Goal: Contribute content: Contribute content

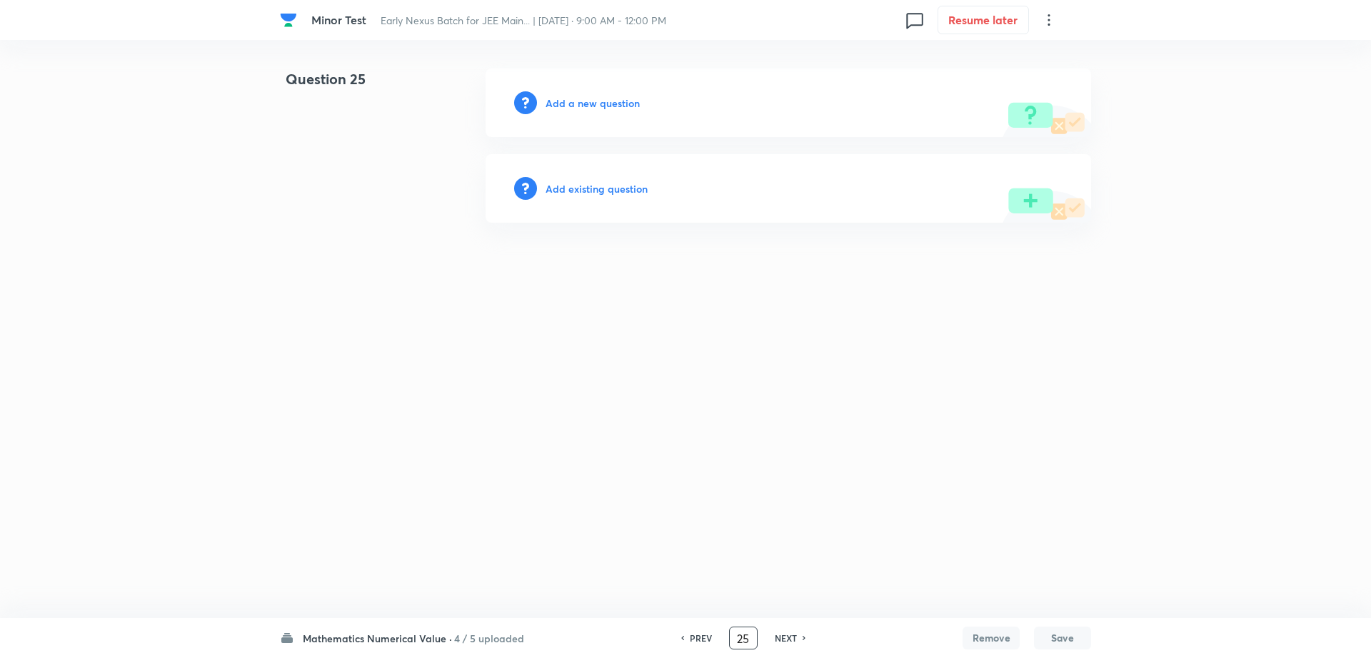
click at [705, 636] on h6 "PREV" at bounding box center [701, 638] width 22 height 13
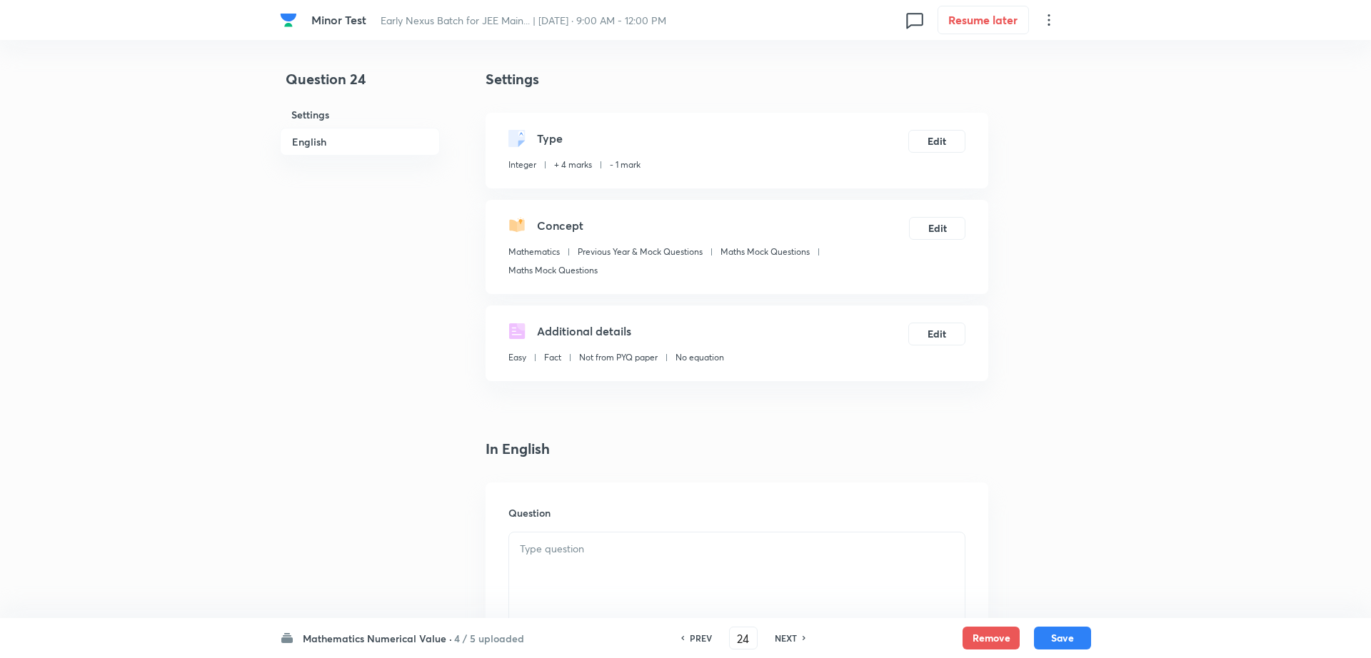
type input "24"
type input "2"
click at [705, 636] on h6 "PREV" at bounding box center [697, 638] width 22 height 13
type input "23"
type input "2"
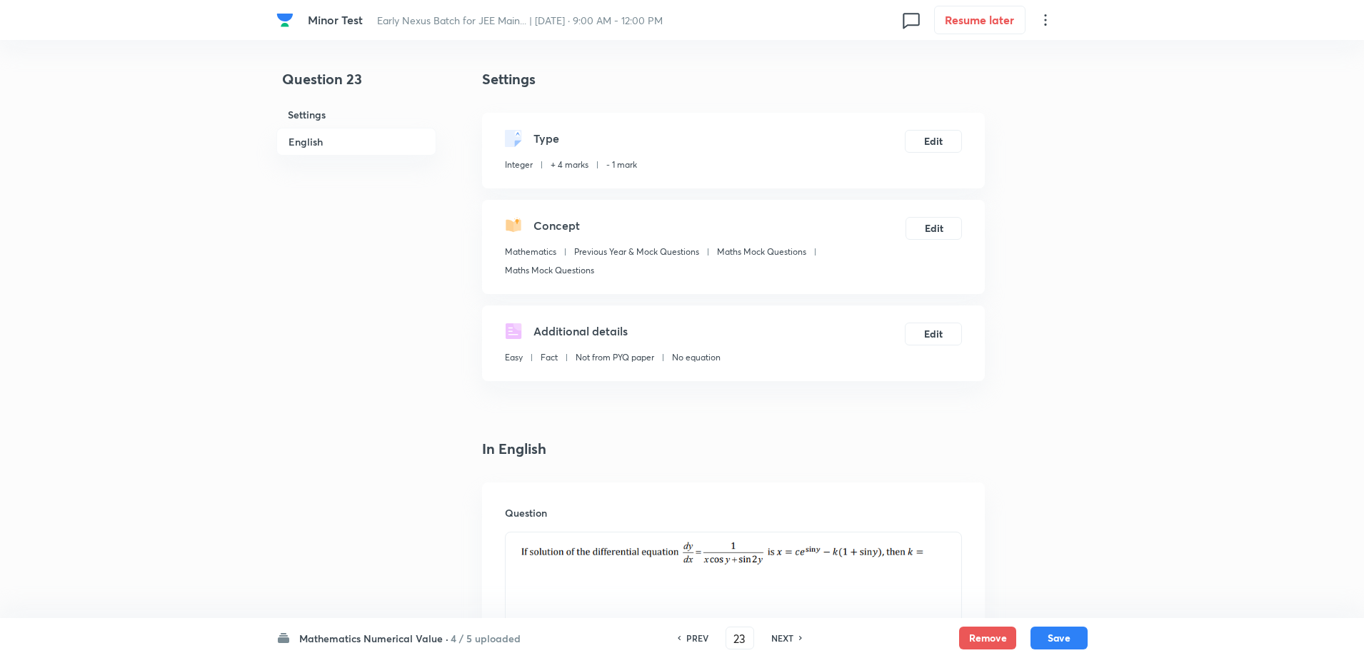
click at [705, 636] on h6 "PREV" at bounding box center [697, 638] width 22 height 13
type input "22"
click at [705, 636] on h6 "PREV" at bounding box center [697, 638] width 22 height 13
type input "21"
type input "9"
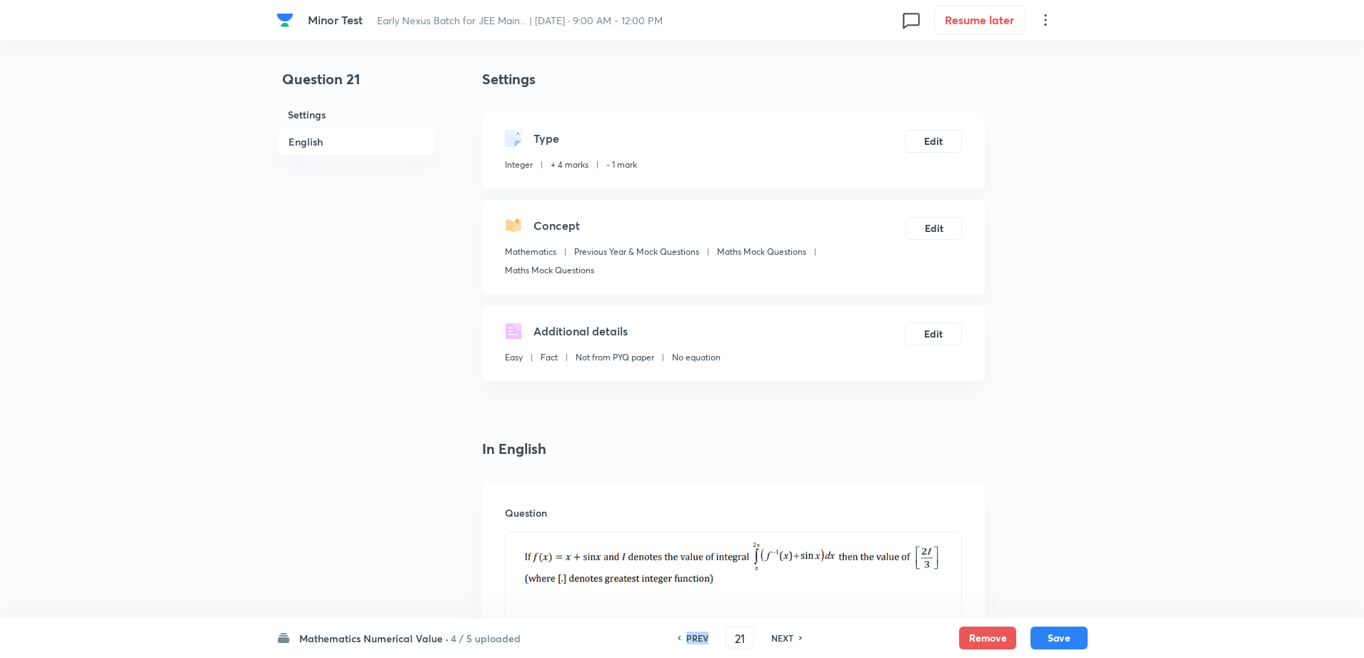
click at [705, 636] on h6 "PREV" at bounding box center [697, 638] width 22 height 13
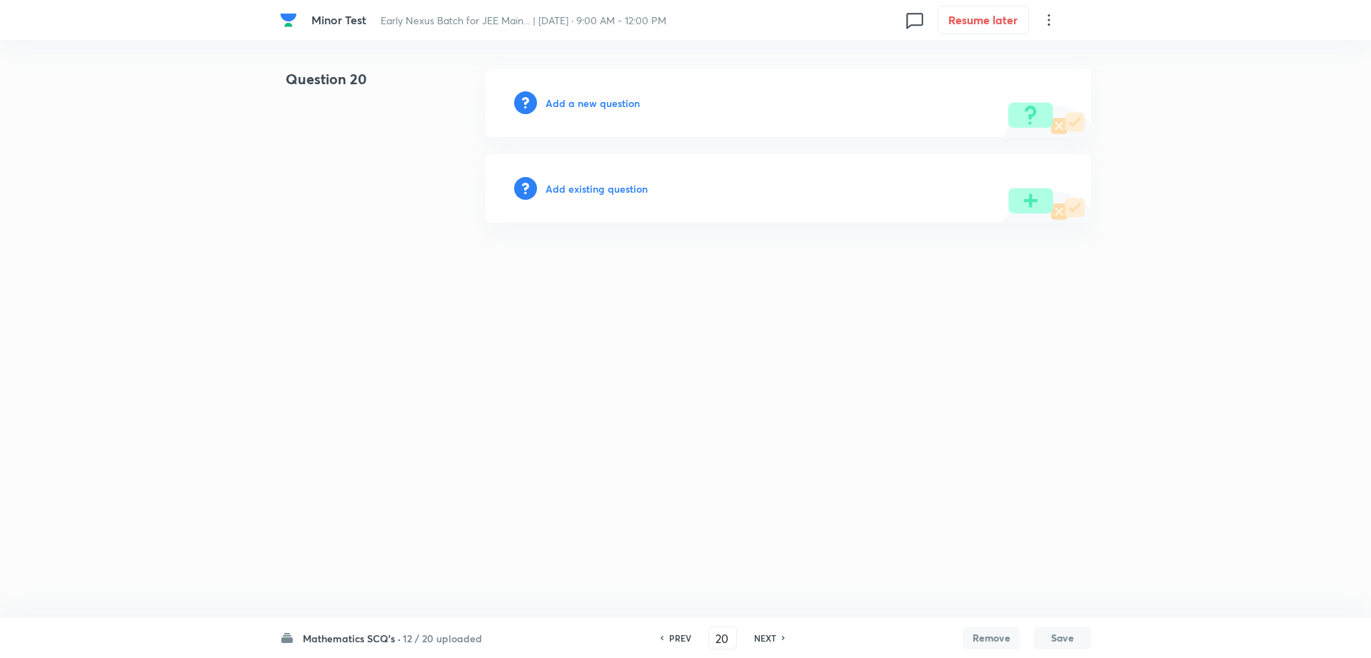
click at [705, 636] on div "PREV 20 ​ NEXT" at bounding box center [723, 638] width 184 height 23
click at [681, 636] on h6 "PREV" at bounding box center [680, 638] width 22 height 13
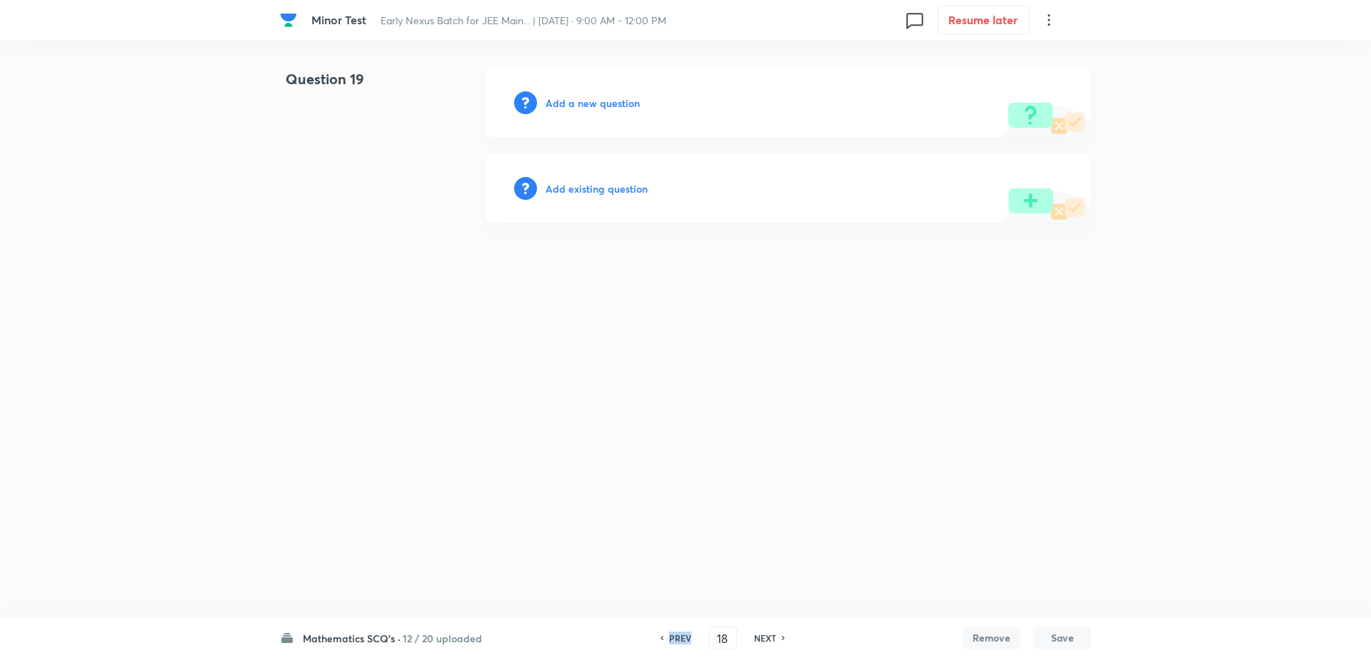
click at [681, 636] on h6 "PREV" at bounding box center [680, 638] width 22 height 13
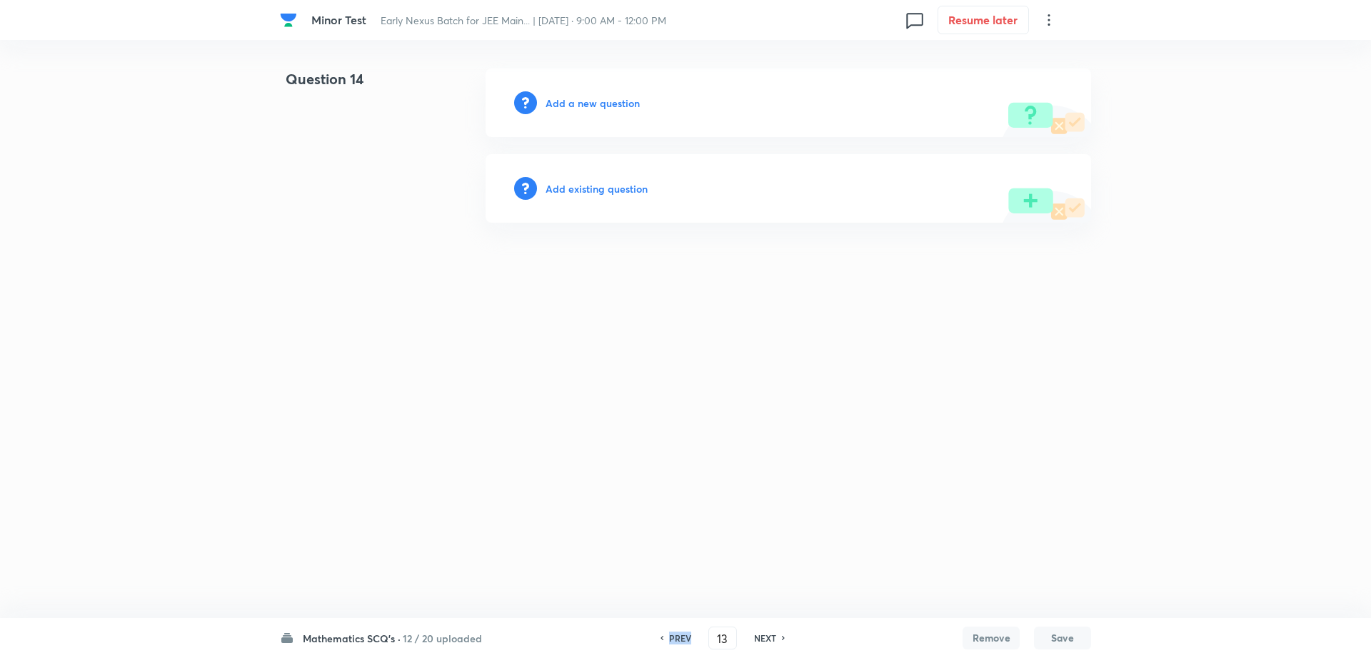
click at [681, 636] on h6 "PREV" at bounding box center [680, 638] width 22 height 13
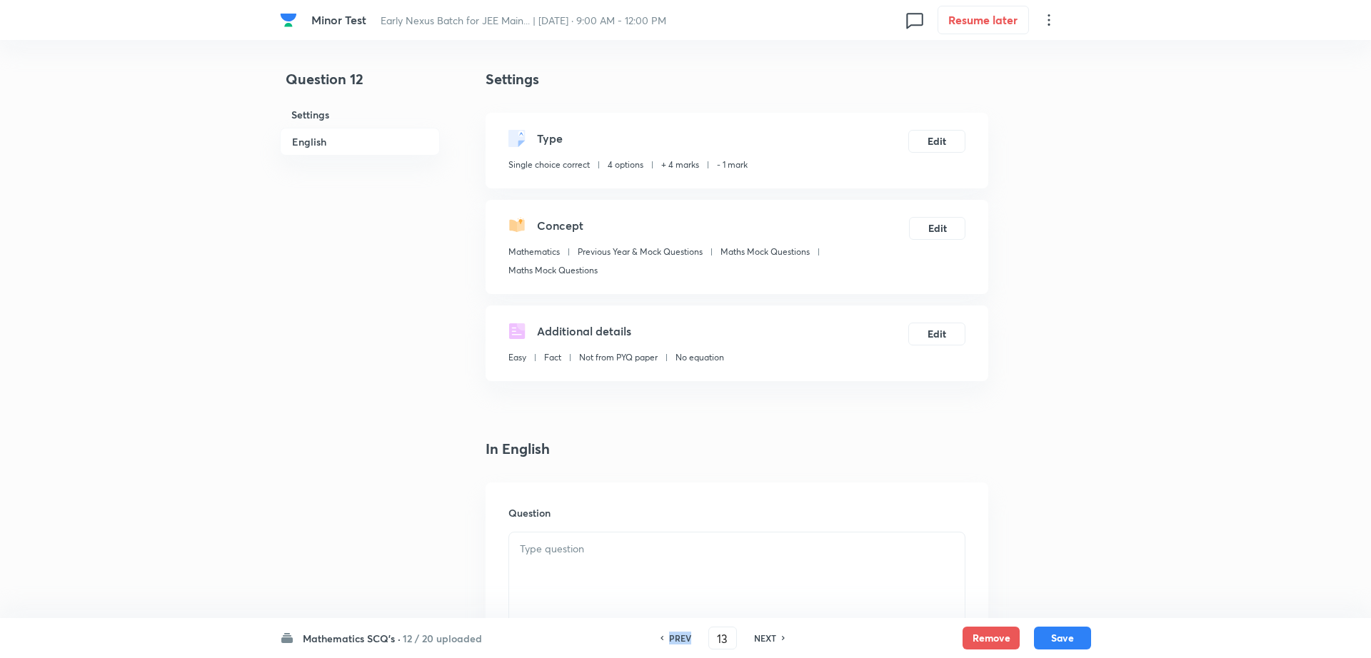
type input "12"
checkbox input "true"
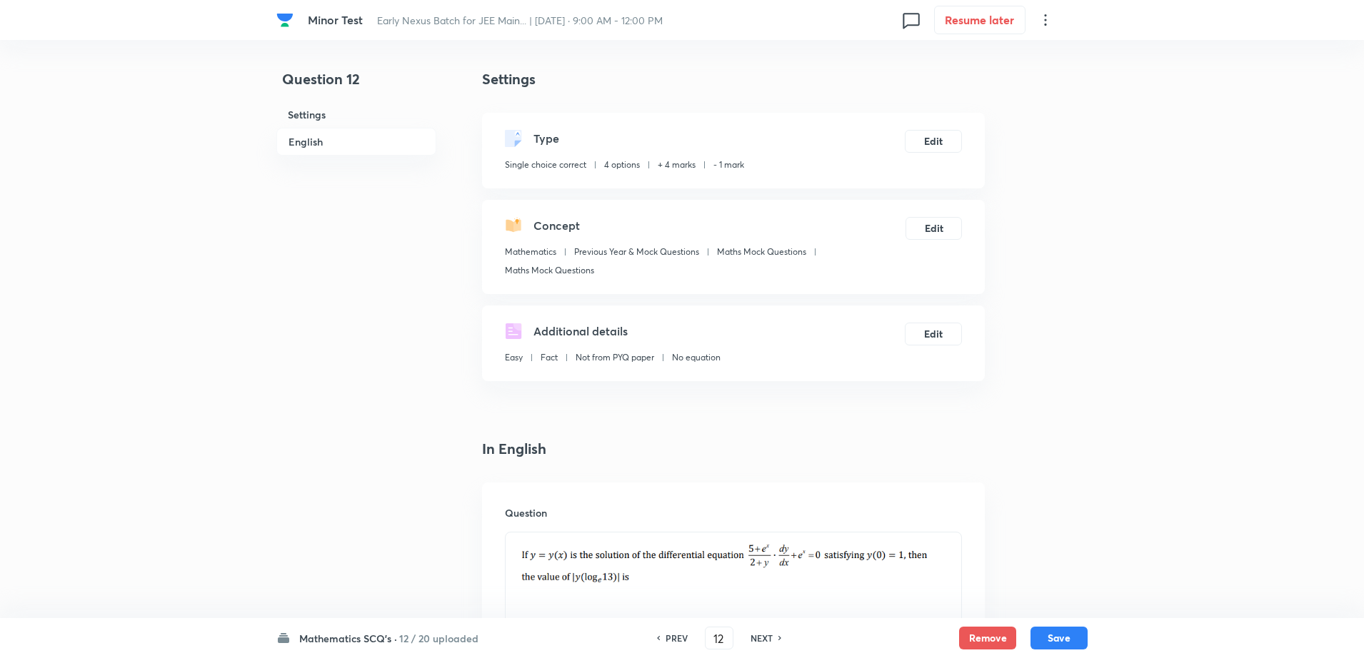
click at [681, 636] on h6 "PREV" at bounding box center [677, 638] width 22 height 13
type input "11"
checkbox input "false"
click at [681, 636] on h6 "PREV" at bounding box center [677, 638] width 22 height 13
checkbox input "true"
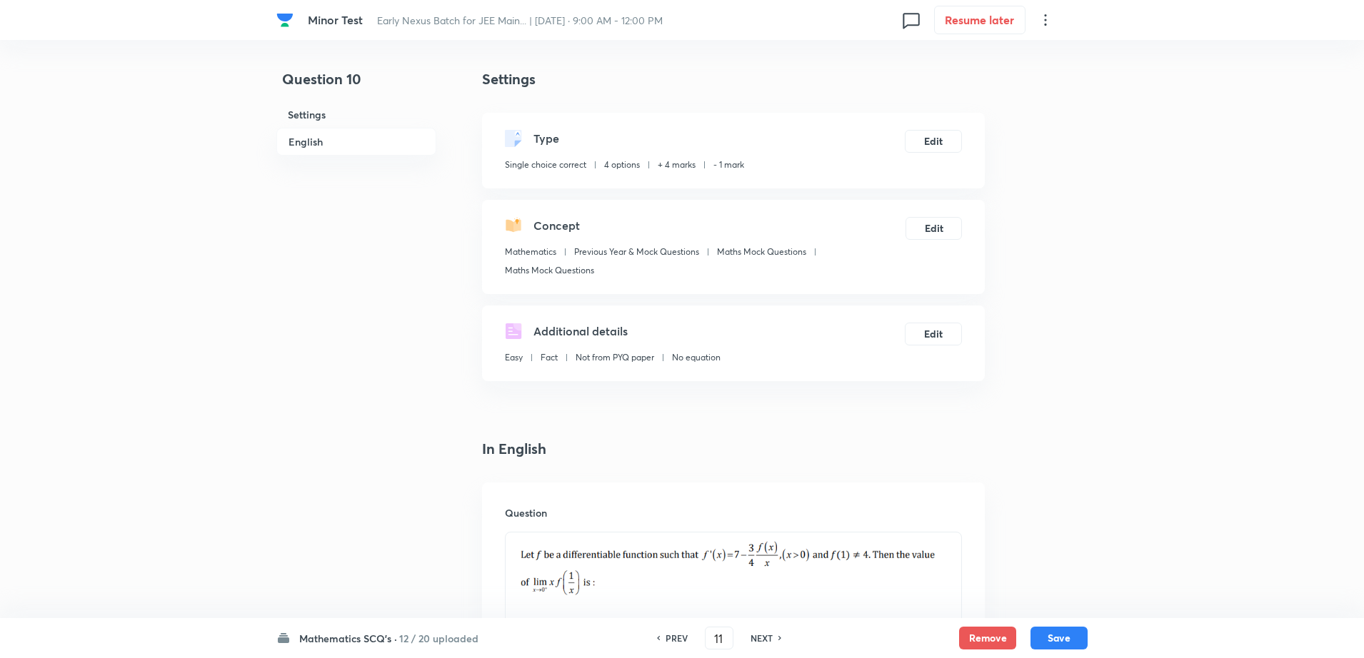
type input "10"
checkbox input "false"
checkbox input "true"
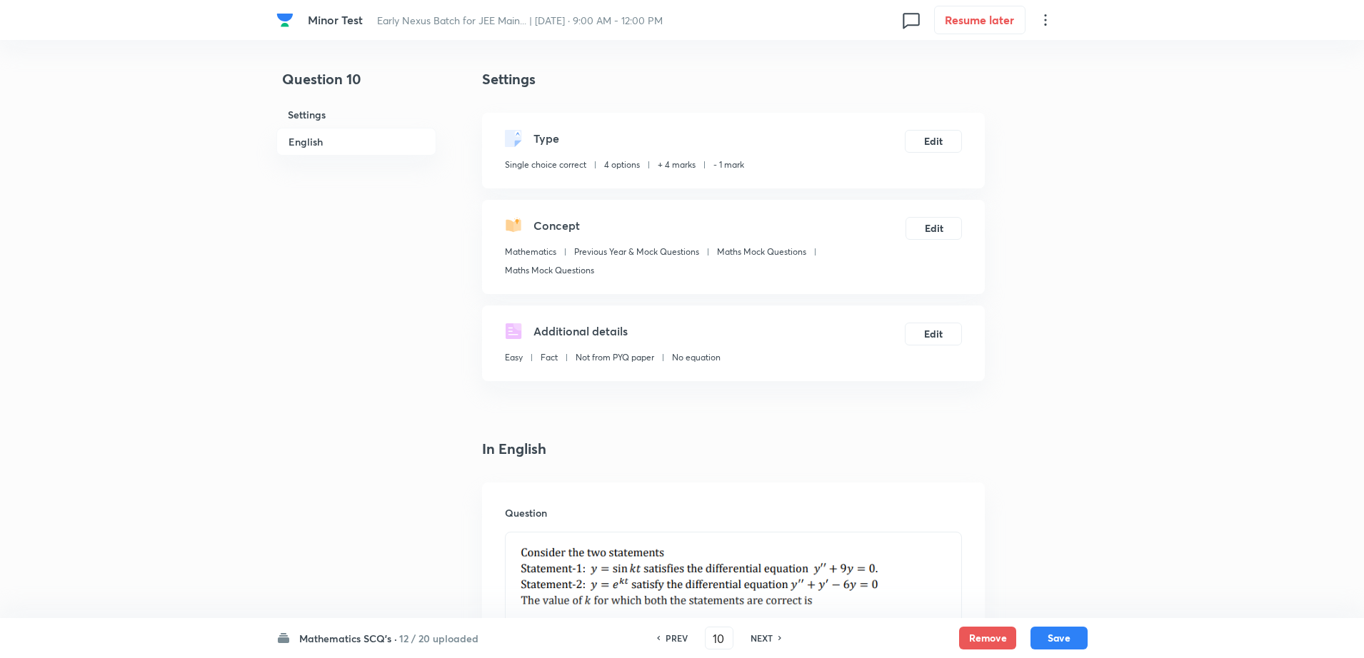
click at [758, 642] on h6 "NEXT" at bounding box center [762, 638] width 22 height 13
type input "11"
click at [758, 642] on h6 "NEXT" at bounding box center [762, 638] width 22 height 13
checkbox input "false"
type input "12"
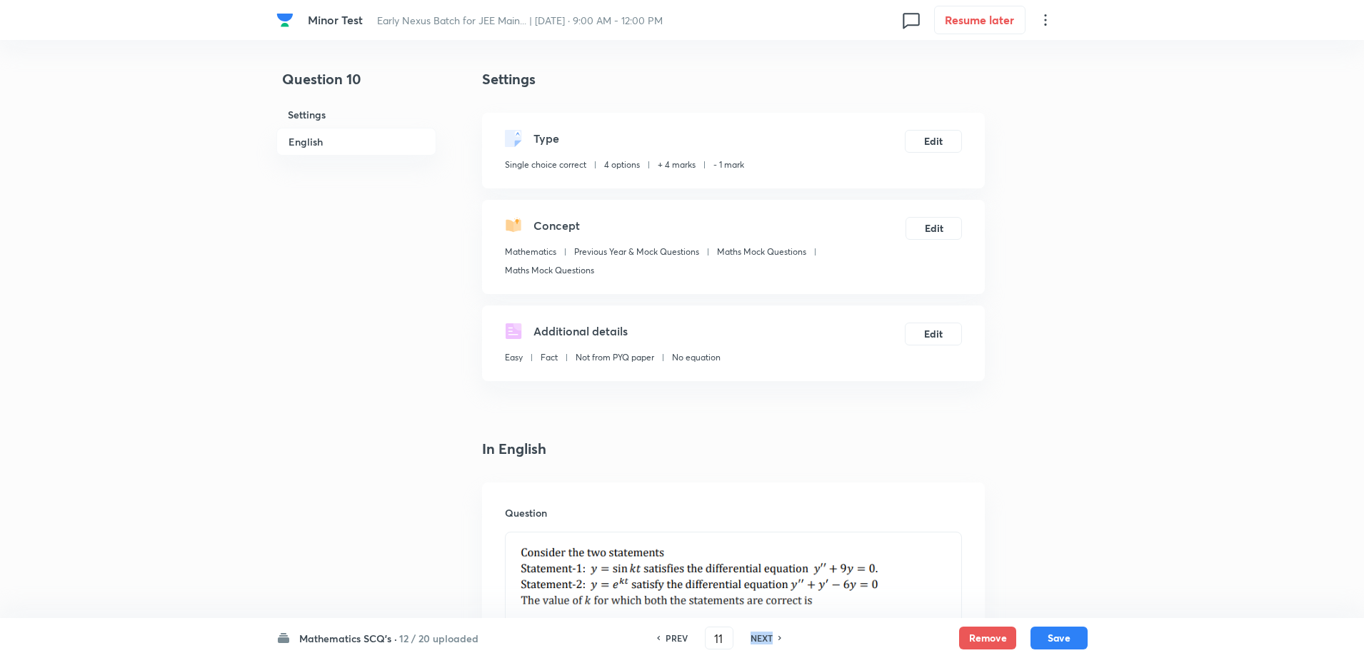
checkbox input "true"
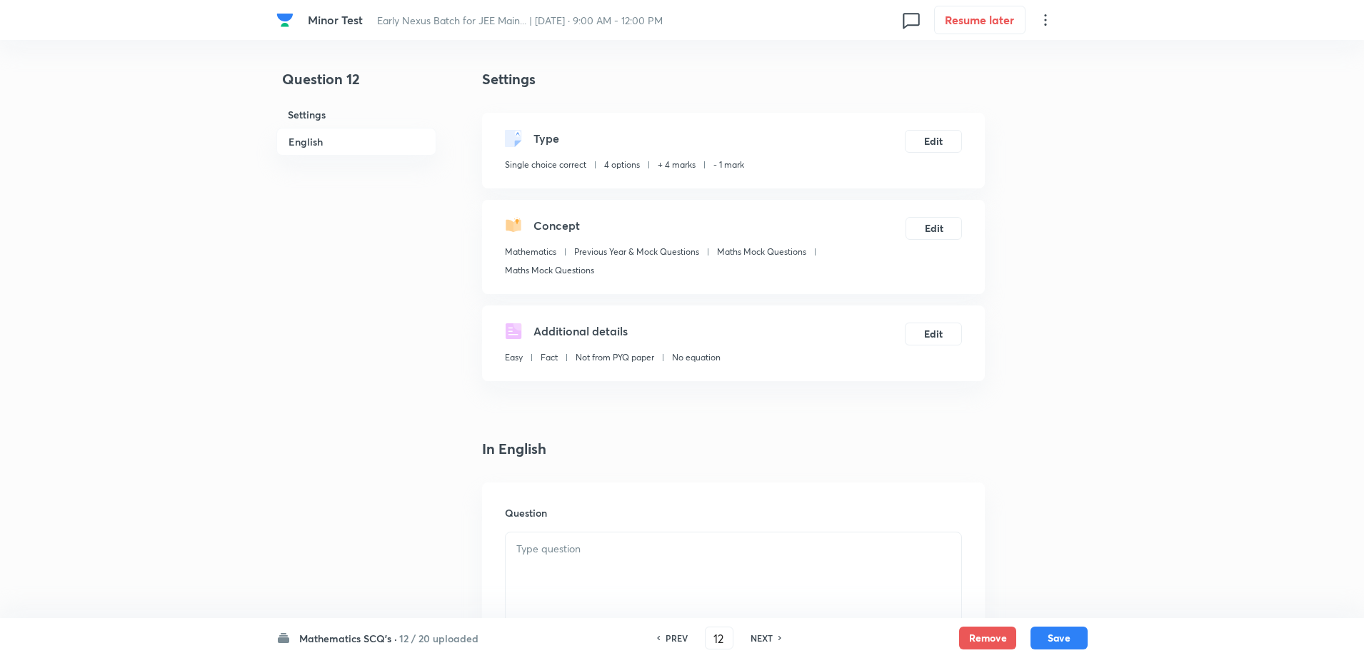
click at [758, 642] on h6 "NEXT" at bounding box center [762, 638] width 22 height 13
type input "13"
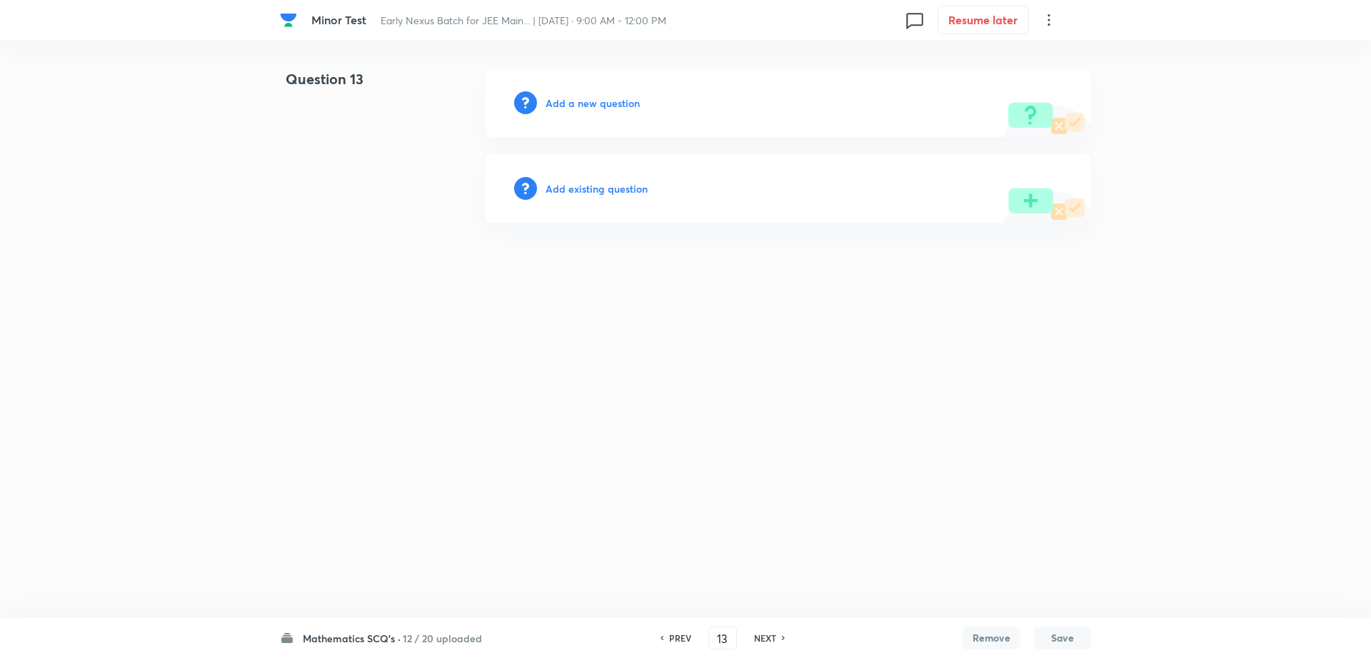
click at [595, 99] on h6 "Add a new question" at bounding box center [593, 103] width 94 height 15
click at [595, 99] on h6 "Choose a question type" at bounding box center [601, 103] width 110 height 15
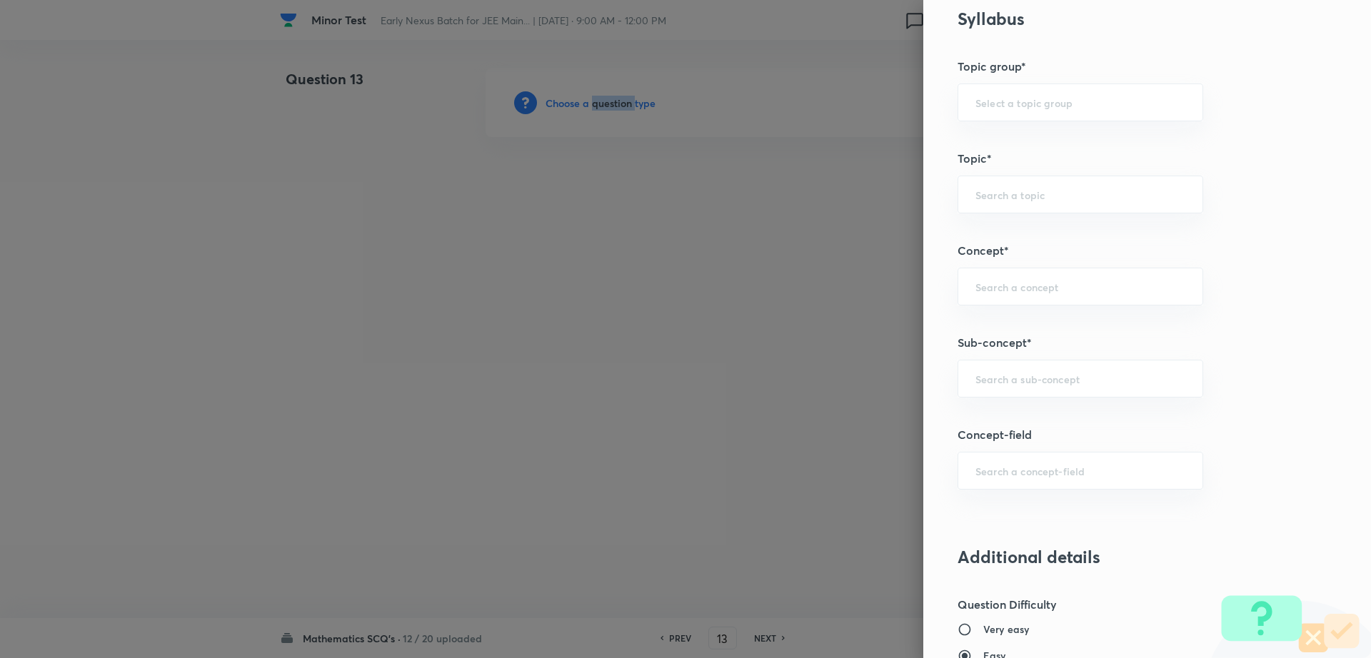
scroll to position [599, 0]
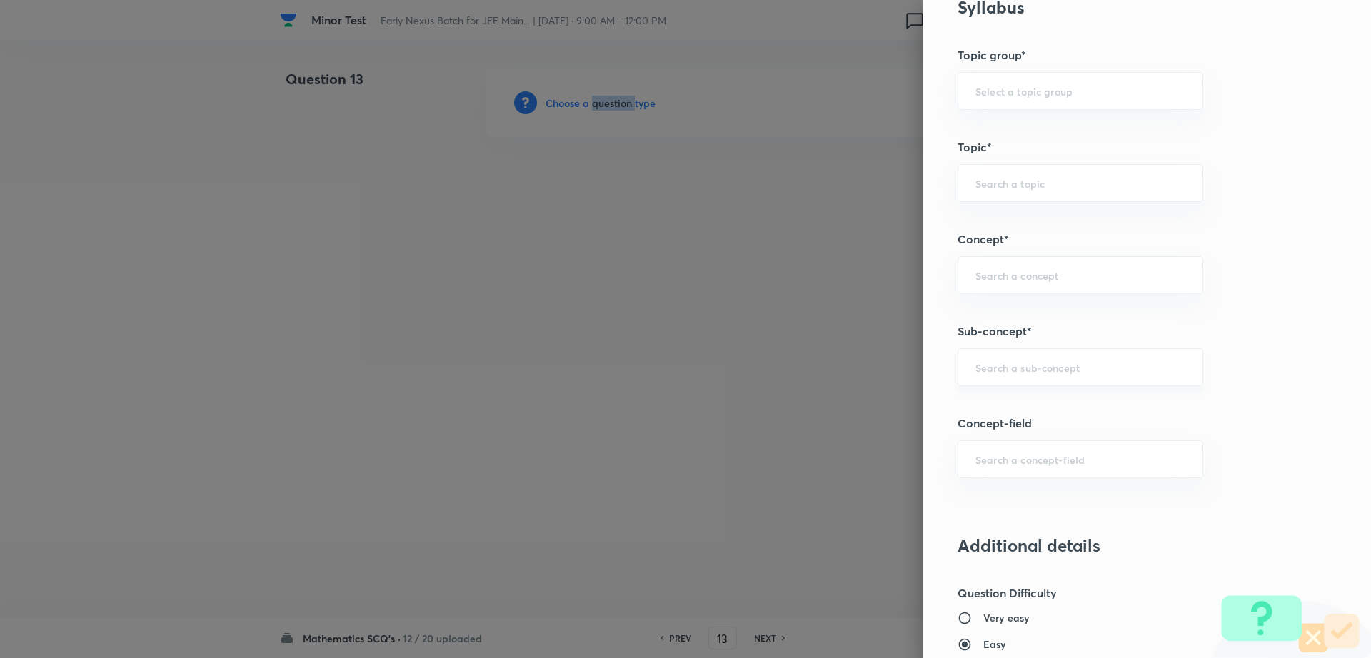
click at [1060, 359] on div "​" at bounding box center [1081, 367] width 246 height 38
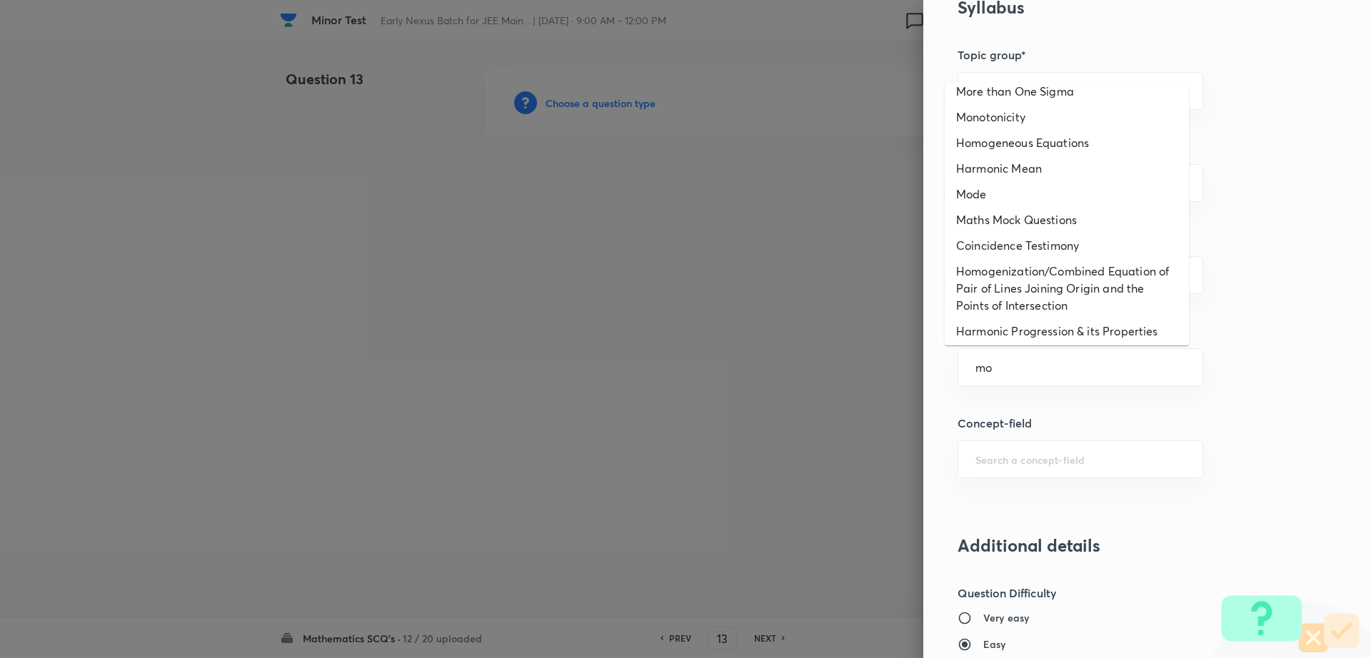
scroll to position [163, 0]
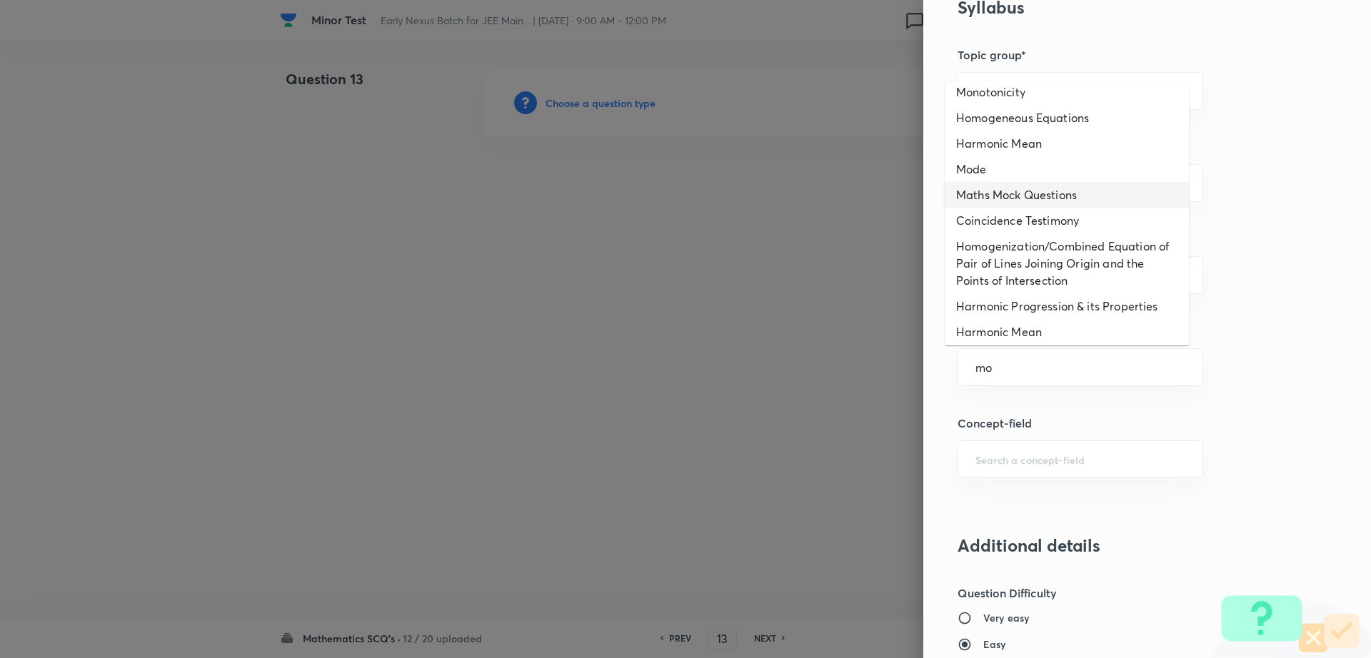
click at [1043, 186] on li "Maths Mock Questions" at bounding box center [1067, 195] width 244 height 26
type input "Maths Mock Questions"
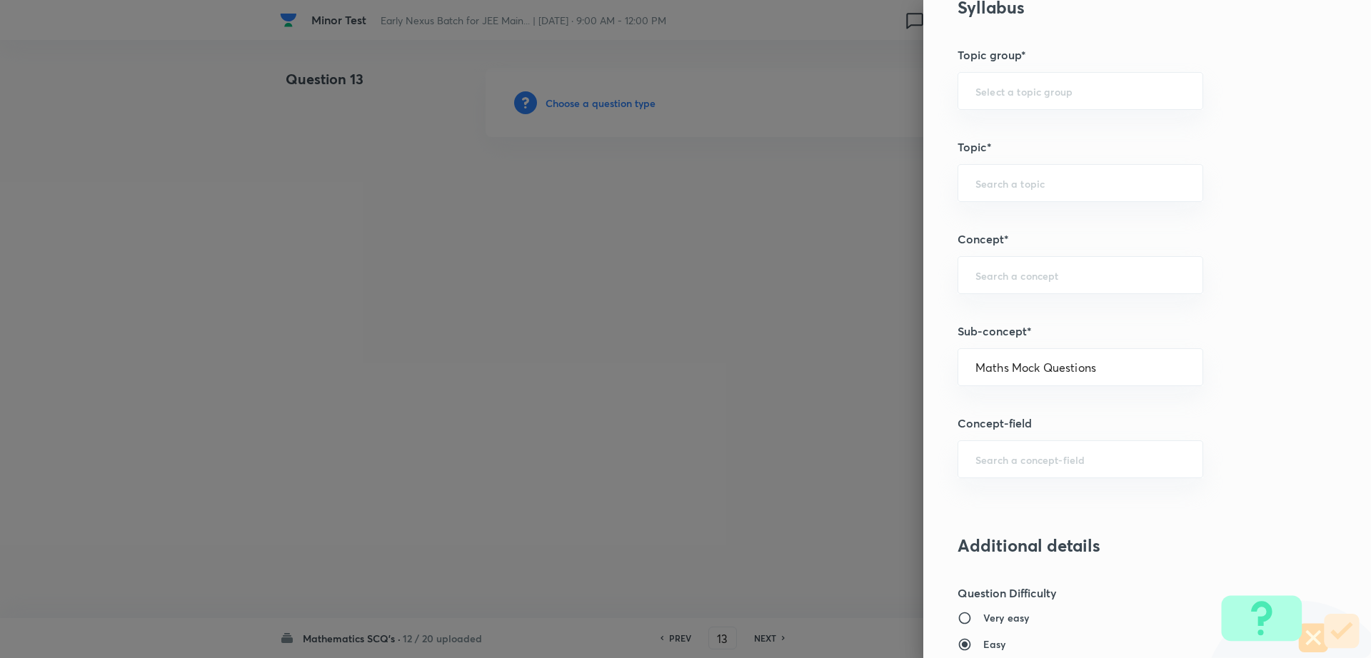
type input "Mathematics"
type input "Previous Year & Mock Questions"
type input "Maths Mock Questions"
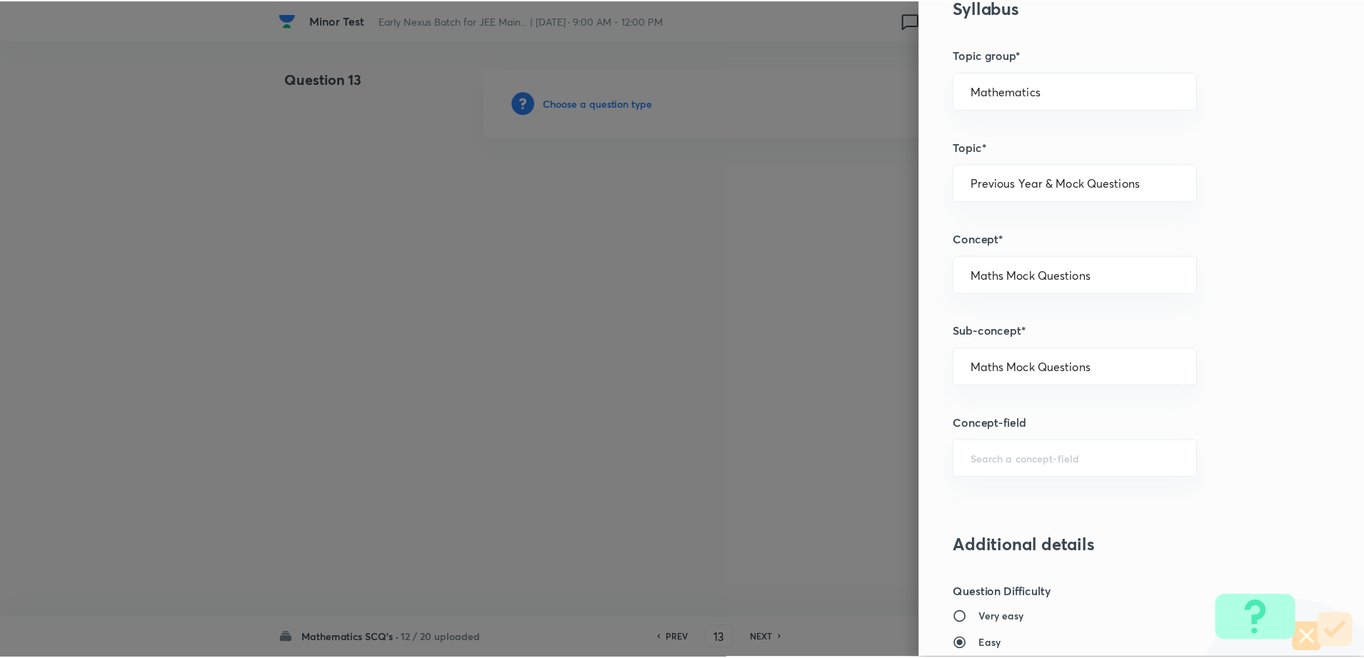
scroll to position [1288, 0]
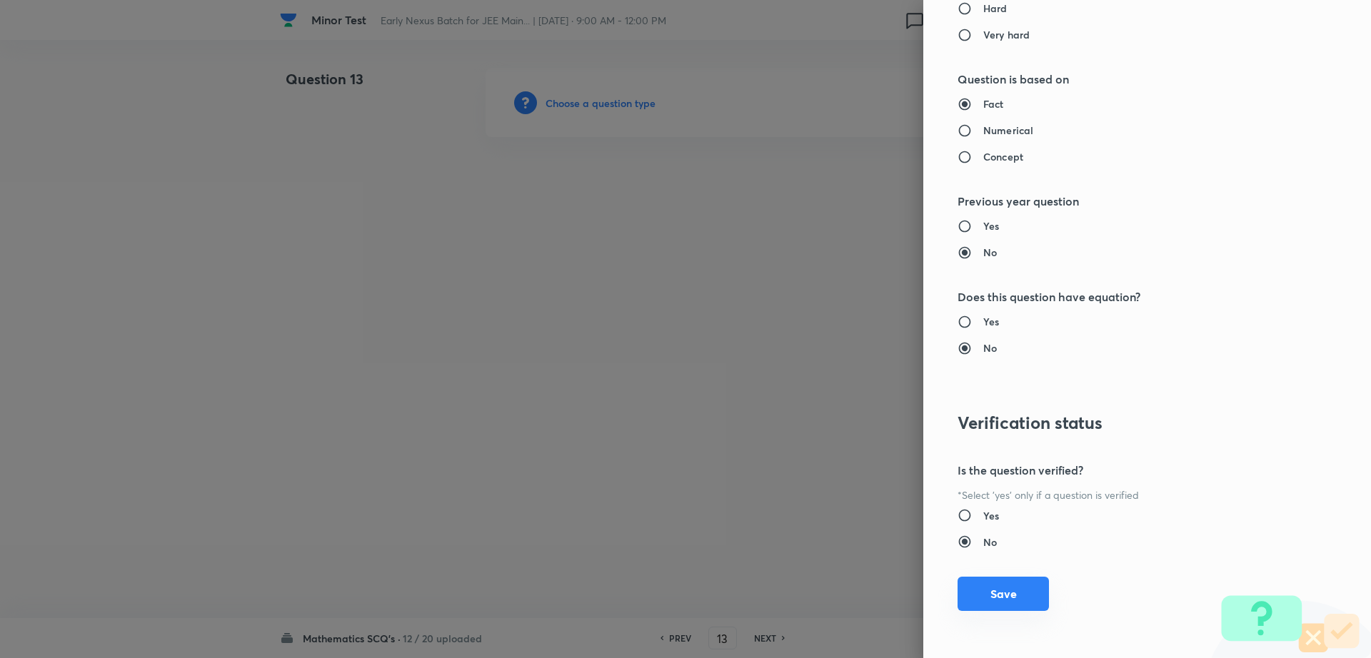
click at [973, 606] on button "Save" at bounding box center [1003, 594] width 91 height 34
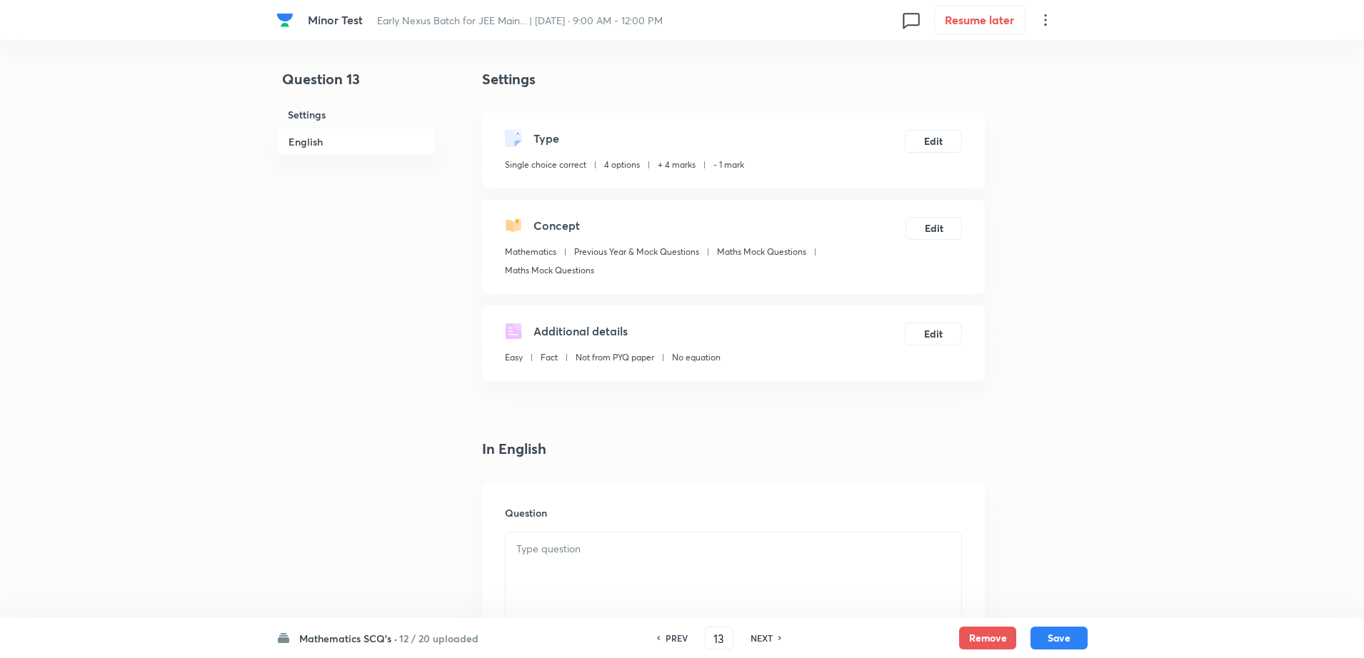
click at [683, 558] on div at bounding box center [734, 573] width 456 height 80
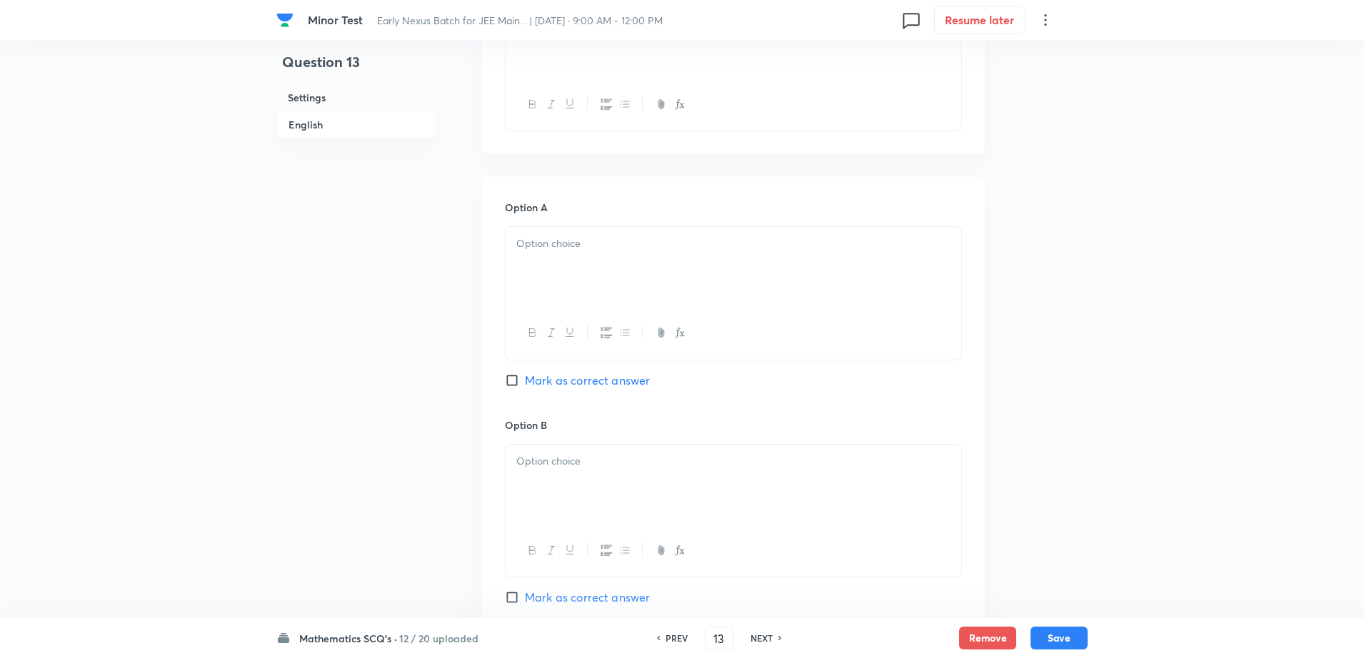
scroll to position [536, 0]
click at [602, 260] on div at bounding box center [734, 266] width 456 height 80
click at [676, 543] on icon "button" at bounding box center [679, 548] width 11 height 11
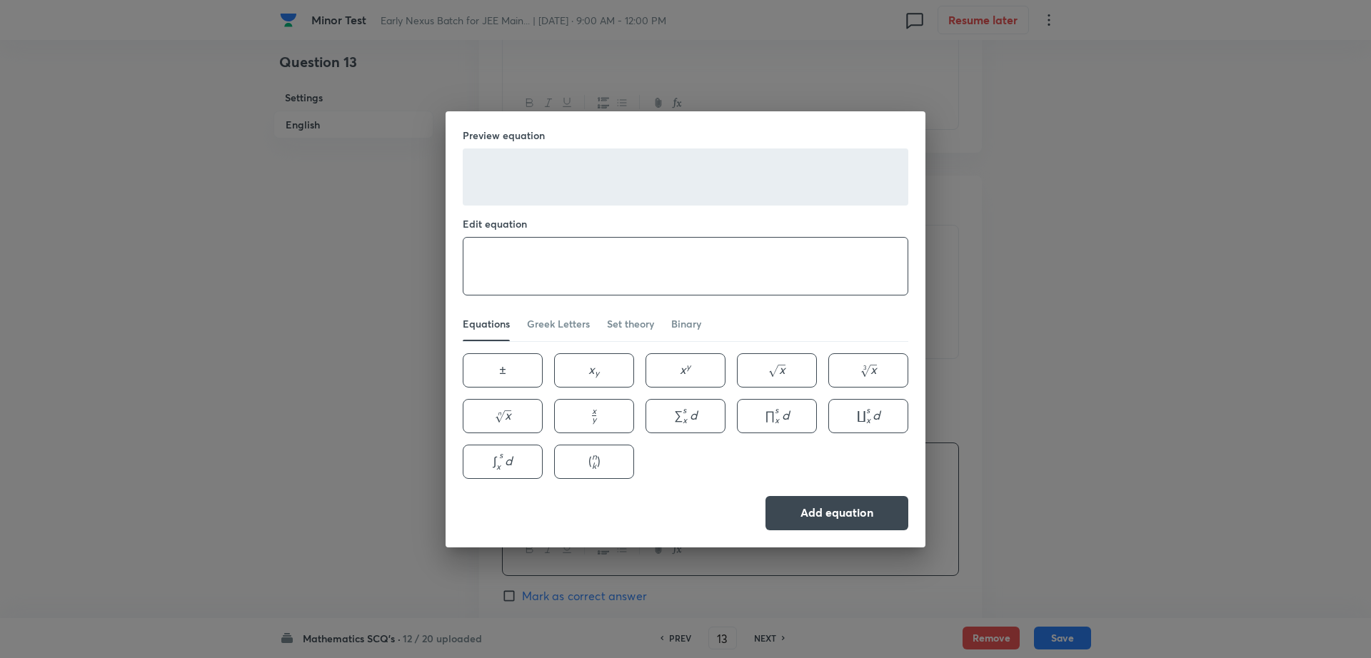
click at [580, 260] on textarea at bounding box center [685, 266] width 444 height 57
type textarea "e"
type textarea "\"
type textarea "e"
click at [1045, 403] on div "Preview equation Edit equation e ​ Equations Greek Letters Set theory Binary ± …" at bounding box center [685, 329] width 1371 height 658
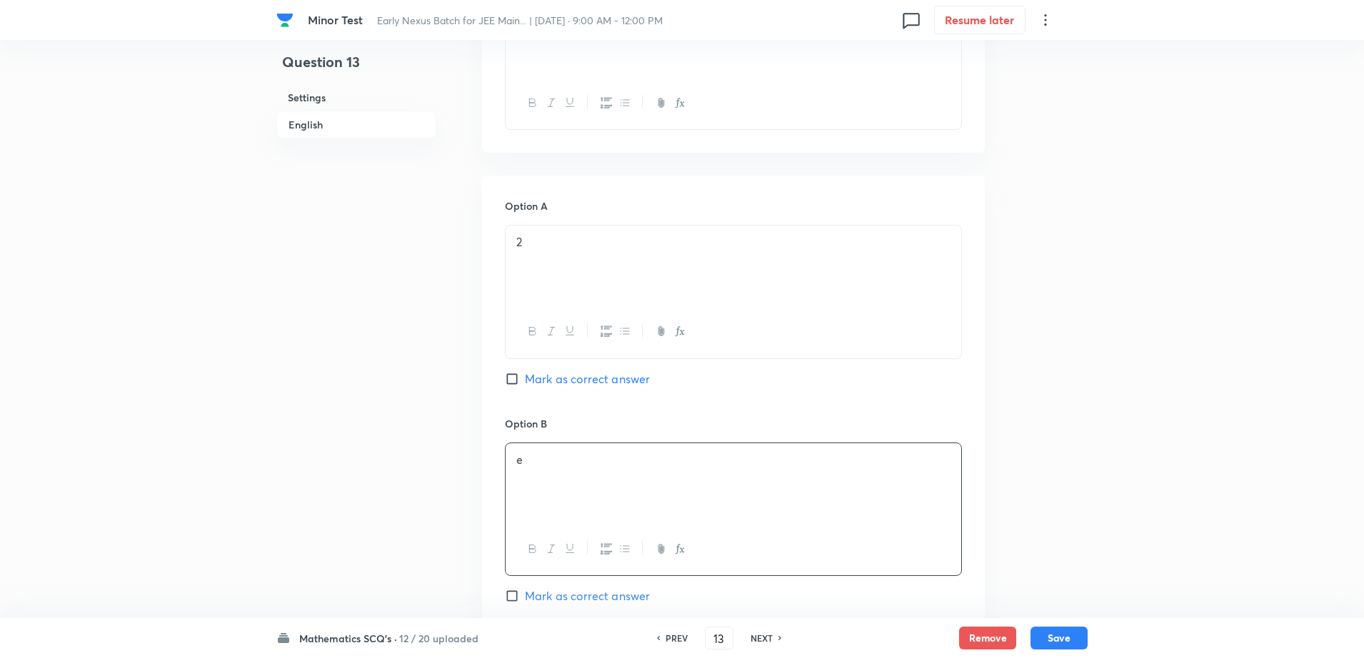
click at [458, 560] on div "Question 13 Settings English Settings Type Single choice correct 4 options + 4 …" at bounding box center [681, 440] width 811 height 1815
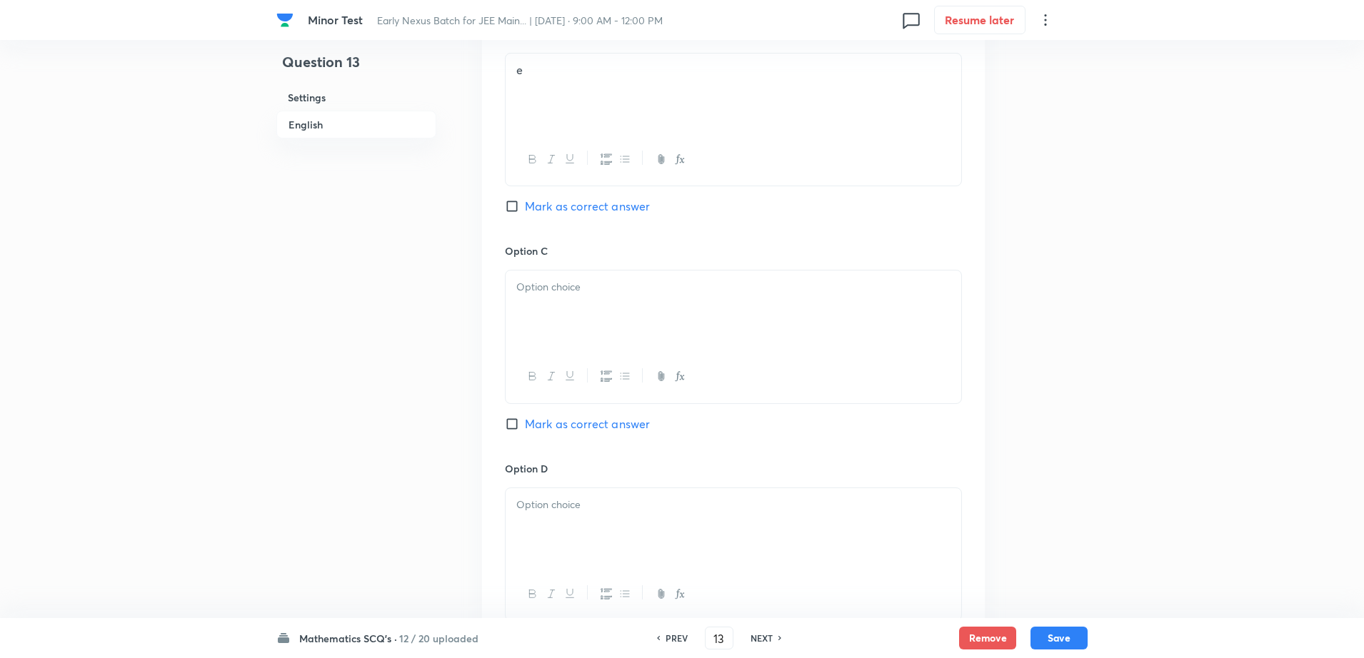
scroll to position [928, 0]
click at [674, 371] on icon "button" at bounding box center [679, 373] width 11 height 11
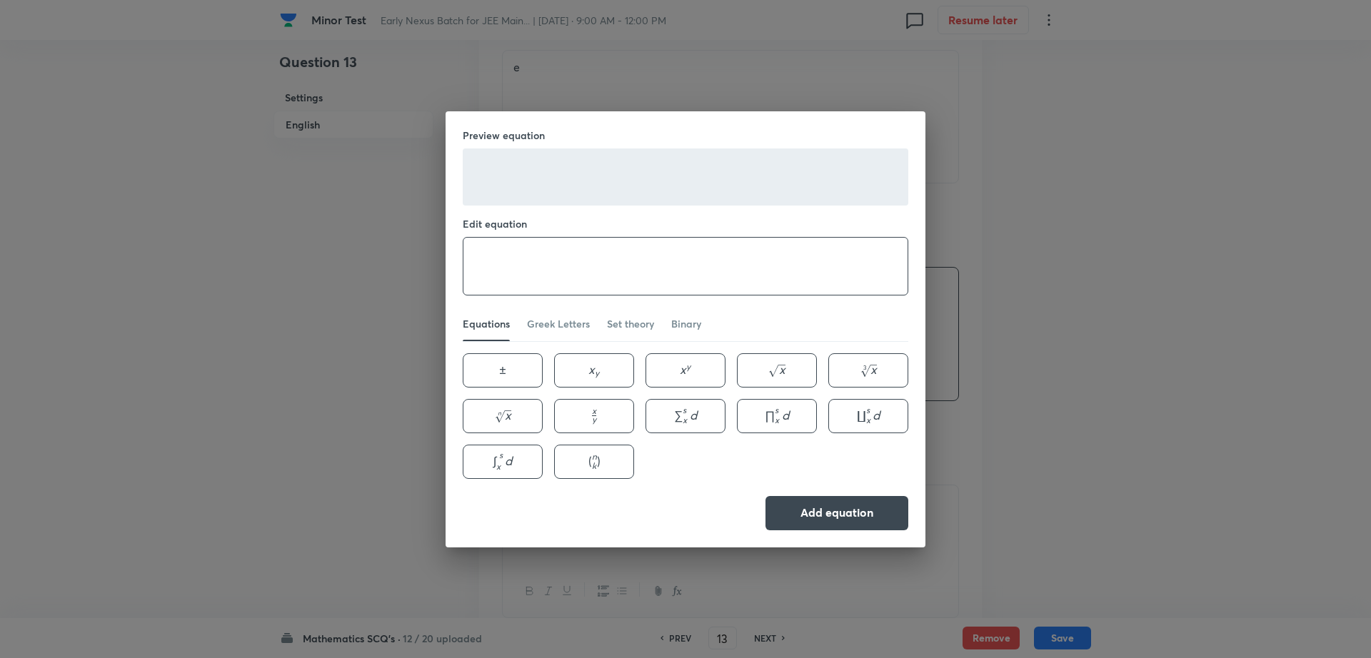
click at [534, 256] on textarea at bounding box center [685, 266] width 444 height 57
type textarea "e^2"
click at [808, 514] on button "Add equation" at bounding box center [837, 512] width 143 height 34
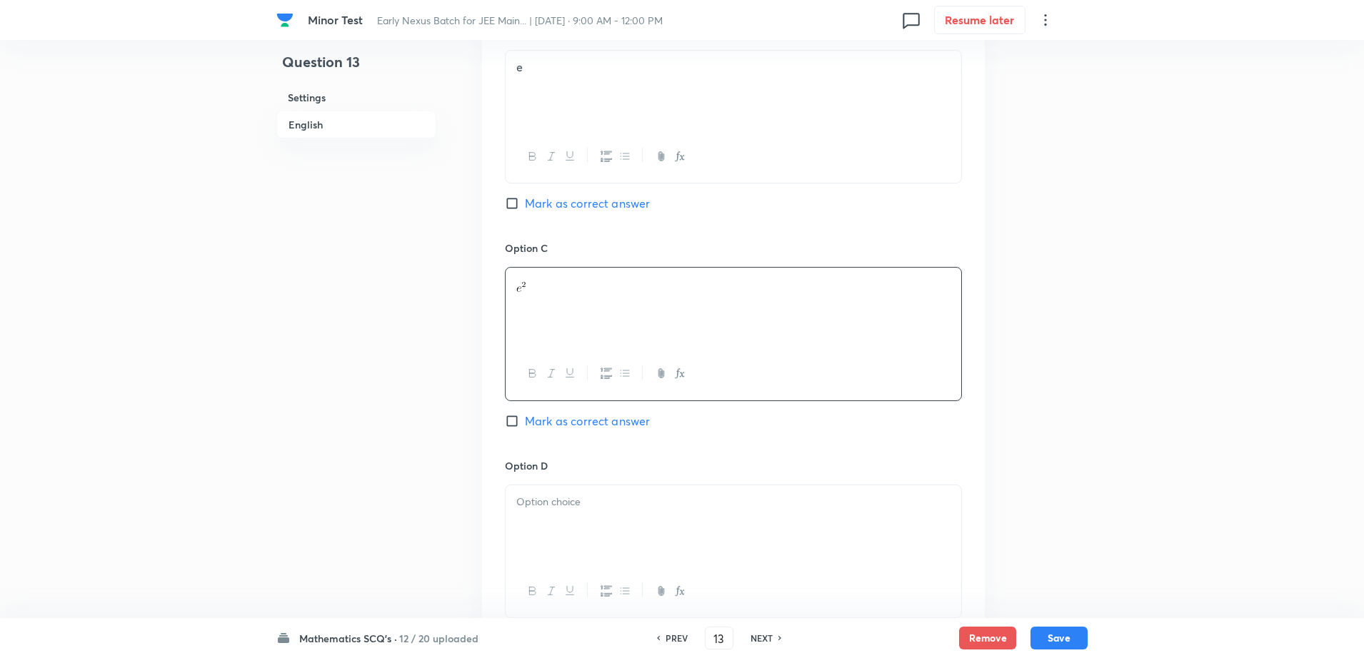
click at [1083, 458] on div "Question 13 Settings English Settings Type Single choice correct 4 options + 4 …" at bounding box center [681, 47] width 811 height 1815
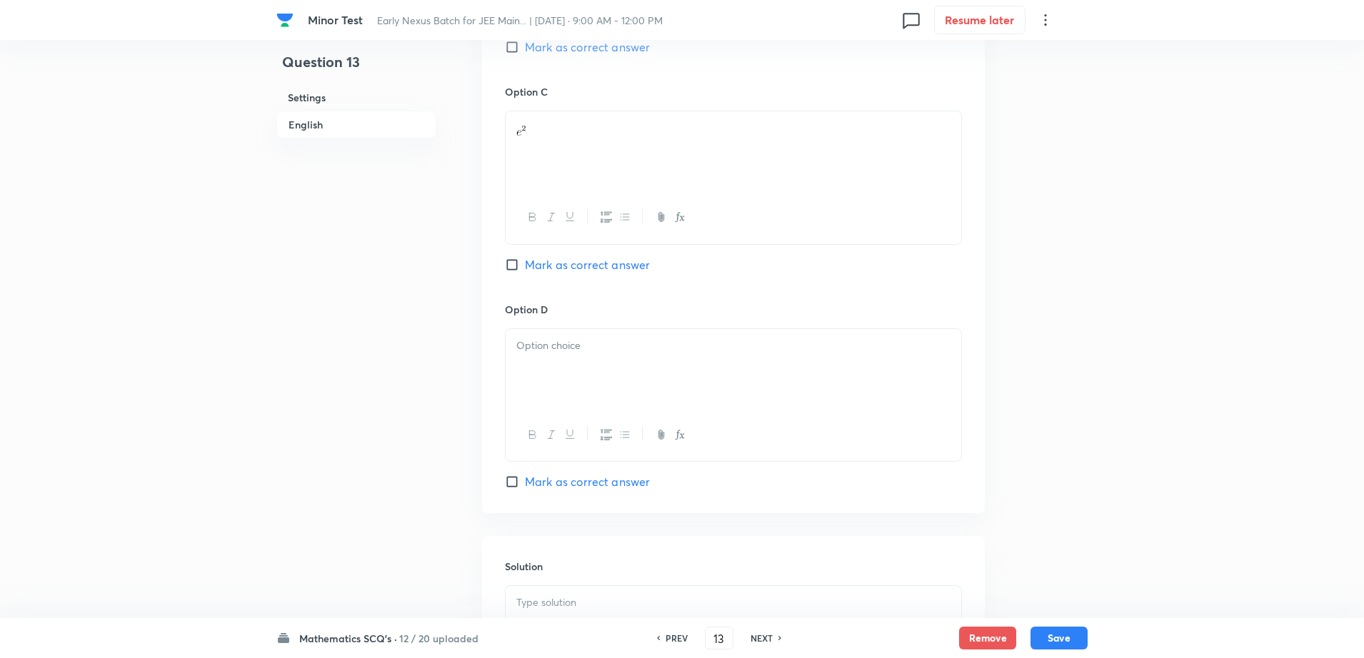
scroll to position [1107, 0]
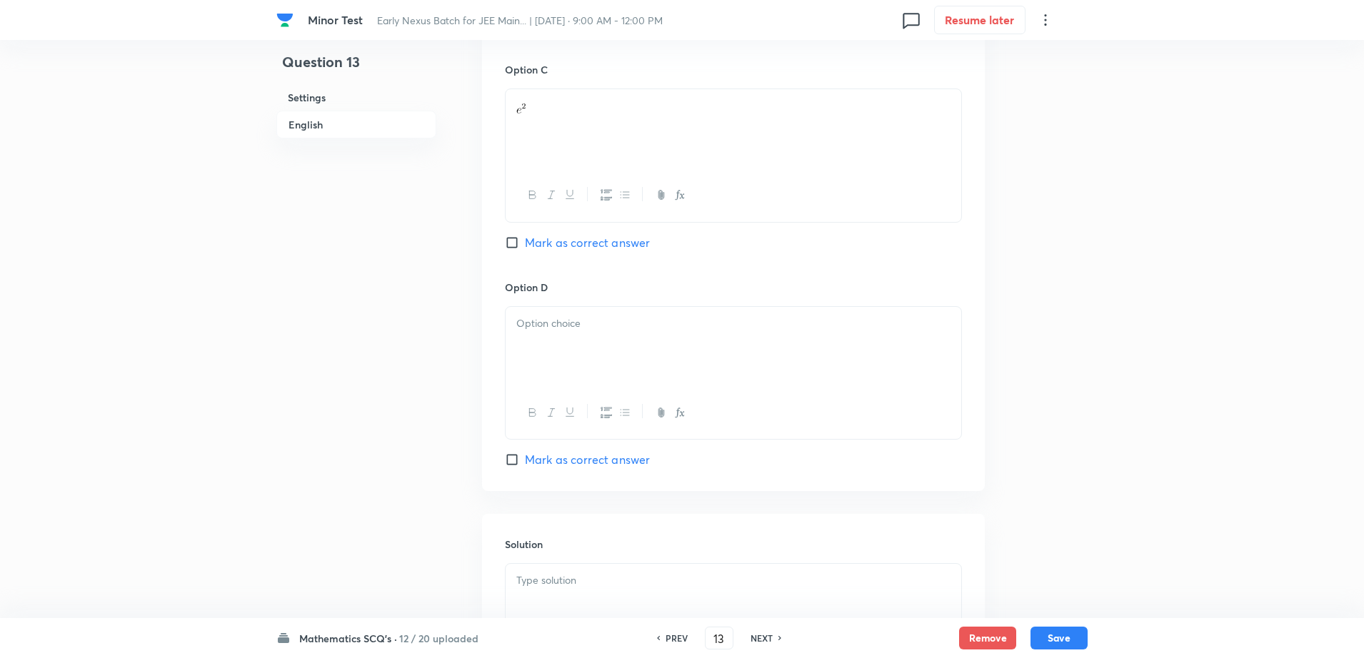
click at [643, 349] on div at bounding box center [734, 347] width 456 height 80
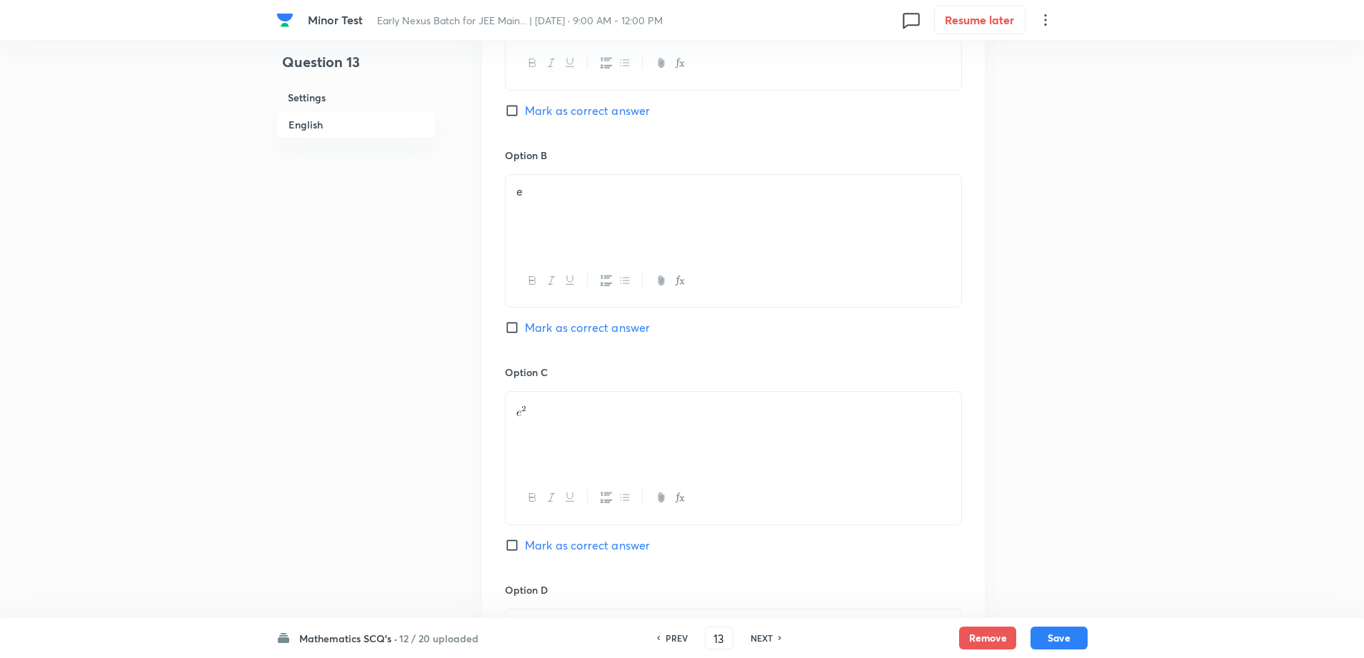
scroll to position [714, 0]
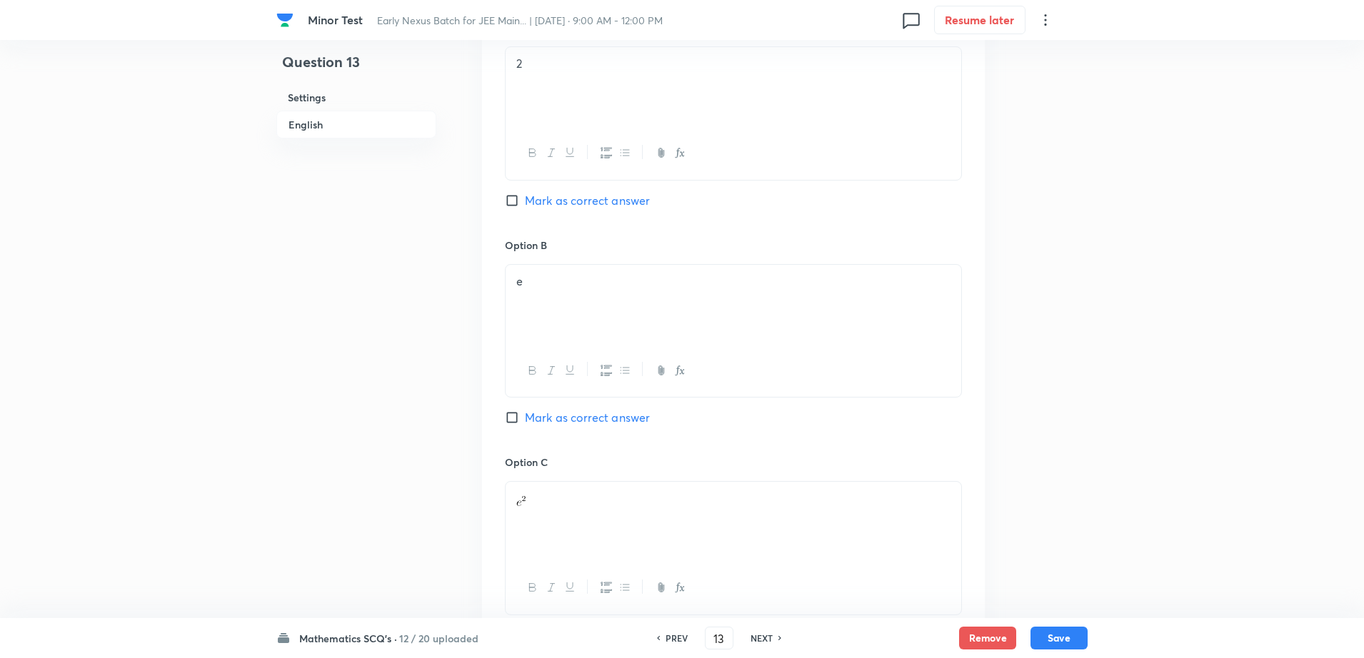
click at [548, 415] on span "Mark as correct answer" at bounding box center [587, 417] width 125 height 17
click at [525, 415] on input "Mark as correct answer" at bounding box center [515, 418] width 20 height 14
checkbox input "true"
click at [293, 436] on div "Question 13 Settings English" at bounding box center [356, 261] width 160 height 1815
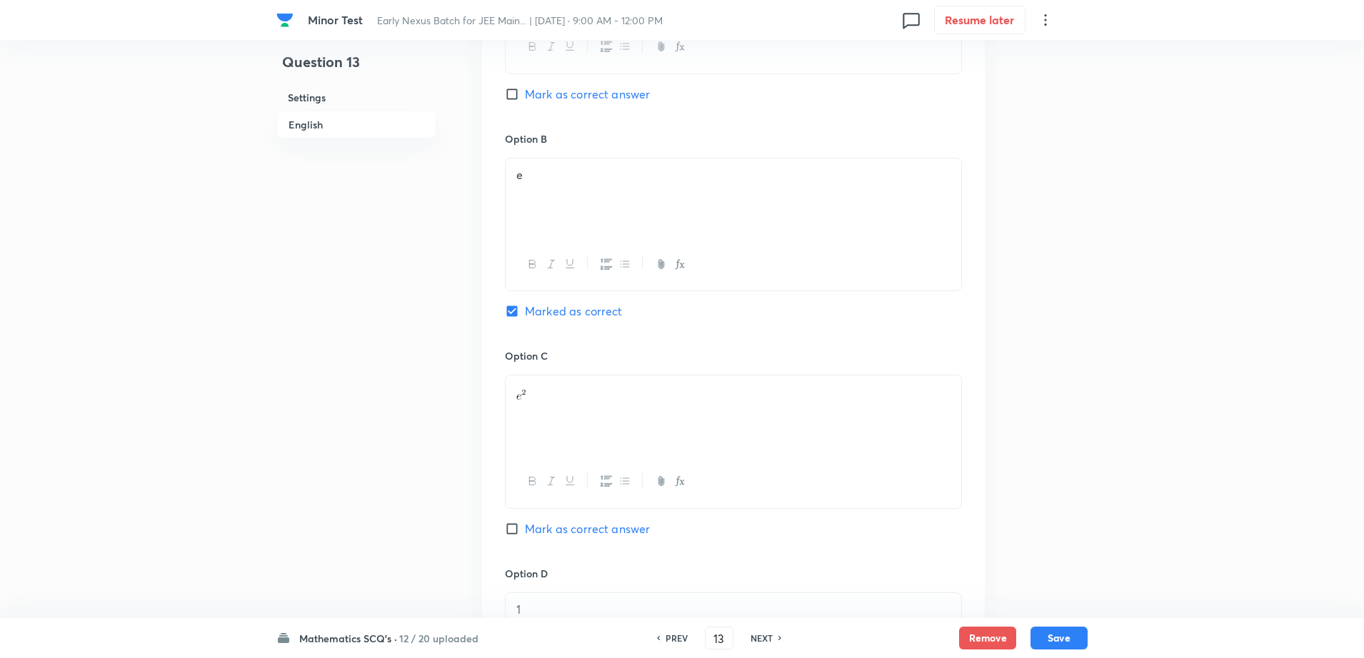
click at [293, 436] on div "Question 13 Settings English" at bounding box center [356, 155] width 160 height 1815
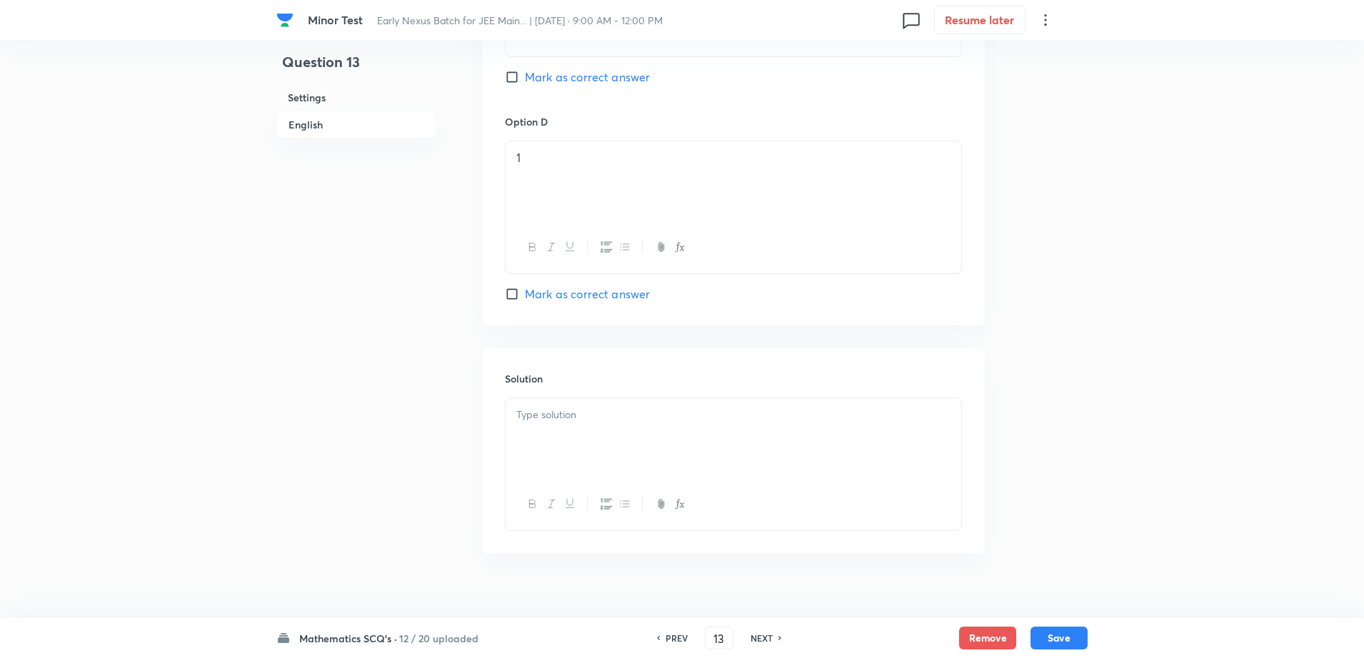
scroll to position [1294, 0]
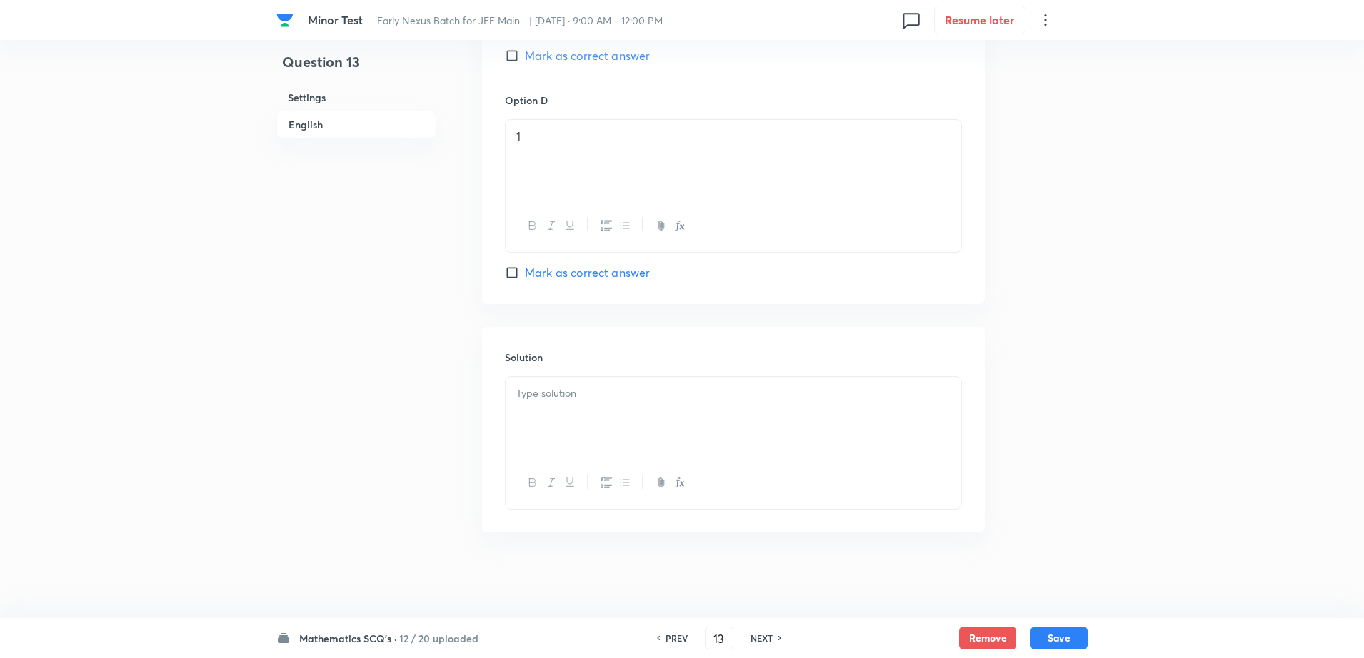
click at [634, 421] on div at bounding box center [734, 417] width 456 height 80
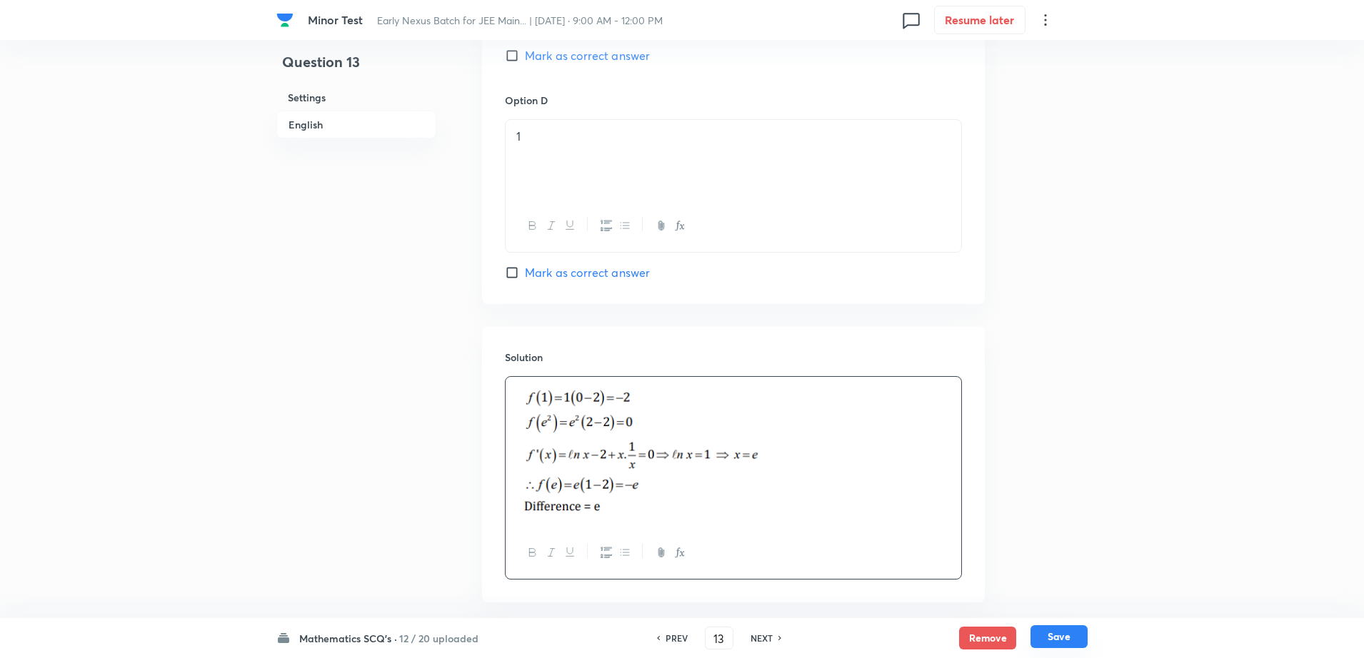
click at [1061, 640] on button "Save" at bounding box center [1058, 637] width 57 height 23
type input "14"
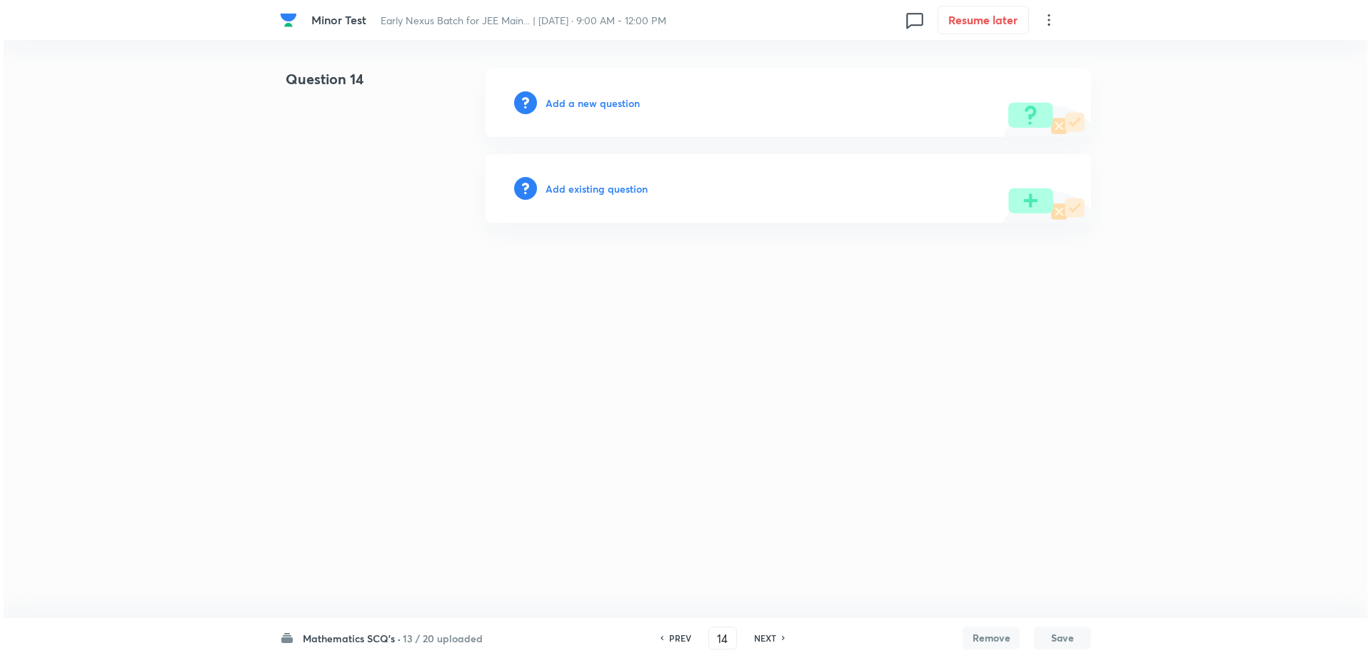
scroll to position [0, 0]
click at [608, 101] on h6 "Add a new question" at bounding box center [593, 103] width 94 height 15
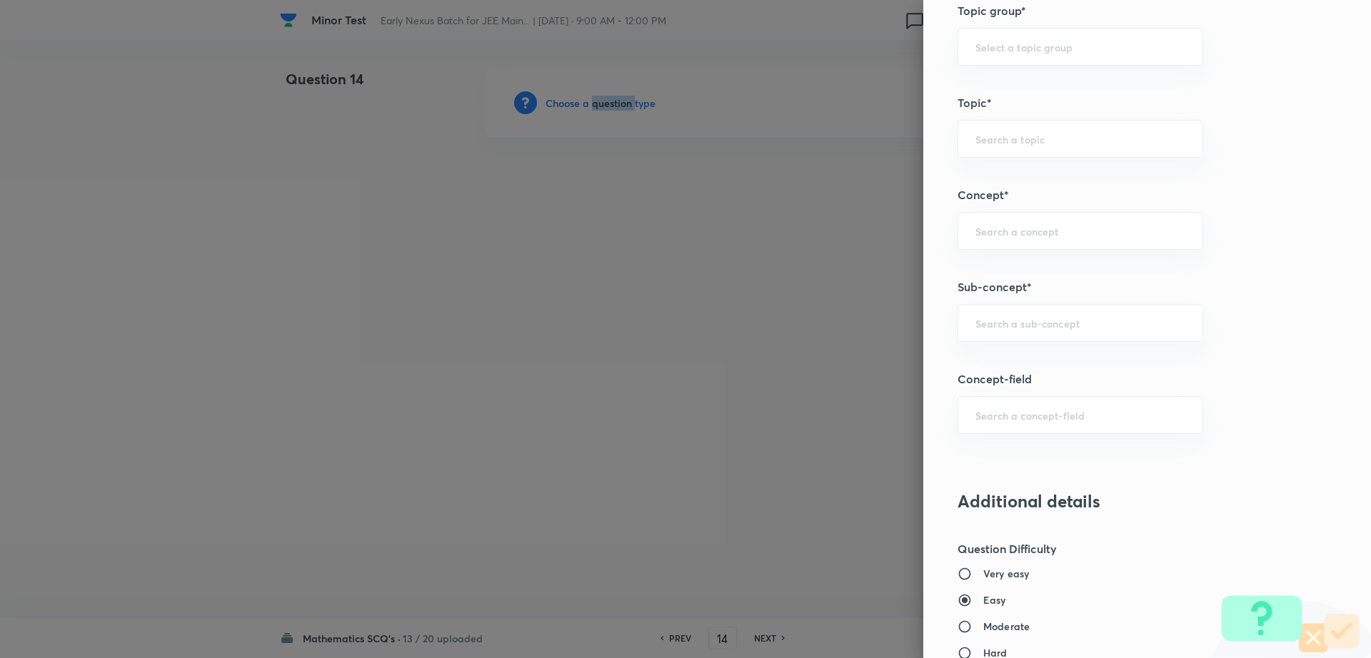
scroll to position [755, 0]
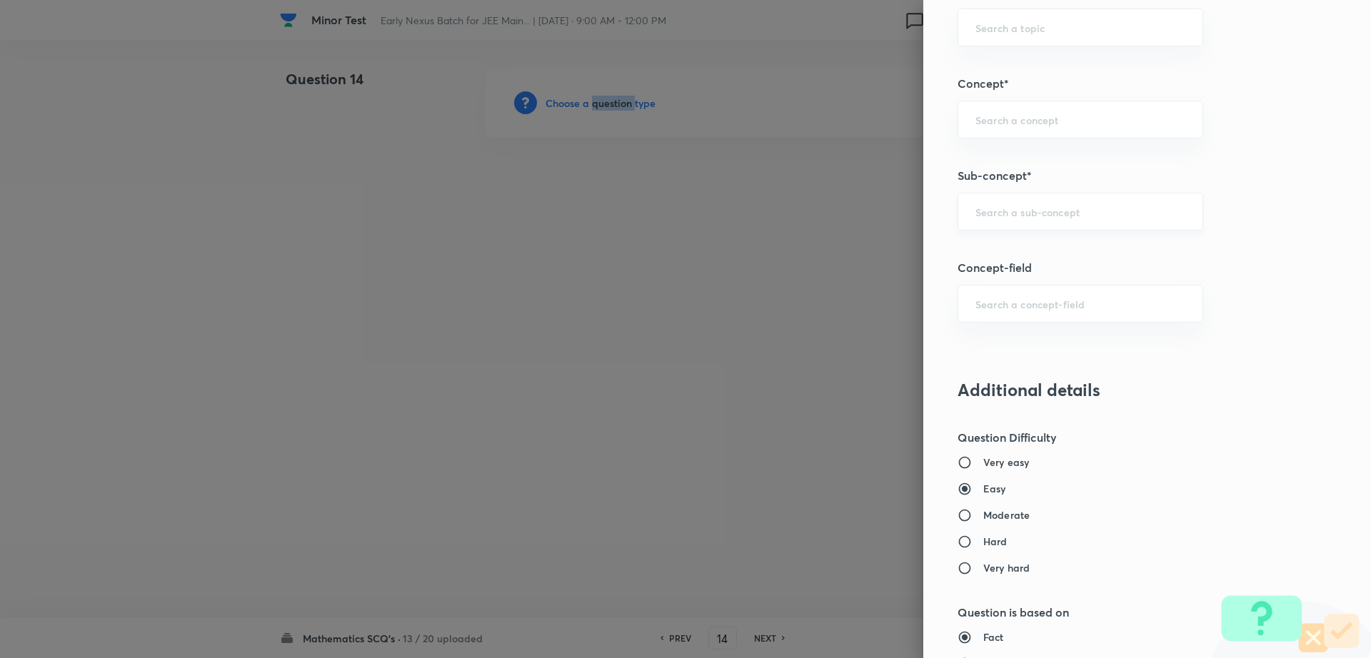
click at [1036, 214] on input "text" at bounding box center [1080, 212] width 210 height 14
click at [1002, 249] on li "Maths Mock Questions" at bounding box center [1067, 252] width 244 height 26
type input "Maths Mock Questions"
type input "Mathematics"
type input "Previous Year & Mock Questions"
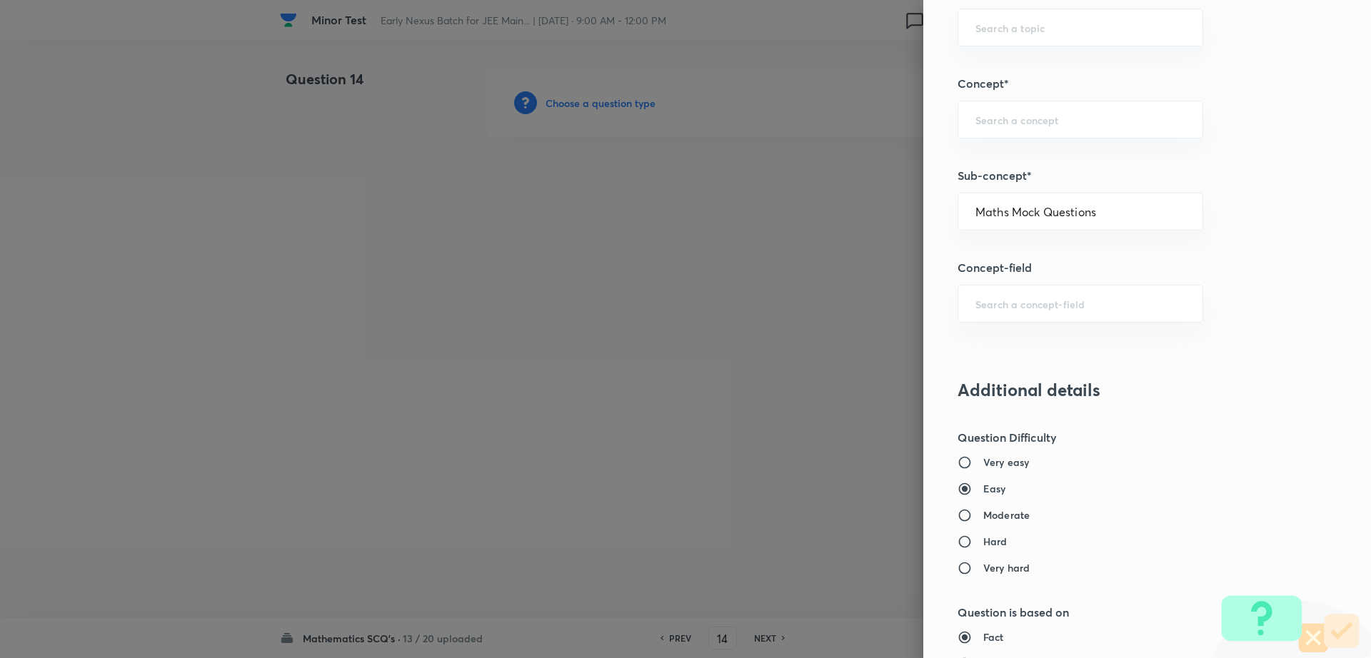
type input "Maths Mock Questions"
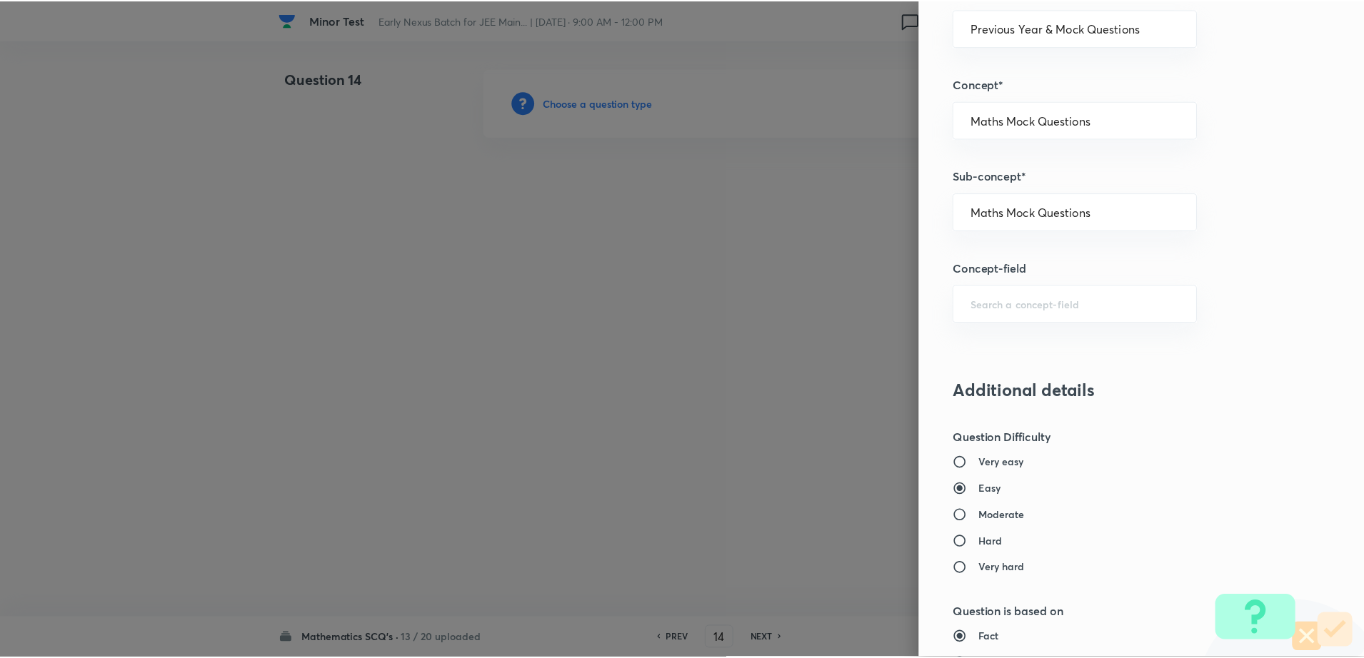
scroll to position [1288, 0]
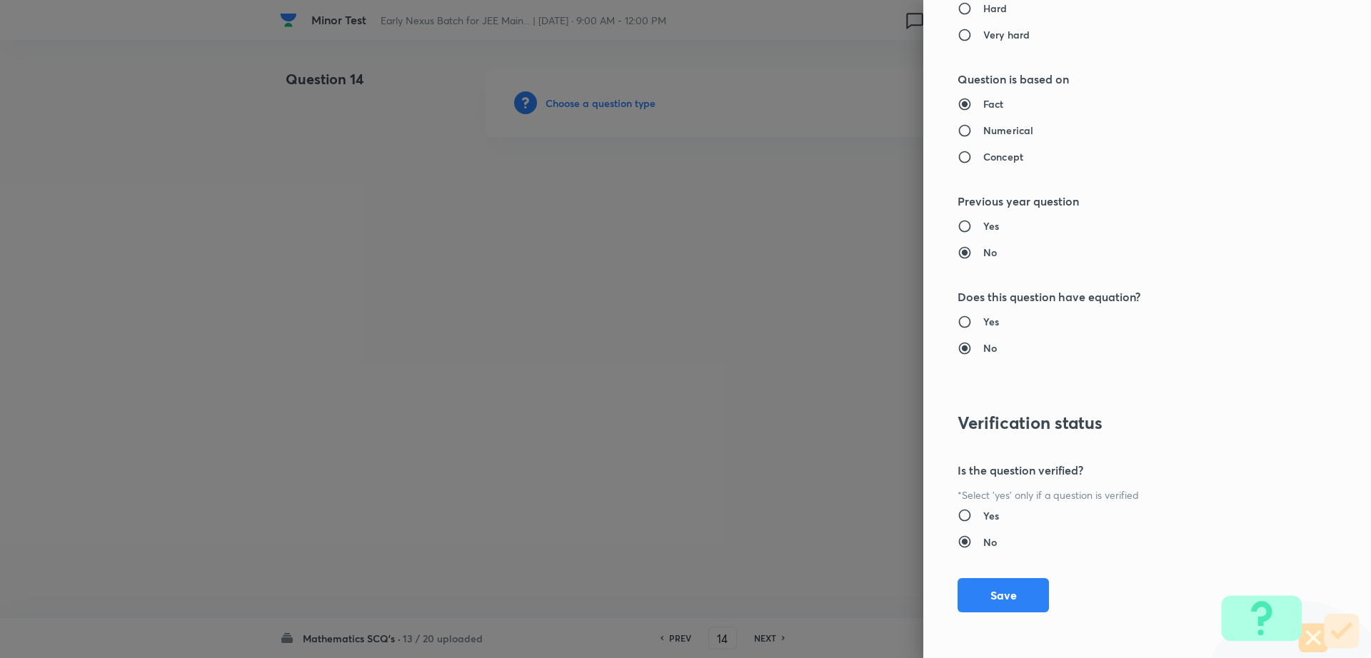
click at [1005, 613] on div "Question settings Question type* Single choice correct Number of options* 2 3 4…" at bounding box center [1147, 329] width 448 height 658
click at [990, 593] on button "Save" at bounding box center [1003, 594] width 91 height 34
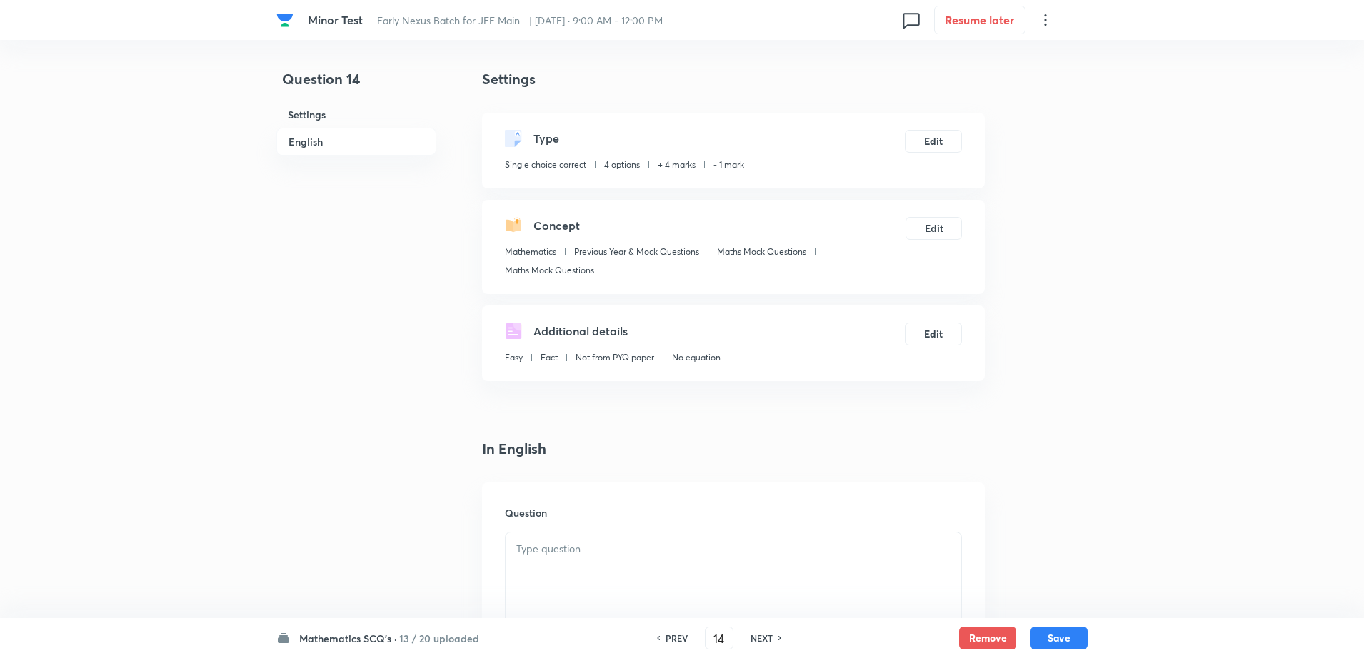
click at [618, 585] on div at bounding box center [734, 573] width 456 height 80
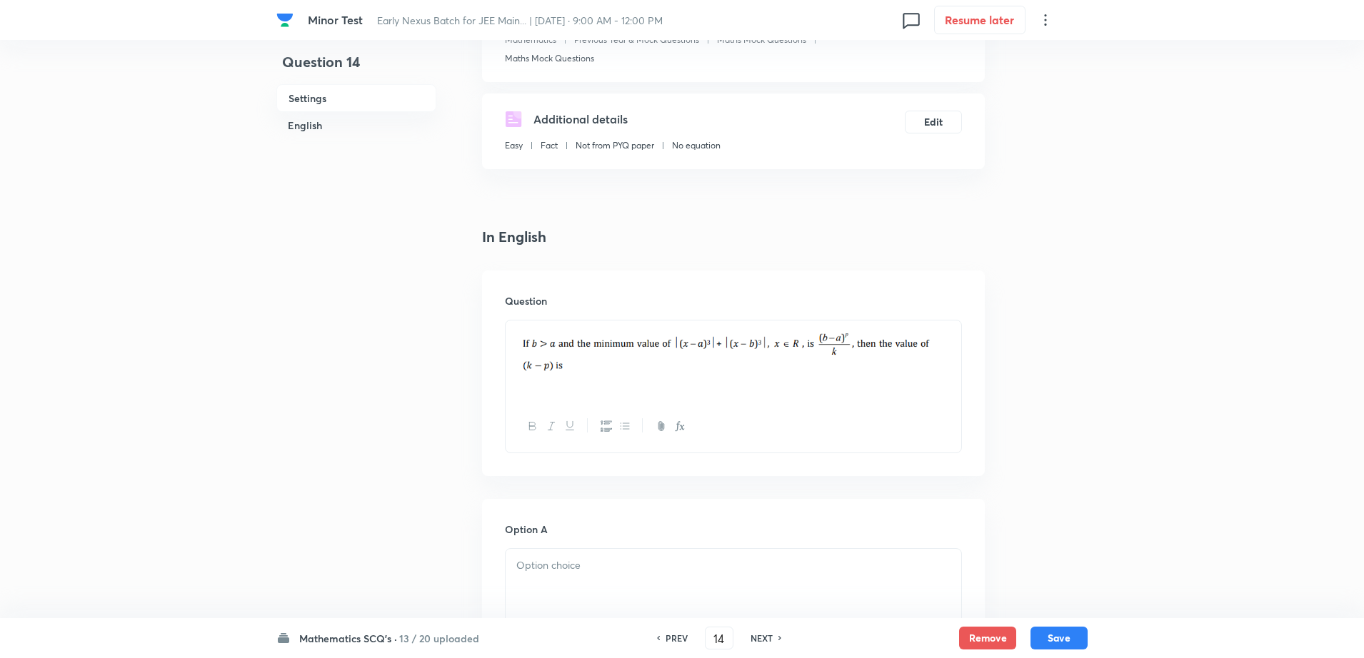
scroll to position [428, 0]
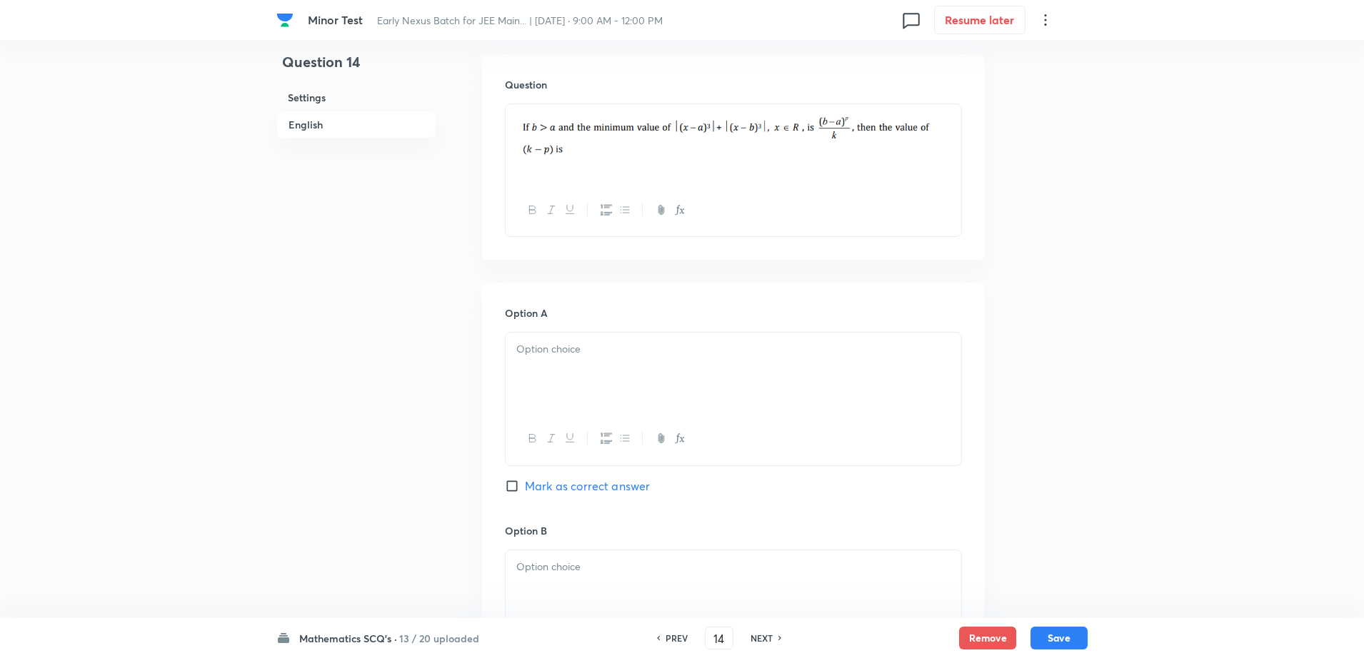
click at [644, 348] on p at bounding box center [733, 349] width 434 height 16
click at [538, 566] on p at bounding box center [733, 567] width 434 height 16
click at [269, 531] on div "Minor Test Early Nexus Batch for JEE Main... | [DATE] · 9:00 AM - 12:00 PM 0 Re…" at bounding box center [682, 547] width 1364 height 1815
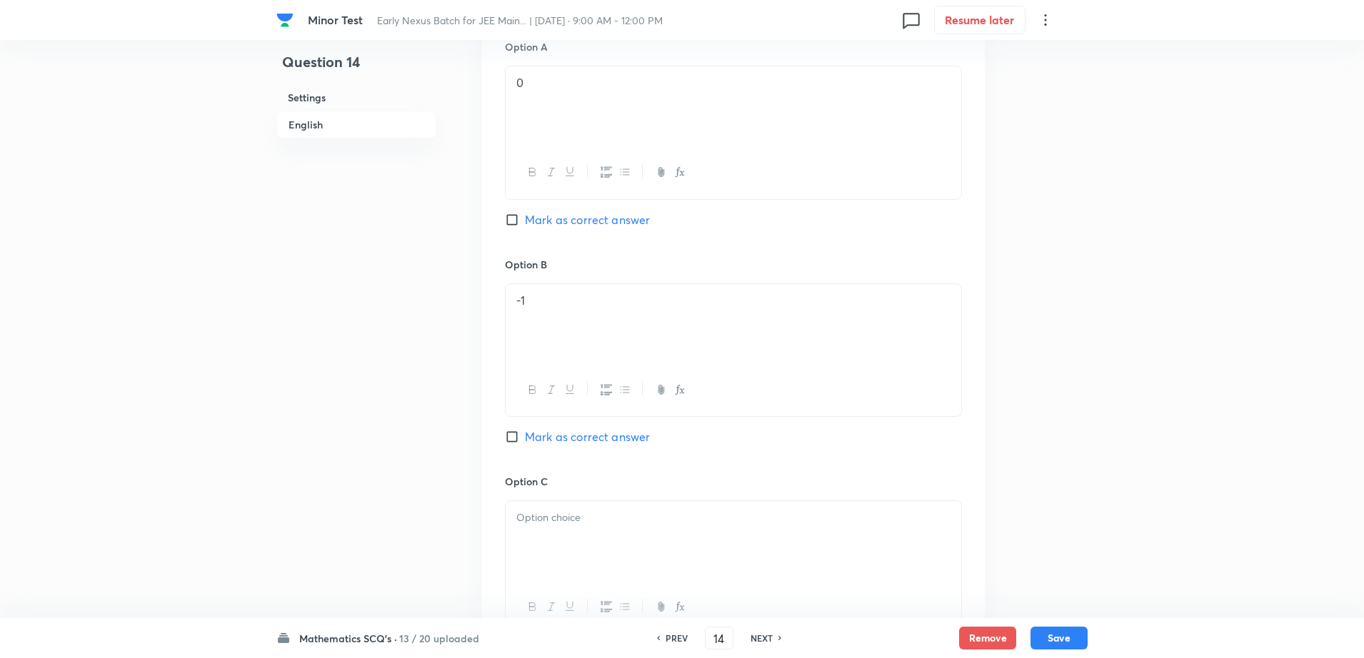
scroll to position [786, 0]
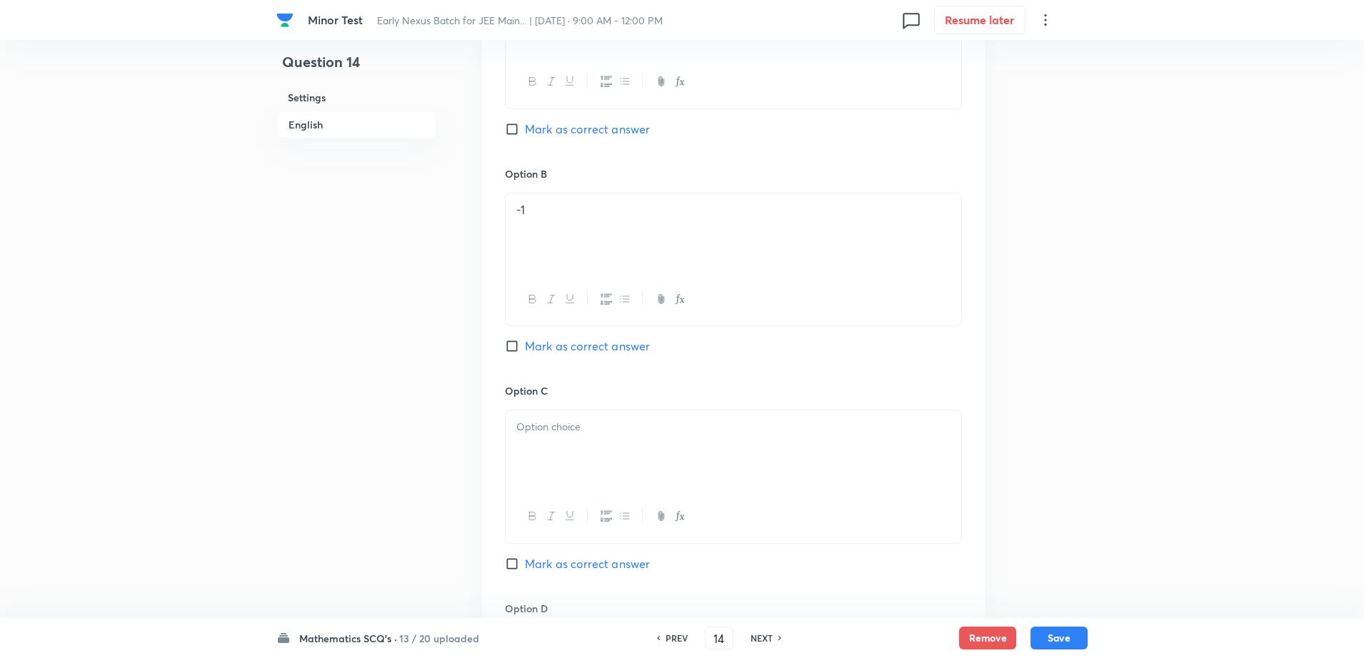
click at [596, 443] on div at bounding box center [734, 451] width 456 height 80
click at [288, 559] on div "Question 14 Settings English" at bounding box center [356, 190] width 160 height 1815
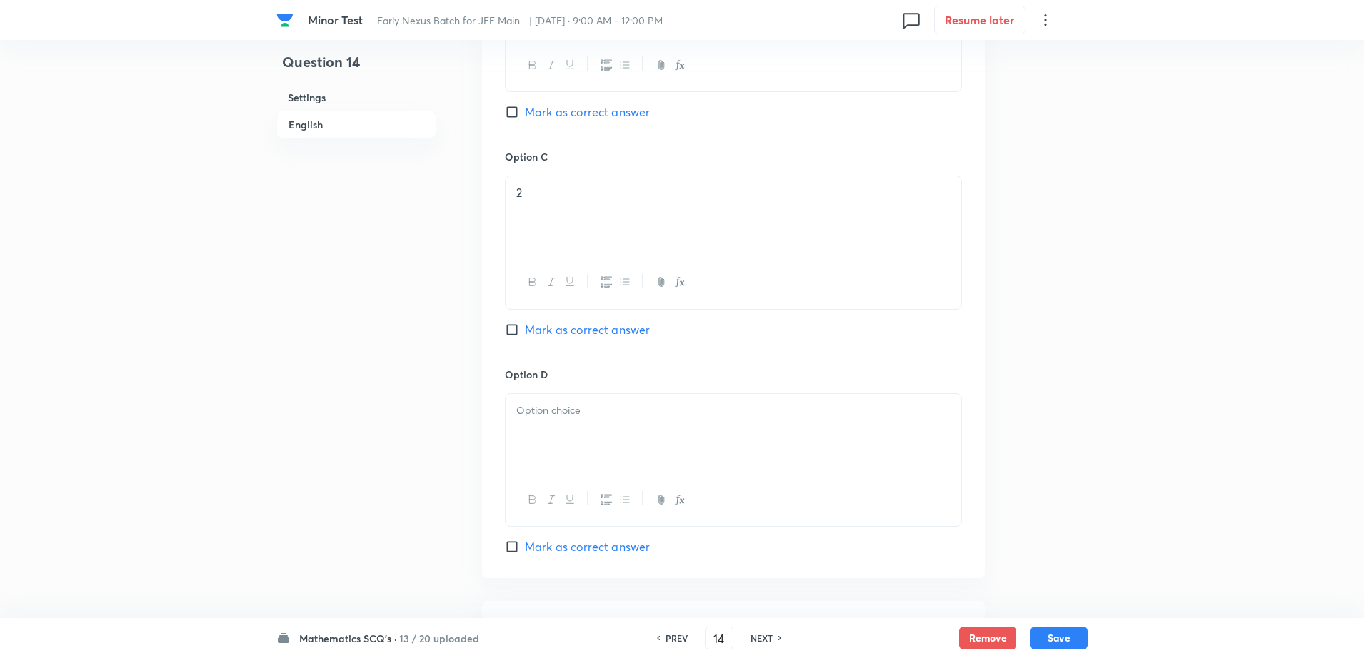
scroll to position [1107, 0]
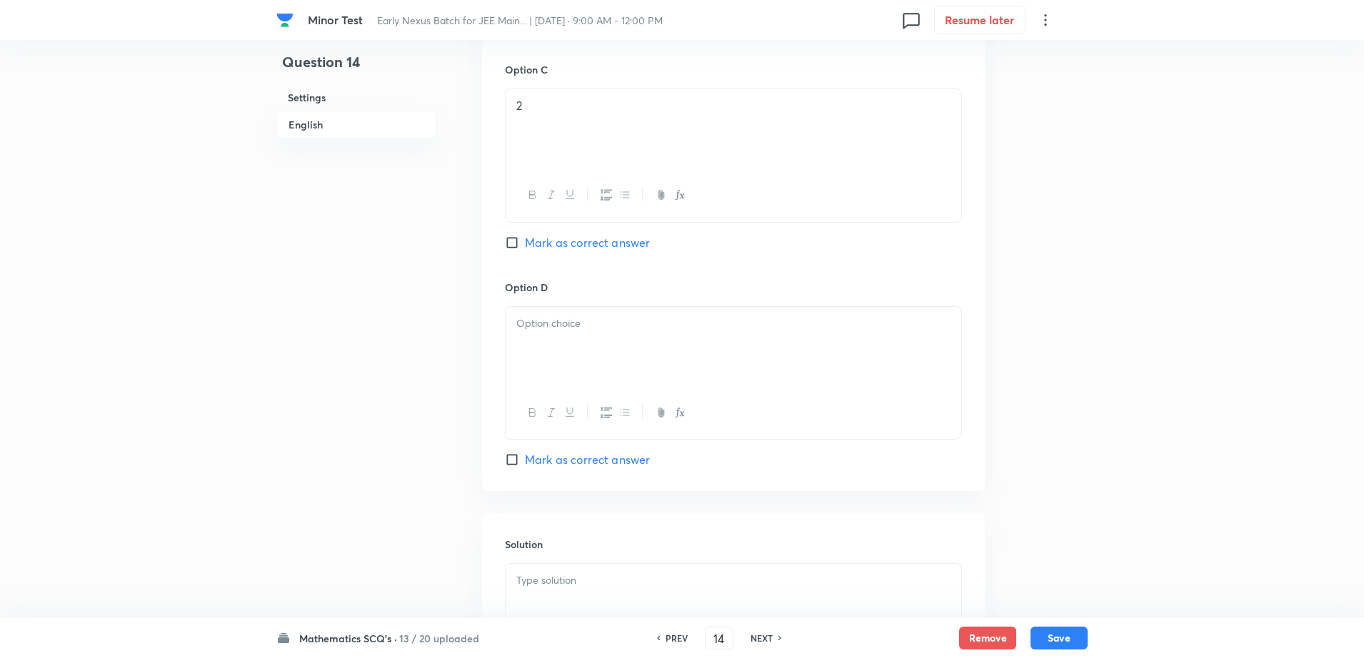
click at [613, 376] on div at bounding box center [734, 347] width 456 height 80
click at [563, 468] on div "Option A 0 [PERSON_NAME] as correct answer Option B -1 Mark as correct answer O…" at bounding box center [733, 47] width 503 height 887
click at [558, 456] on span "Mark as correct answer" at bounding box center [587, 459] width 125 height 17
click at [525, 456] on input "Mark as correct answer" at bounding box center [515, 460] width 20 height 14
checkbox input "true"
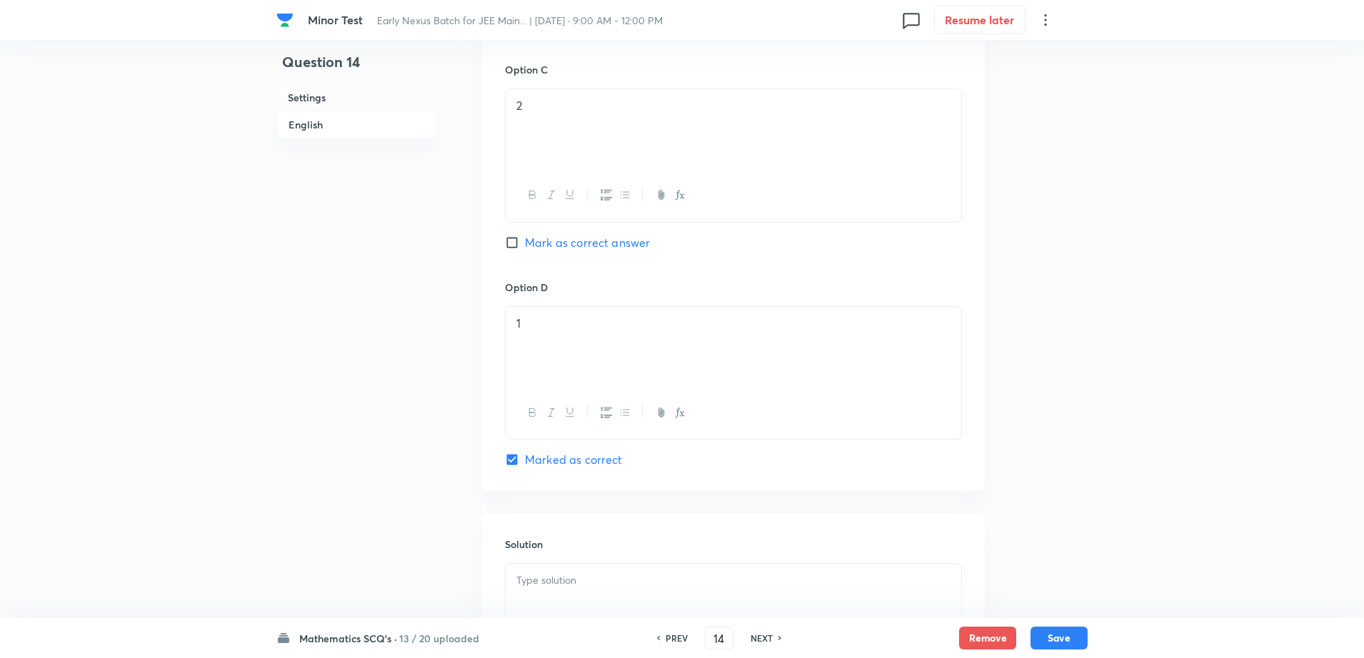
click at [549, 565] on div at bounding box center [734, 604] width 456 height 80
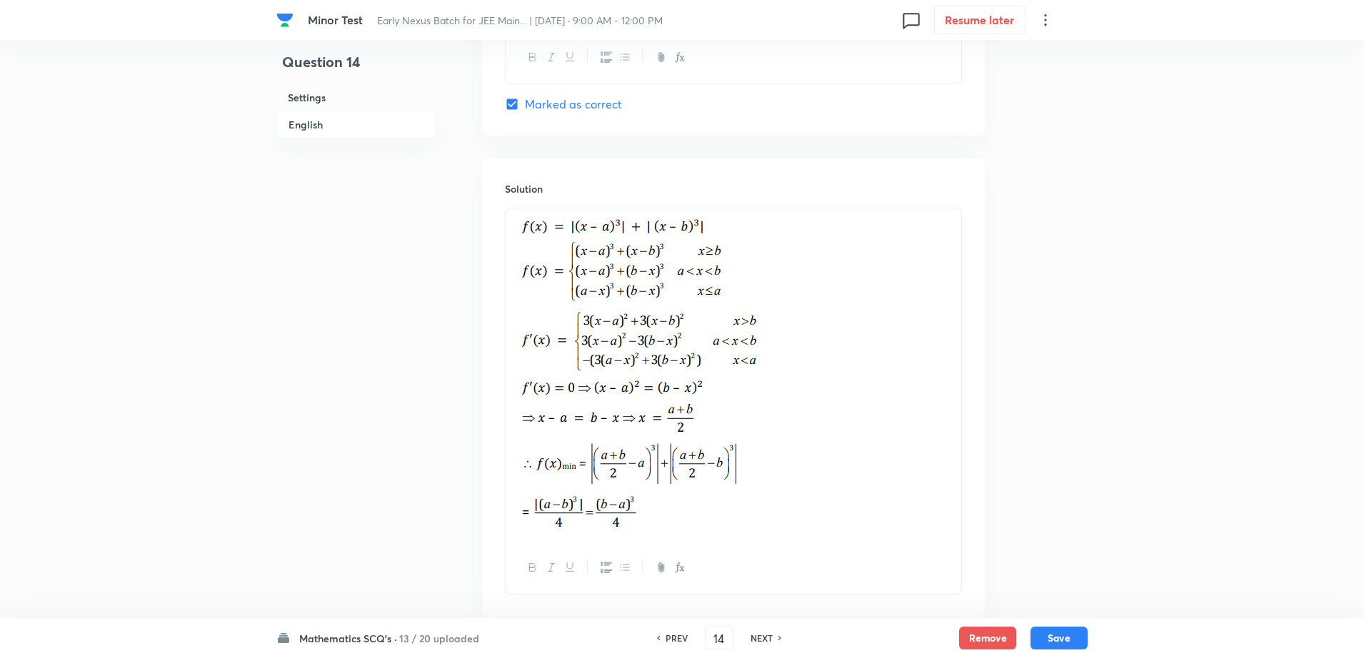
scroll to position [1547, 0]
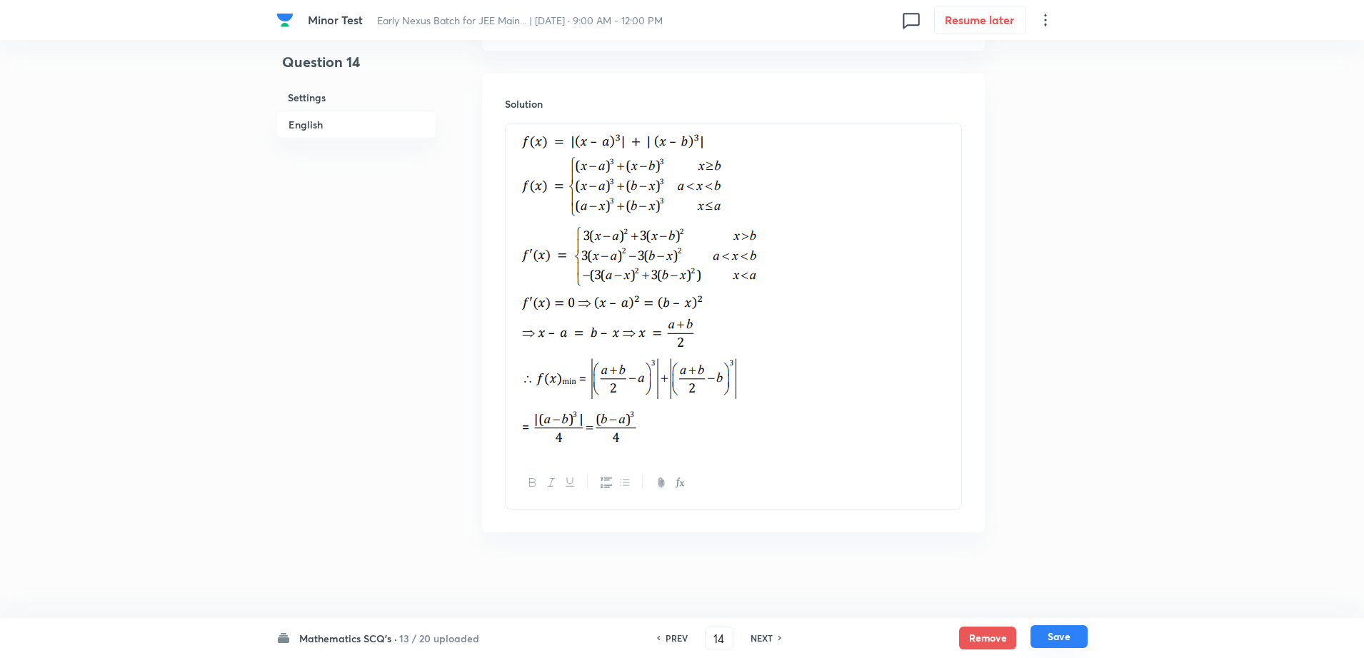
click at [1047, 635] on button "Save" at bounding box center [1058, 637] width 57 height 23
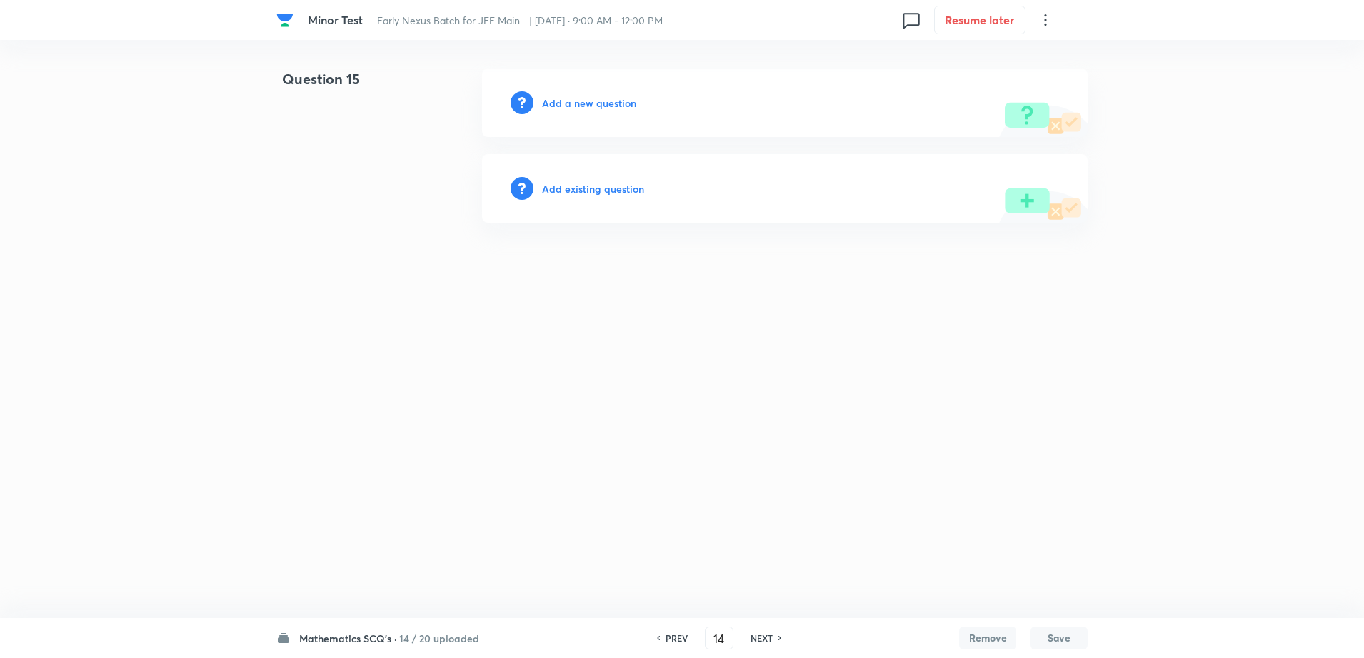
type input "15"
click at [586, 100] on h6 "Add a new question" at bounding box center [593, 103] width 94 height 15
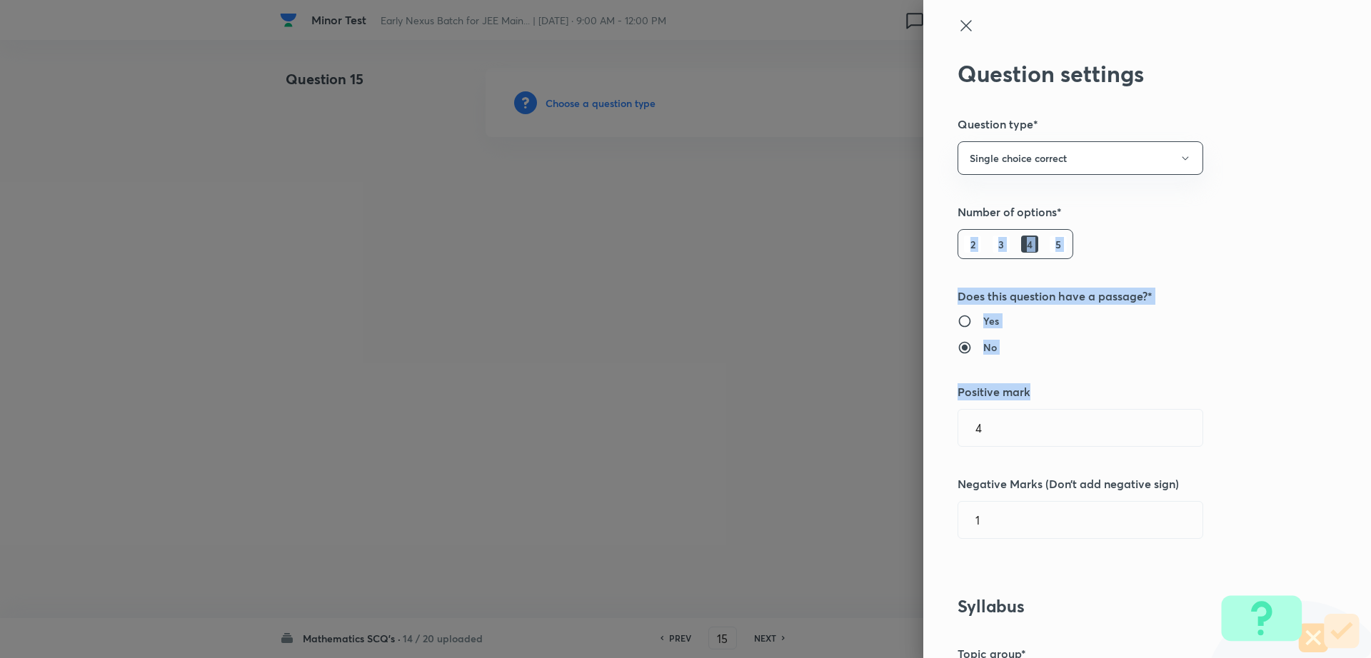
drag, startPoint x: 1356, startPoint y: 239, endPoint x: 1370, endPoint y: 405, distance: 166.3
click at [1370, 405] on div "Question settings Question type* Single choice correct Number of options* 2 3 4…" at bounding box center [1147, 329] width 448 height 658
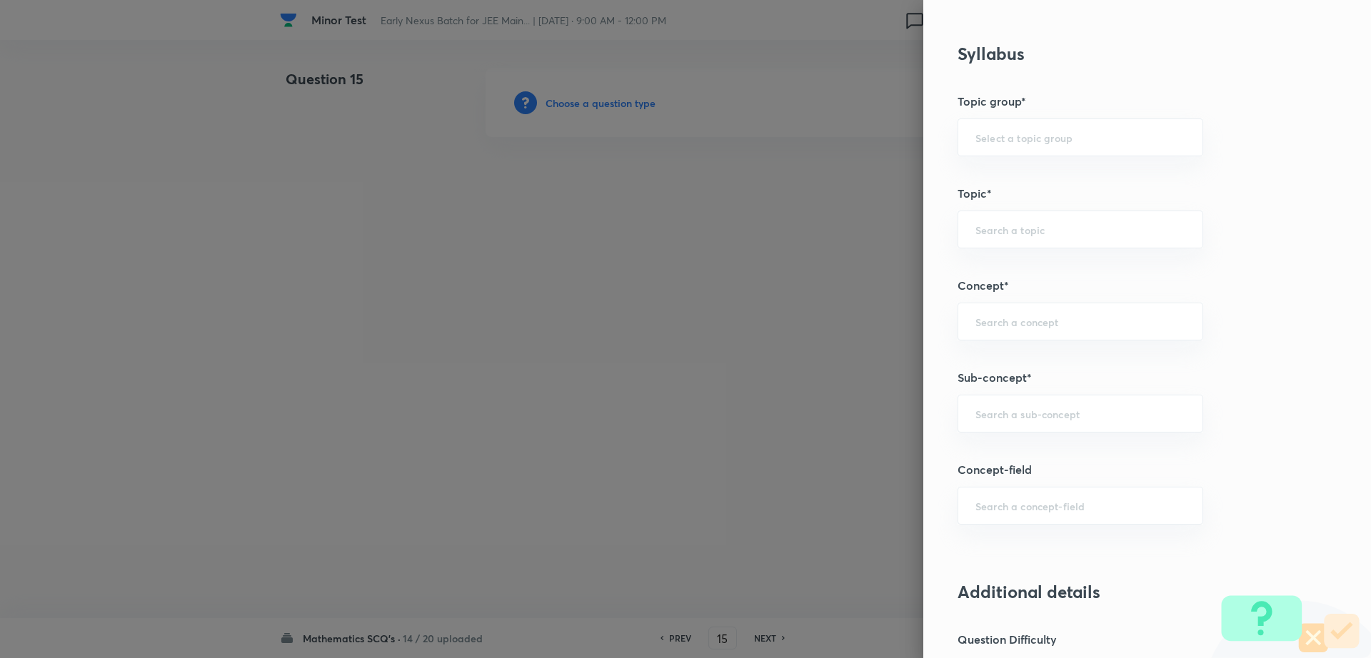
scroll to position [663, 0]
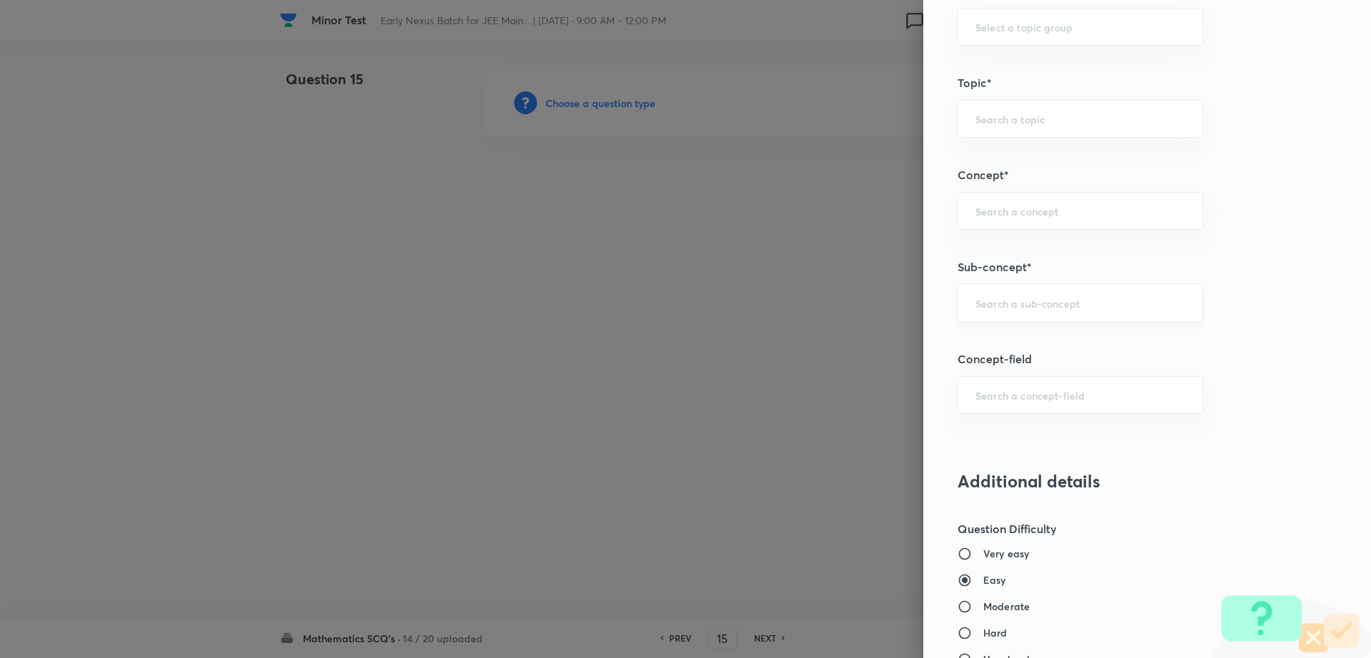
click at [1033, 307] on input "text" at bounding box center [1080, 303] width 210 height 14
click at [993, 345] on li "Maths Mock Questions" at bounding box center [1067, 344] width 244 height 26
type input "Maths Mock Questions"
type input "Mathematics"
type input "Previous Year & Mock Questions"
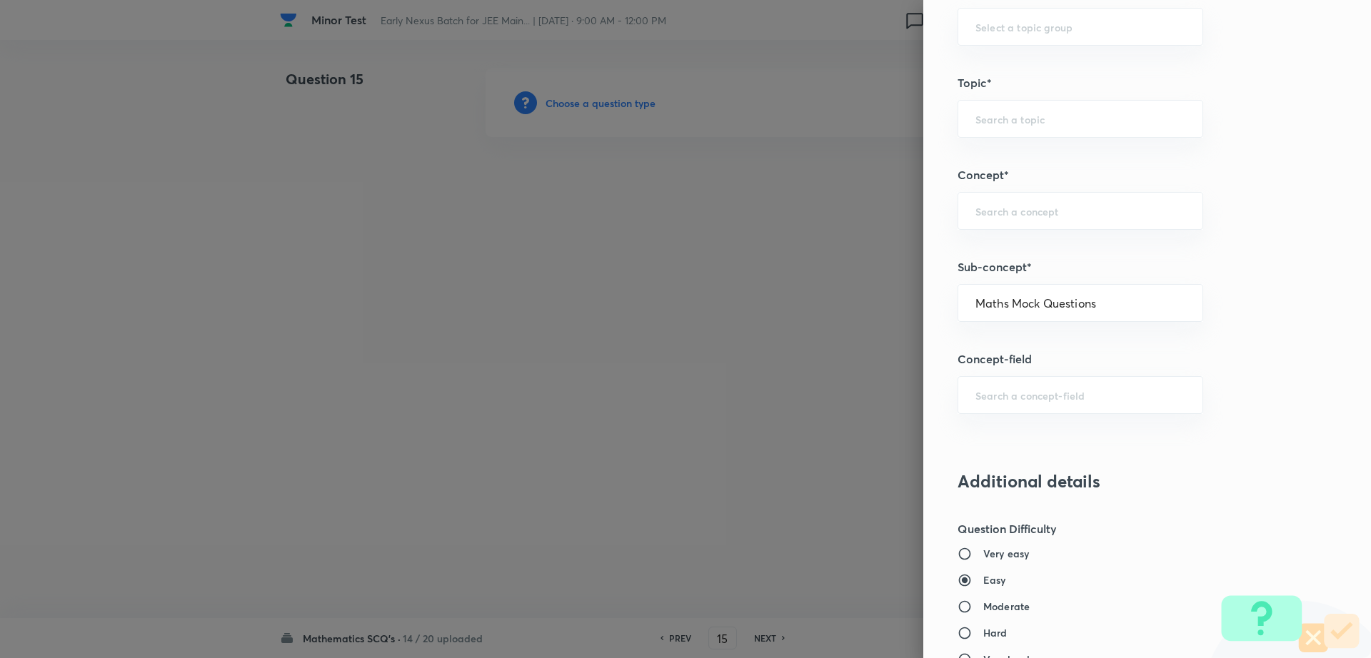
type input "Maths Mock Questions"
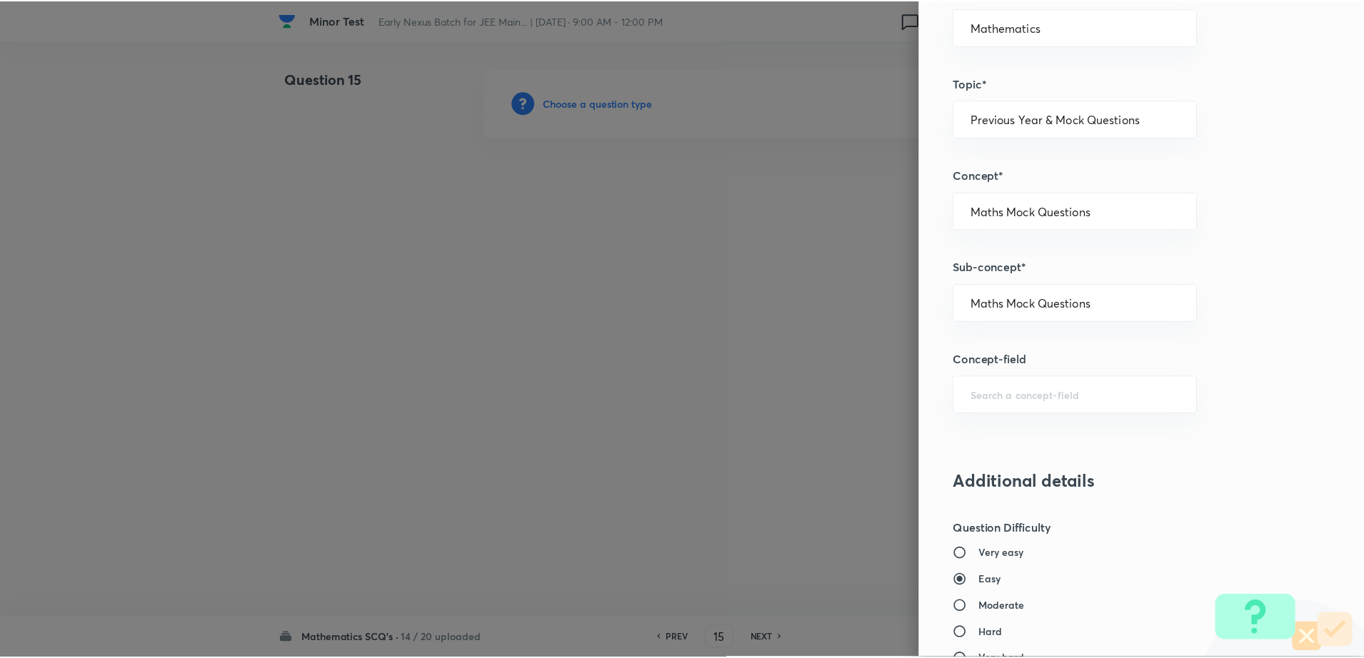
scroll to position [1288, 0]
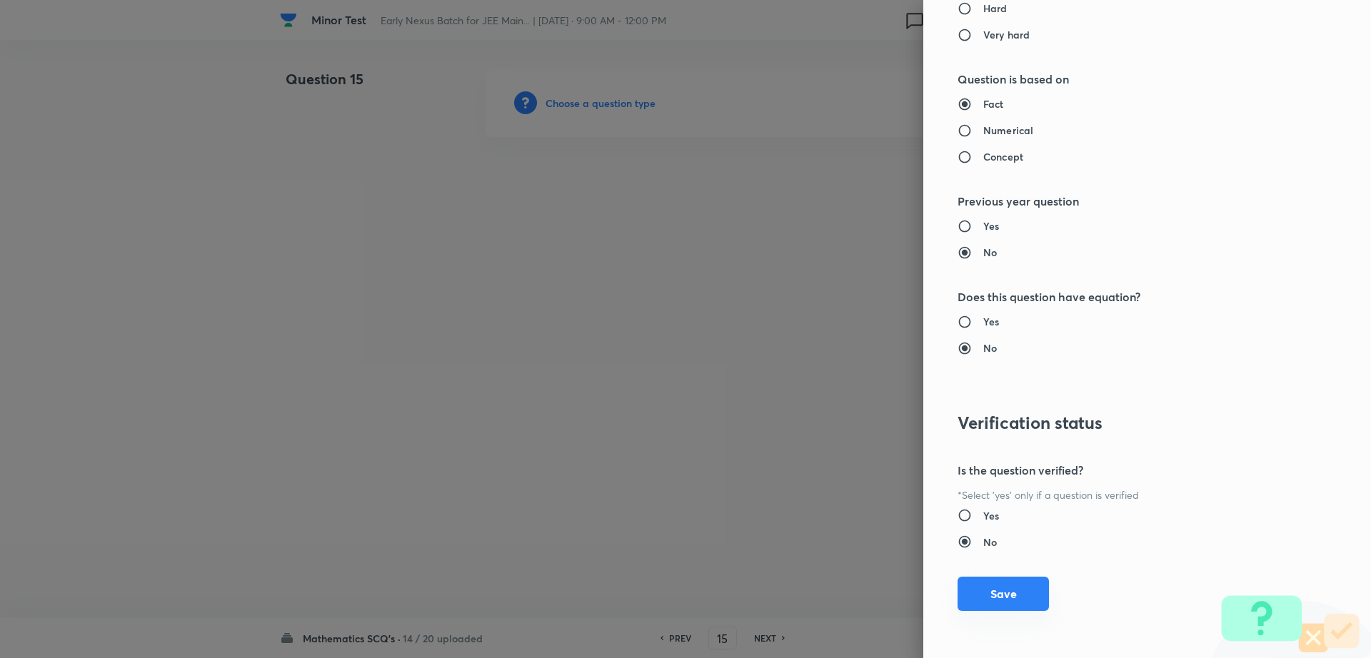
click at [991, 603] on button "Save" at bounding box center [1003, 594] width 91 height 34
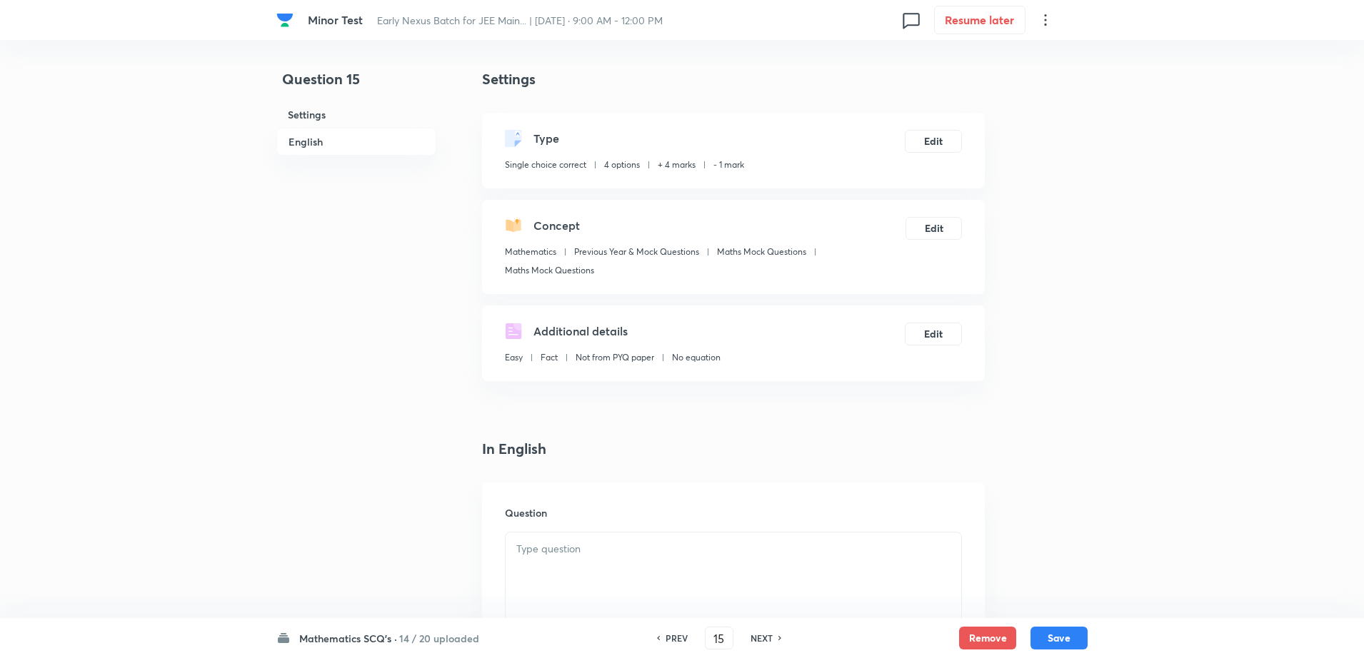
click at [657, 551] on p at bounding box center [733, 549] width 434 height 16
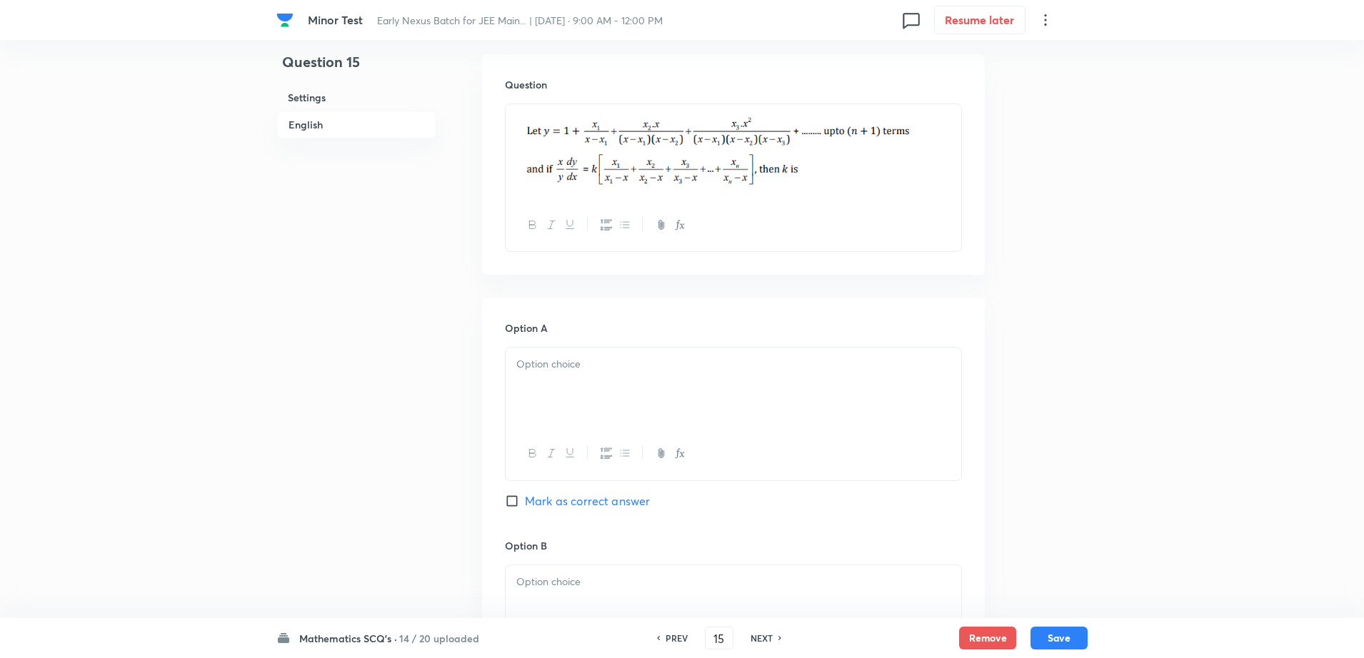
scroll to position [464, 0]
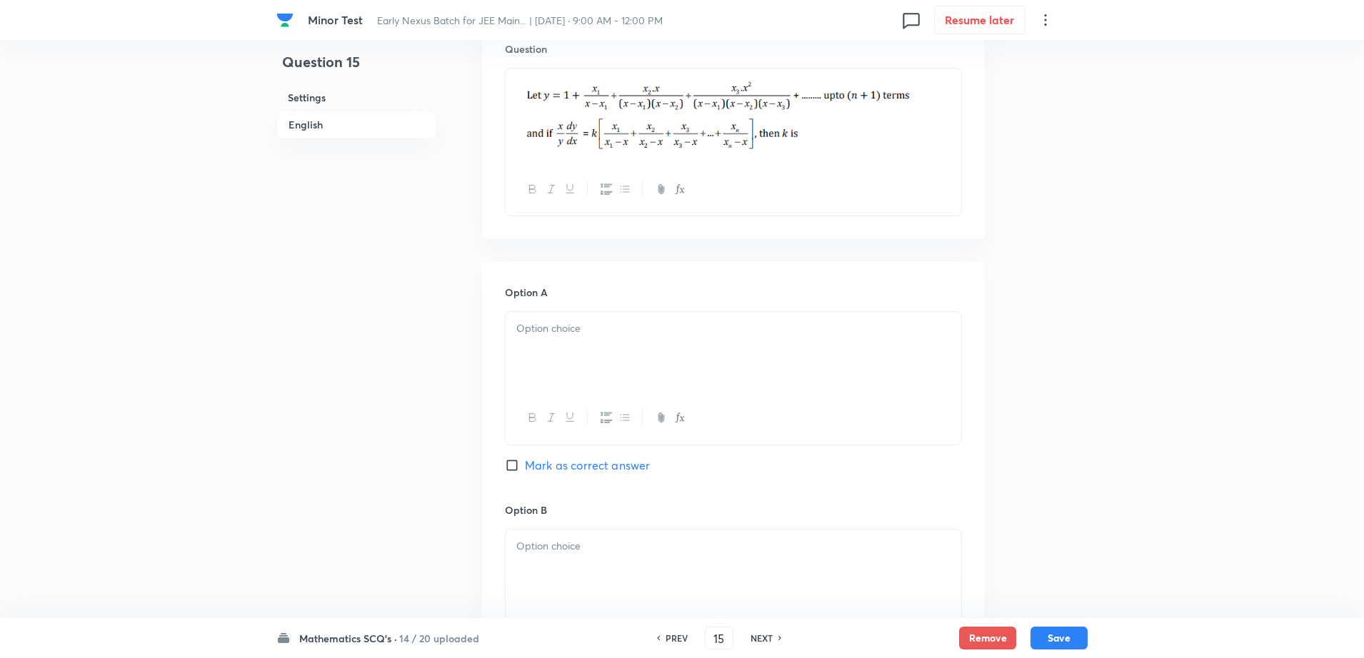
click at [532, 351] on div at bounding box center [734, 352] width 456 height 80
click at [551, 556] on div at bounding box center [734, 570] width 456 height 80
click at [568, 472] on span "Mark as correct answer" at bounding box center [587, 465] width 125 height 17
click at [525, 472] on input "Mark as correct answer" at bounding box center [515, 465] width 20 height 14
checkbox input "true"
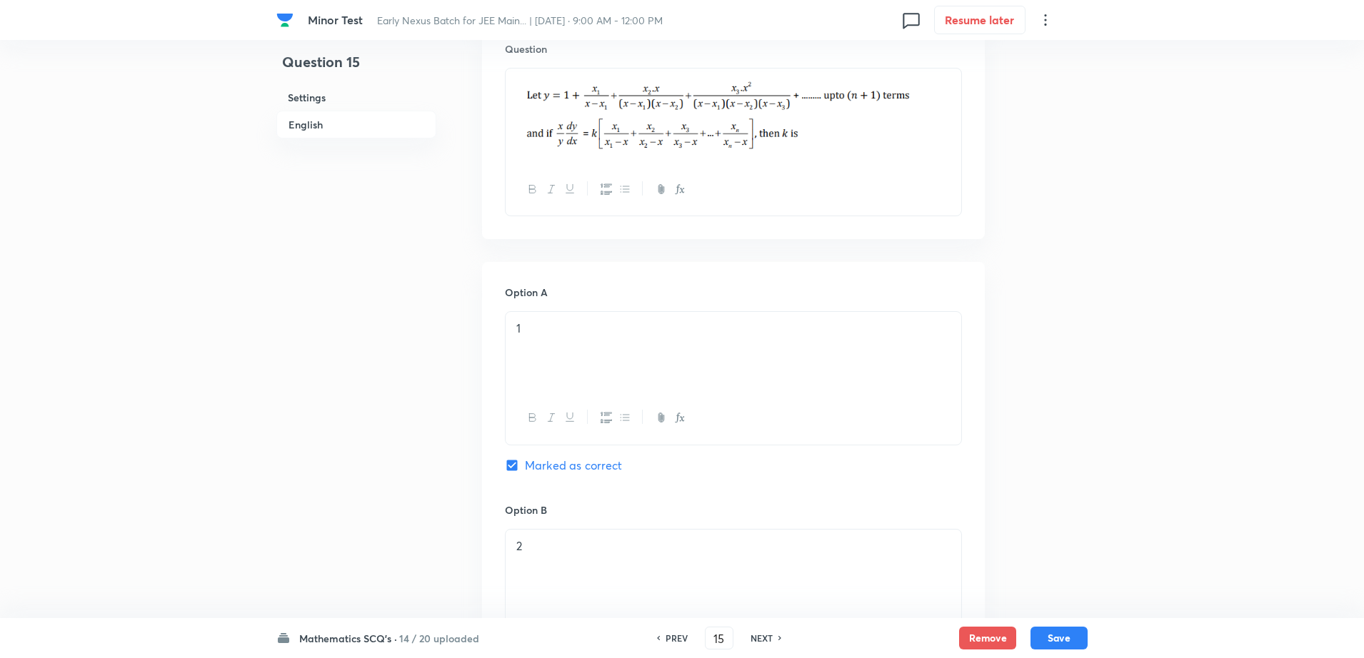
click at [336, 533] on div "Question 15 Settings English" at bounding box center [356, 519] width 160 height 1830
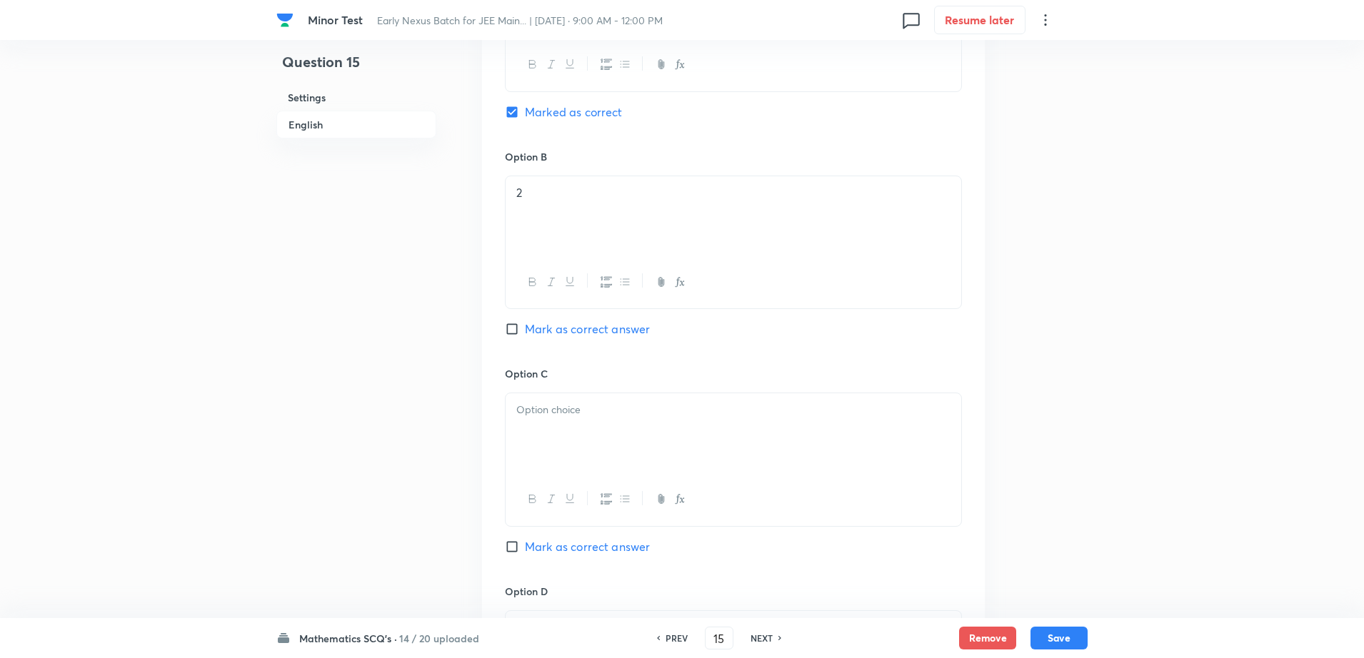
scroll to position [928, 0]
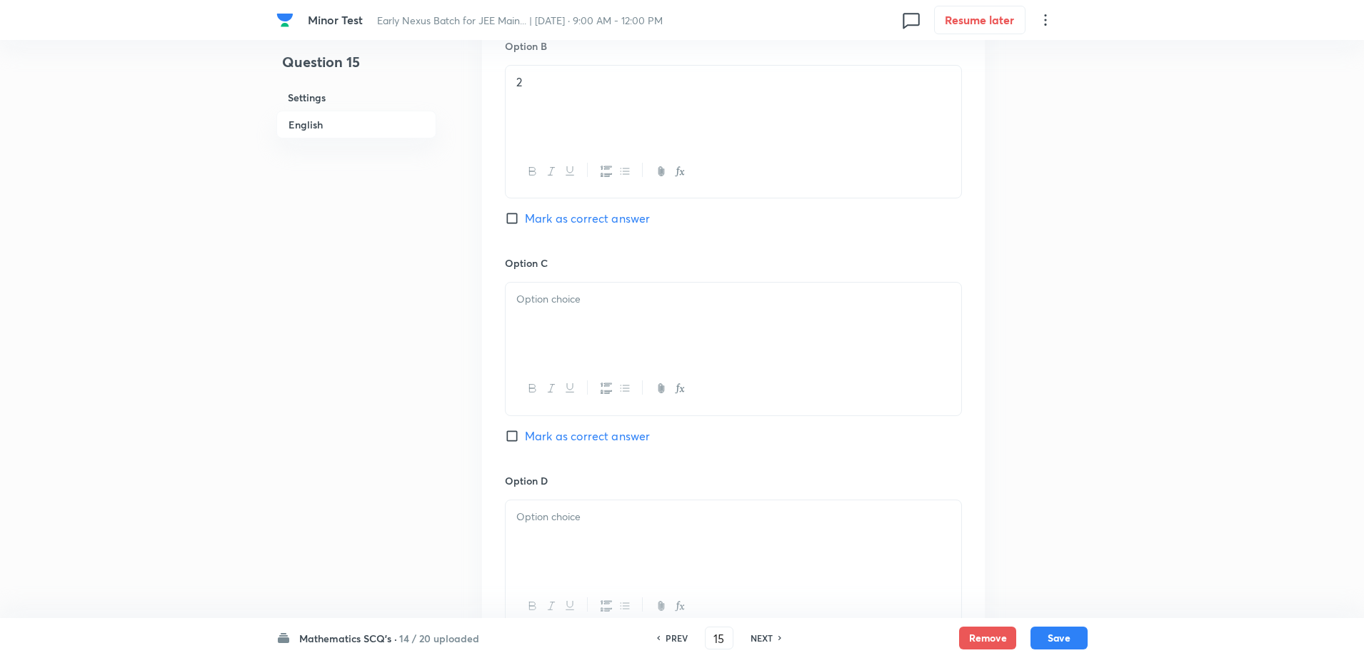
click at [578, 334] on div at bounding box center [734, 323] width 456 height 80
click at [560, 541] on div at bounding box center [734, 541] width 456 height 80
click at [334, 499] on div "Question 15 Settings English" at bounding box center [356, 55] width 160 height 1830
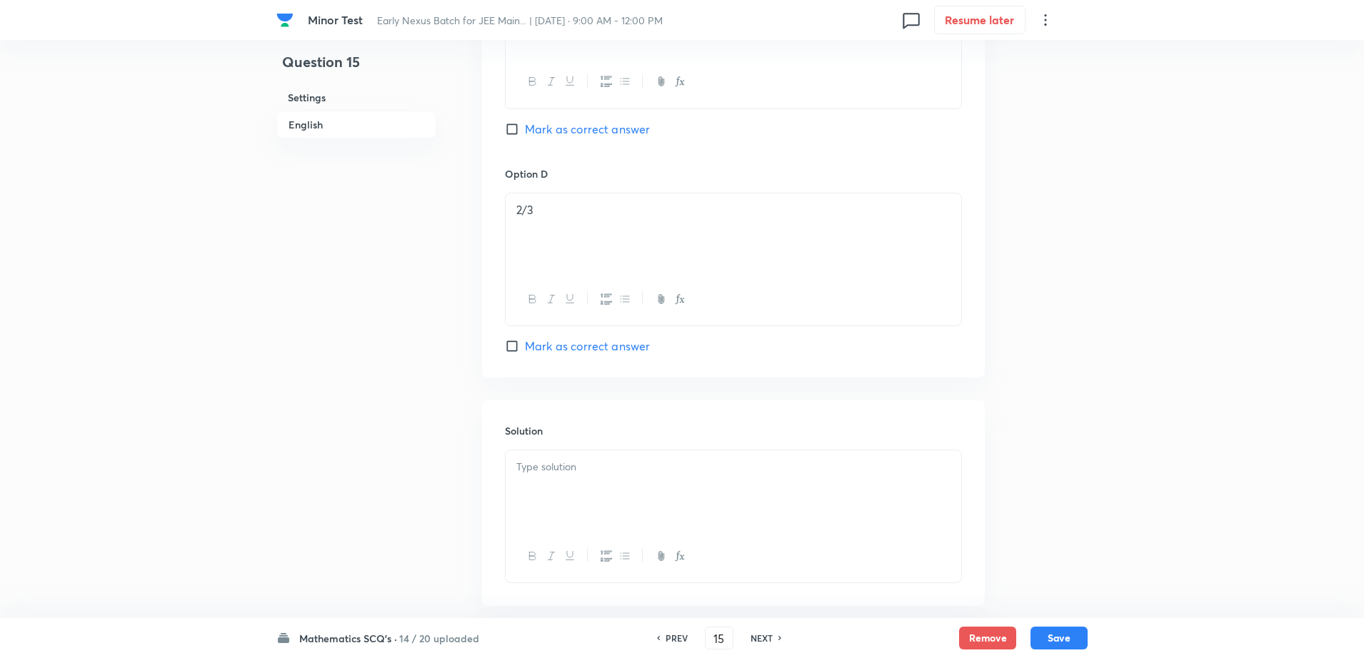
scroll to position [1309, 0]
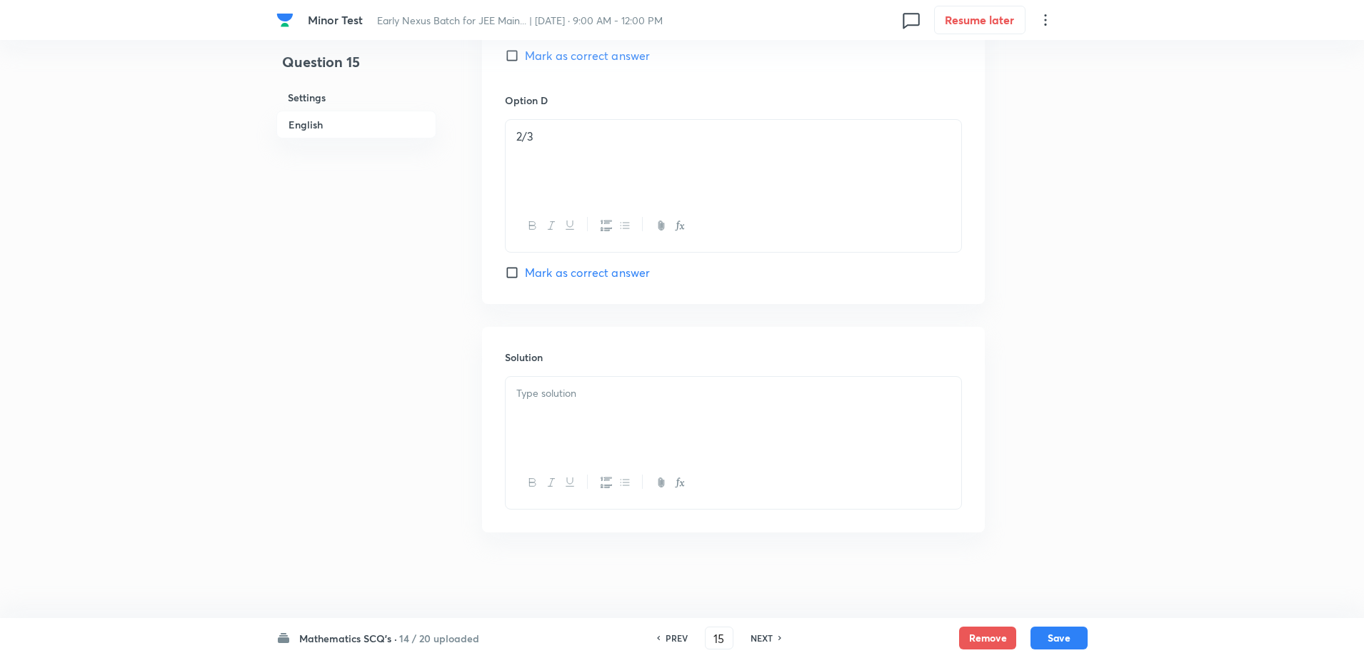
click at [562, 456] on div at bounding box center [734, 417] width 456 height 80
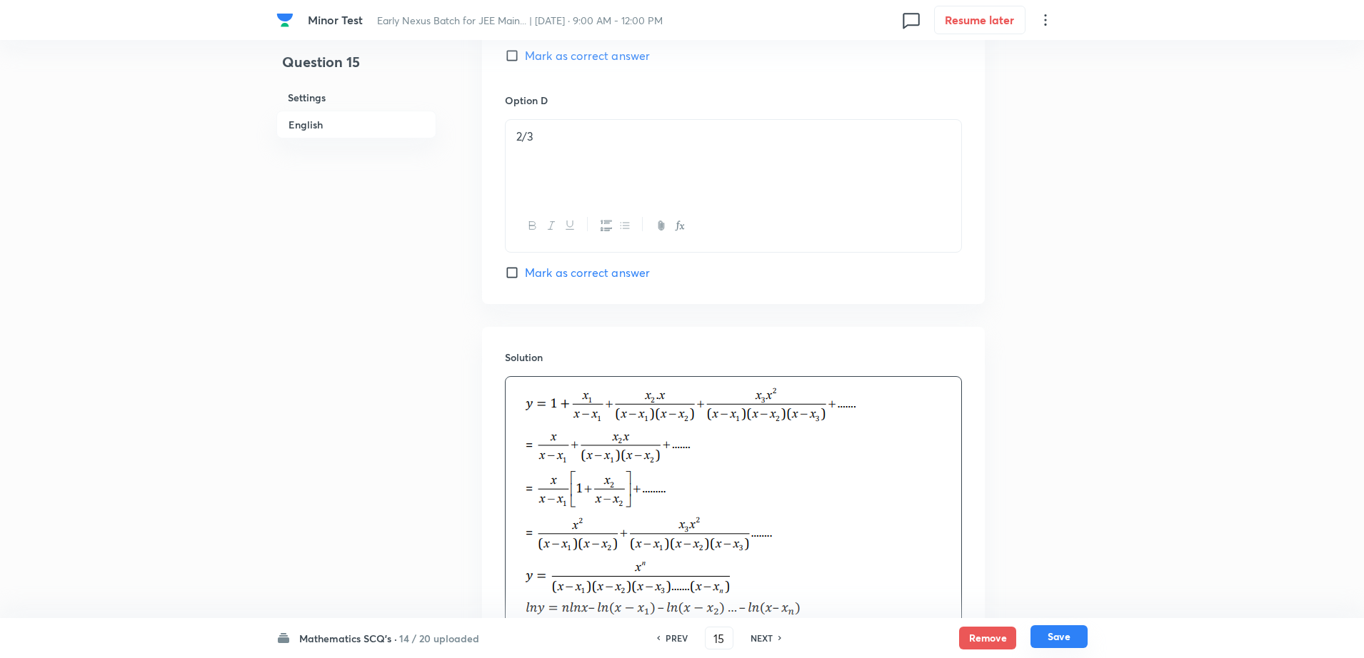
click at [1071, 635] on button "Save" at bounding box center [1058, 637] width 57 height 23
type input "16"
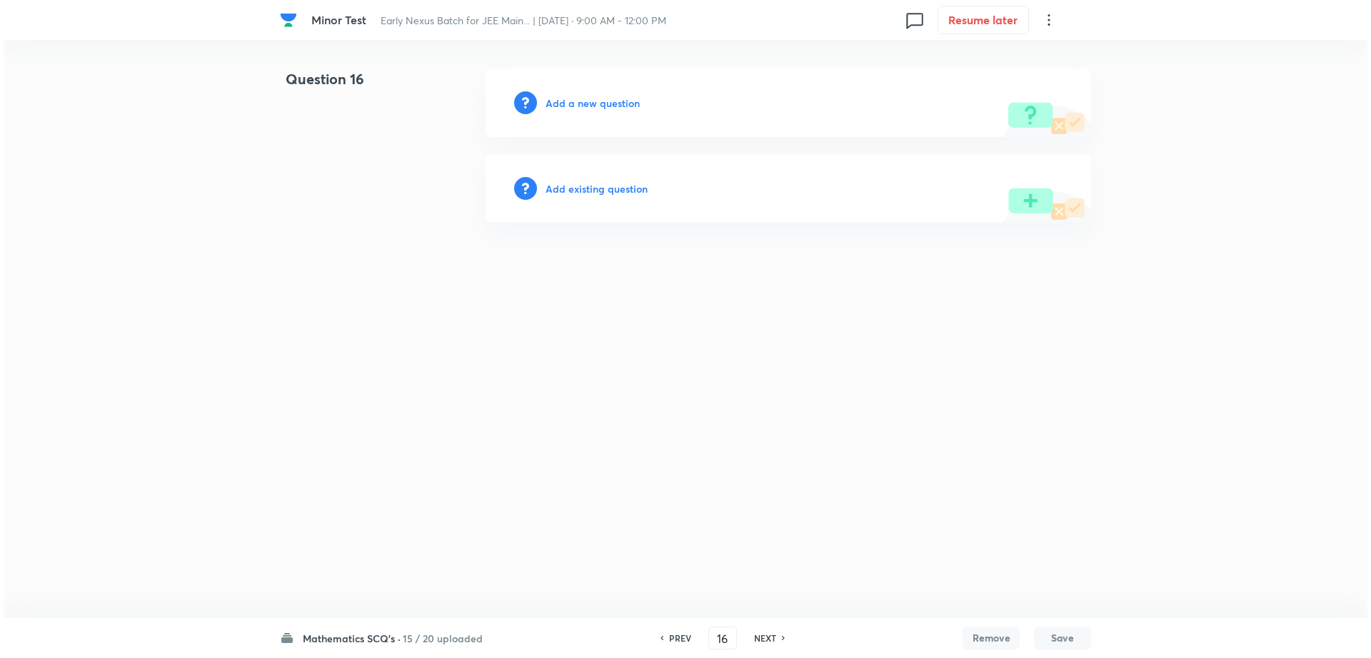
scroll to position [0, 0]
click at [580, 109] on h6 "Add a new question" at bounding box center [593, 103] width 94 height 15
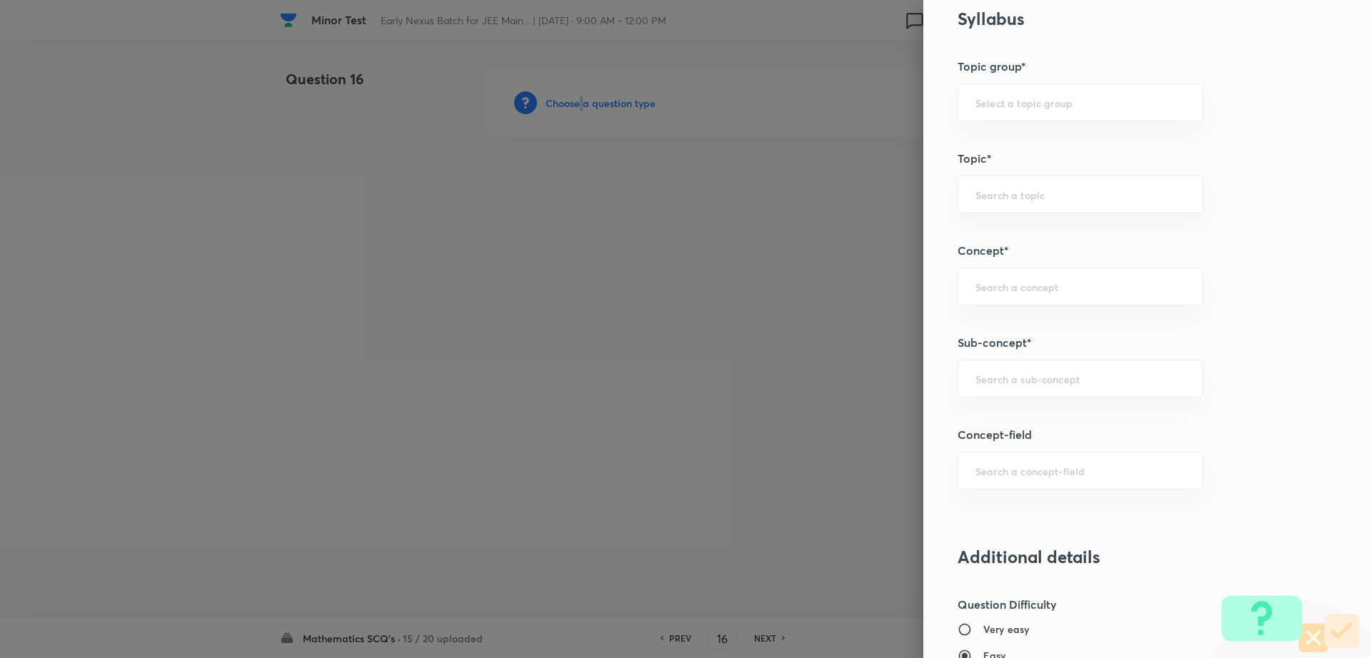
scroll to position [595, 0]
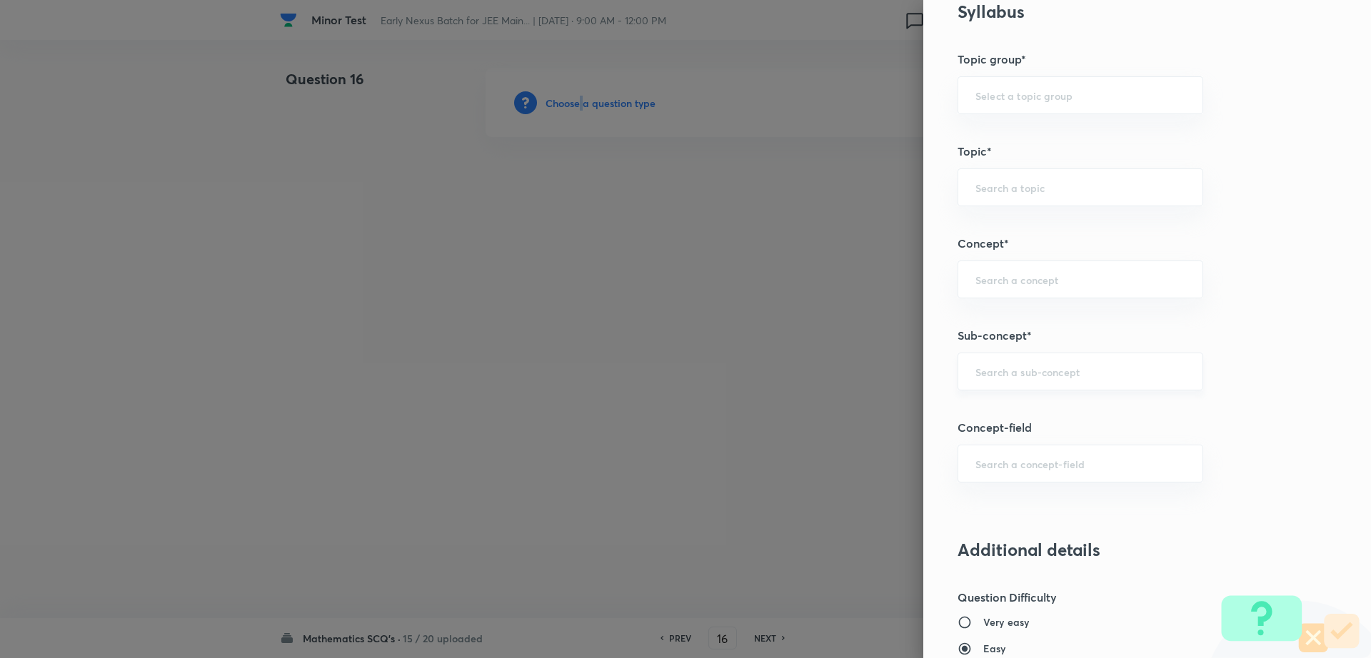
click at [1090, 386] on div "​" at bounding box center [1081, 372] width 246 height 38
click at [1048, 413] on li "Maths Mock Questions" at bounding box center [1067, 412] width 244 height 26
type input "Maths Mock Questions"
type input "Mathematics"
type input "Previous Year & Mock Questions"
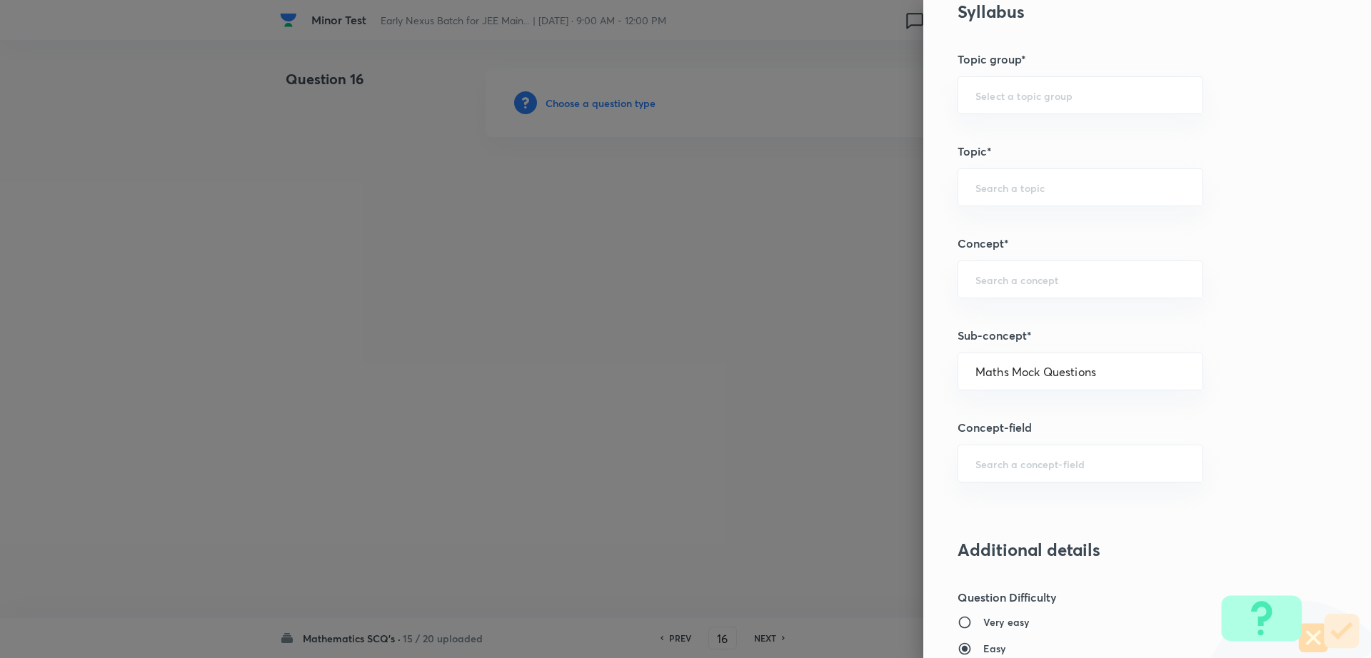
type input "Maths Mock Questions"
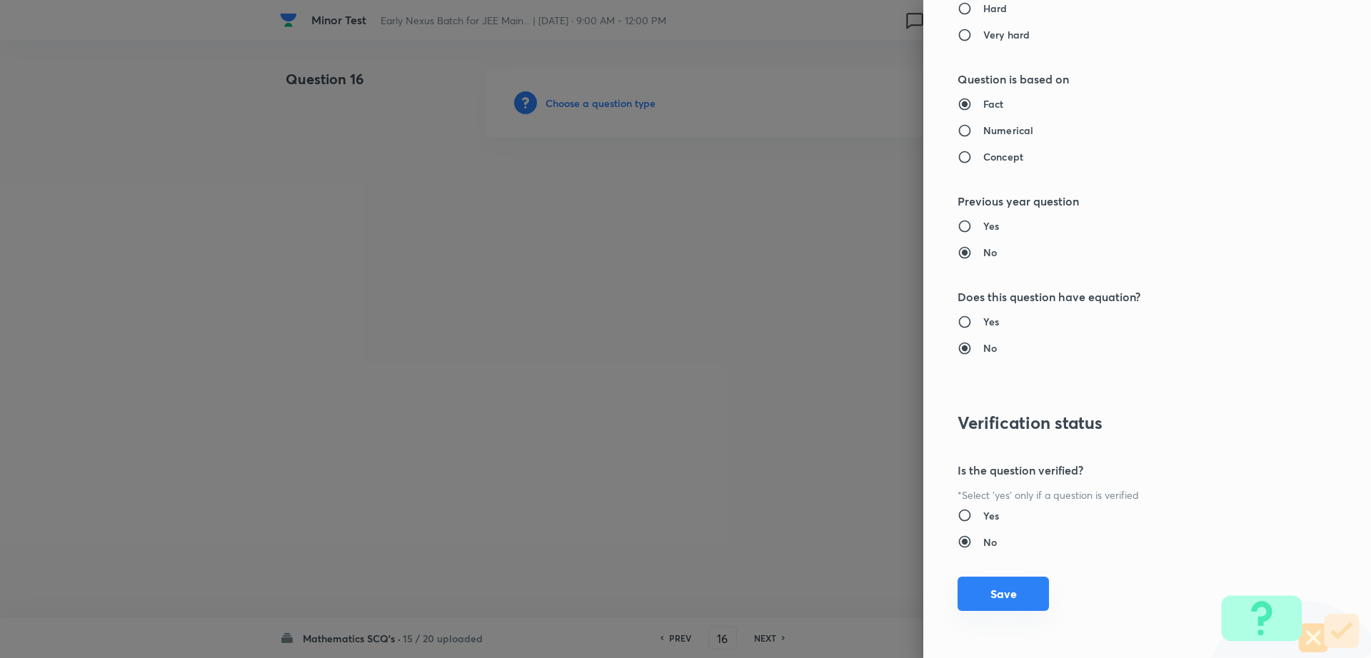
click at [988, 597] on button "Save" at bounding box center [1003, 594] width 91 height 34
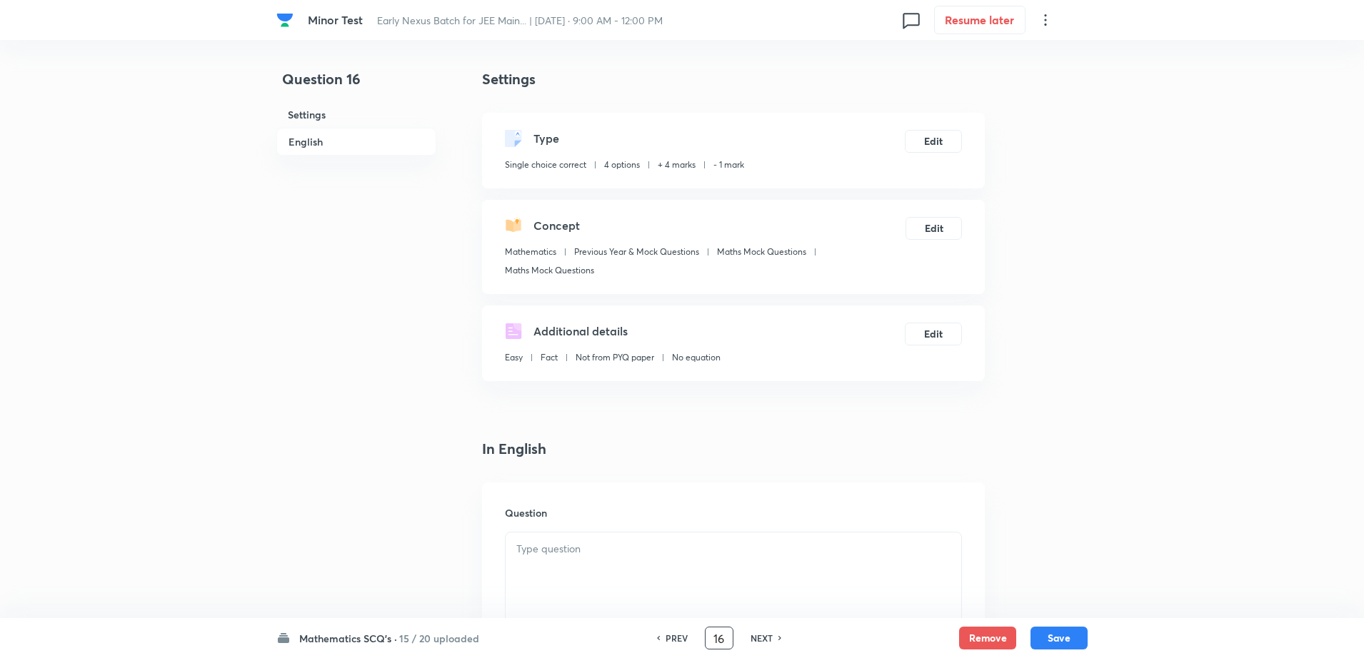
click at [727, 646] on input "16" at bounding box center [719, 638] width 27 height 25
type input "1"
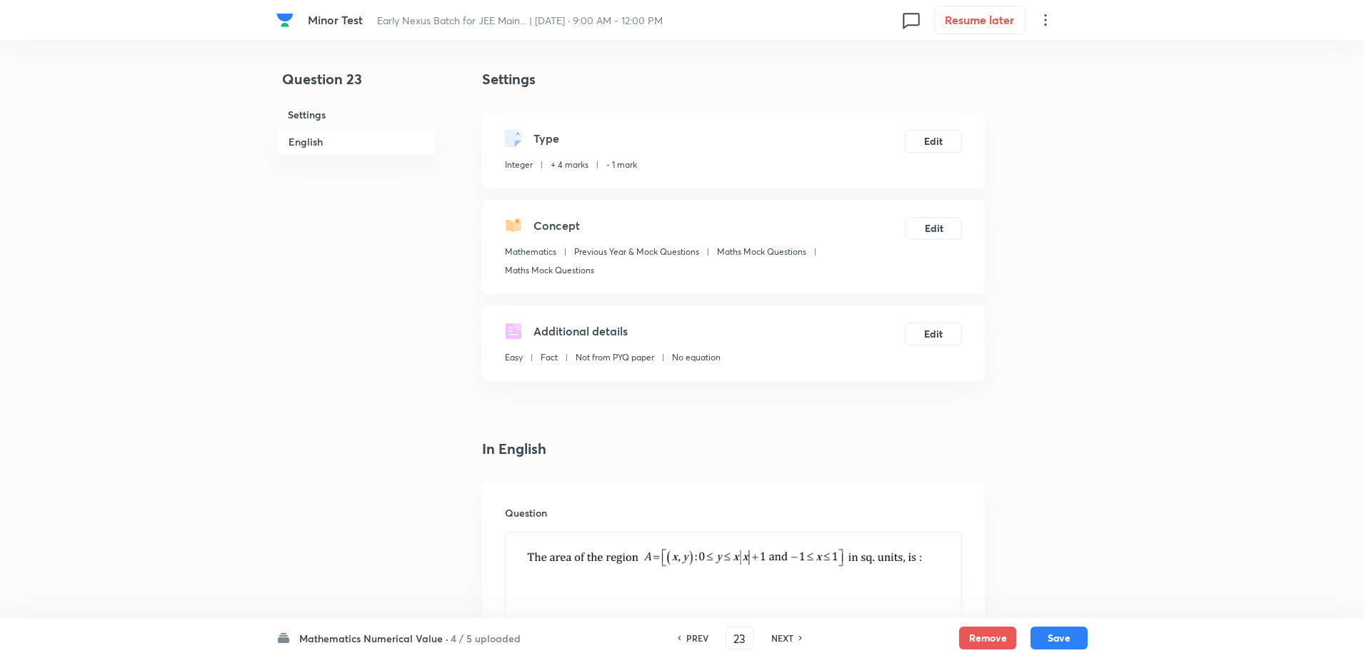
click at [787, 636] on h6 "NEXT" at bounding box center [782, 638] width 22 height 13
type input "24"
type input "2"
click at [787, 636] on h6 "NEXT" at bounding box center [782, 638] width 22 height 13
type input "25"
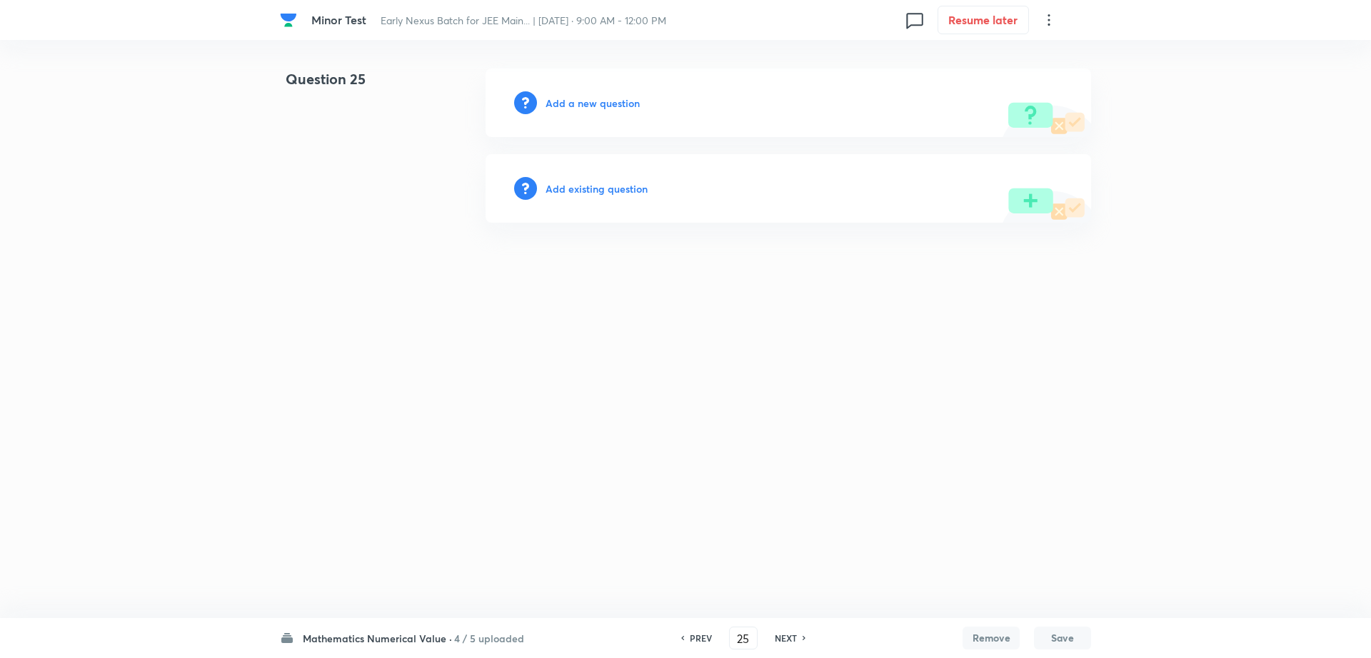
click at [607, 115] on div "Add a new question" at bounding box center [789, 103] width 606 height 69
click at [606, 112] on div "Add a new question" at bounding box center [789, 103] width 606 height 69
click at [603, 109] on h6 "Add a new question" at bounding box center [593, 103] width 94 height 15
click at [603, 109] on h6 "Choose a question type" at bounding box center [601, 103] width 110 height 15
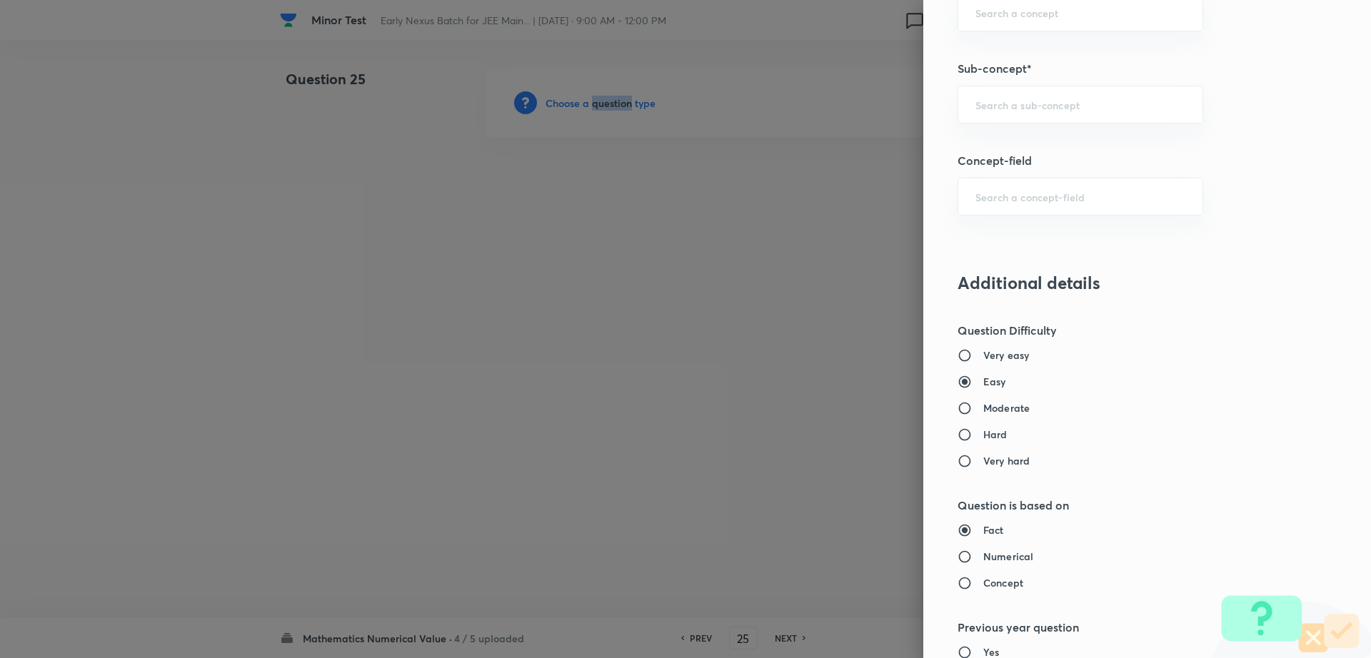
scroll to position [793, 0]
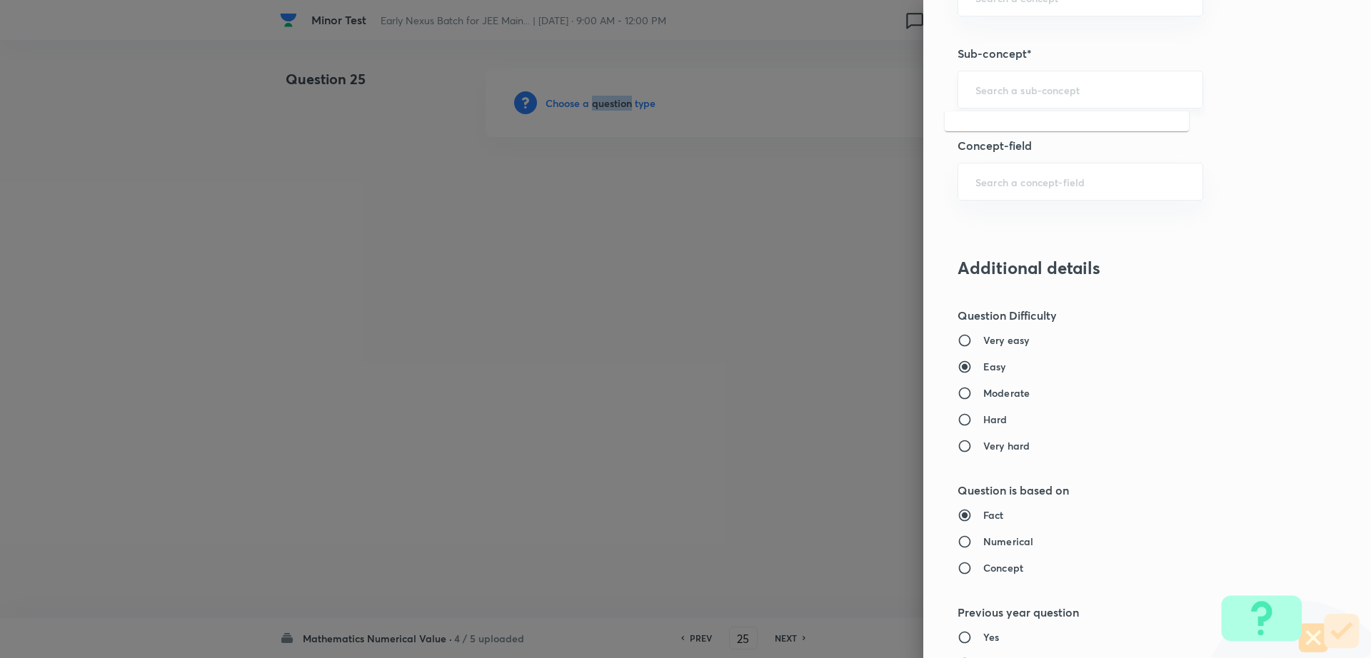
click at [1104, 88] on input "text" at bounding box center [1080, 90] width 210 height 14
click at [1022, 131] on li "Maths Mock Questions" at bounding box center [1067, 130] width 244 height 26
type input "Maths Mock Questions"
type input "Mathematics"
type input "Previous Year & Mock Questions"
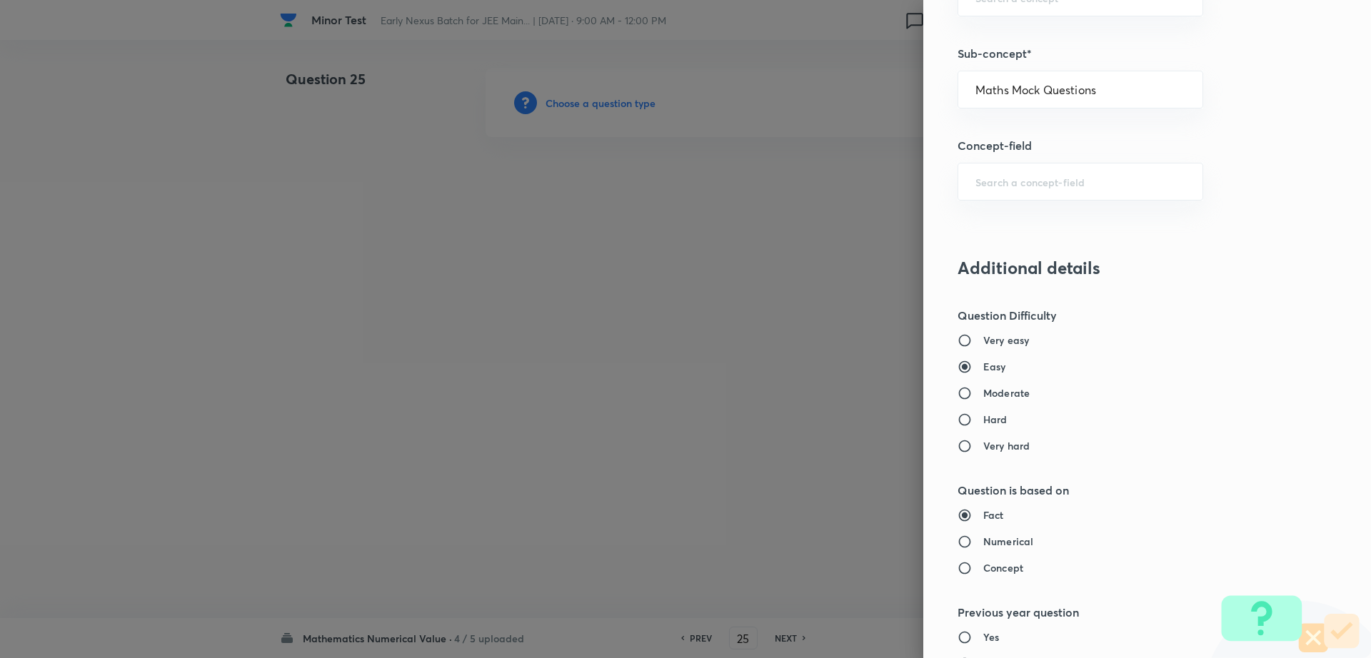
type input "Maths Mock Questions"
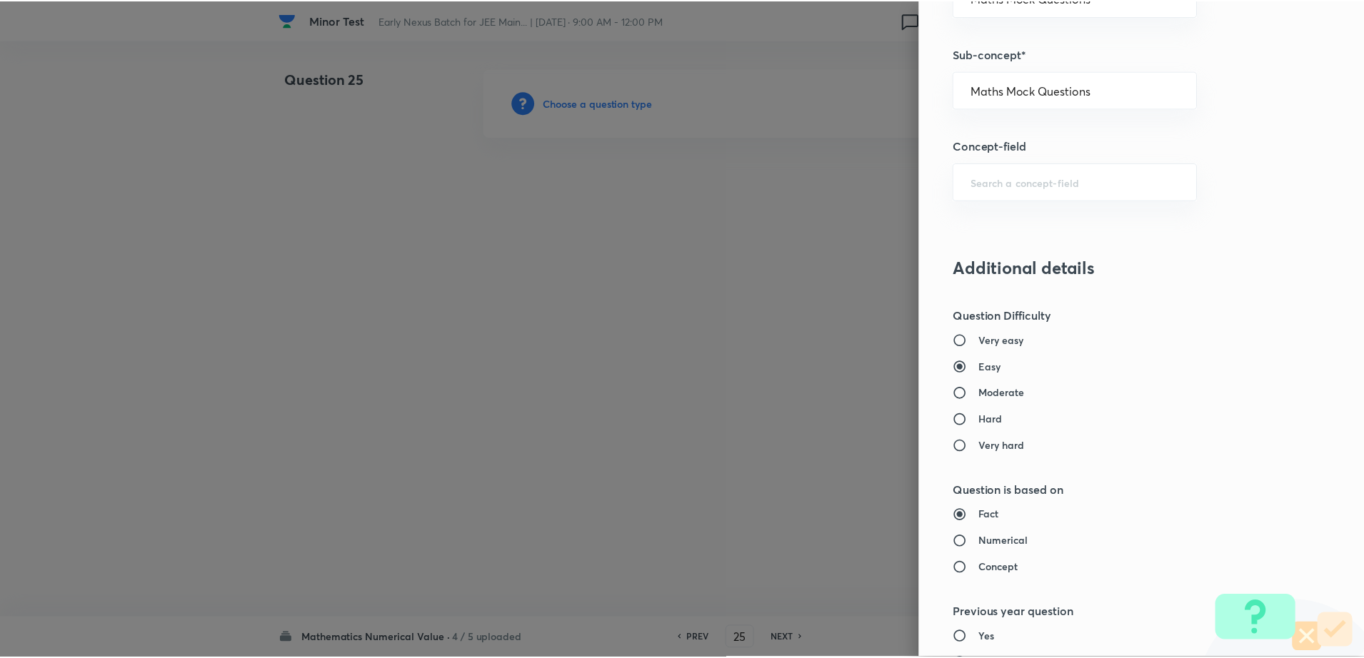
scroll to position [1204, 0]
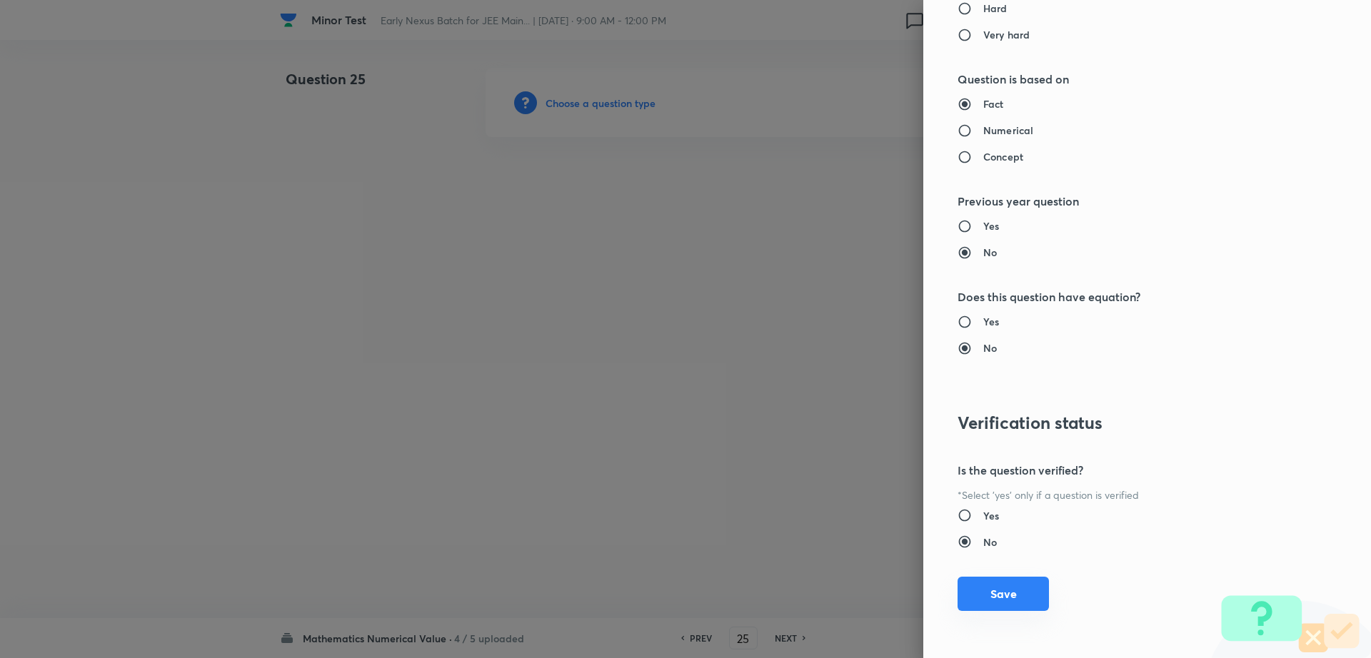
click at [988, 597] on button "Save" at bounding box center [1003, 594] width 91 height 34
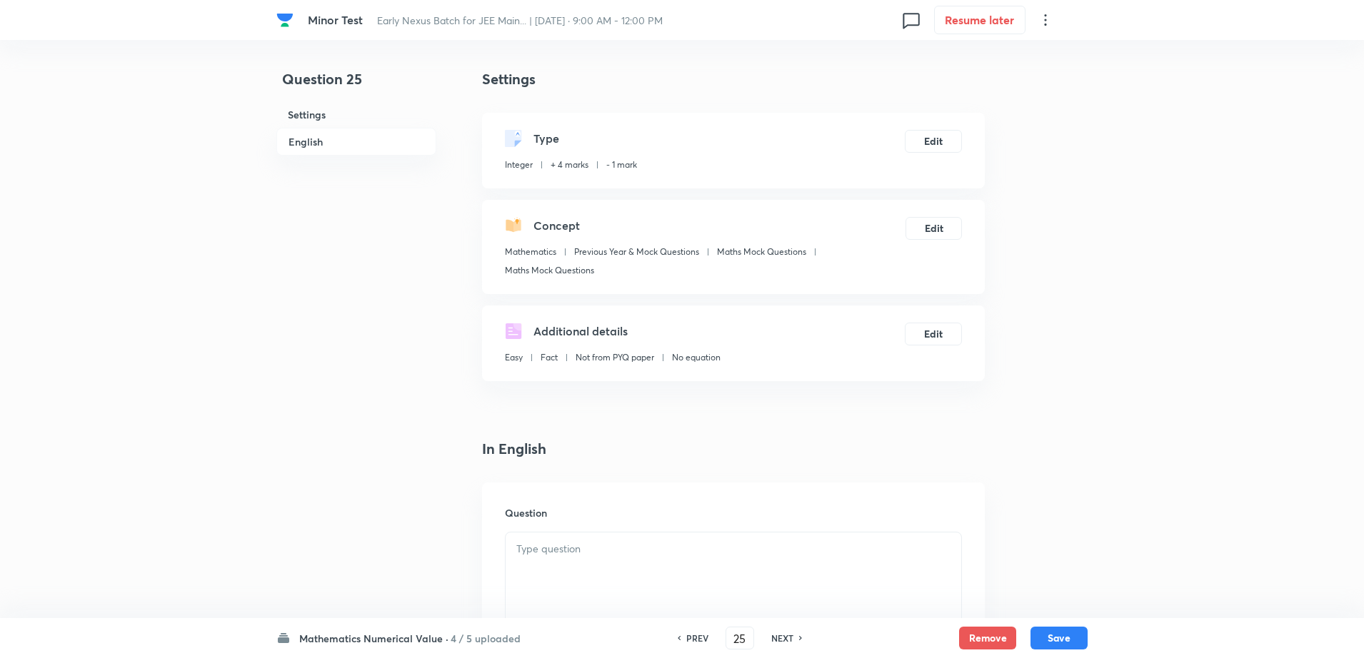
click at [720, 533] on div at bounding box center [734, 573] width 456 height 80
click at [308, 405] on div "Question 25 Settings English" at bounding box center [356, 603] width 160 height 1068
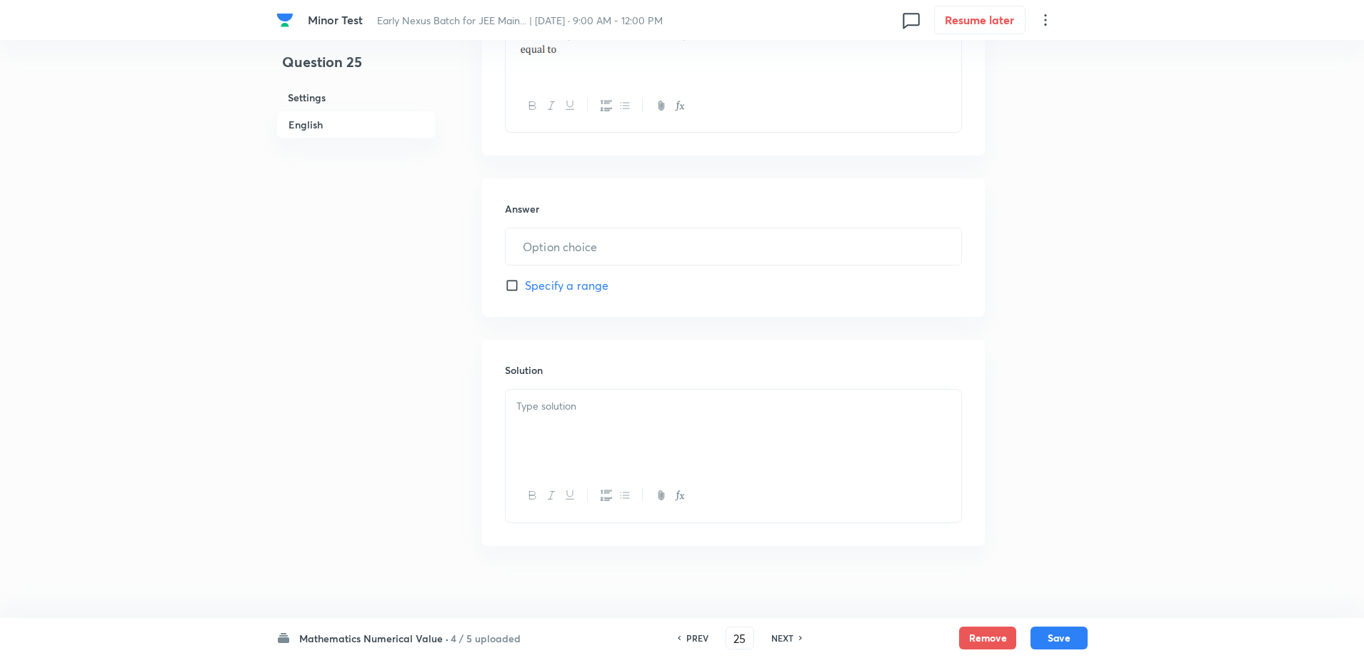
scroll to position [536, 0]
click at [573, 226] on input "text" at bounding box center [734, 244] width 456 height 36
type input "0"
click at [543, 429] on div at bounding box center [734, 427] width 456 height 80
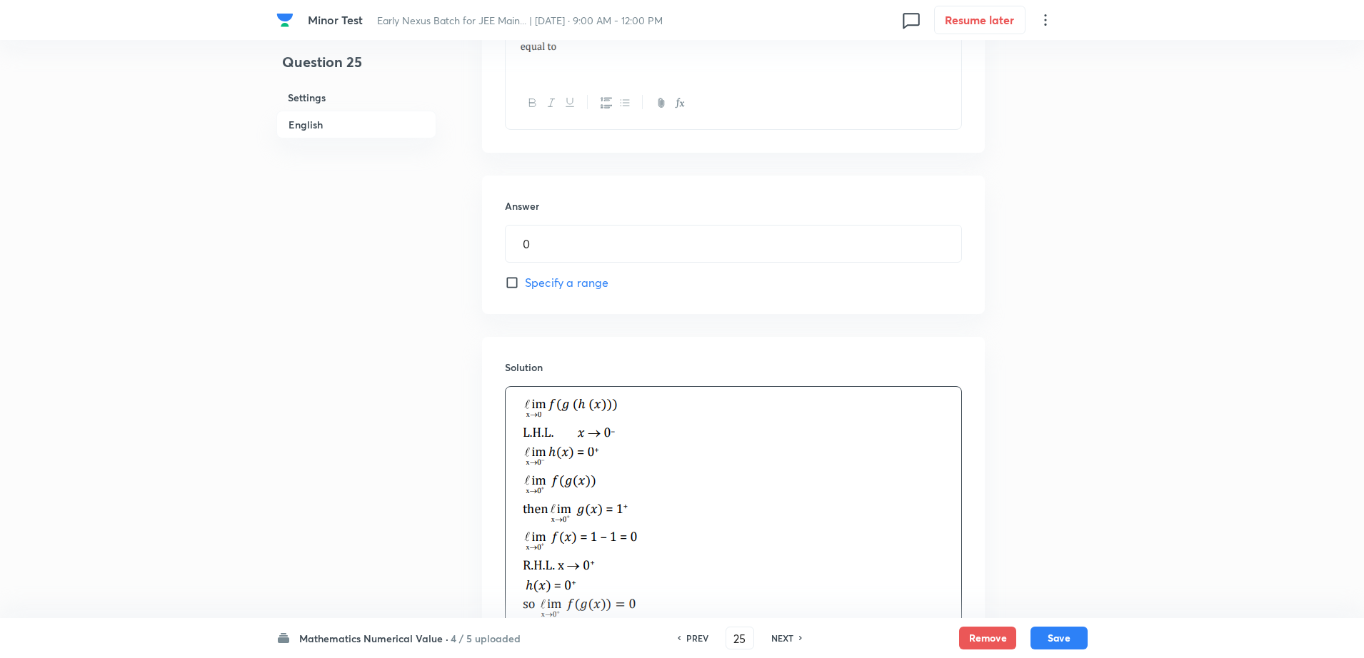
click at [316, 360] on div "Question 25 Settings English" at bounding box center [356, 160] width 160 height 1255
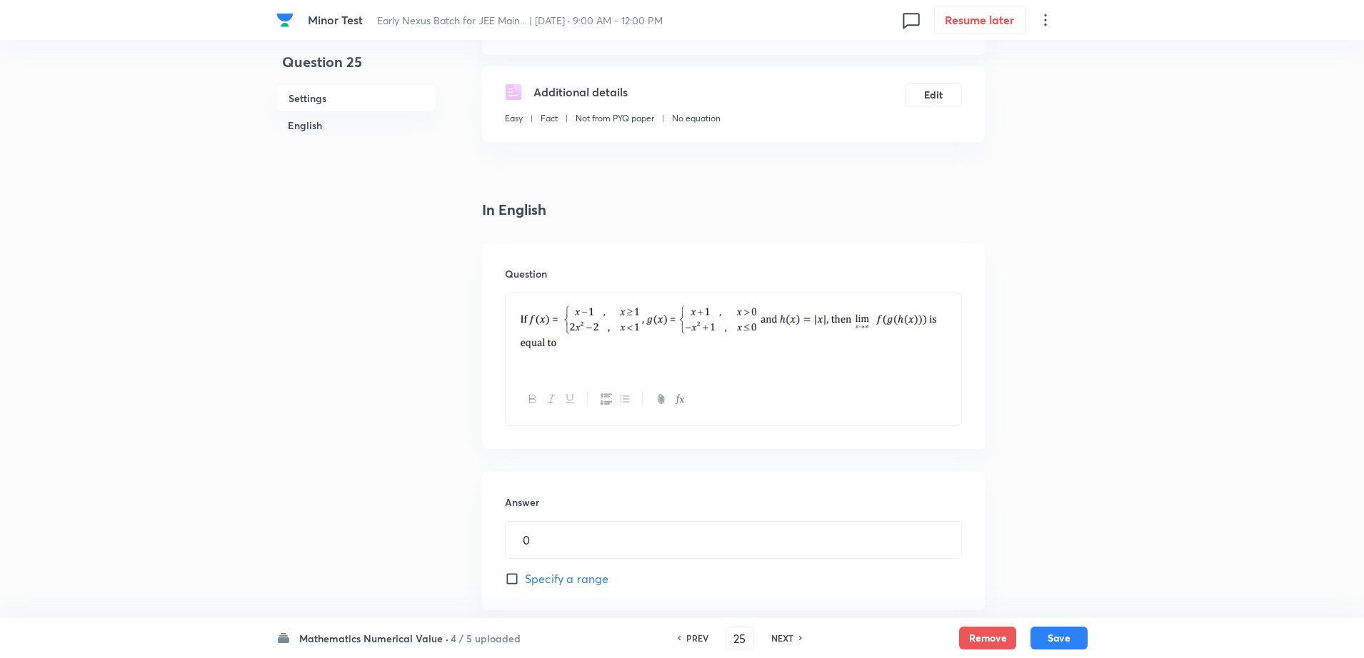
scroll to position [143, 0]
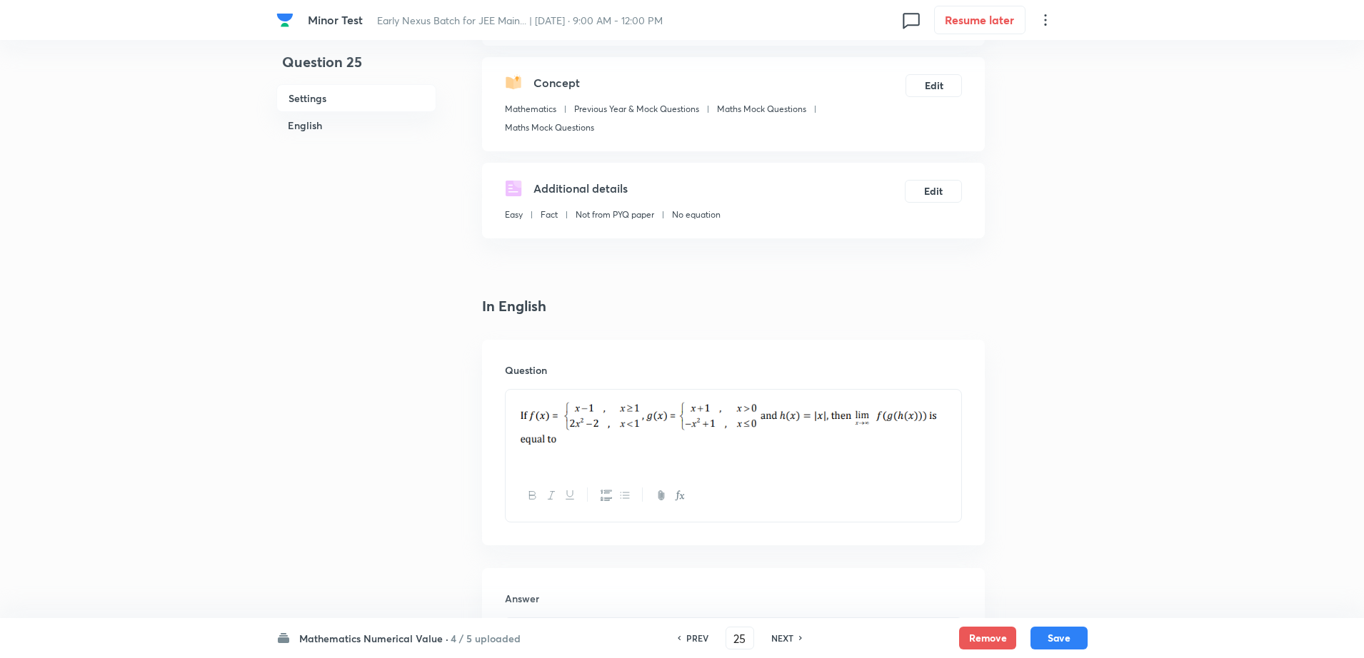
click at [952, 419] on div at bounding box center [734, 430] width 456 height 80
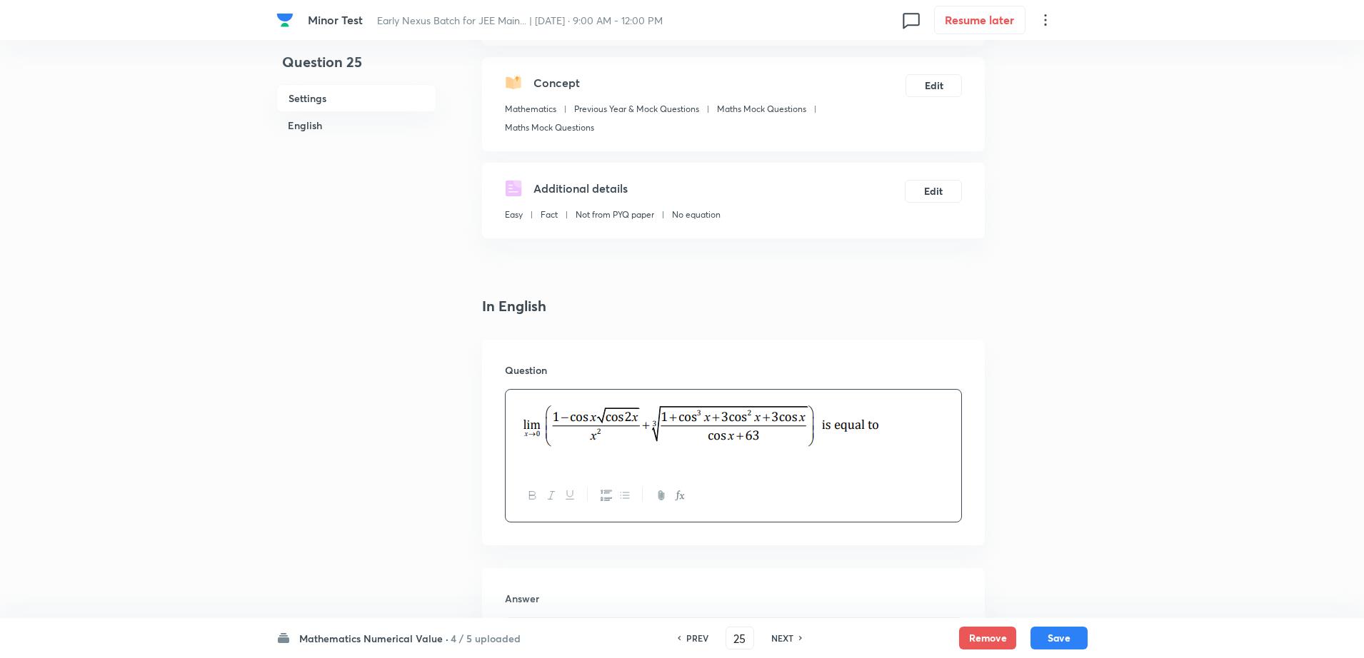
click at [376, 370] on div "Question 25 Settings English" at bounding box center [356, 553] width 160 height 1255
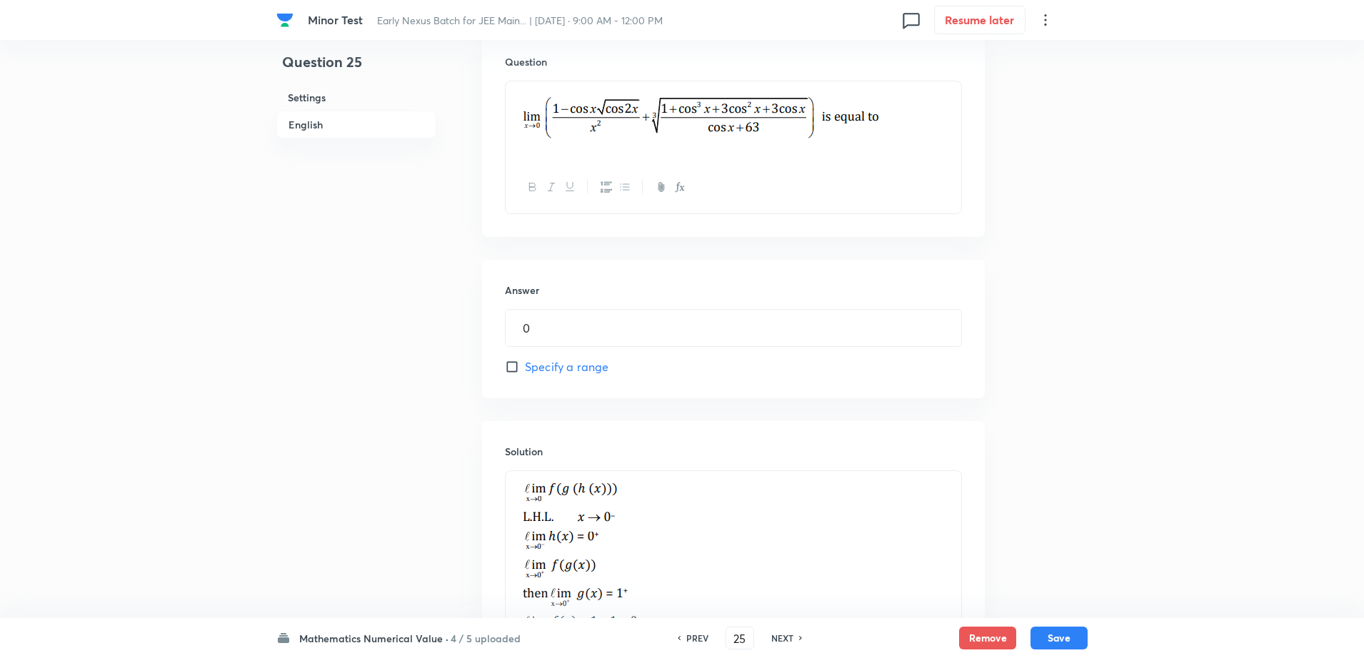
scroll to position [678, 0]
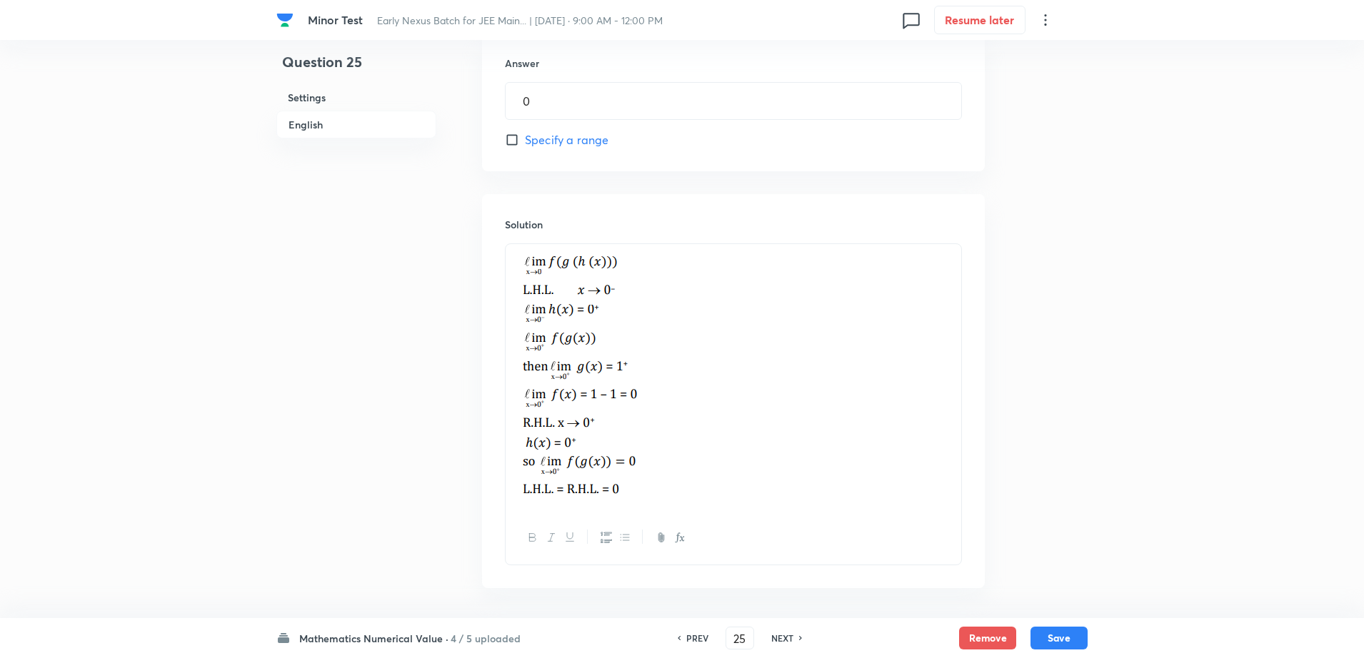
click at [829, 383] on img at bounding box center [685, 376] width 339 height 246
click at [925, 390] on p at bounding box center [733, 378] width 434 height 251
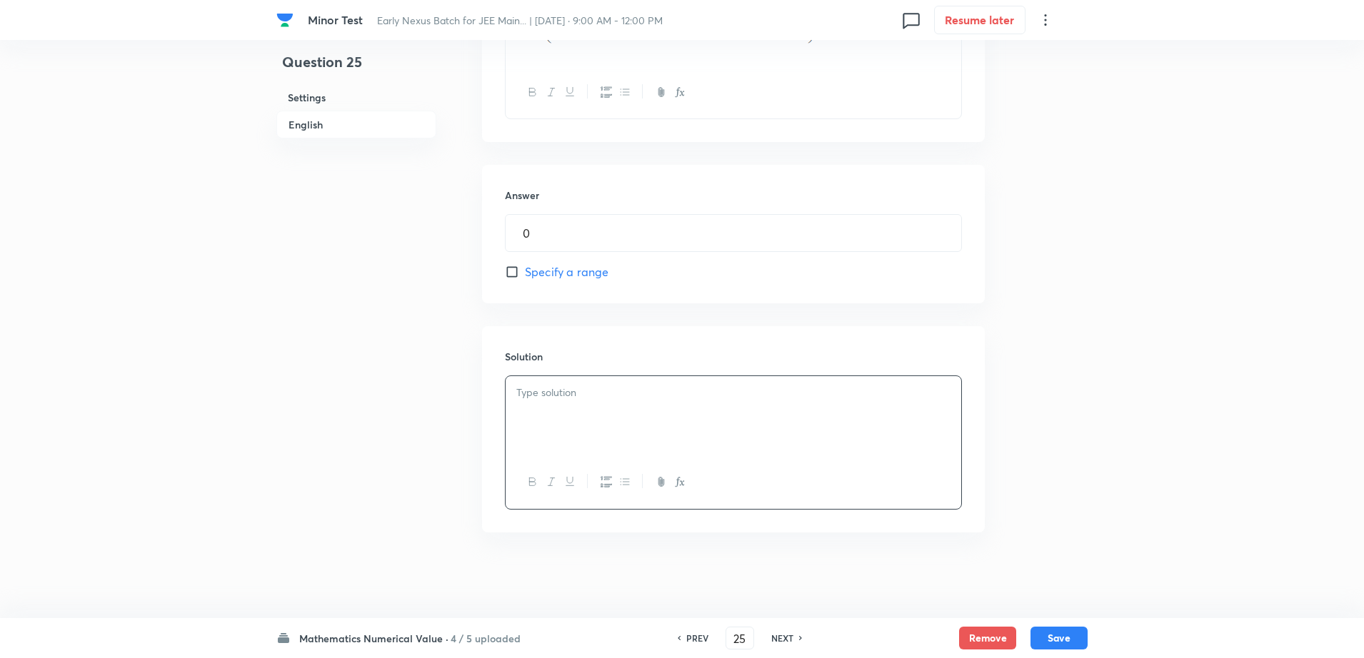
scroll to position [546, 0]
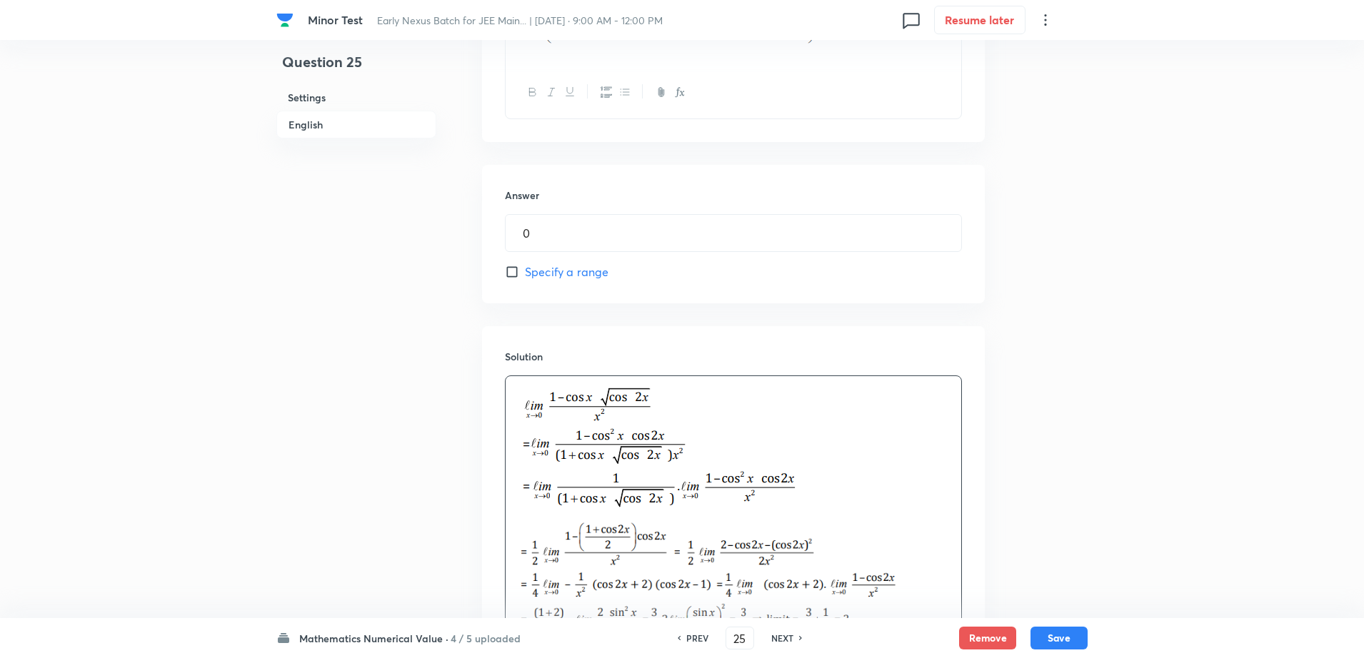
click at [412, 358] on div "Question 25 Settings English" at bounding box center [356, 152] width 160 height 1260
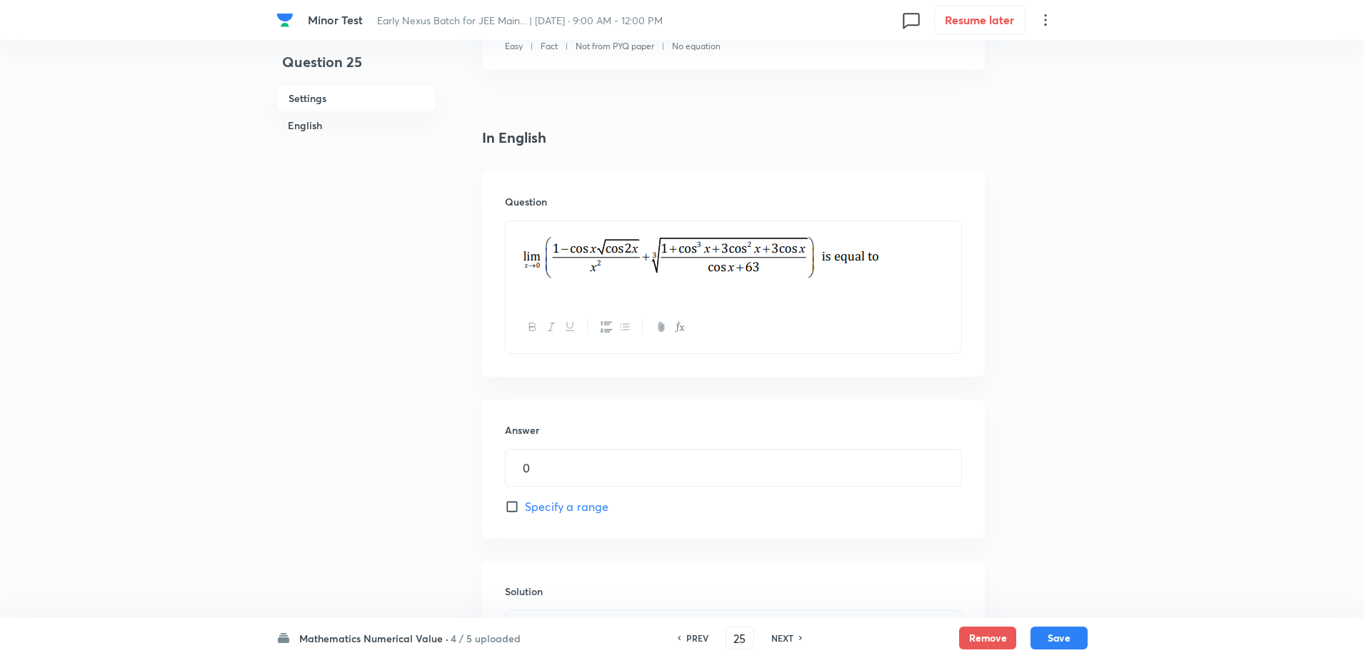
scroll to position [311, 0]
click at [547, 452] on input "0" at bounding box center [734, 469] width 456 height 36
type input "2"
click at [1065, 638] on button "Save" at bounding box center [1058, 637] width 57 height 23
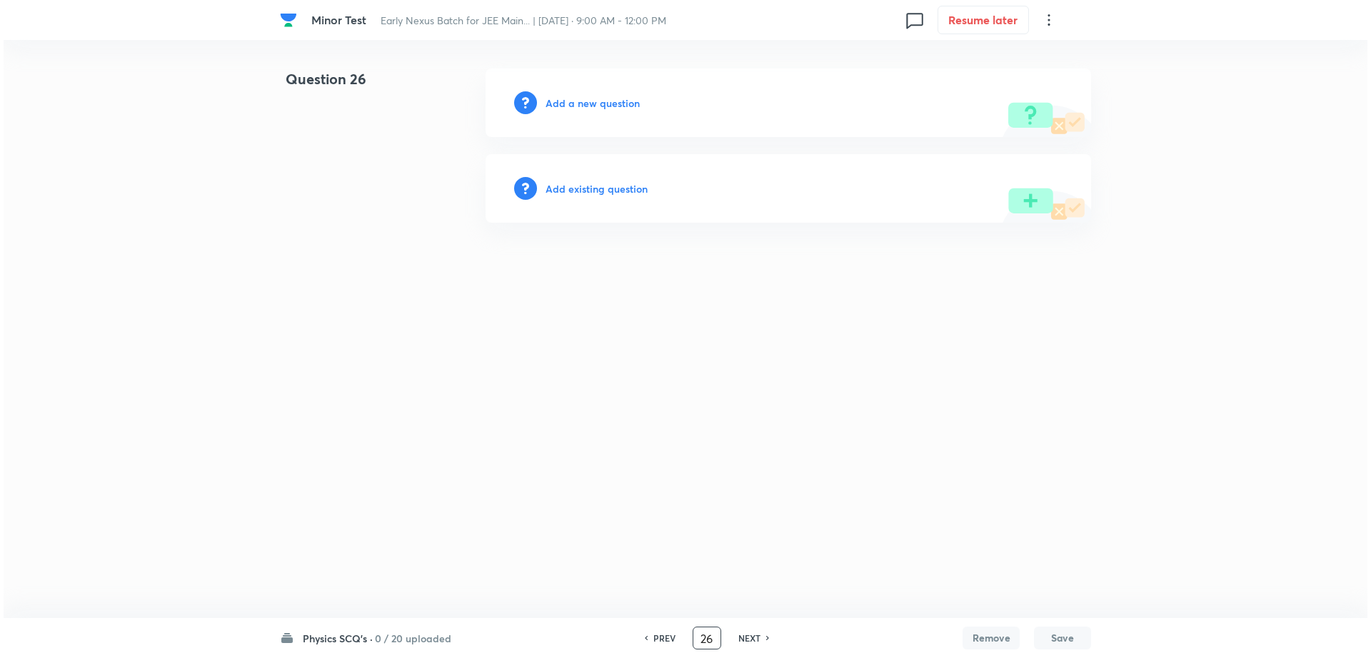
scroll to position [0, 0]
click at [711, 638] on input "26" at bounding box center [706, 638] width 27 height 25
type input "2"
type input "15"
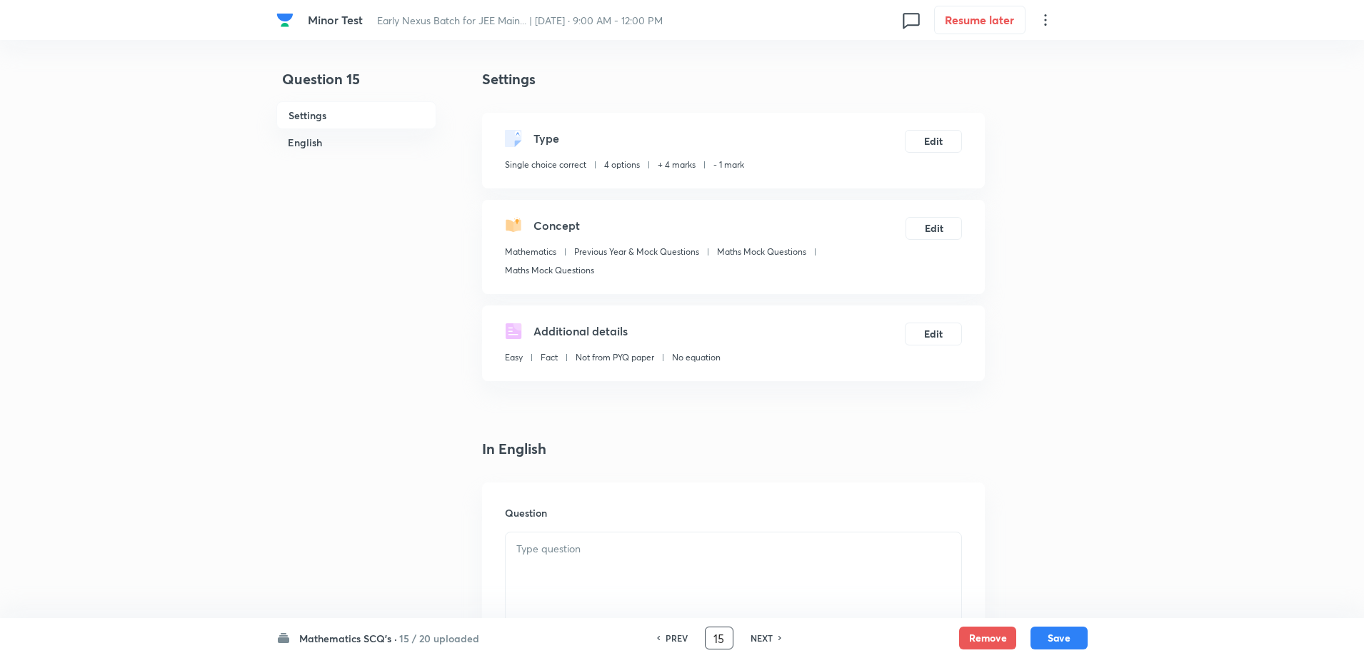
checkbox input "true"
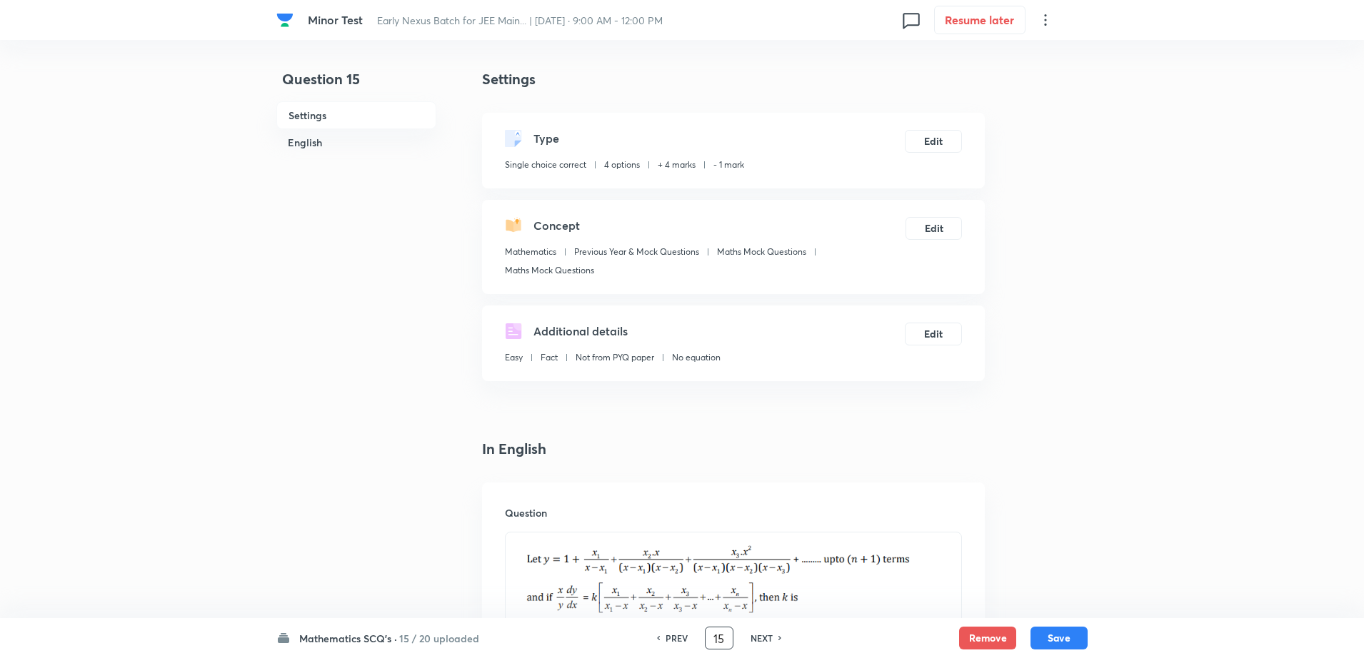
click at [772, 639] on h6 "NEXT" at bounding box center [762, 638] width 22 height 13
type input "16"
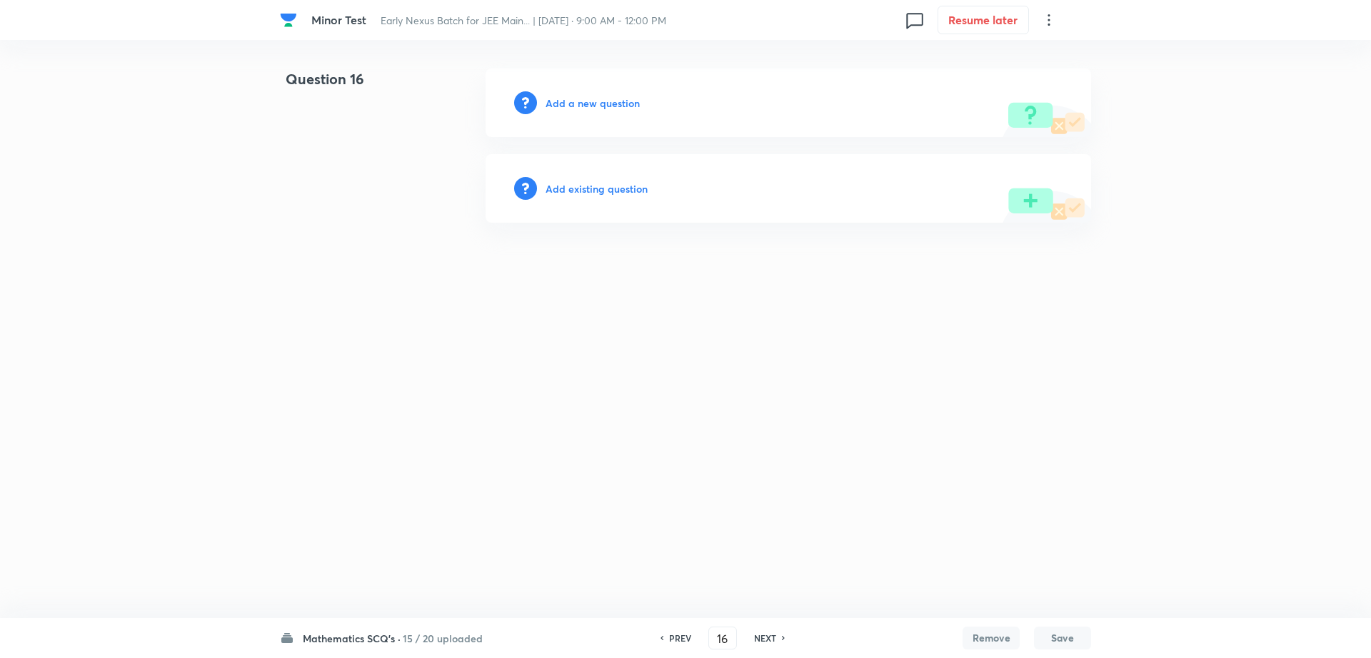
click at [571, 99] on h6 "Add a new question" at bounding box center [593, 103] width 94 height 15
click at [571, 99] on h6 "Choose a question type" at bounding box center [601, 103] width 110 height 15
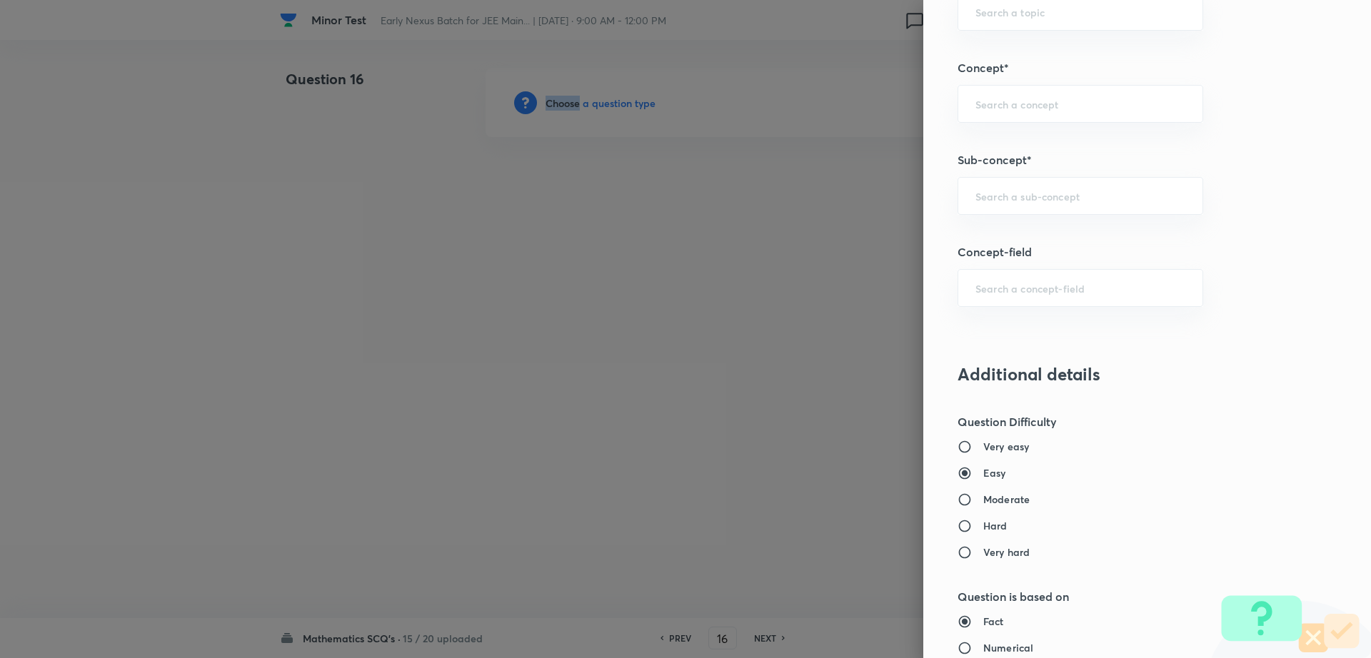
scroll to position [781, 0]
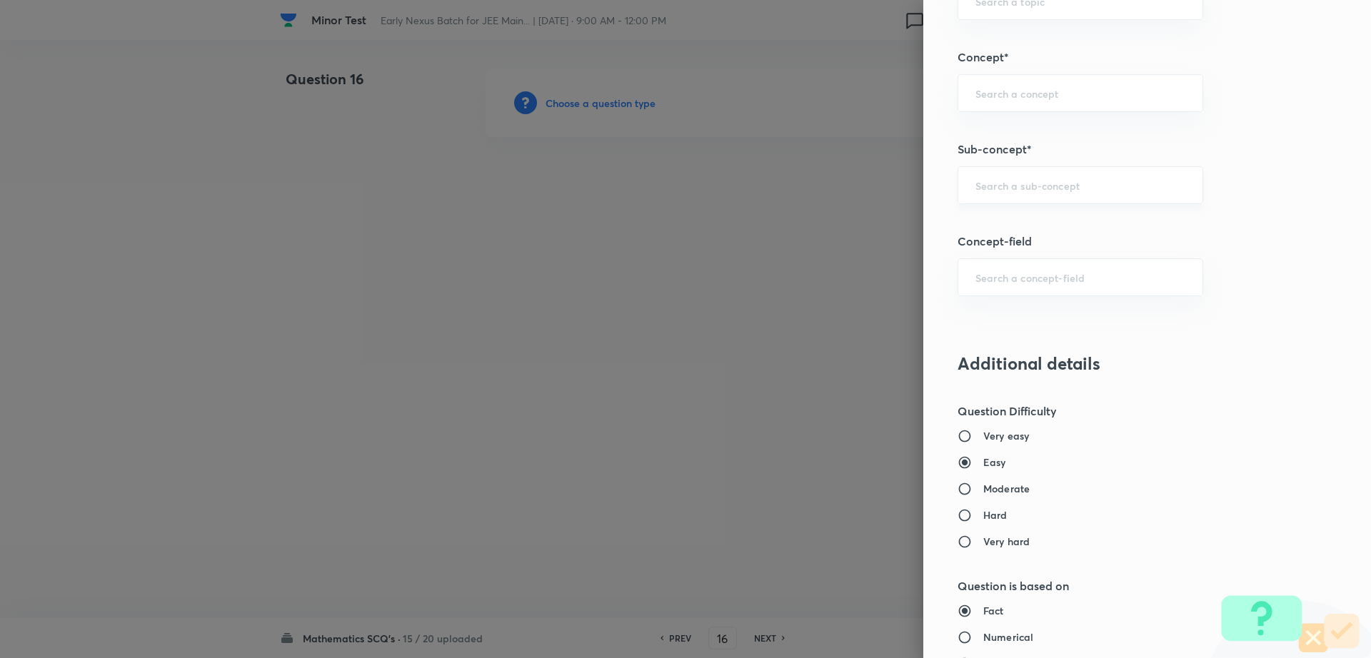
click at [1088, 179] on input "text" at bounding box center [1080, 186] width 210 height 14
click at [1047, 217] on li "Maths Mock Questions" at bounding box center [1067, 226] width 244 height 26
type input "Maths Mock Questions"
type input "Mathematics"
type input "Previous Year & Mock Questions"
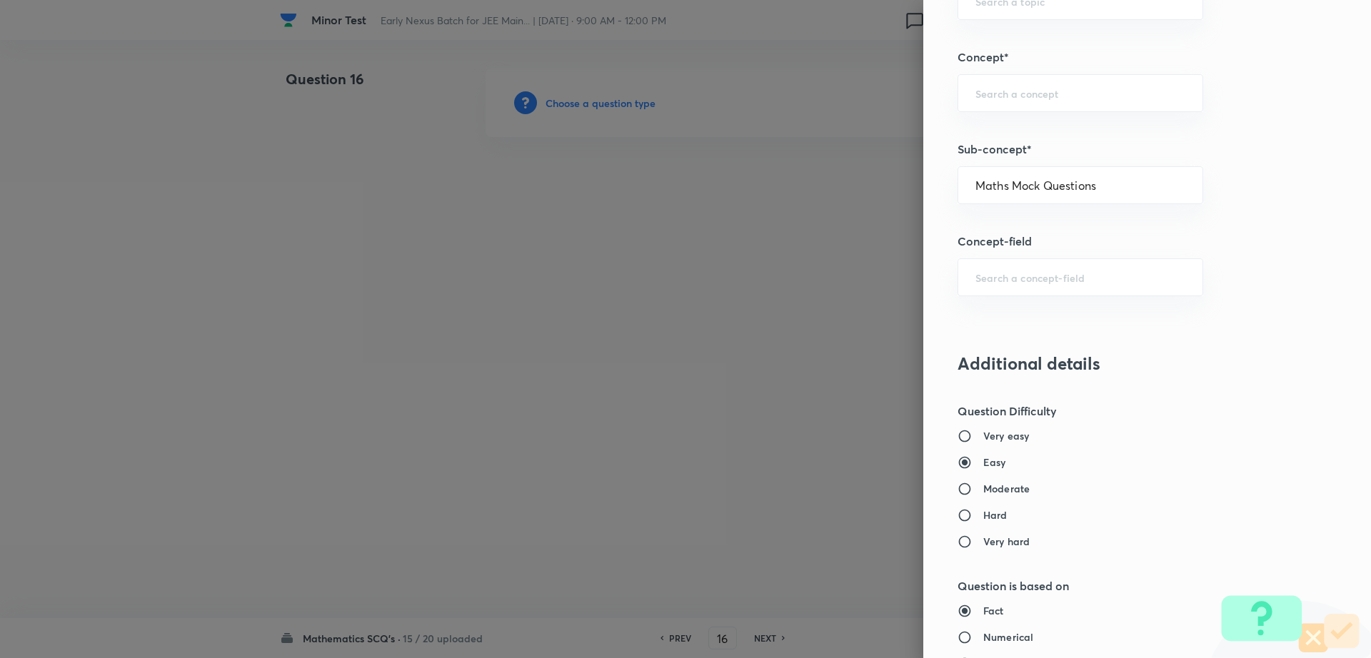
type input "Maths Mock Questions"
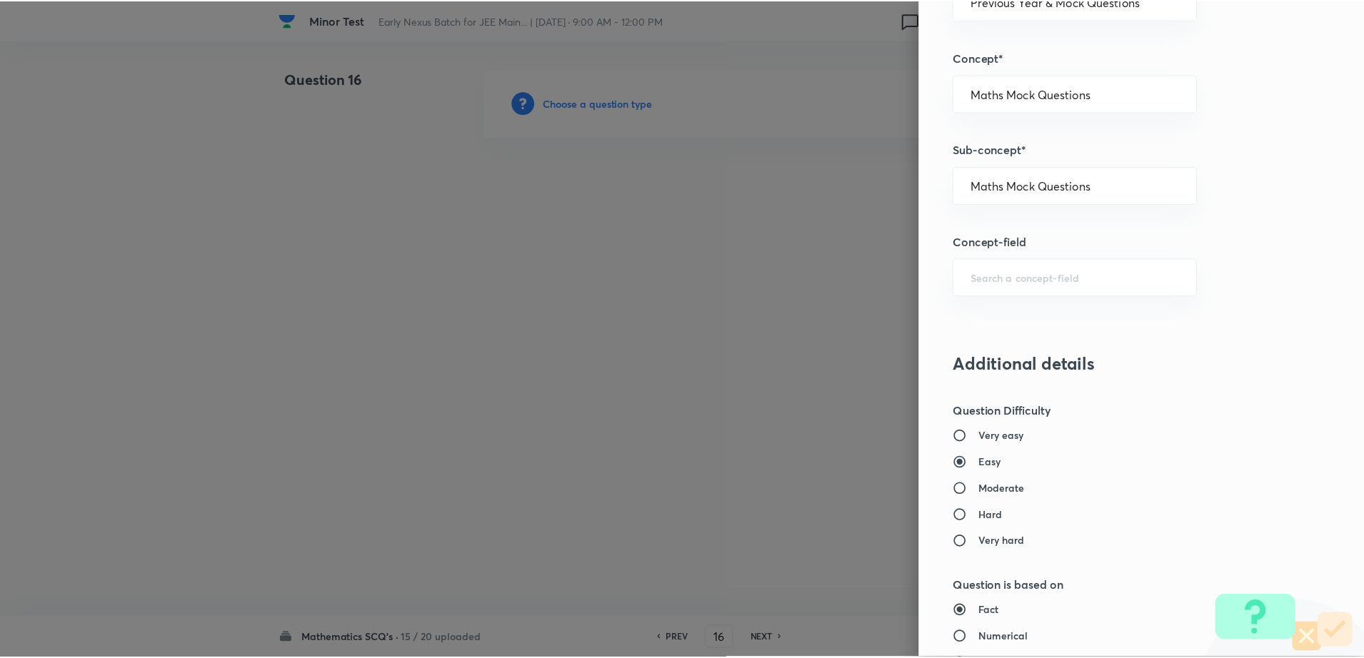
scroll to position [1288, 0]
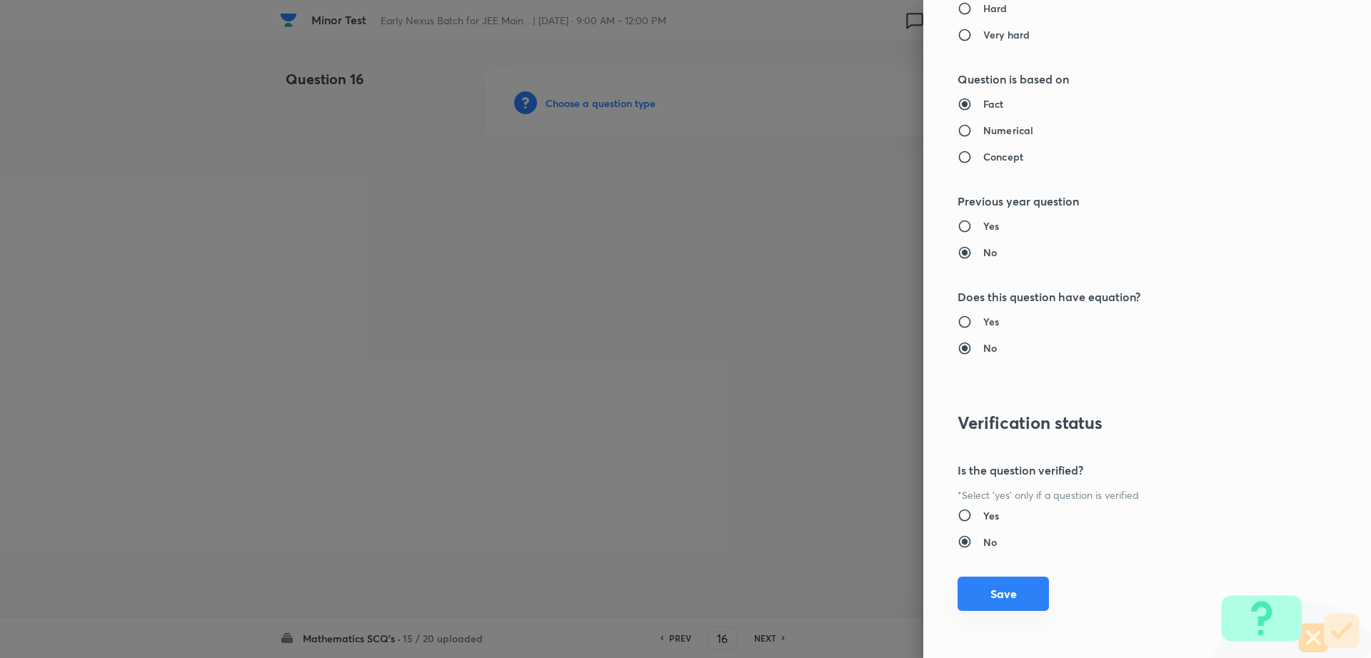
click at [993, 598] on button "Save" at bounding box center [1003, 594] width 91 height 34
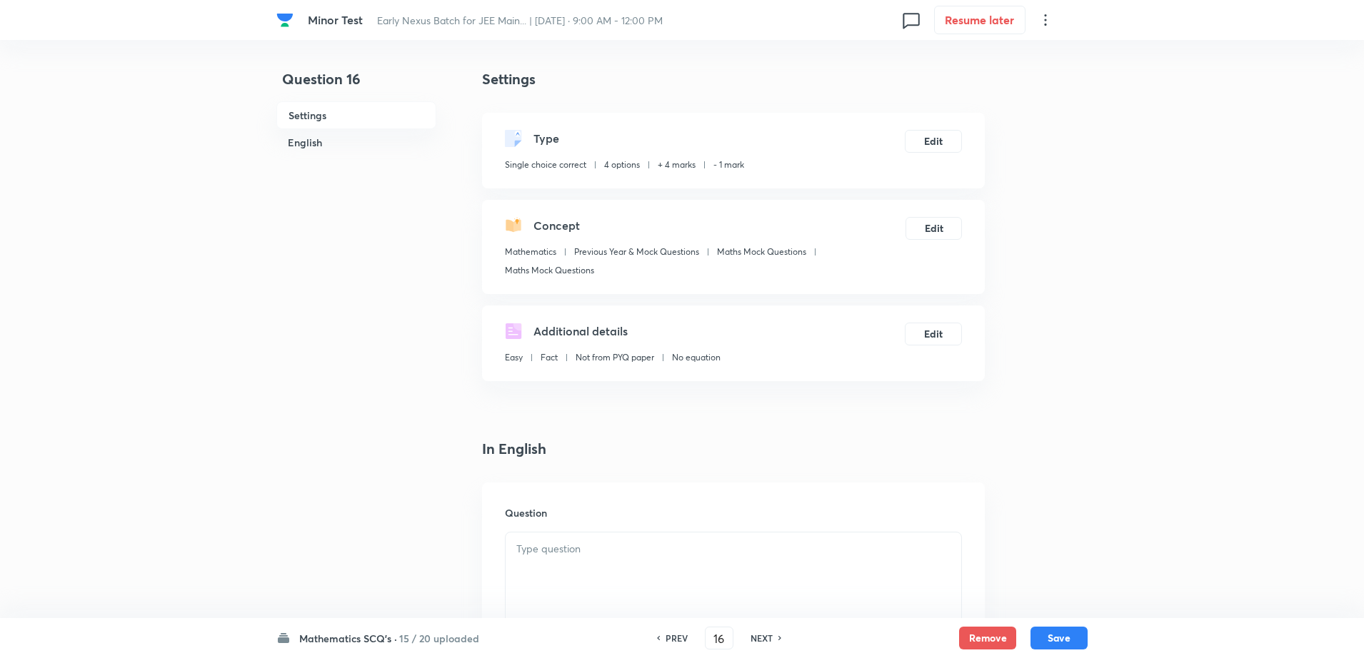
click at [577, 539] on div at bounding box center [734, 573] width 456 height 80
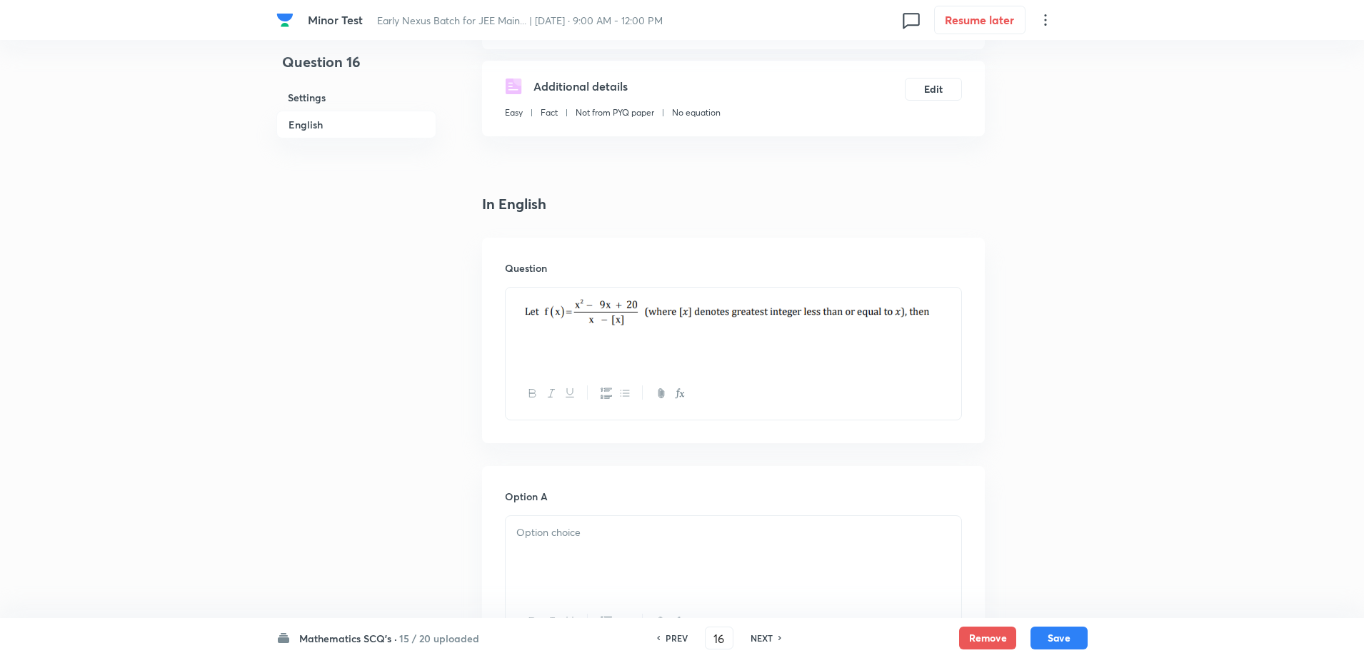
scroll to position [464, 0]
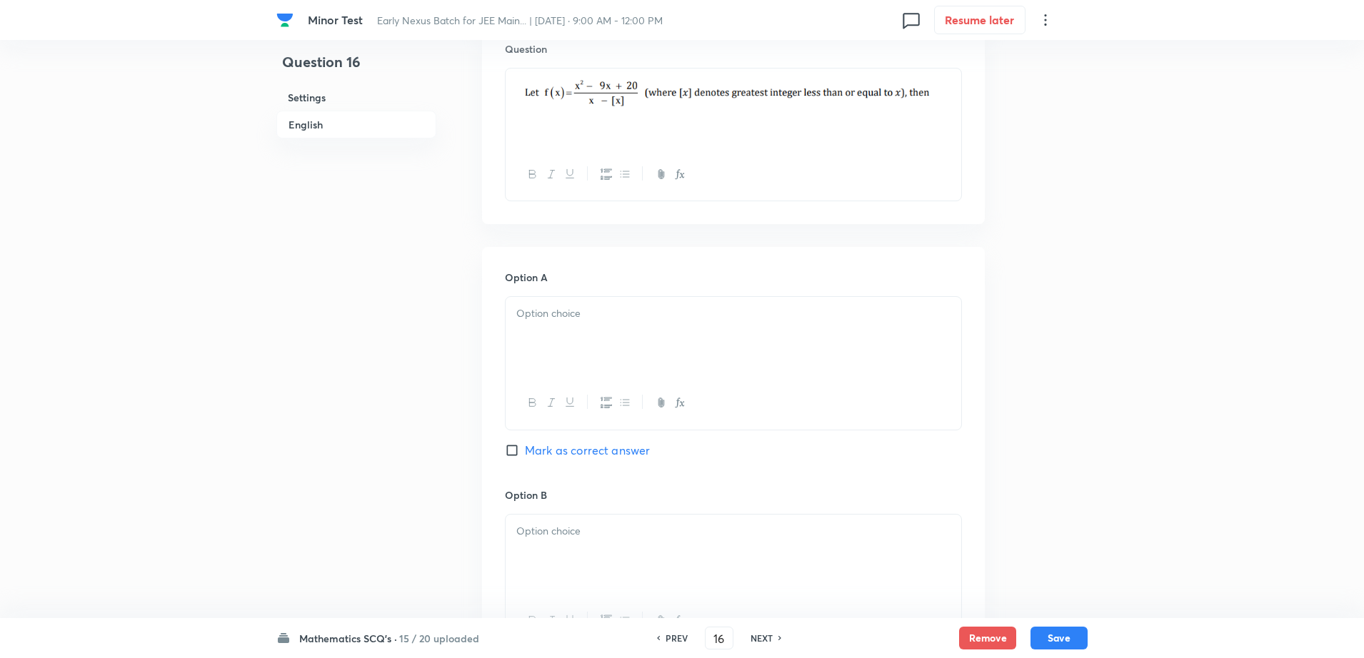
click at [598, 337] on div at bounding box center [734, 337] width 456 height 80
click at [586, 558] on div at bounding box center [734, 555] width 456 height 80
click at [362, 491] on div "Question 16 Settings English" at bounding box center [356, 511] width 160 height 1815
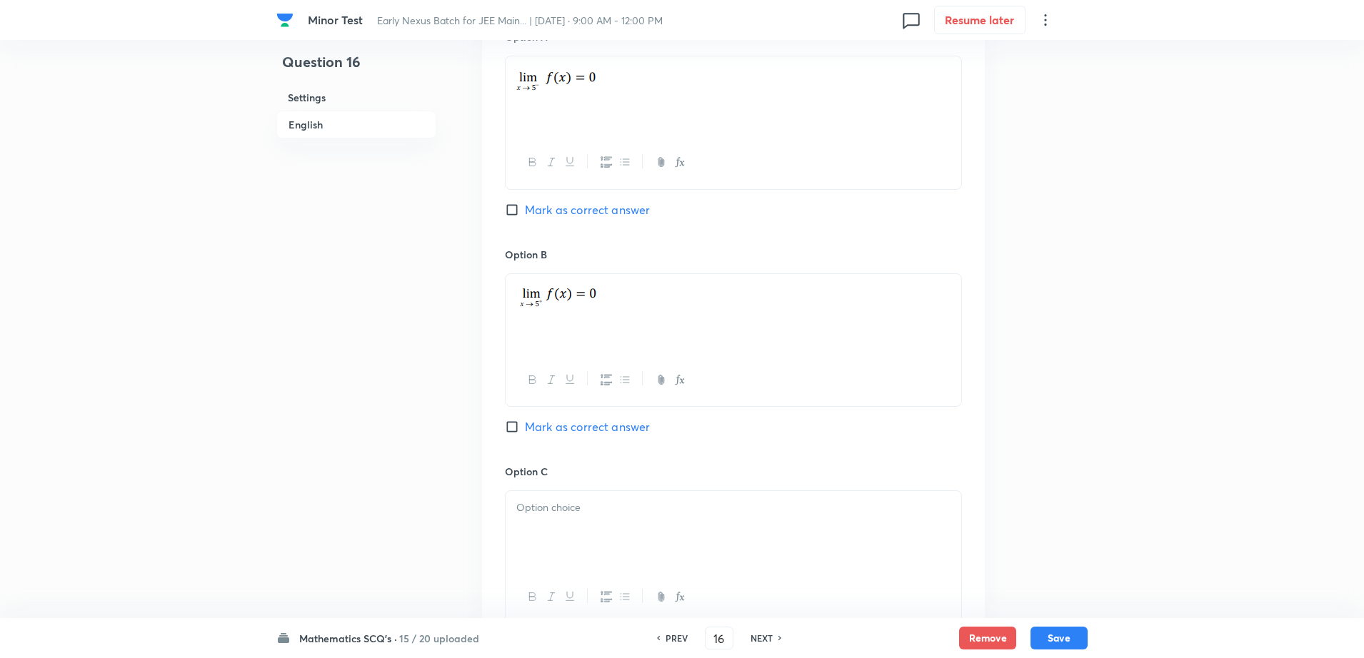
scroll to position [786, 0]
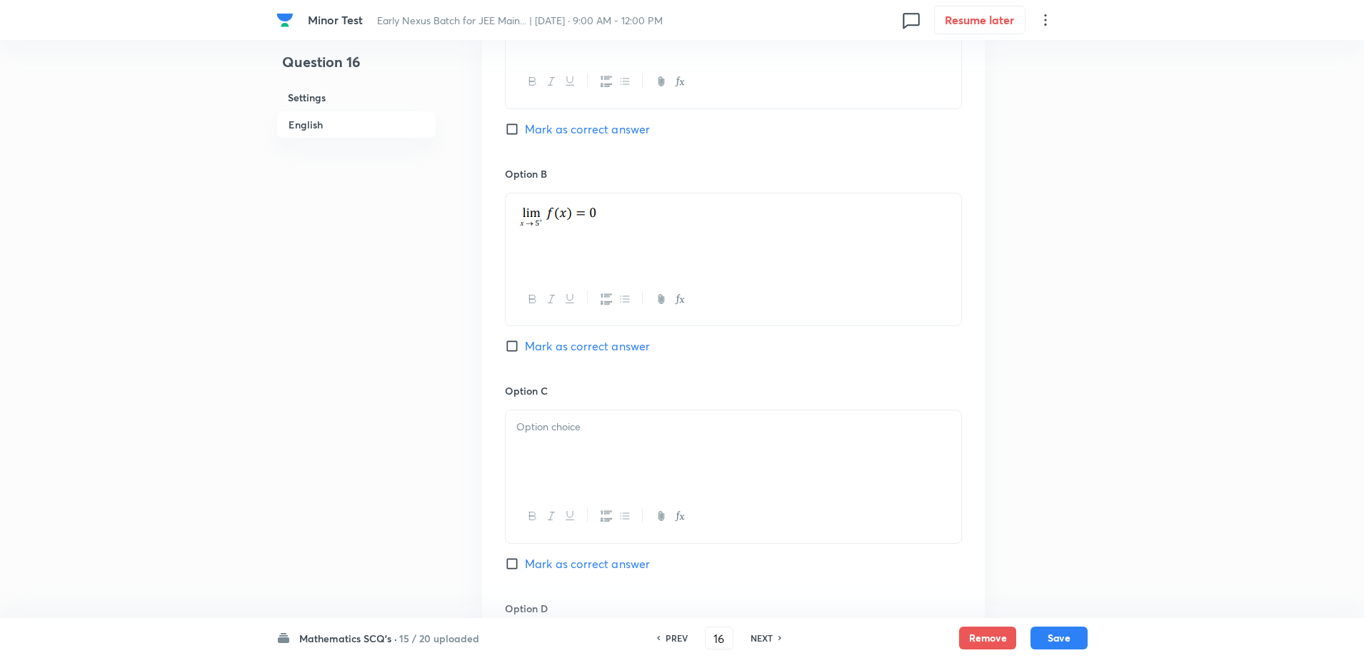
click at [591, 479] on div at bounding box center [734, 451] width 456 height 80
click at [550, 134] on span "Mark as correct answer" at bounding box center [587, 129] width 125 height 17
click at [525, 134] on input "Mark as correct answer" at bounding box center [515, 129] width 20 height 14
checkbox input "true"
click at [313, 386] on div "Question 16 Settings English" at bounding box center [356, 190] width 160 height 1815
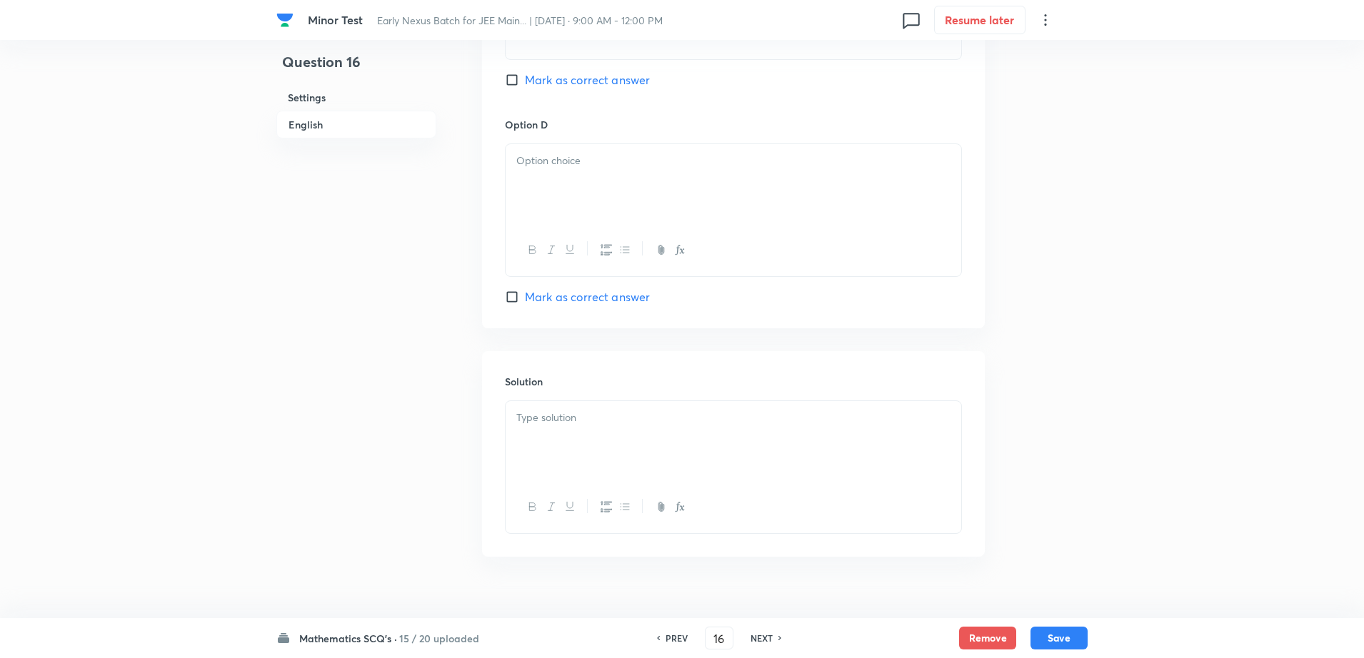
scroll to position [1294, 0]
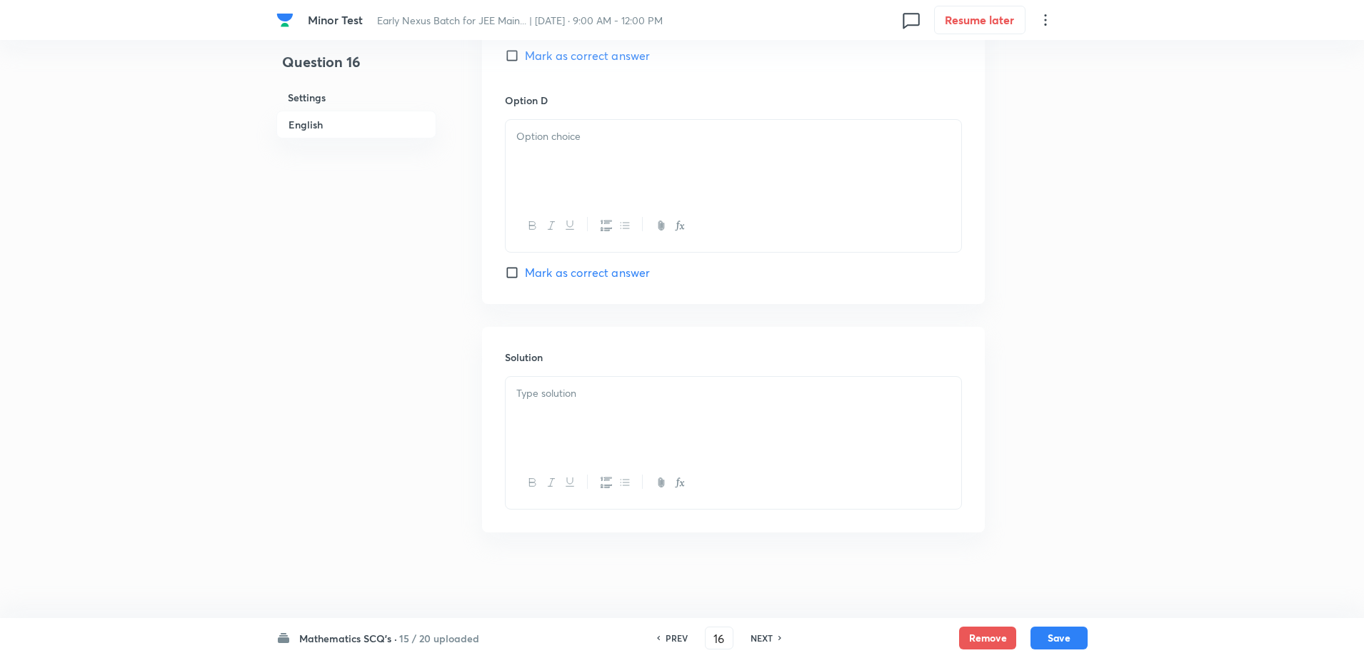
click at [568, 405] on div at bounding box center [734, 417] width 456 height 80
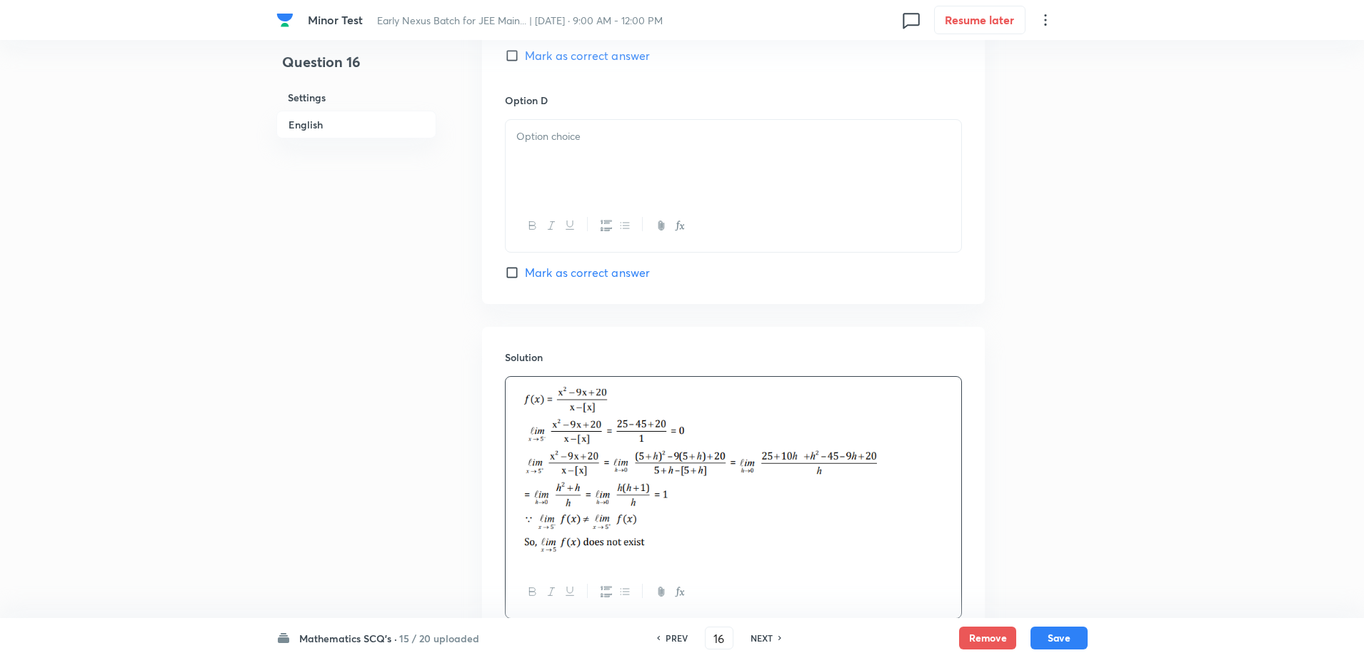
click at [580, 154] on div at bounding box center [734, 160] width 456 height 80
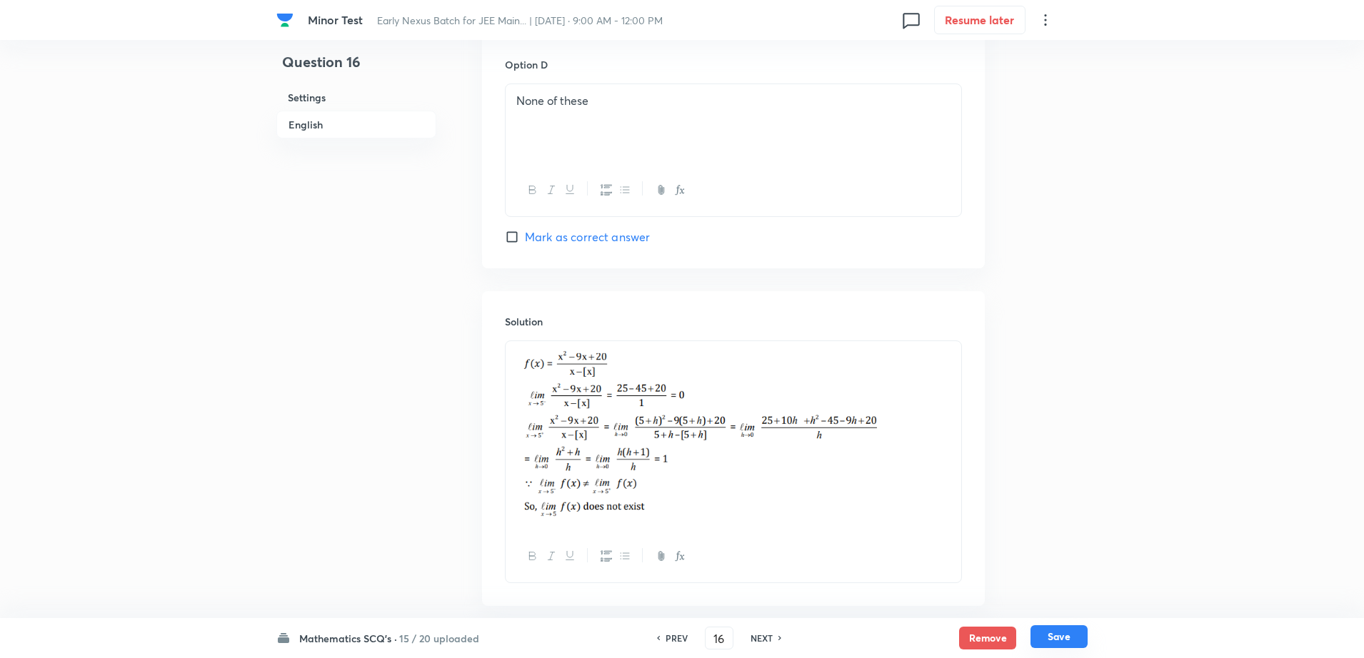
click at [1070, 631] on button "Save" at bounding box center [1058, 637] width 57 height 23
type input "17"
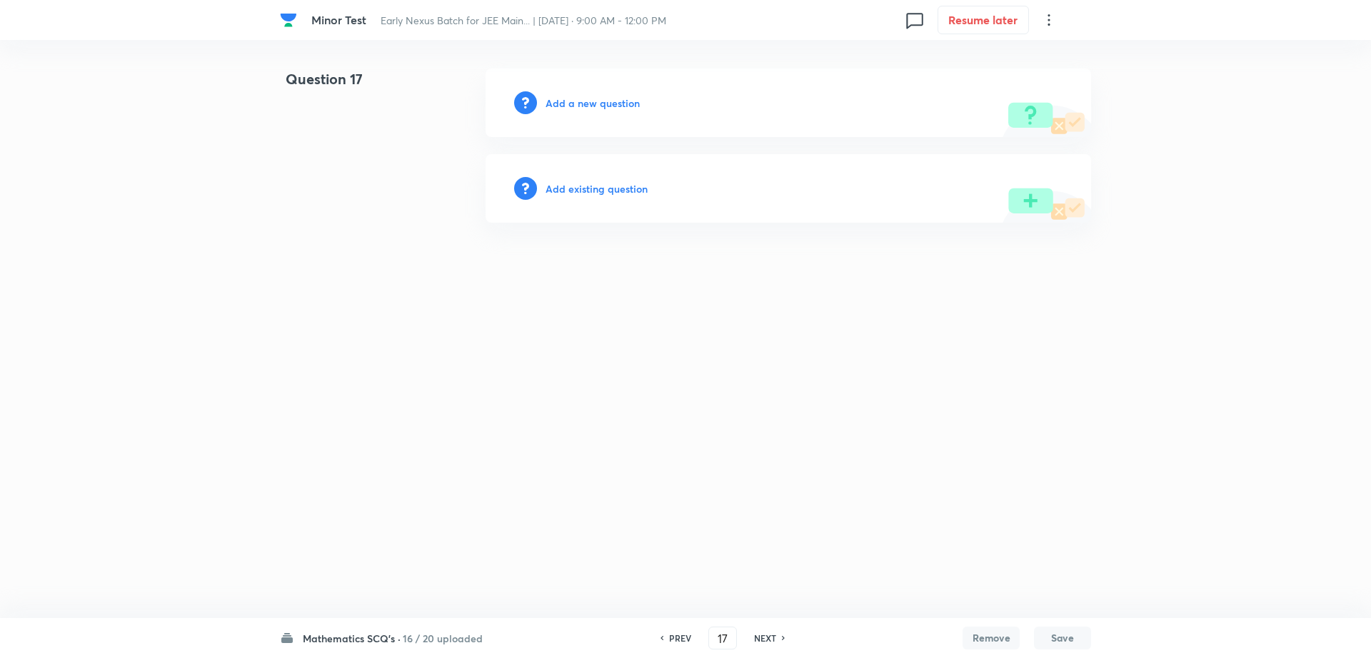
click at [576, 101] on h6 "Add a new question" at bounding box center [593, 103] width 94 height 15
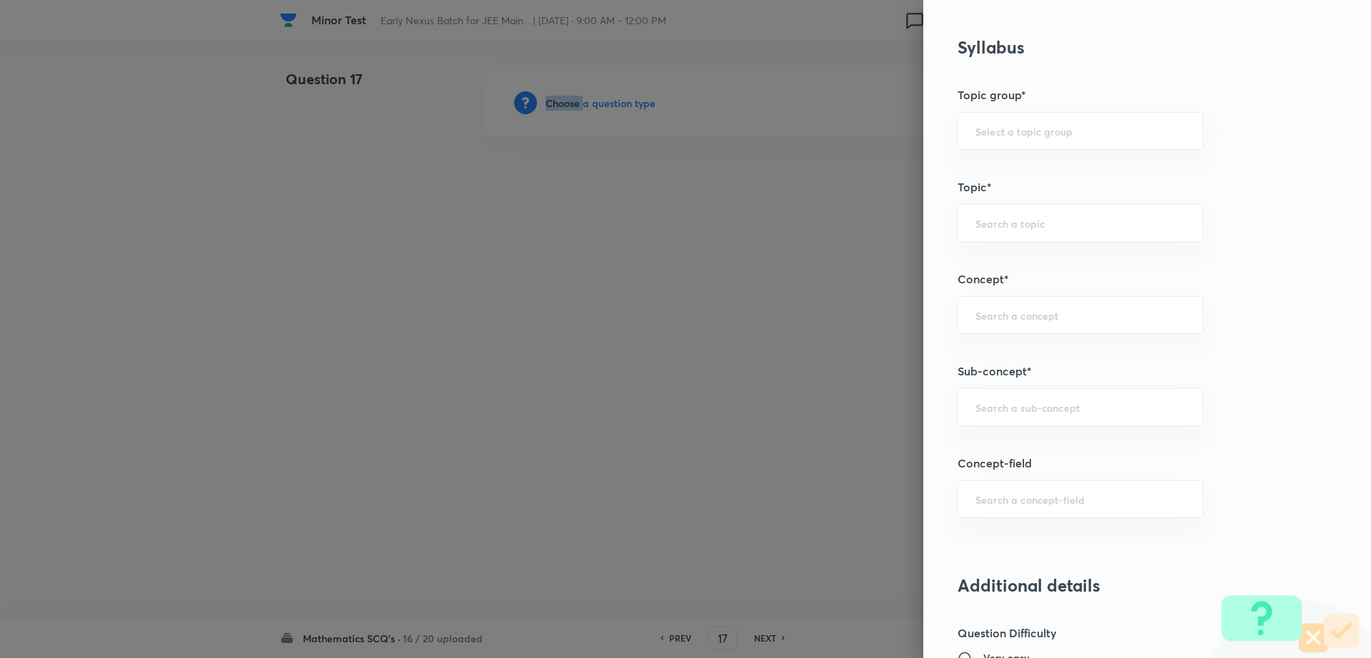
scroll to position [631, 0]
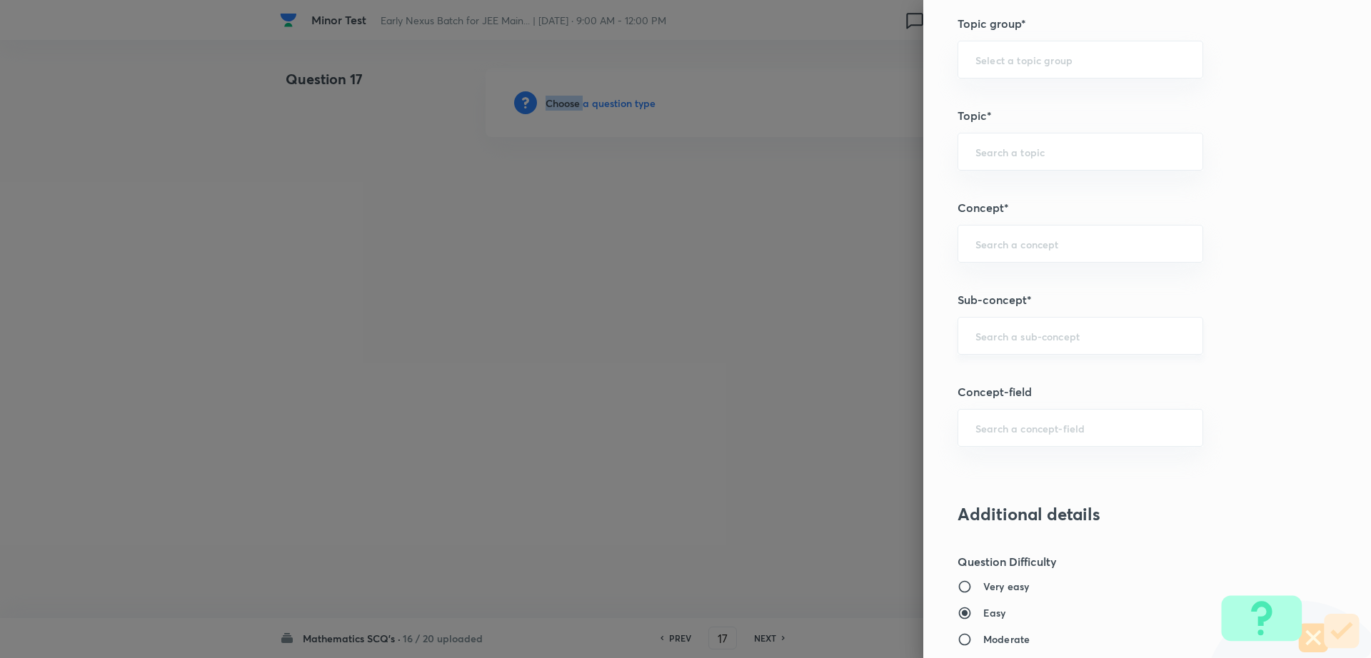
click at [1055, 354] on div "​" at bounding box center [1081, 336] width 246 height 38
click at [1030, 381] on li "Maths Mock Questions" at bounding box center [1067, 376] width 244 height 26
type input "Maths Mock Questions"
type input "Mathematics"
type input "Previous Year & Mock Questions"
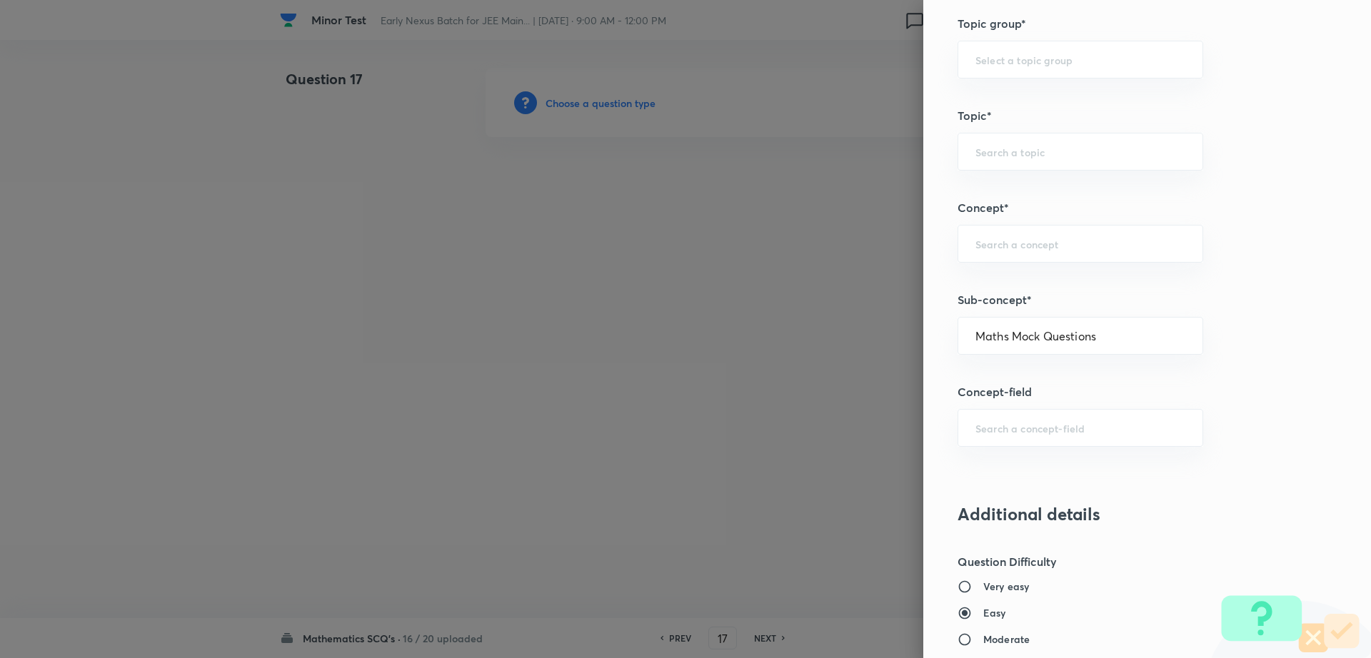
type input "Maths Mock Questions"
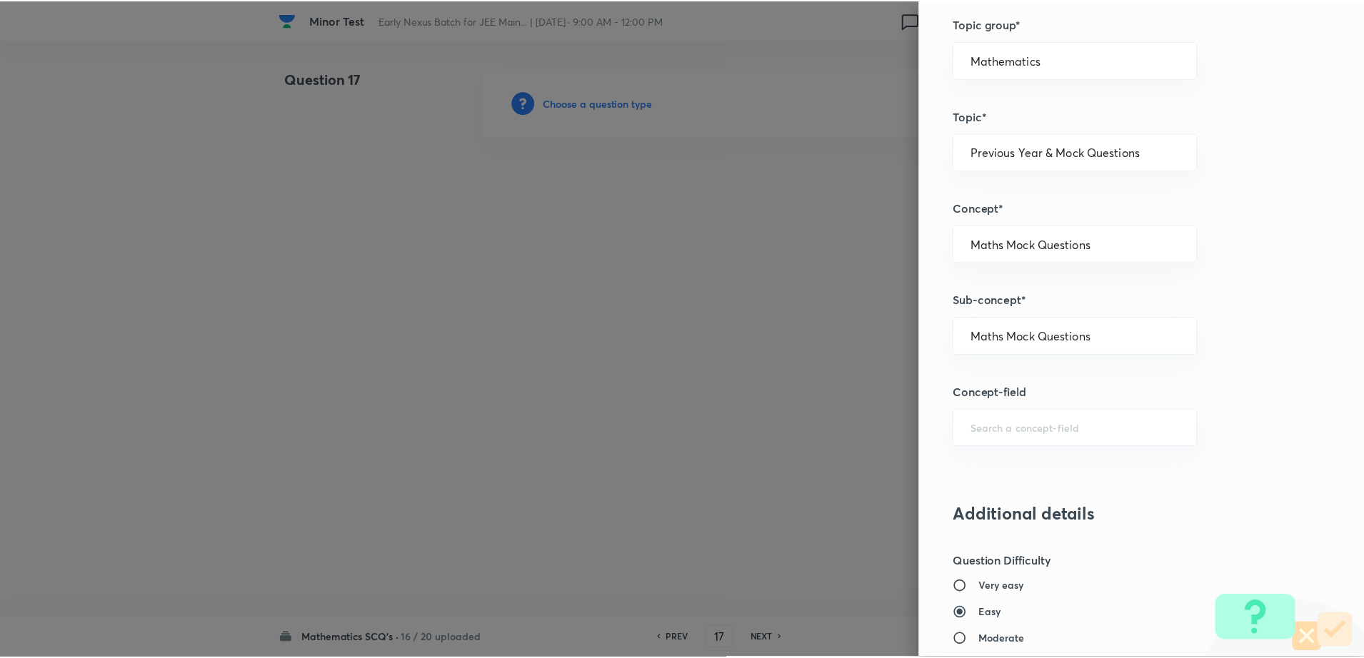
scroll to position [1288, 0]
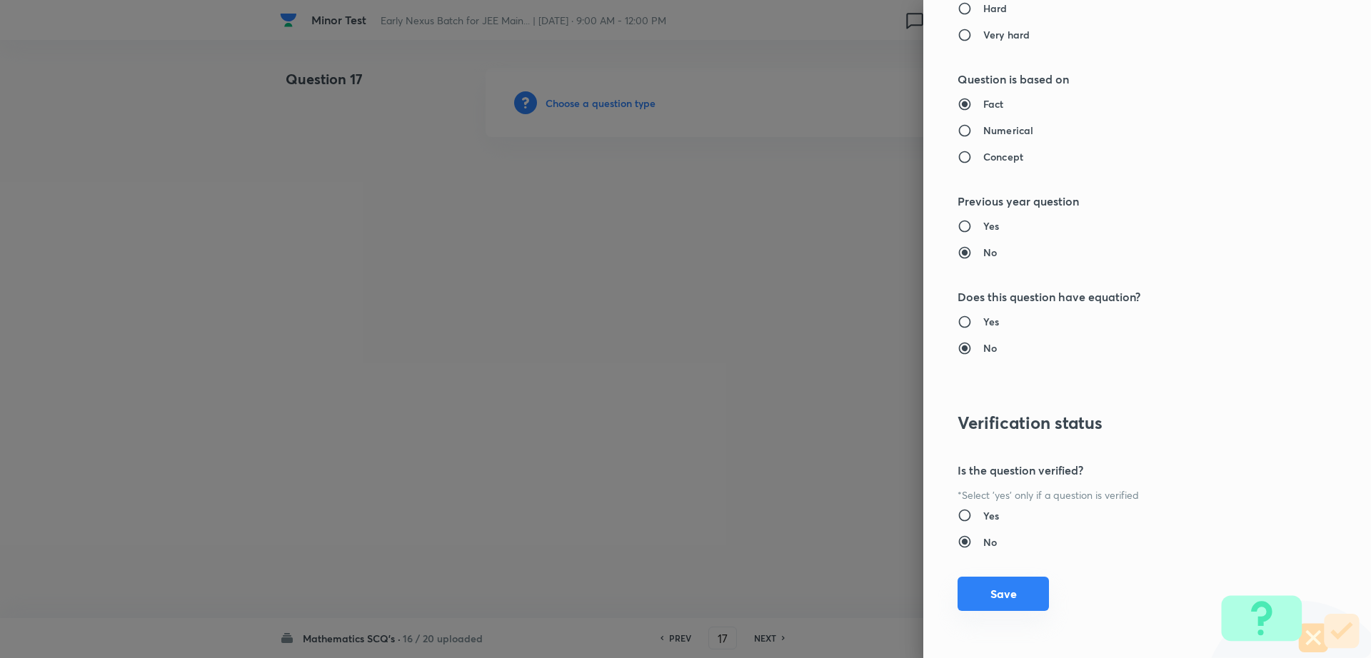
click at [1015, 601] on button "Save" at bounding box center [1003, 594] width 91 height 34
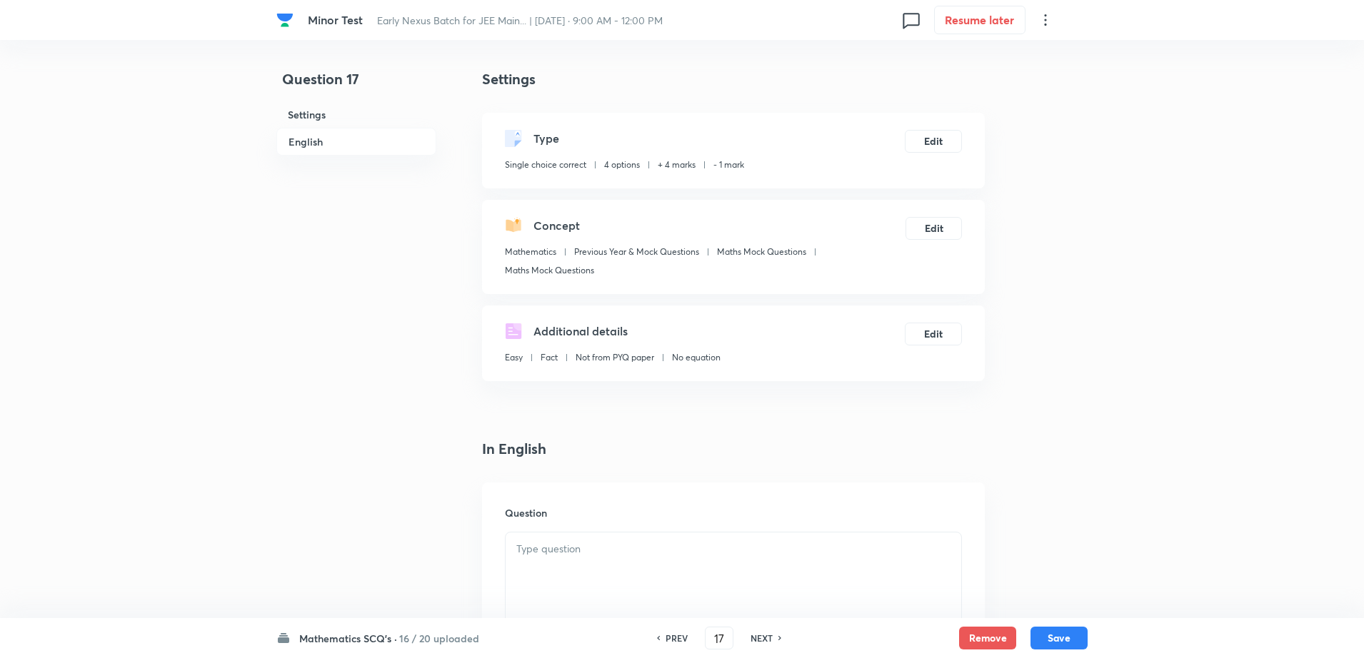
click at [632, 571] on div at bounding box center [734, 573] width 456 height 80
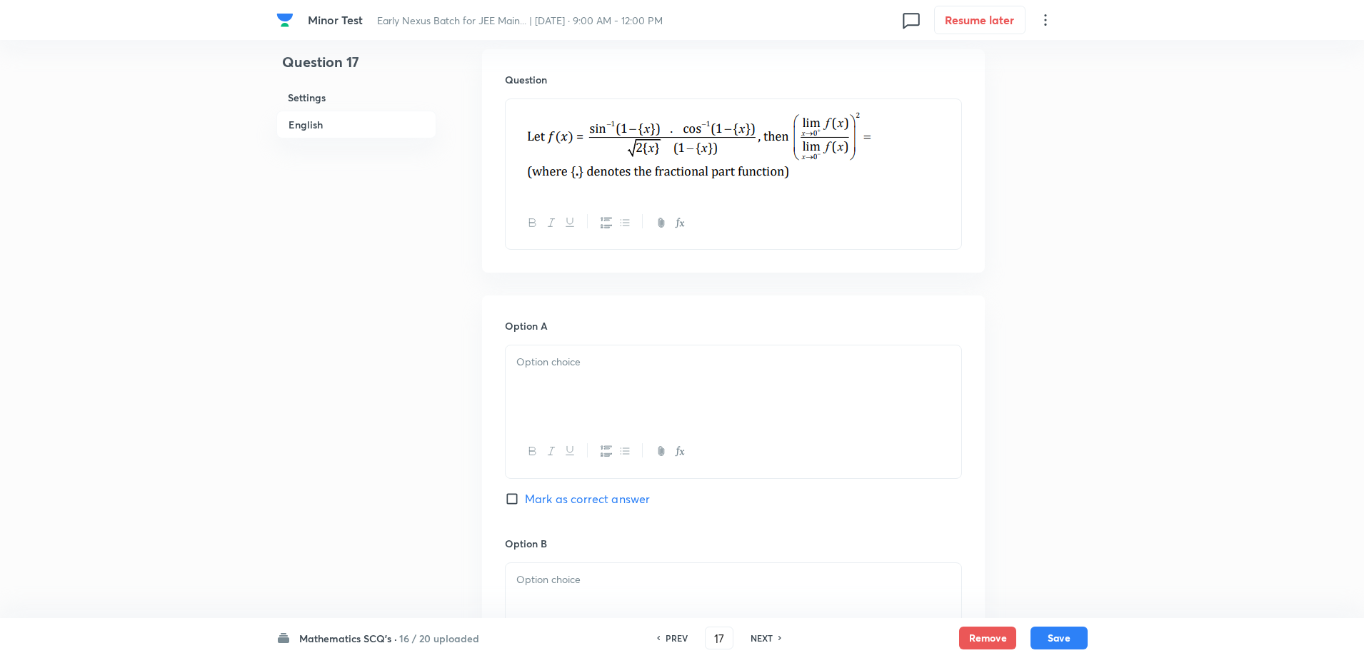
scroll to position [500, 0]
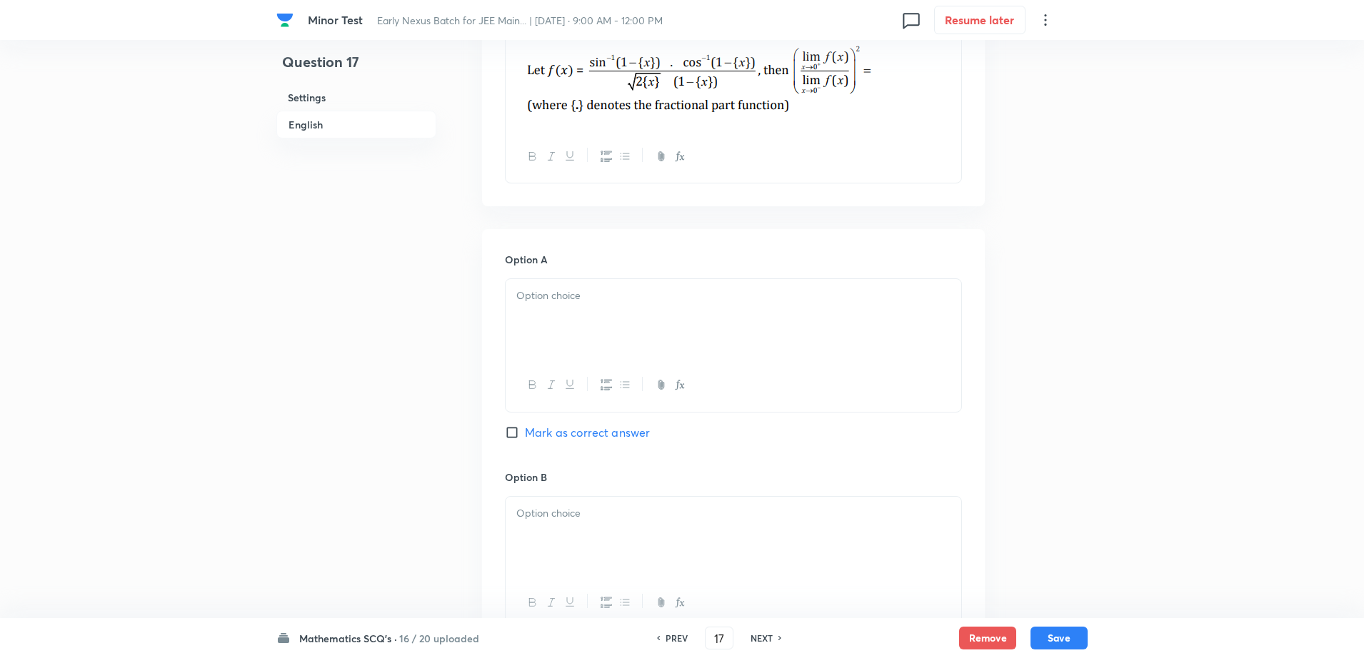
click at [559, 331] on div at bounding box center [734, 319] width 456 height 80
click at [546, 516] on p at bounding box center [733, 514] width 434 height 16
click at [1099, 527] on div "Minor Test Early Nexus Batch for JEE Main... | [DATE] · 9:00 AM - 12:00 PM 0 Re…" at bounding box center [682, 485] width 1364 height 1833
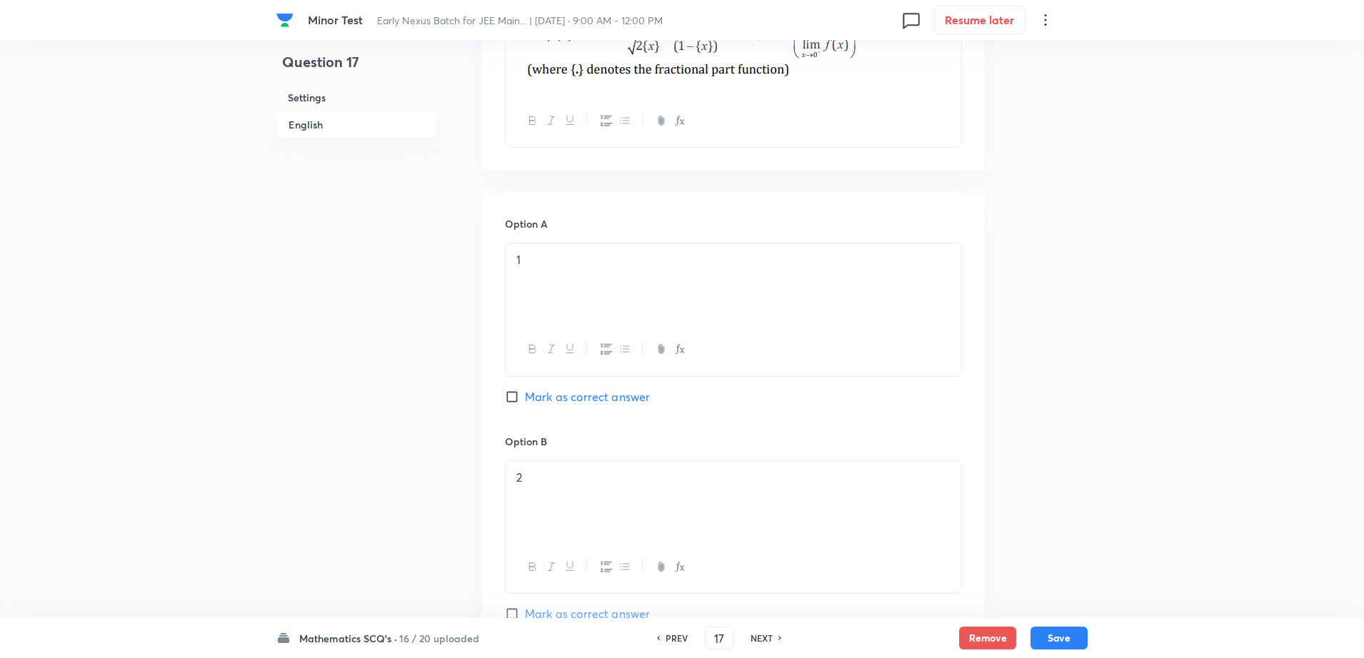
scroll to position [786, 0]
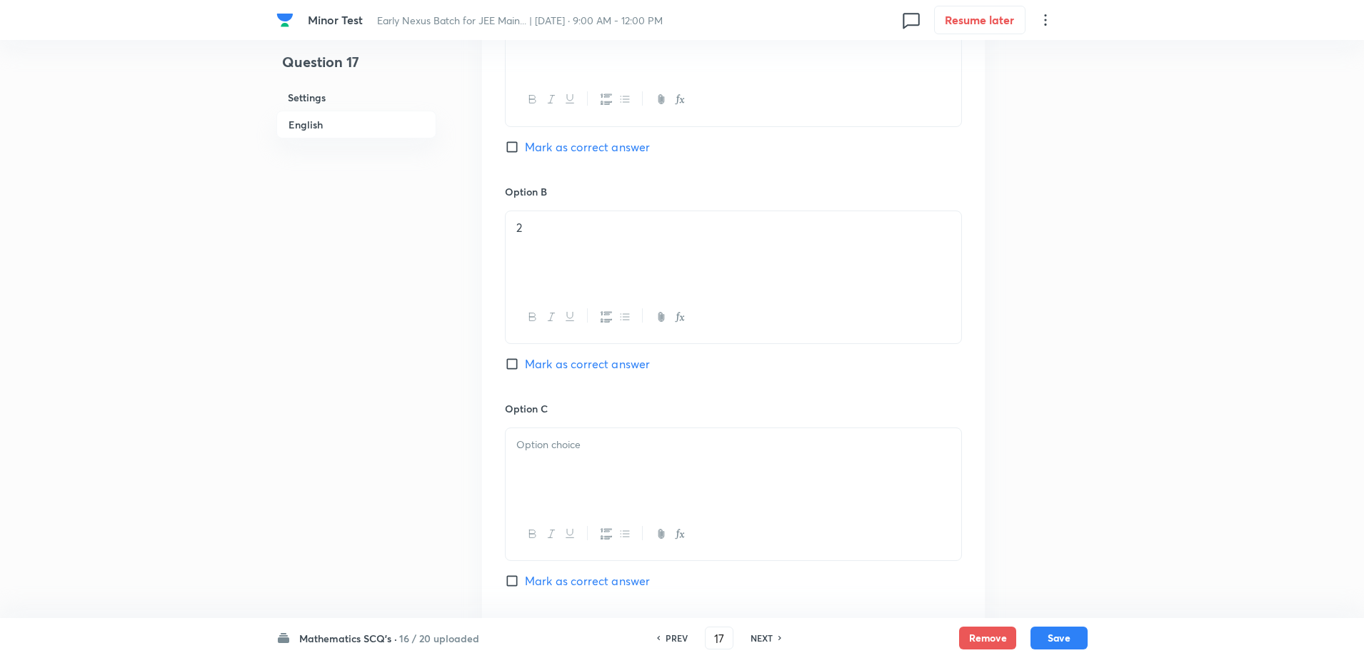
click at [545, 369] on span "Mark as correct answer" at bounding box center [587, 364] width 125 height 17
click at [525, 369] on input "Mark as correct answer" at bounding box center [515, 364] width 20 height 14
checkbox input "true"
click at [543, 437] on p at bounding box center [733, 445] width 434 height 16
click at [383, 457] on div "Question 17 Settings English" at bounding box center [356, 199] width 160 height 1833
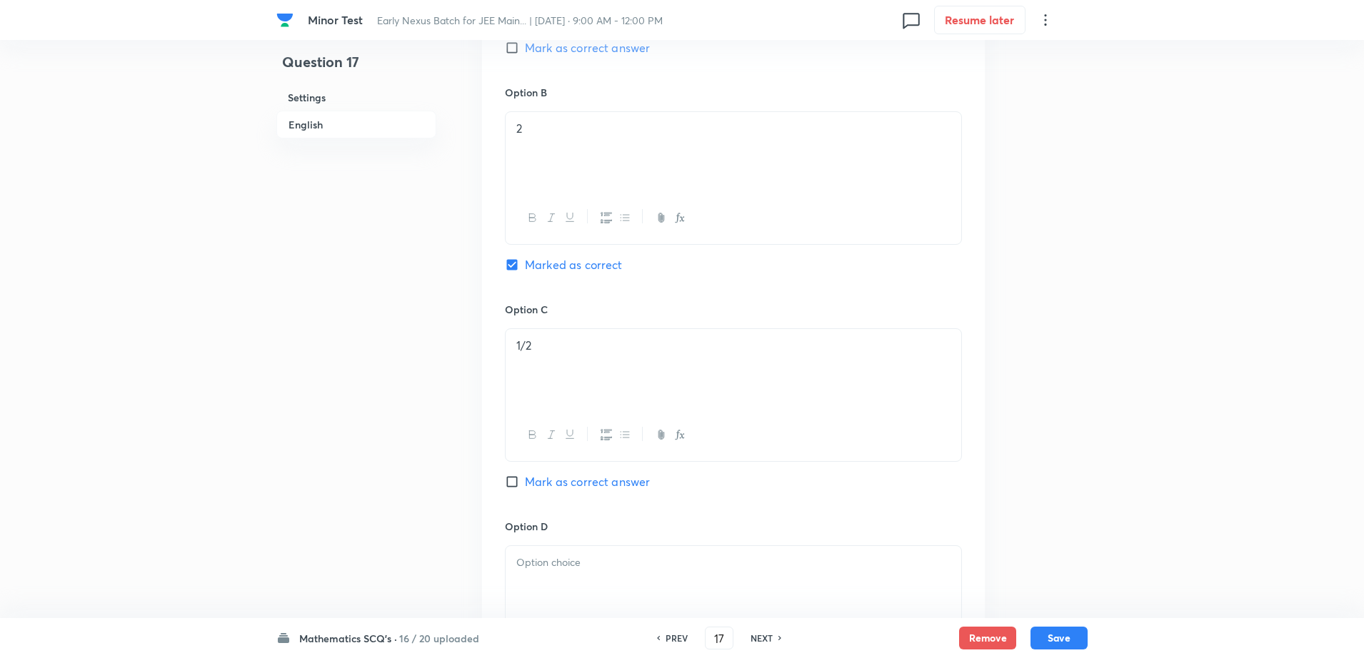
scroll to position [1071, 0]
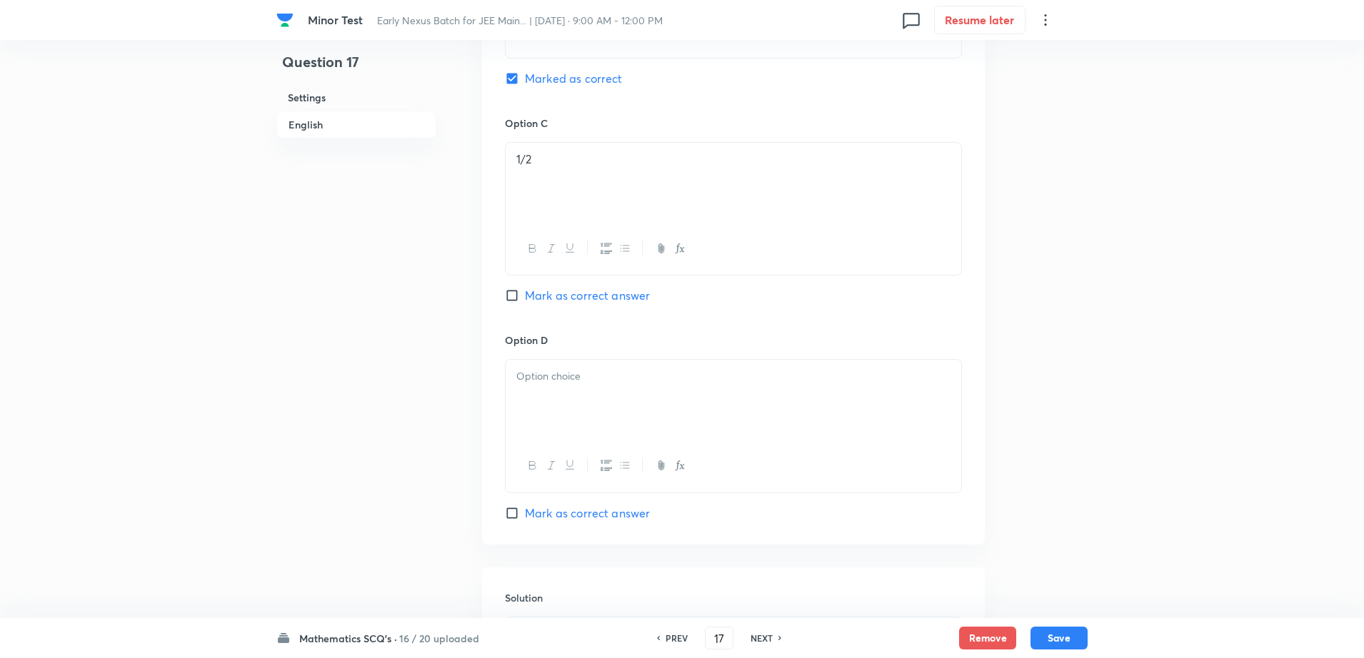
click at [551, 438] on div at bounding box center [734, 400] width 456 height 80
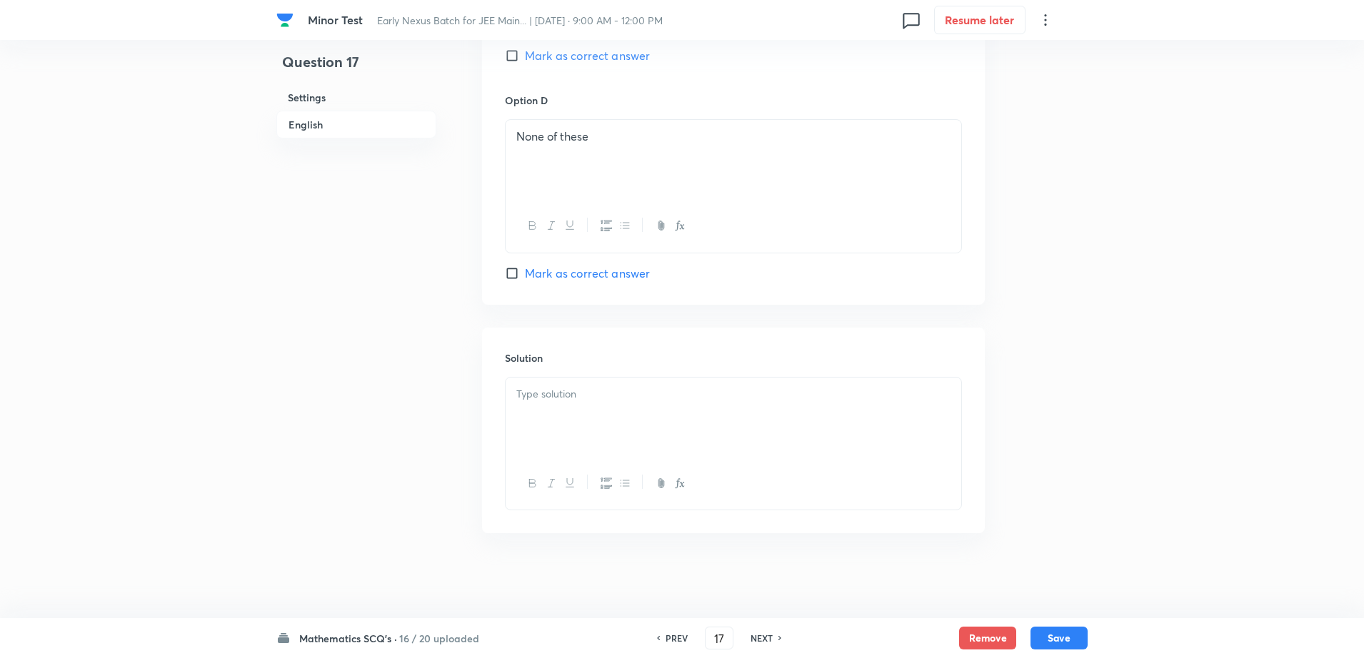
scroll to position [1312, 0]
click at [561, 388] on p at bounding box center [733, 394] width 434 height 16
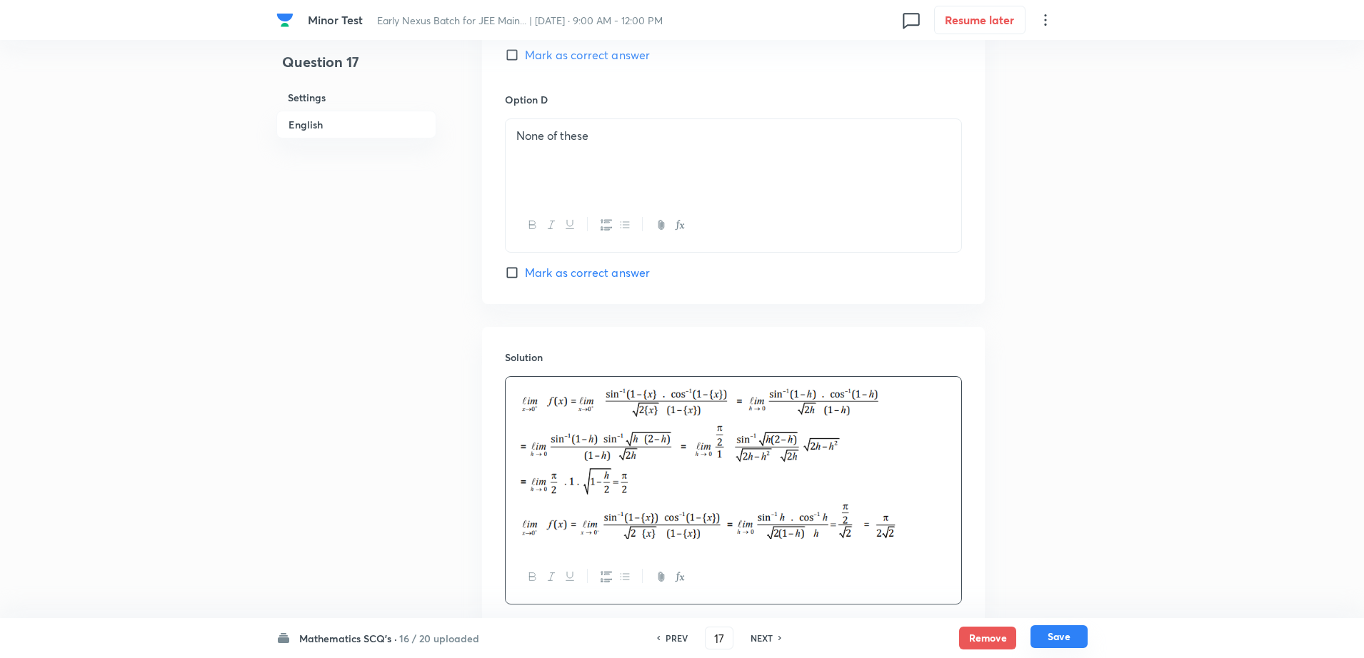
click at [1051, 641] on button "Save" at bounding box center [1058, 637] width 57 height 23
type input "18"
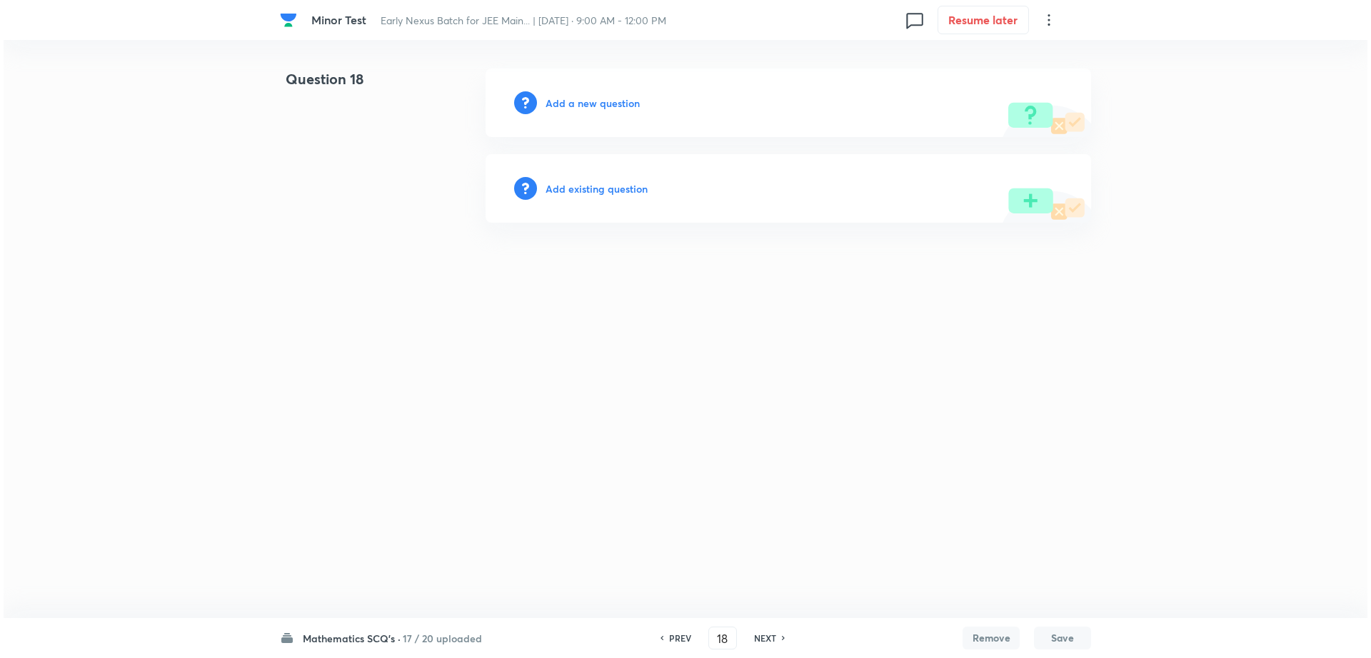
scroll to position [0, 0]
click at [609, 109] on h6 "Add a new question" at bounding box center [593, 103] width 94 height 15
click at [609, 109] on h6 "Choose a question type" at bounding box center [601, 103] width 110 height 15
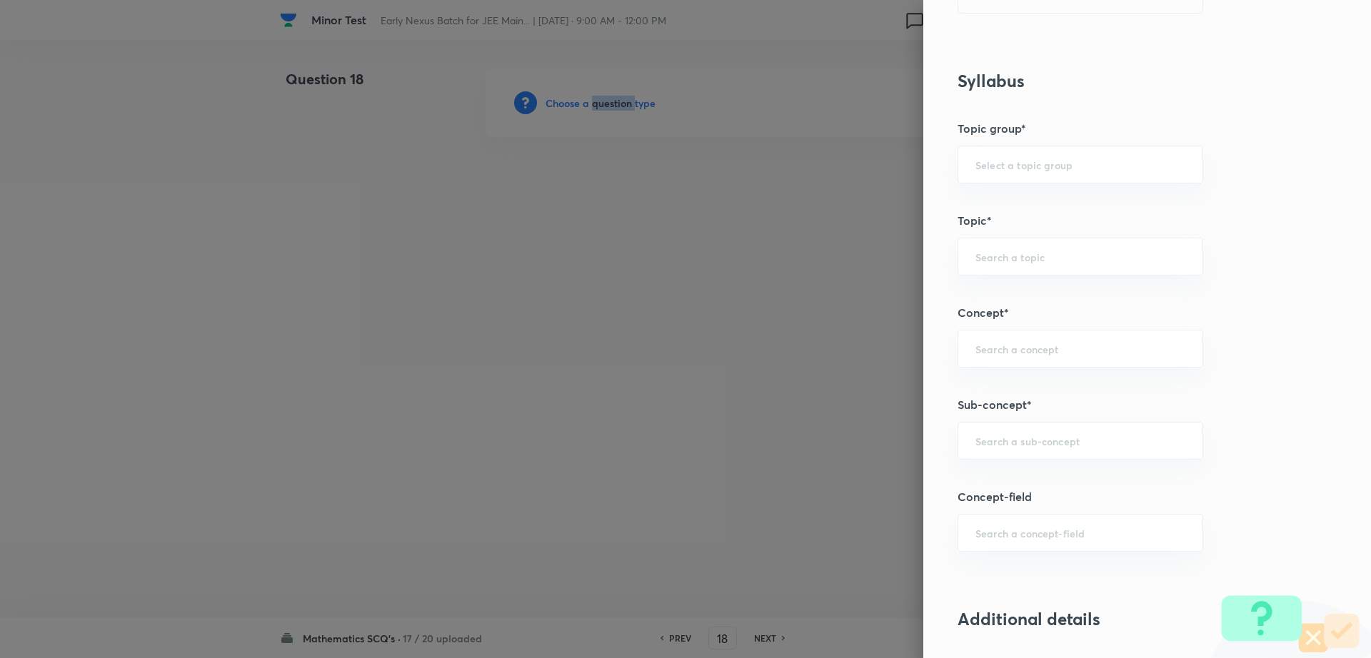
scroll to position [528, 0]
click at [1080, 426] on div "​" at bounding box center [1081, 439] width 246 height 38
click at [1002, 475] on li "Maths Mock Questions" at bounding box center [1067, 479] width 244 height 26
type input "Maths Mock Questions"
type input "Mathematics"
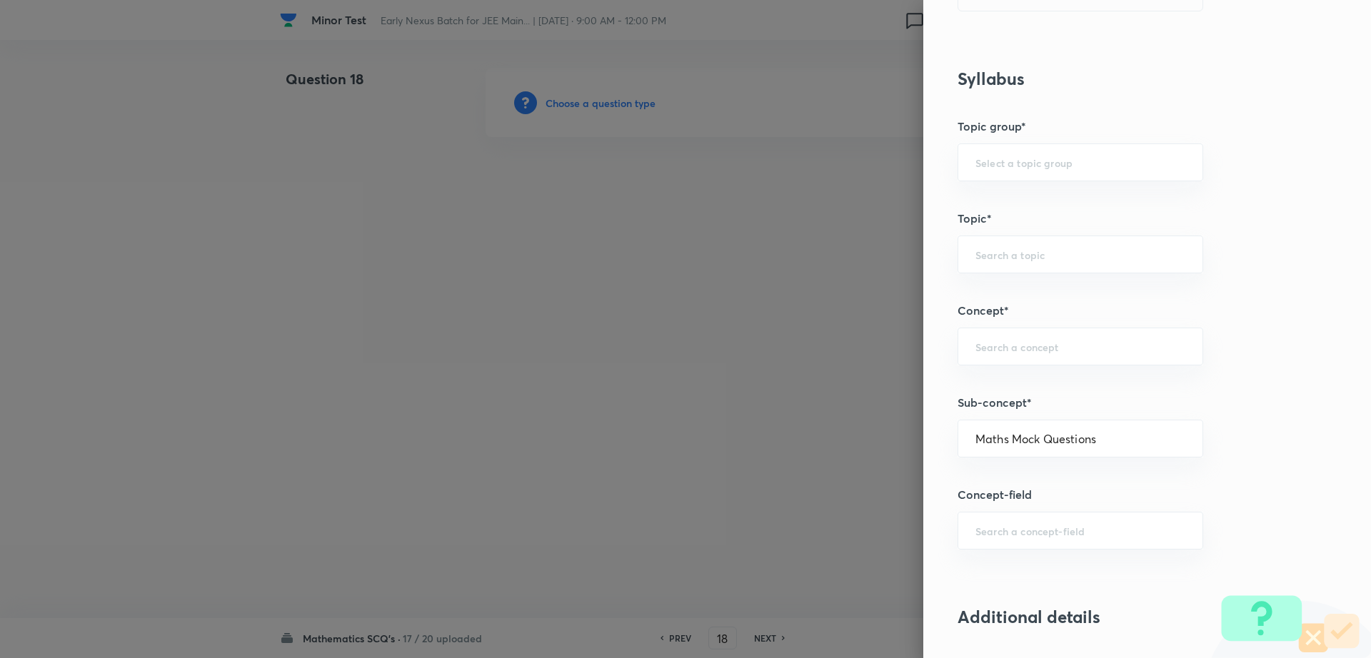
type input "Previous Year & Mock Questions"
type input "Maths Mock Questions"
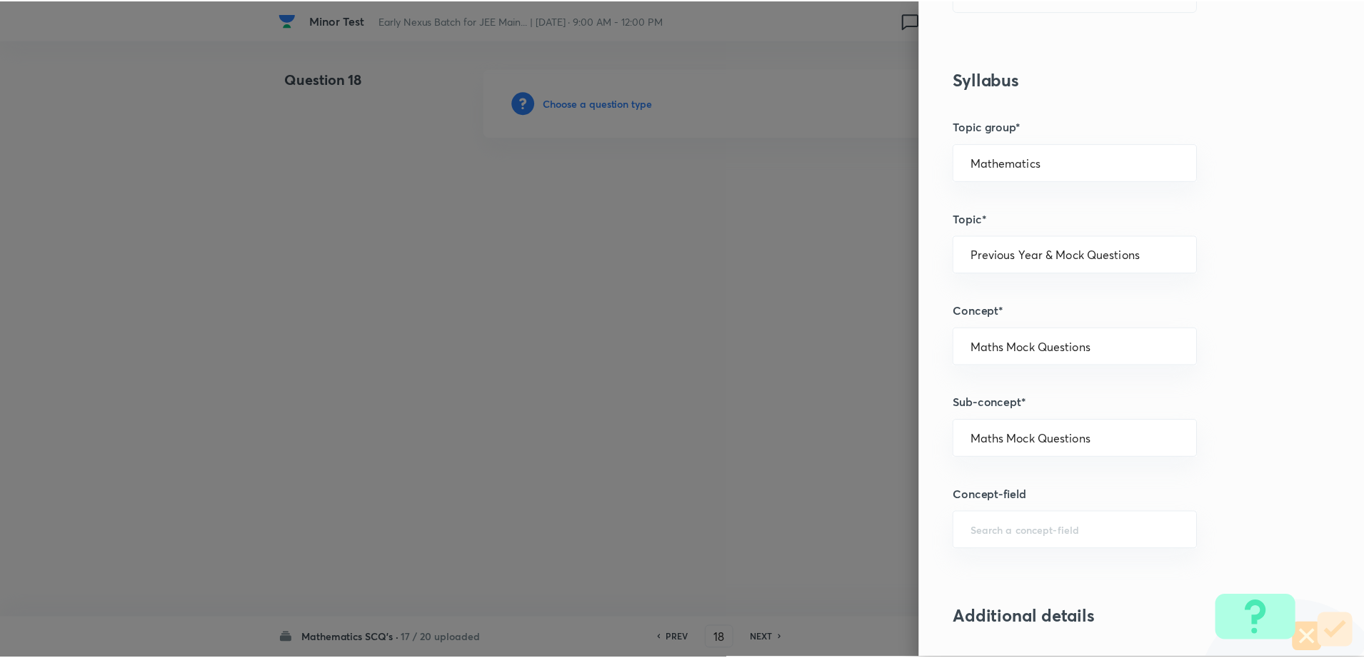
scroll to position [1288, 0]
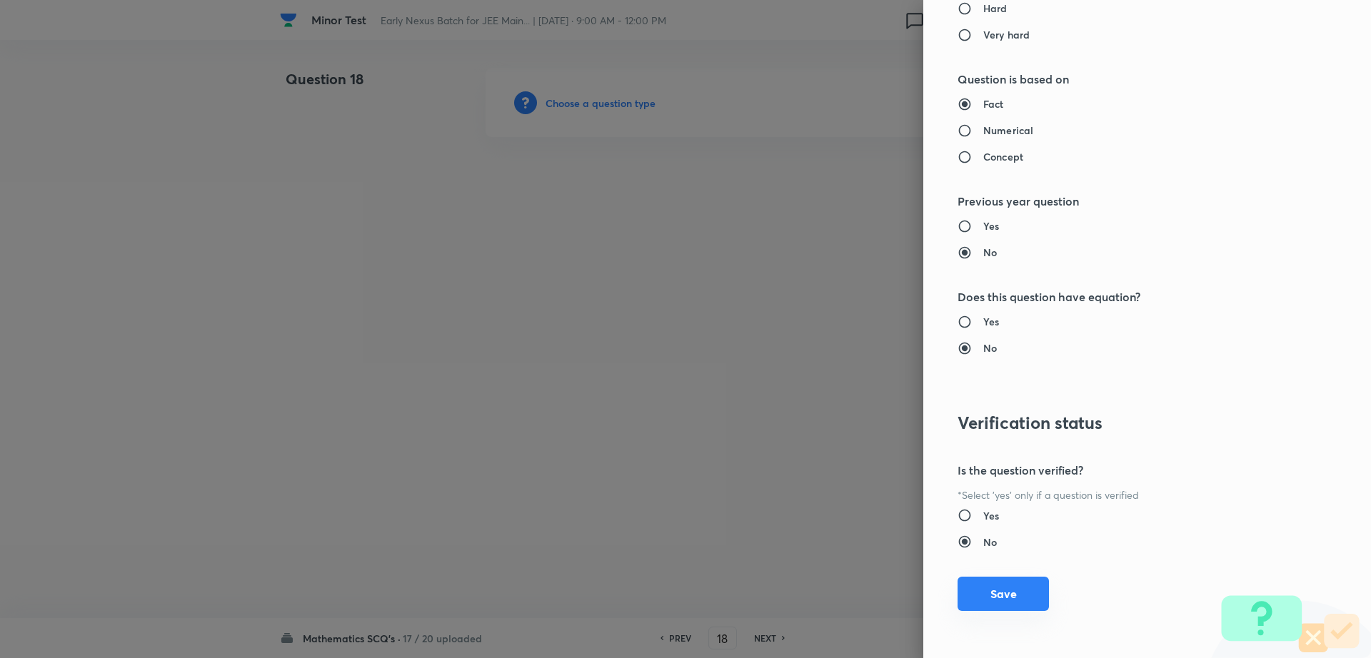
click at [978, 593] on button "Save" at bounding box center [1003, 594] width 91 height 34
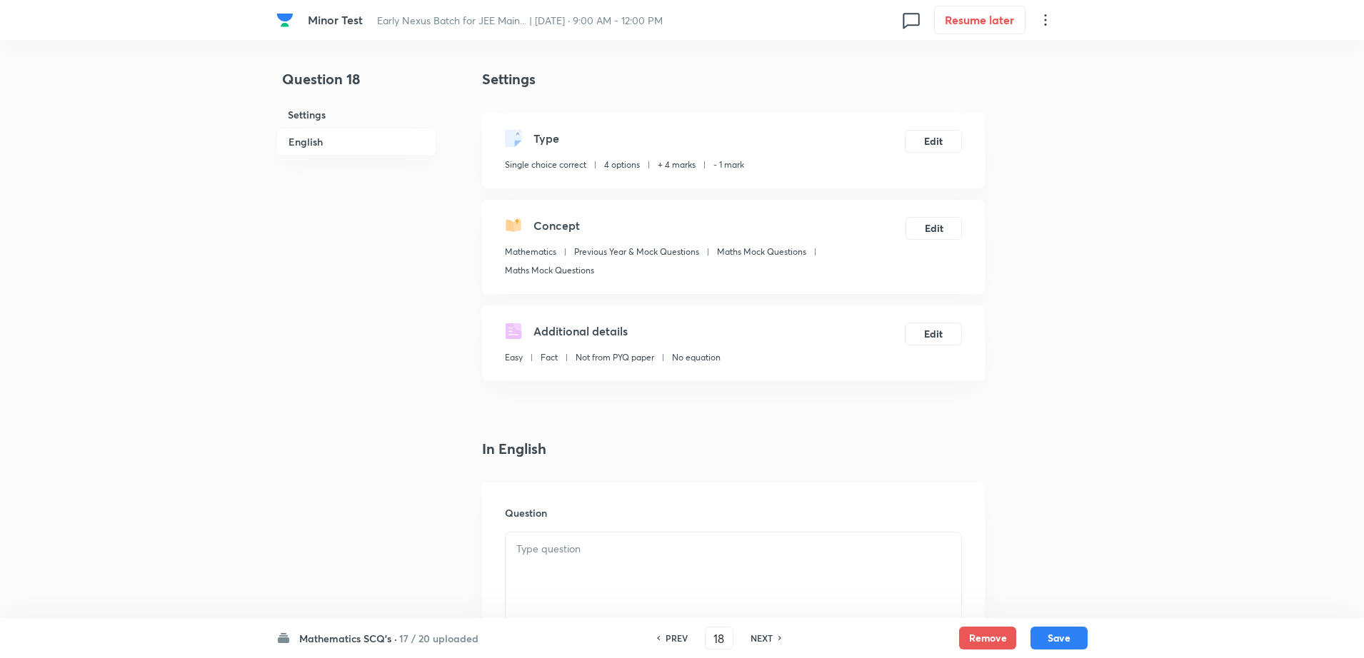
click at [620, 582] on div at bounding box center [734, 573] width 456 height 80
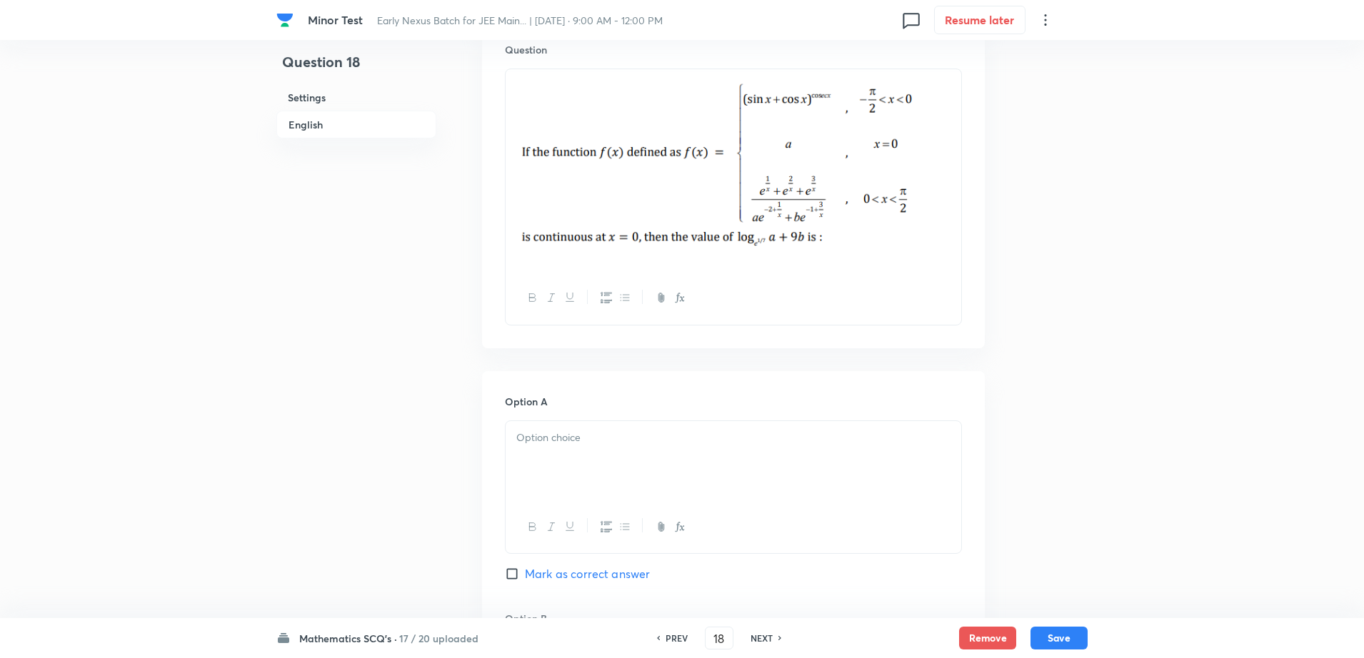
scroll to position [464, 0]
click at [602, 471] on div at bounding box center [734, 461] width 456 height 80
click at [1047, 379] on div "Question 18 Settings English Settings Type Single choice correct 4 options + 4 …" at bounding box center [681, 573] width 811 height 1939
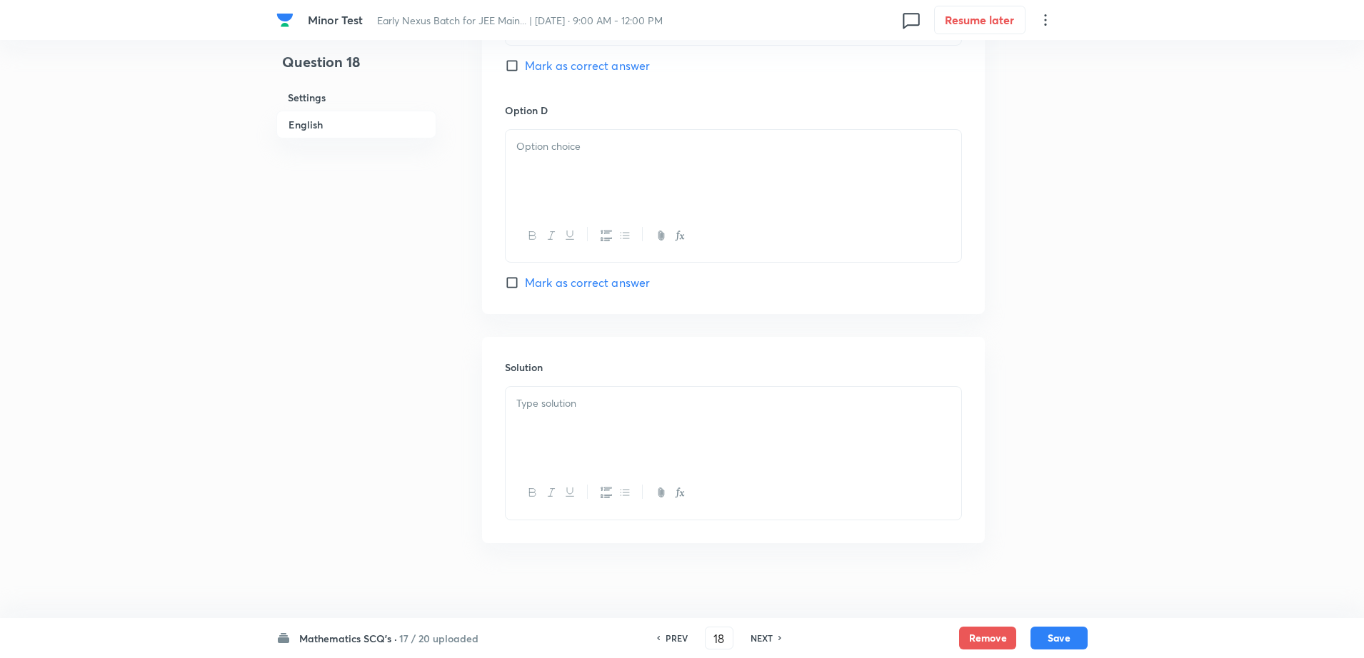
scroll to position [1418, 0]
click at [607, 386] on p at bounding box center [733, 393] width 434 height 16
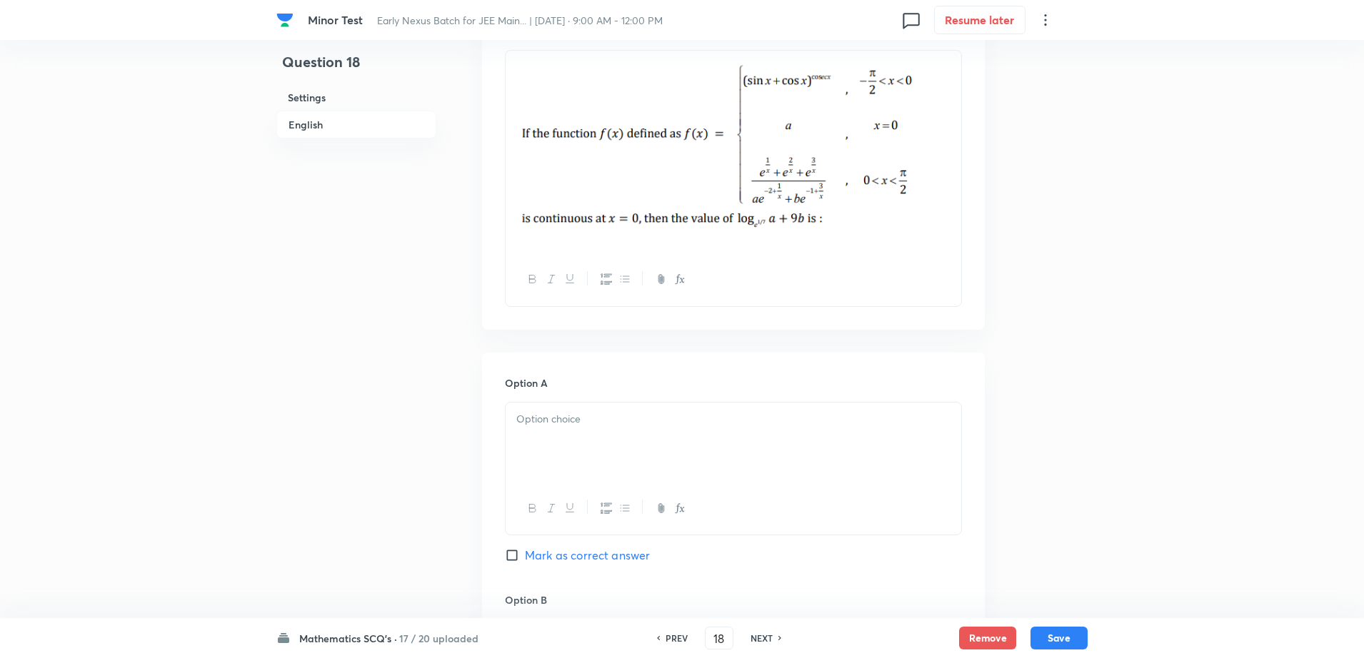
scroll to position [468, 0]
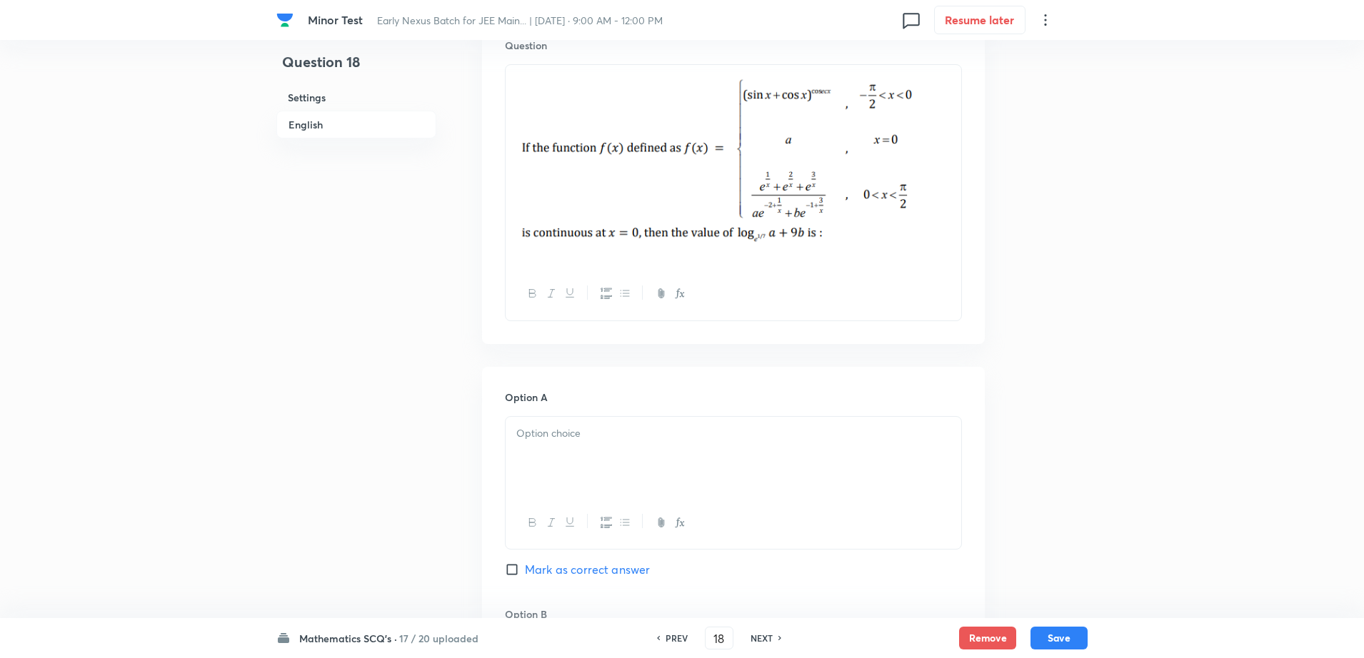
click at [1070, 417] on div "Question 18 Settings English Settings Type Single choice correct 4 options + 4 …" at bounding box center [681, 631] width 811 height 2060
click at [783, 449] on div at bounding box center [734, 457] width 456 height 80
click at [1112, 411] on div "Minor Test Early Nexus Batch for JEE Main... | [DATE] · 9:00 AM - 12:00 PM 0 Re…" at bounding box center [682, 631] width 1364 height 2060
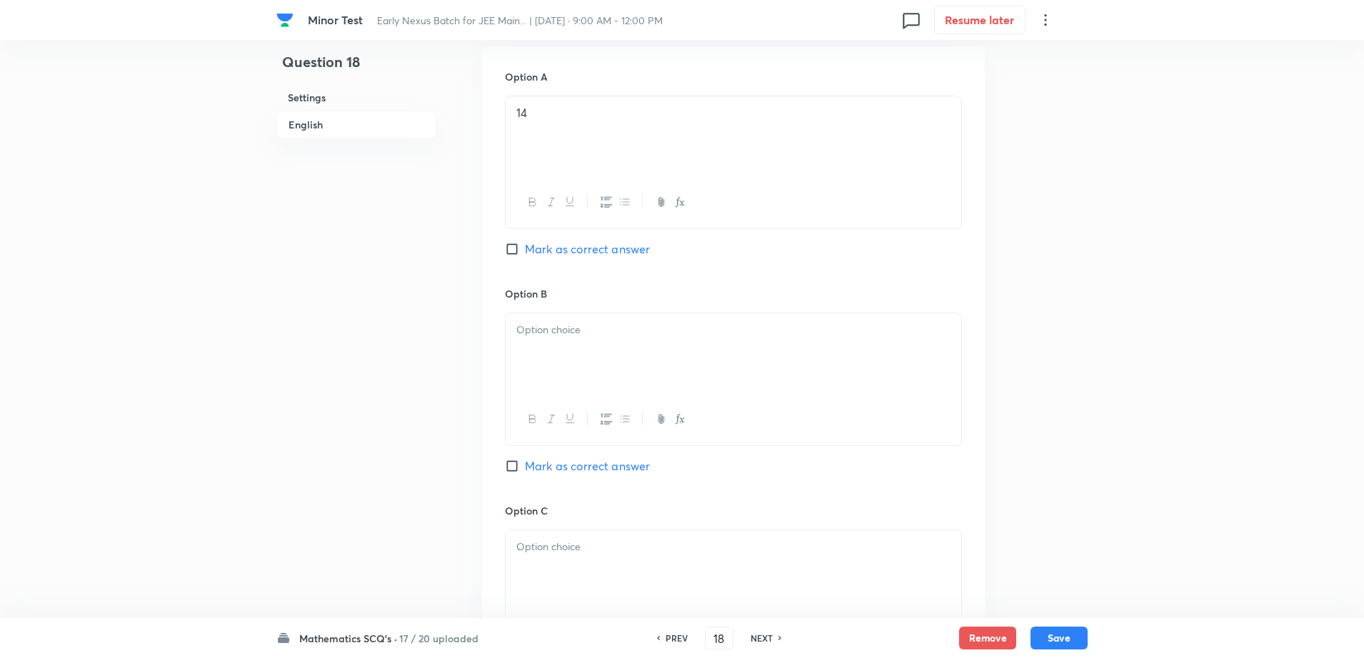
scroll to position [789, 0]
click at [839, 372] on div at bounding box center [734, 353] width 456 height 80
click at [736, 553] on p at bounding box center [733, 546] width 434 height 16
click at [1074, 480] on div "Question 18 Settings English Settings Type Single choice correct 4 options + 4 …" at bounding box center [681, 309] width 811 height 2060
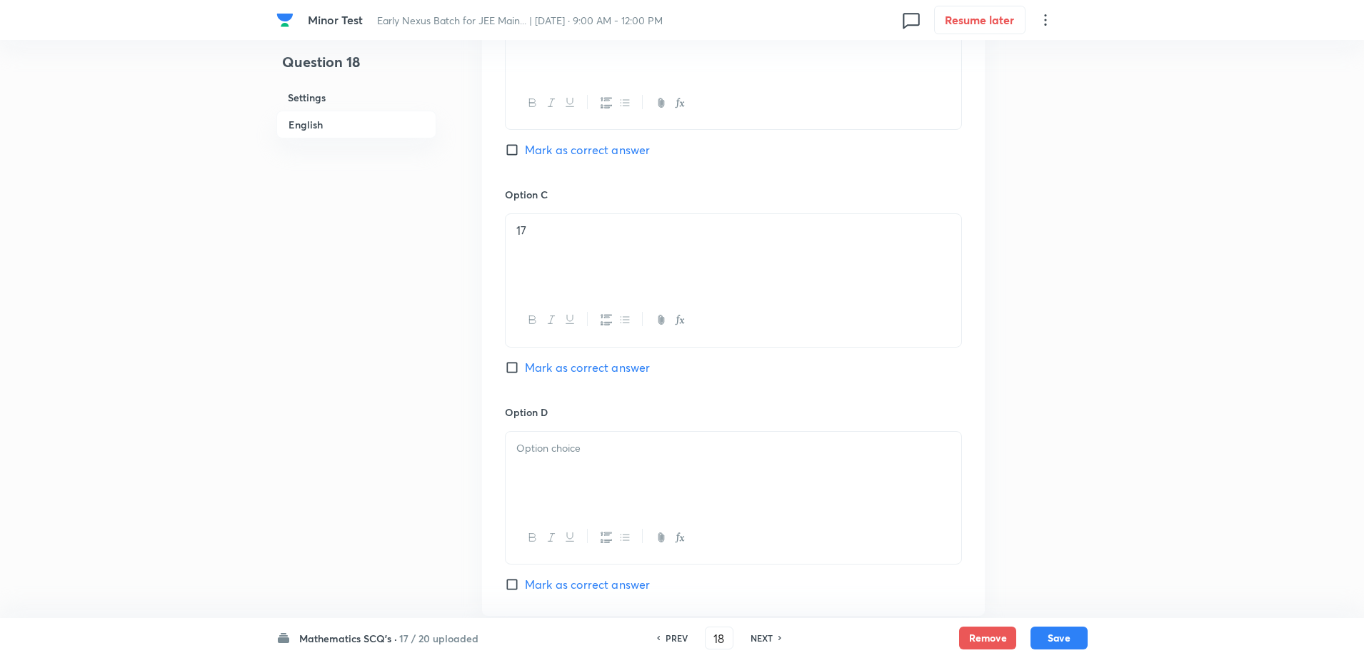
scroll to position [1110, 0]
click at [723, 485] on div at bounding box center [734, 466] width 456 height 80
click at [613, 578] on span "Mark as correct answer" at bounding box center [587, 579] width 125 height 17
click at [525, 578] on input "Mark as correct answer" at bounding box center [515, 579] width 20 height 14
checkbox input "true"
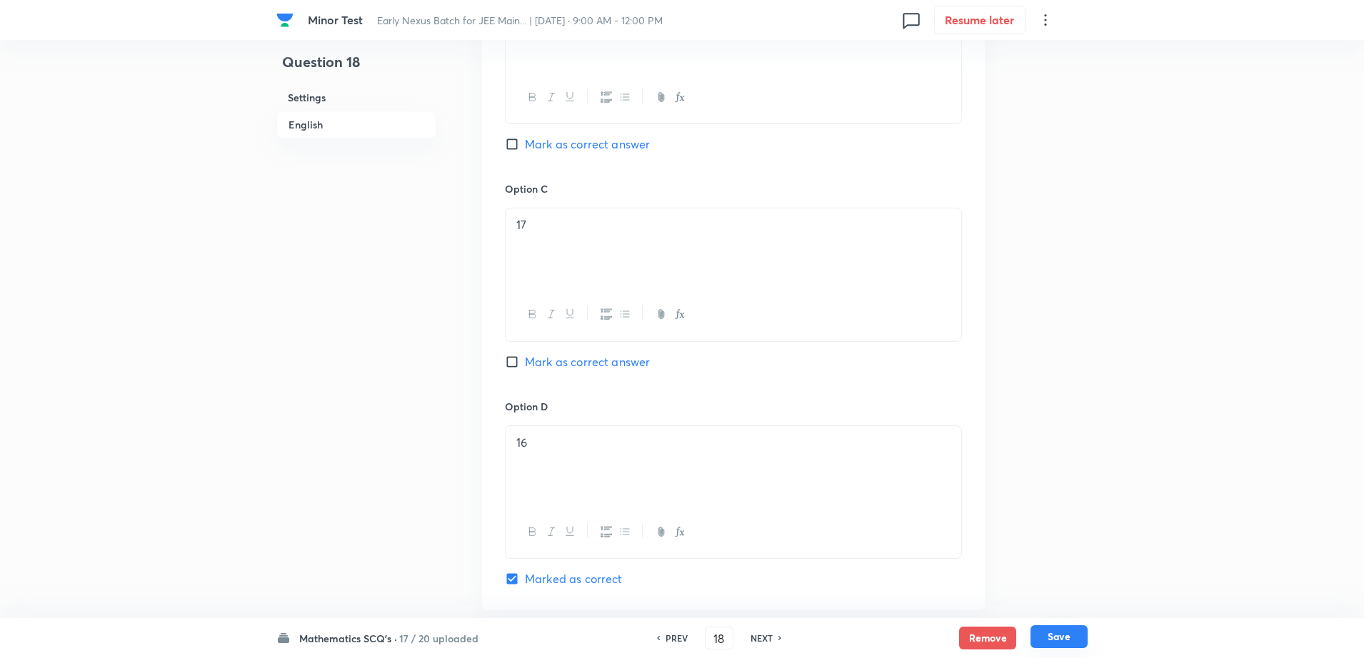
click at [1059, 642] on button "Save" at bounding box center [1058, 637] width 57 height 23
type input "19"
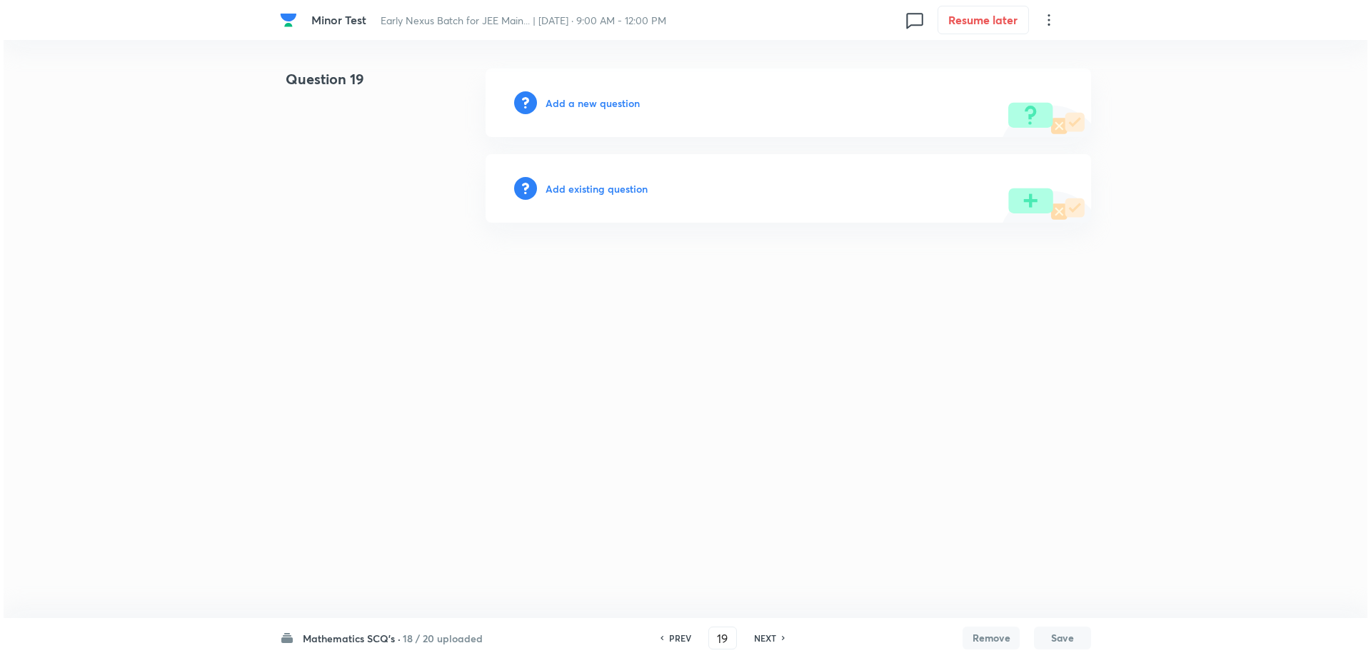
scroll to position [0, 0]
click at [592, 106] on h6 "Add a new question" at bounding box center [593, 103] width 94 height 15
click at [592, 106] on h6 "Choose a question type" at bounding box center [601, 103] width 110 height 15
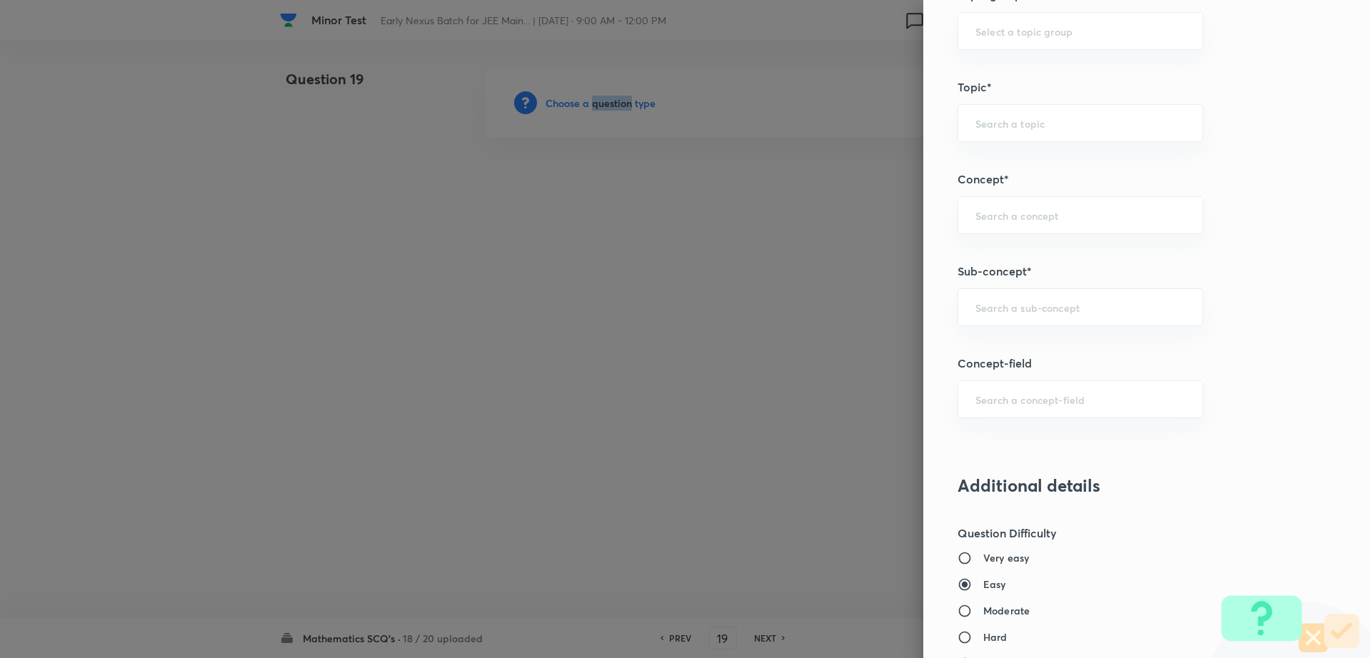
scroll to position [671, 0]
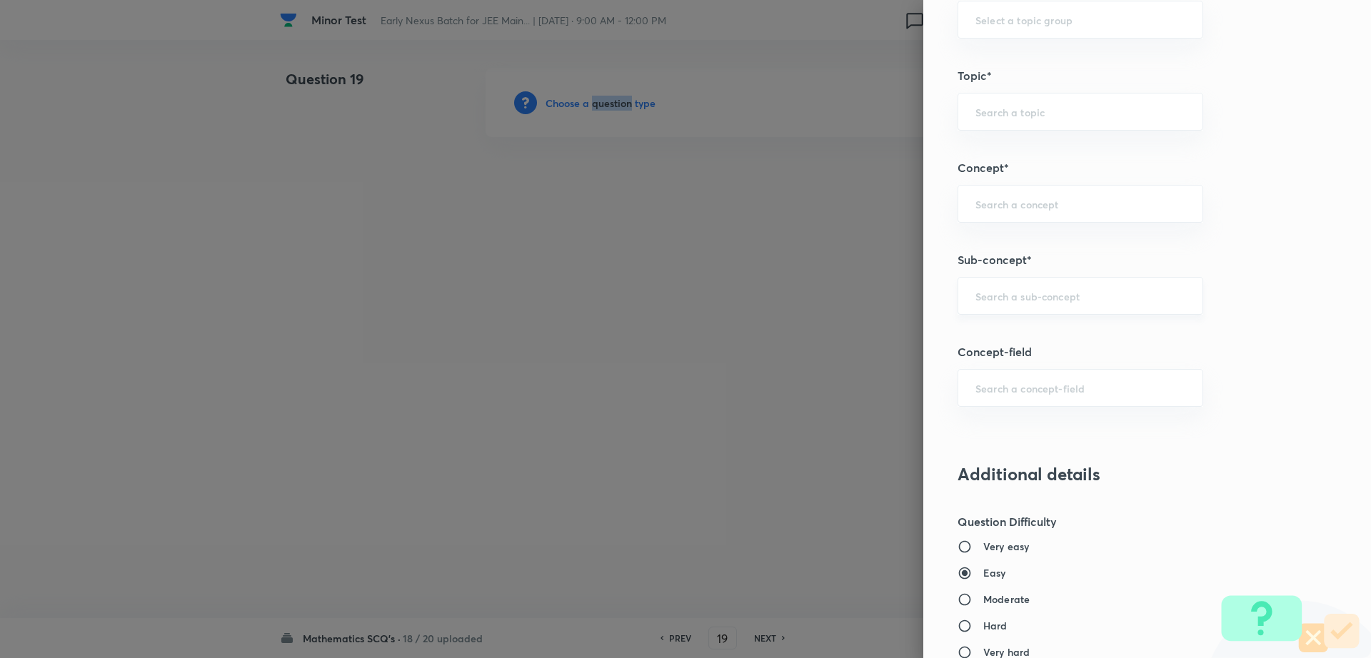
click at [1103, 286] on div "​" at bounding box center [1081, 296] width 246 height 38
click at [1036, 318] on ul "Maths Mock Questions" at bounding box center [1067, 336] width 244 height 37
click at [1113, 342] on li "Maths Mock Questions" at bounding box center [1067, 336] width 244 height 26
type input "Maths Mock Questions"
type input "Mathematics"
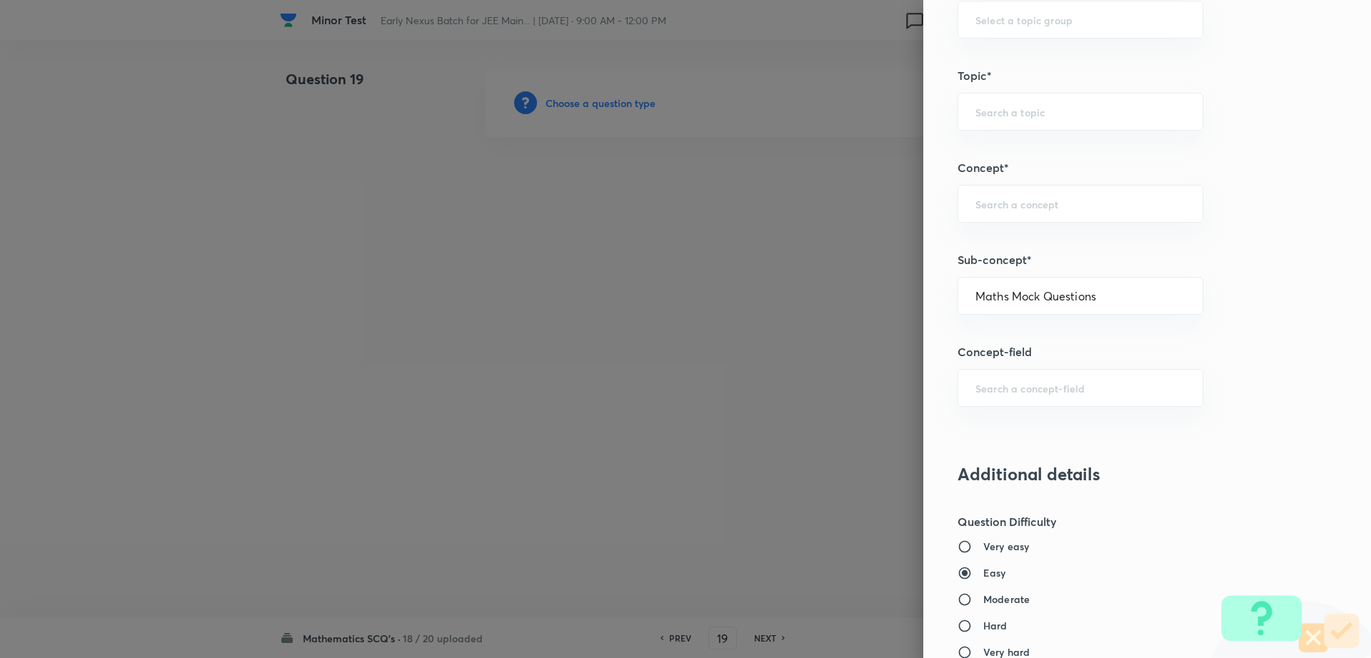
type input "Previous Year & Mock Questions"
type input "Maths Mock Questions"
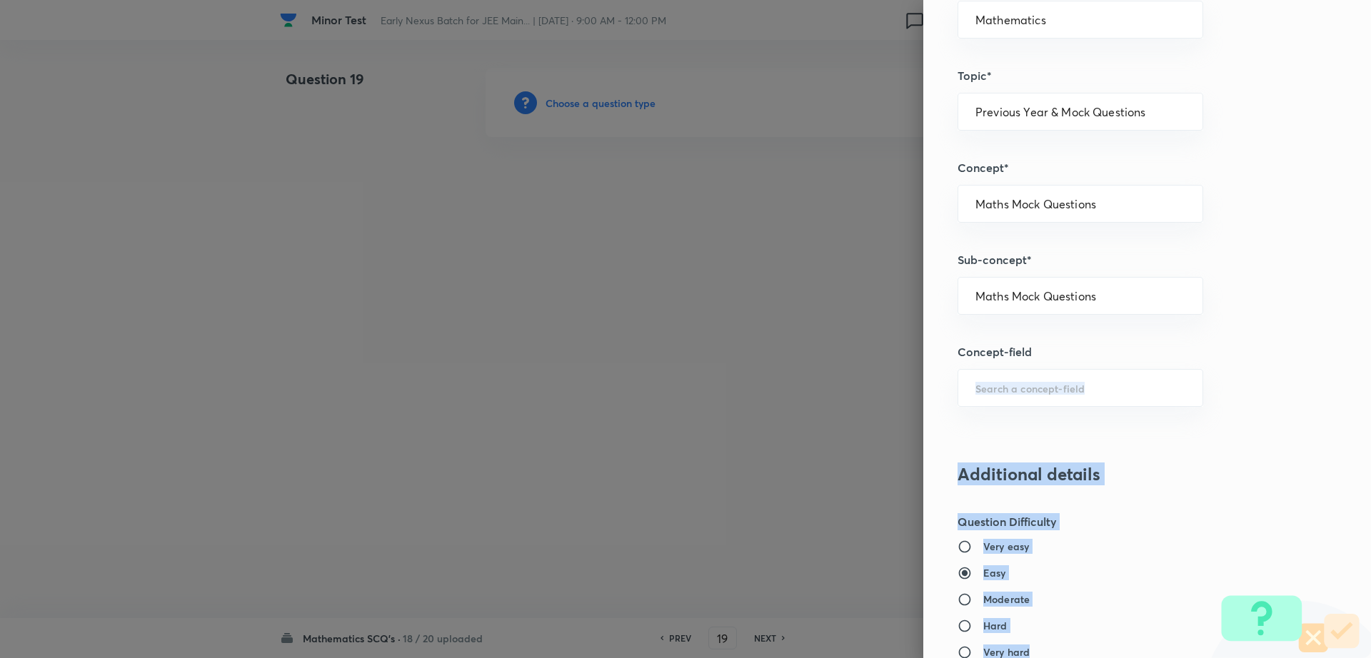
drag, startPoint x: 1356, startPoint y: 363, endPoint x: 1370, endPoint y: 661, distance: 297.4
click at [1370, 206] on html "Minor Test Early Nexus Batch for JEE Main... | [DATE] · 9:00 AM - 12:00 PM 0 Re…" at bounding box center [685, 103] width 1371 height 206
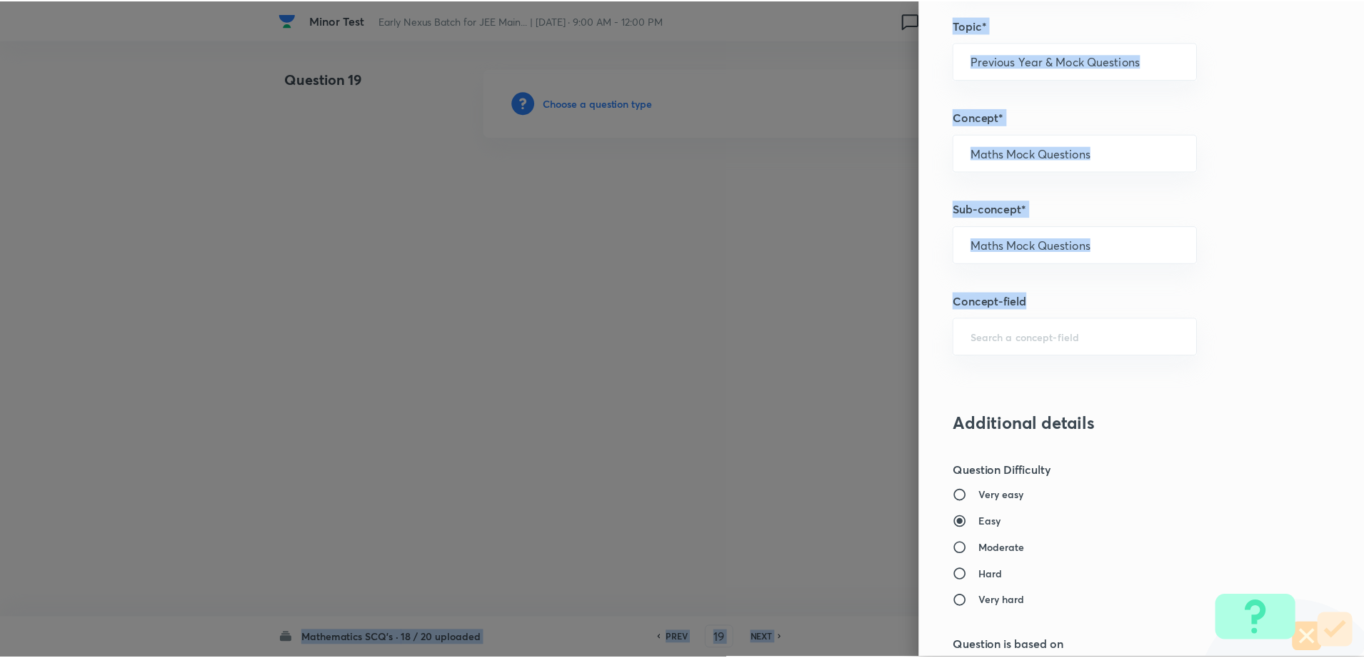
scroll to position [1288, 0]
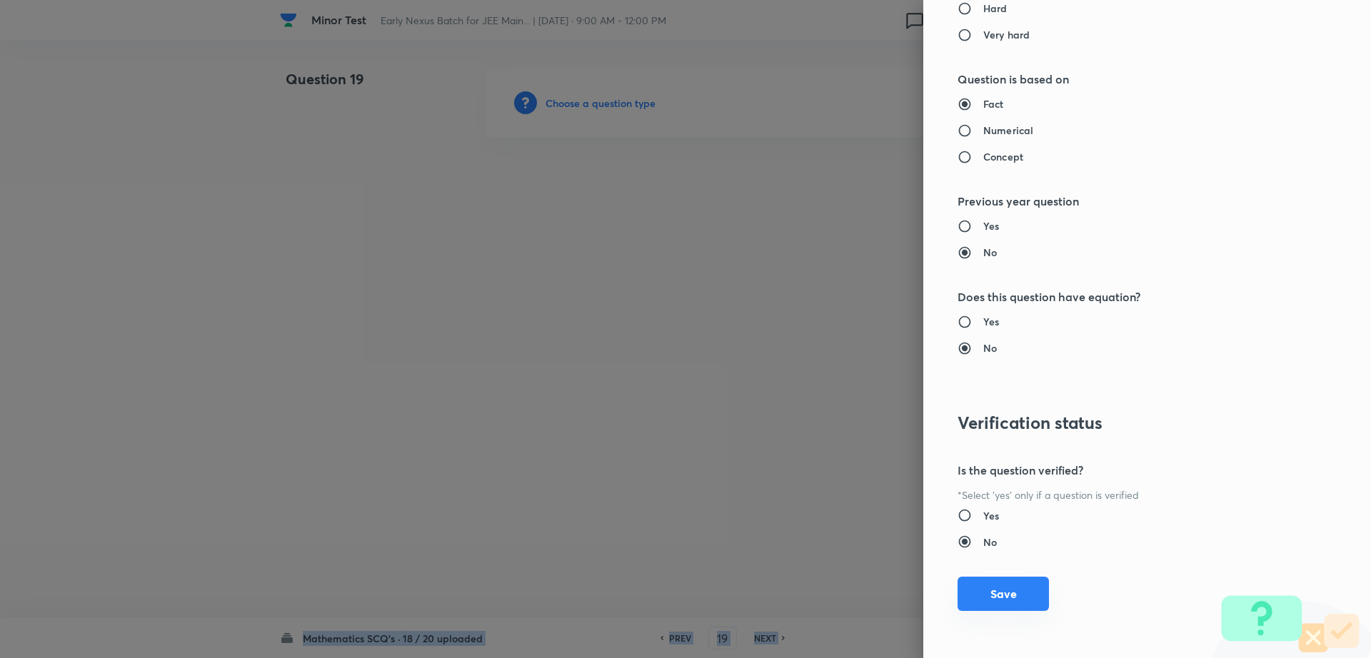
click at [973, 581] on button "Save" at bounding box center [1003, 594] width 91 height 34
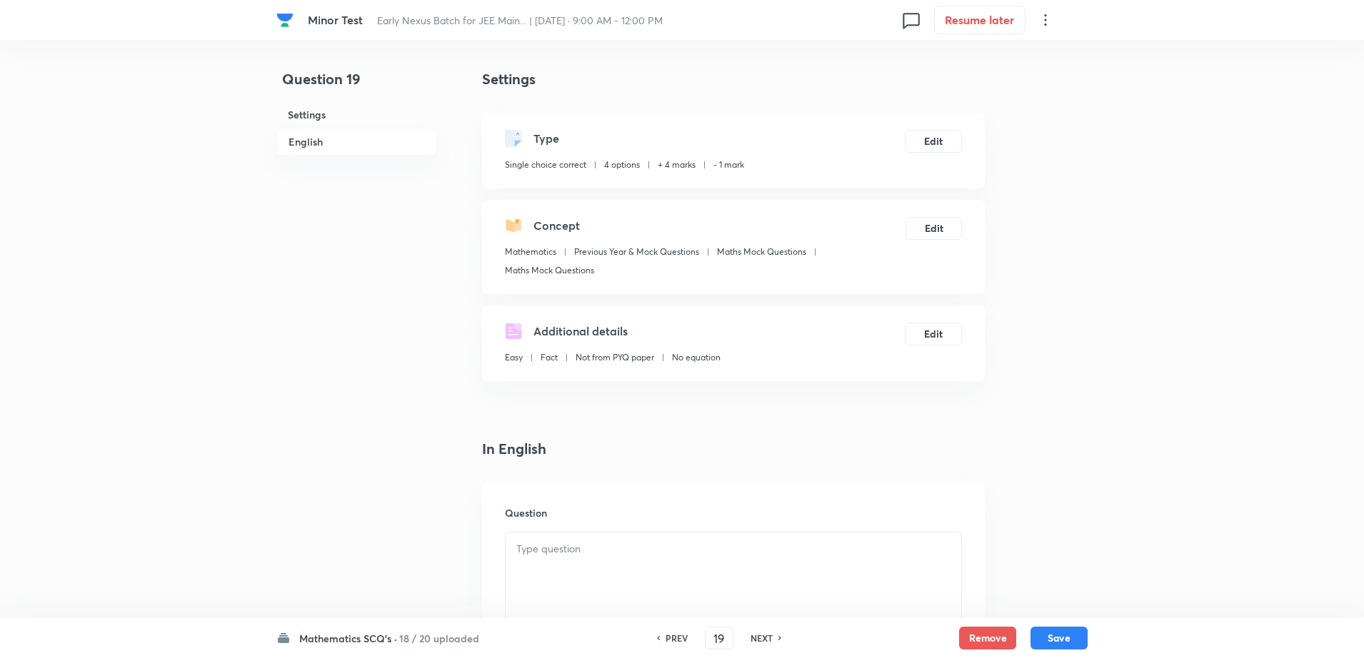
click at [581, 590] on div at bounding box center [734, 573] width 456 height 80
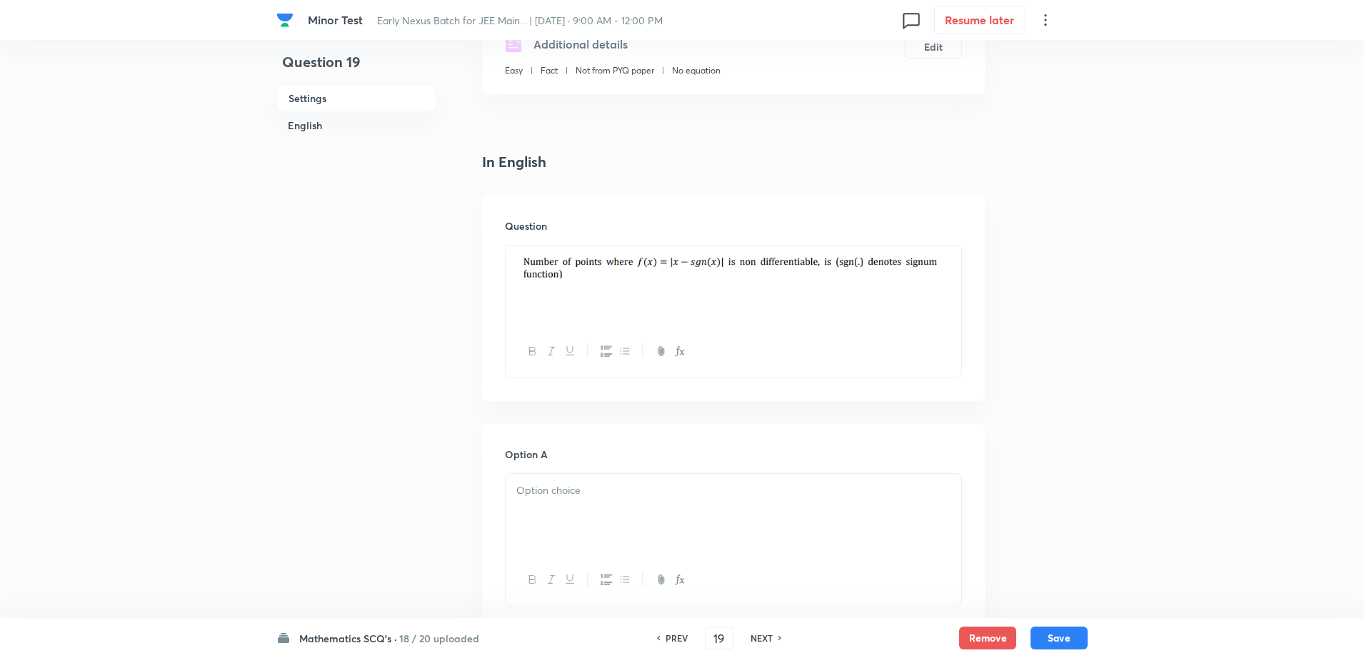
scroll to position [393, 0]
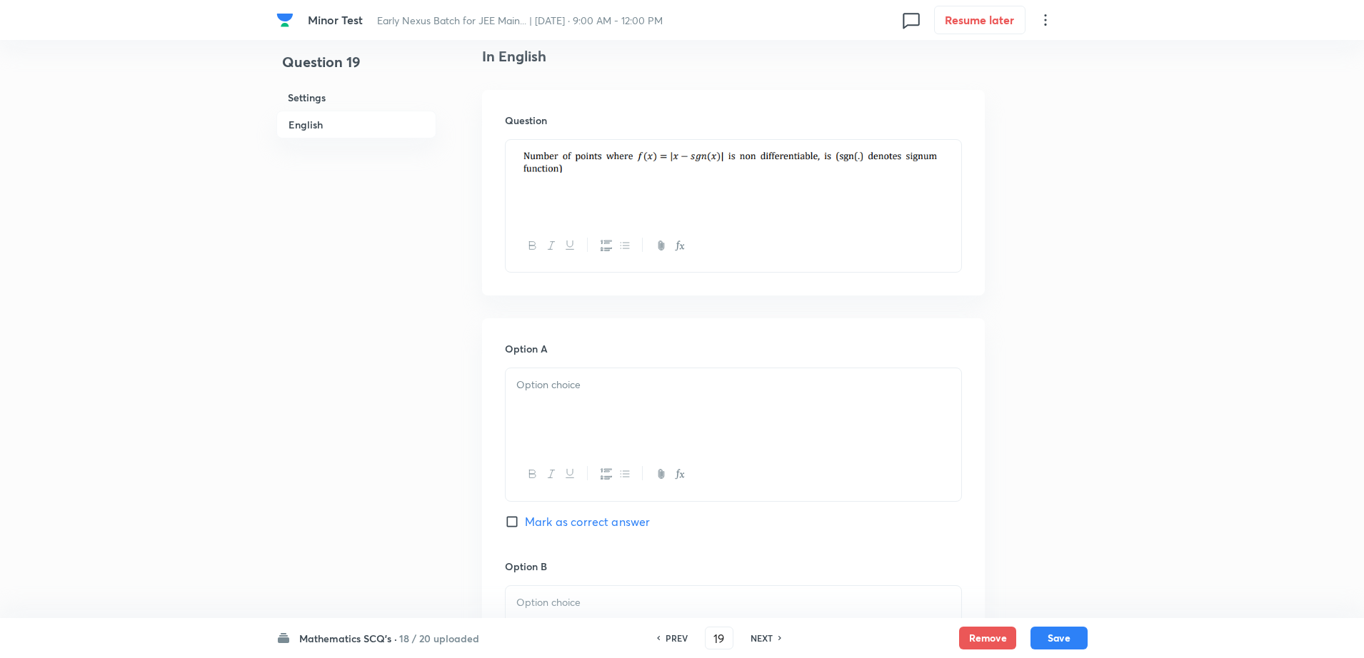
click at [545, 411] on div at bounding box center [734, 408] width 456 height 80
click at [268, 436] on div "Minor Test Early Nexus Batch for JEE Main... | [DATE] · 9:00 AM - 12:00 PM 0 Re…" at bounding box center [682, 583] width 1364 height 1815
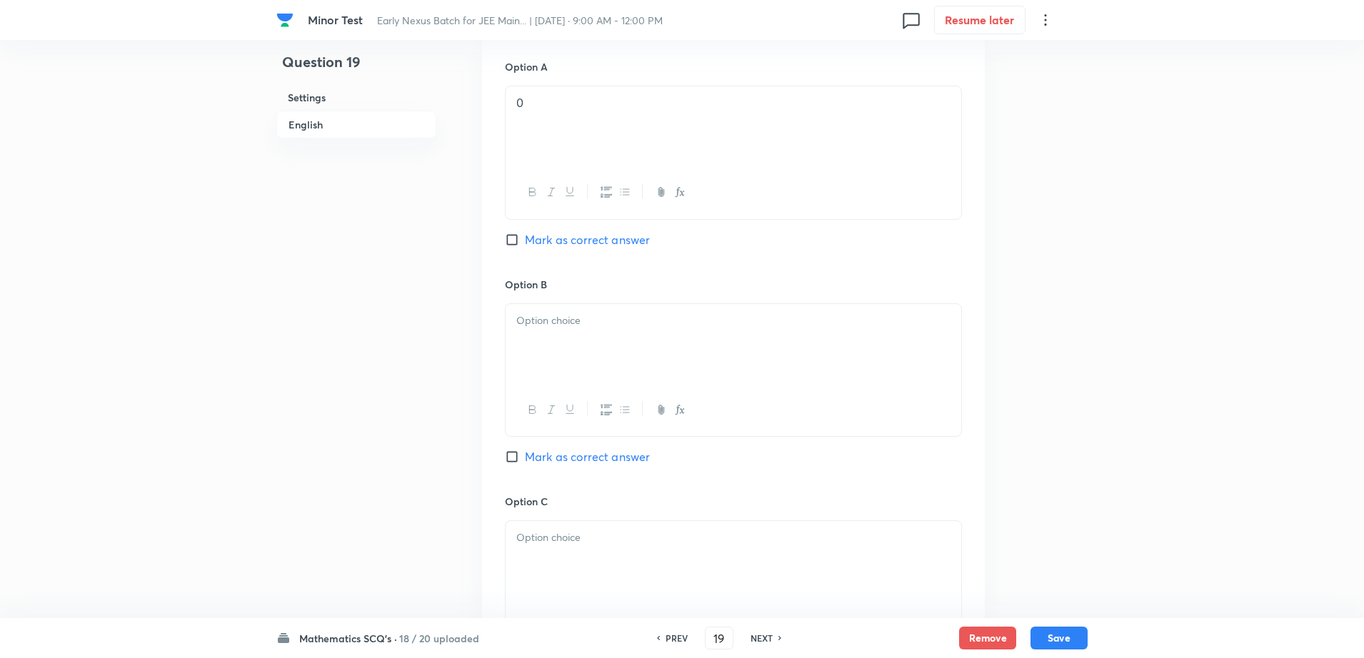
scroll to position [714, 0]
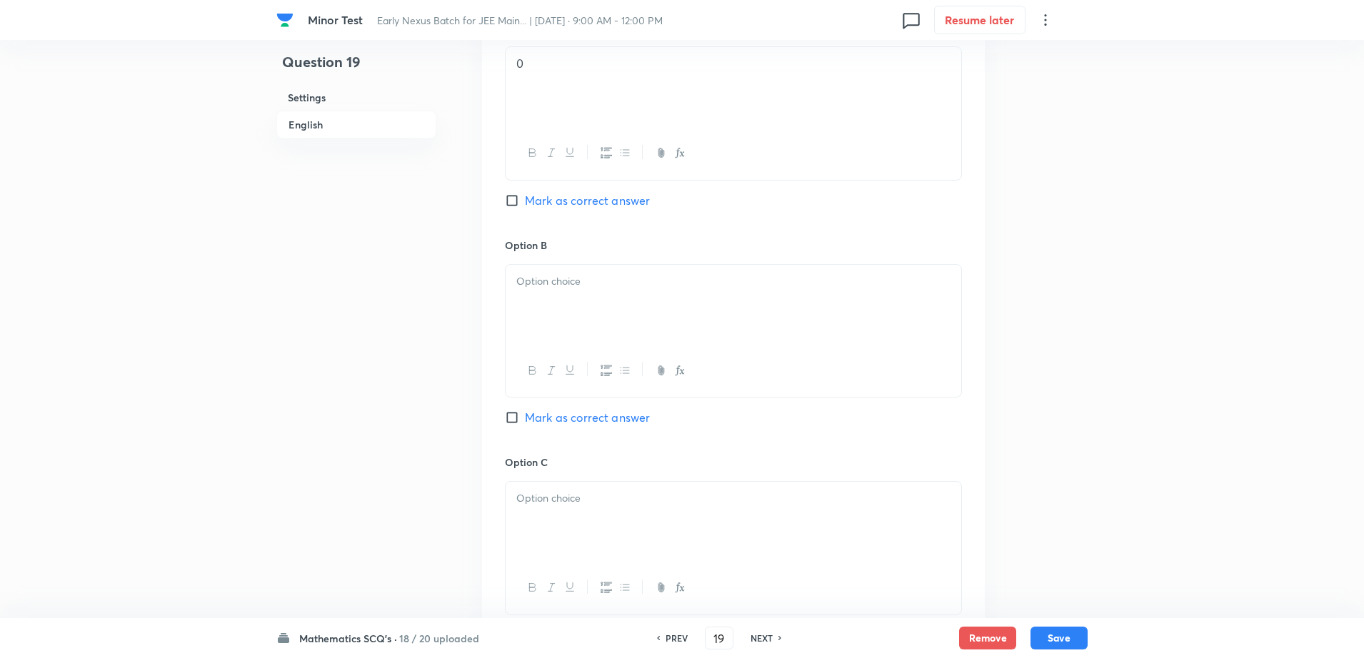
click at [546, 282] on p at bounding box center [733, 282] width 434 height 16
click at [536, 495] on p at bounding box center [733, 499] width 434 height 16
click at [320, 483] on div "Question 19 Settings English" at bounding box center [356, 261] width 160 height 1815
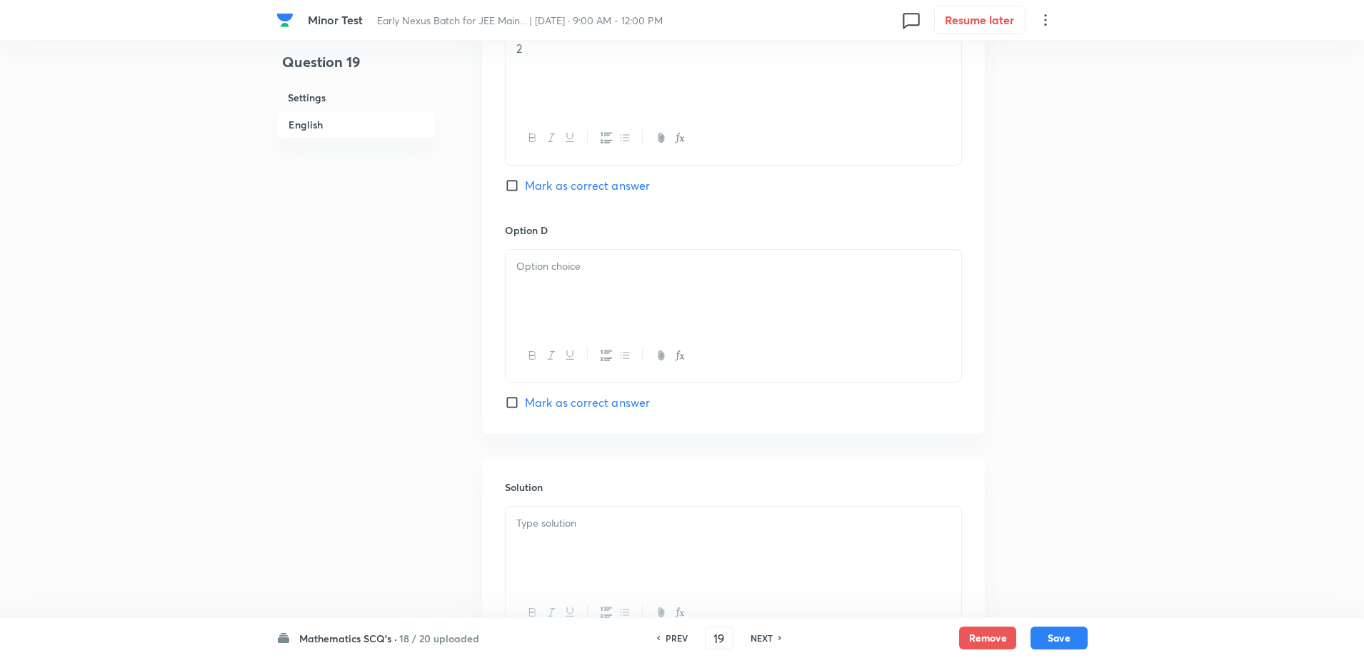
scroll to position [1214, 0]
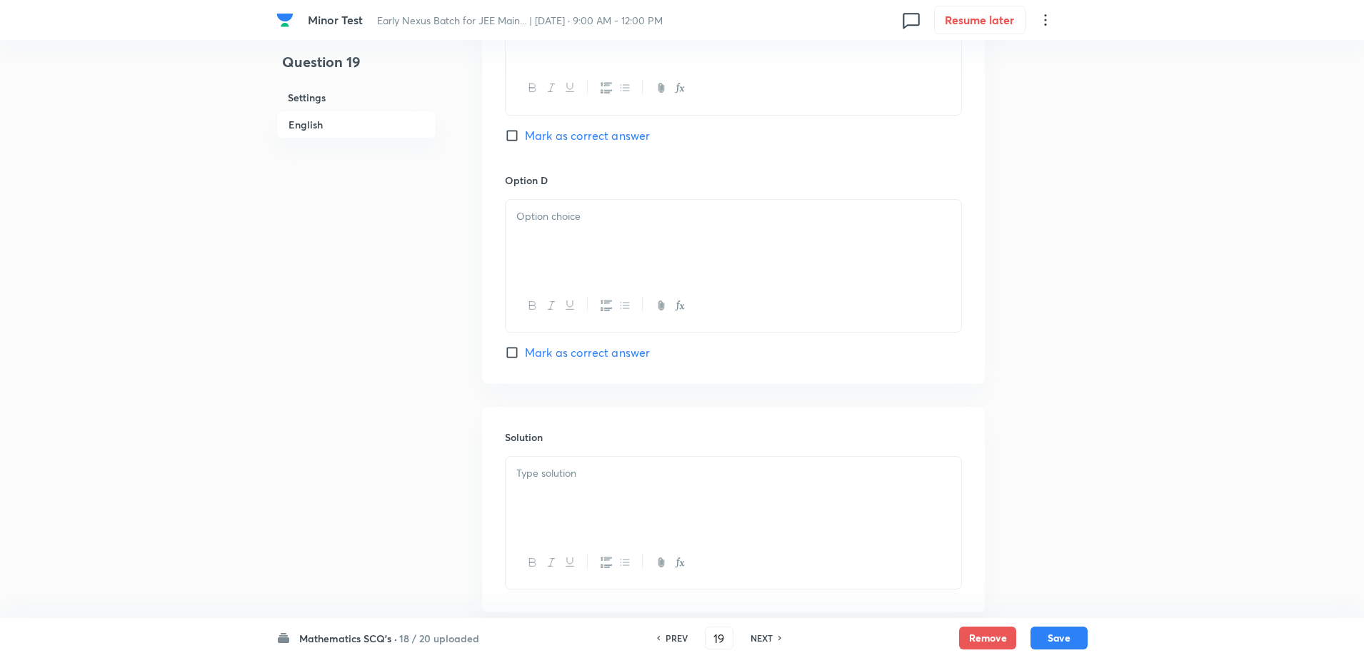
click at [587, 227] on div at bounding box center [734, 240] width 456 height 80
click at [531, 345] on span "Mark as correct answer" at bounding box center [587, 352] width 125 height 17
click at [525, 346] on input "Mark as correct answer" at bounding box center [515, 353] width 20 height 14
checkbox input "true"
click at [538, 480] on p at bounding box center [733, 474] width 434 height 16
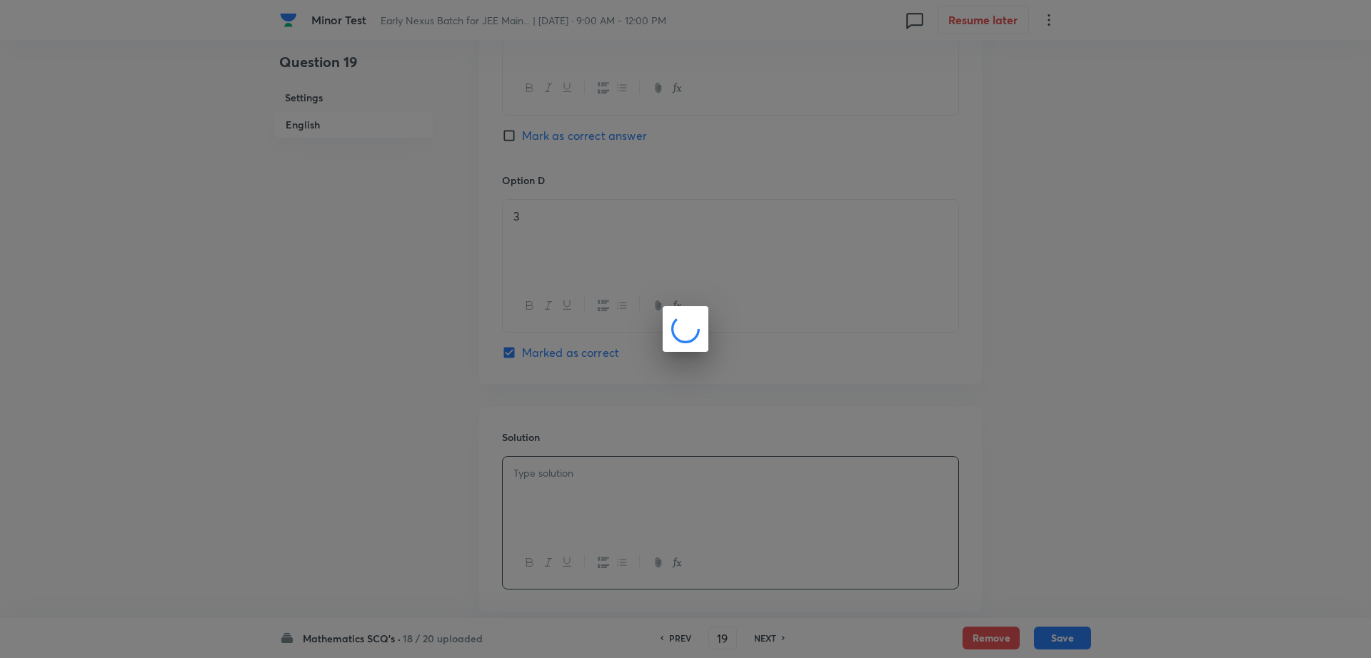
click at [1078, 483] on div at bounding box center [685, 329] width 1371 height 658
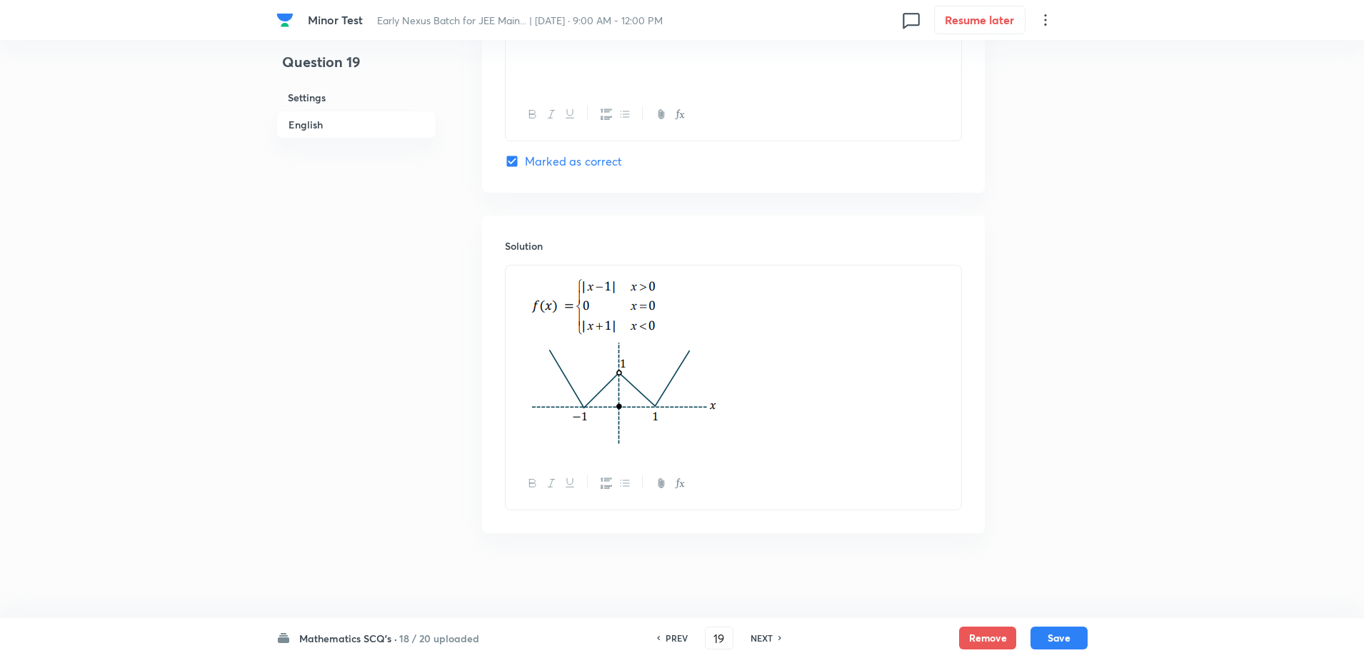
scroll to position [1406, 0]
click at [1058, 634] on button "Save" at bounding box center [1058, 637] width 57 height 23
type input "20"
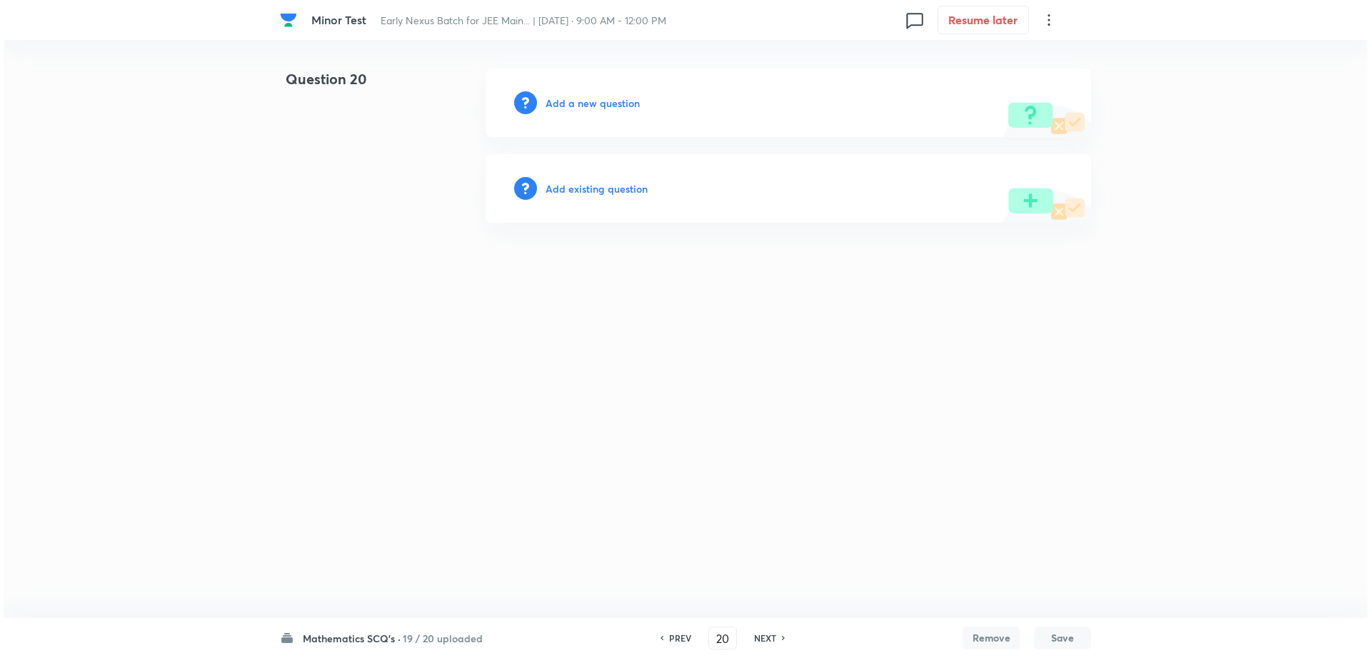
scroll to position [0, 0]
click at [596, 99] on h6 "Add a new question" at bounding box center [593, 103] width 94 height 15
click at [596, 99] on h6 "Choose a question type" at bounding box center [601, 103] width 110 height 15
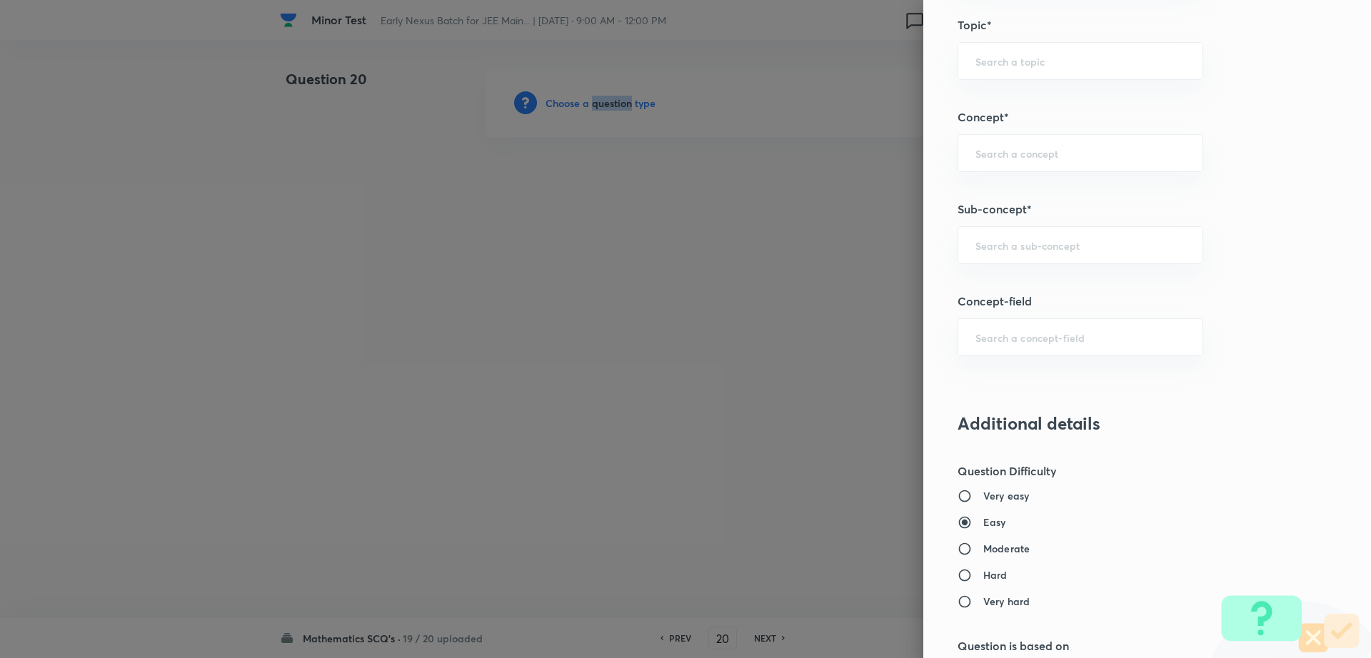
scroll to position [728, 0]
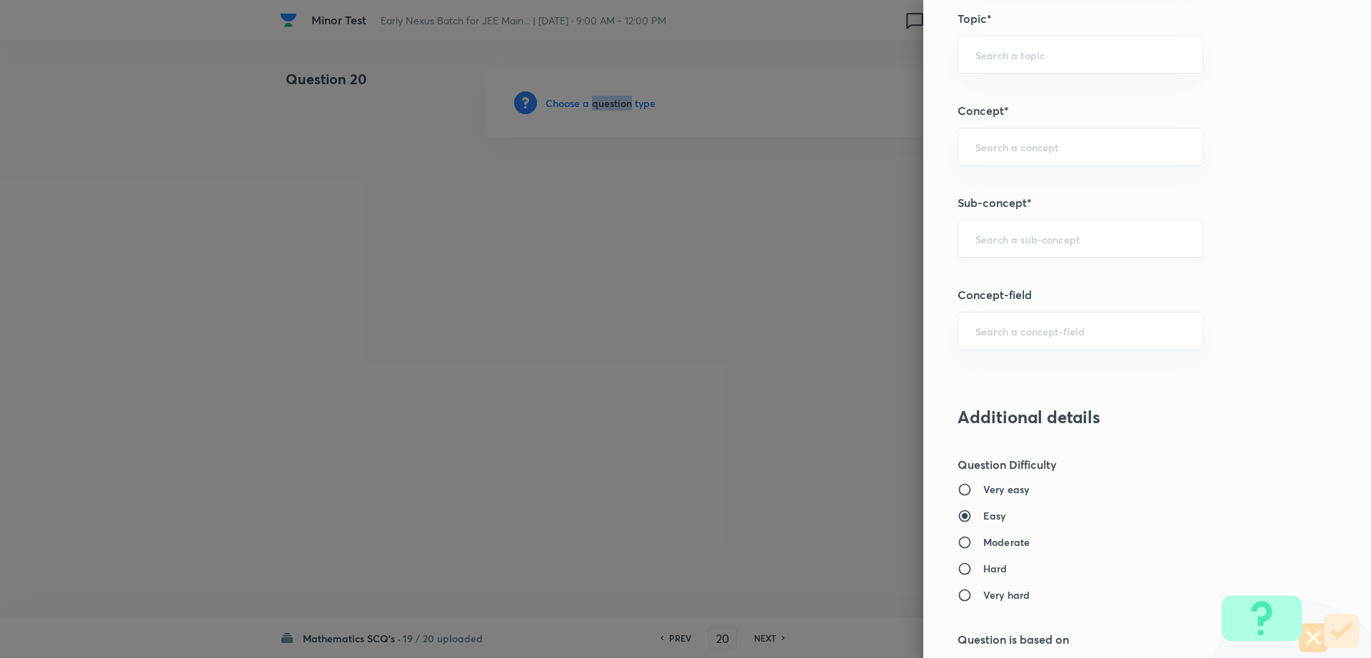
click at [1077, 246] on div "​" at bounding box center [1081, 239] width 246 height 38
drag, startPoint x: 1019, startPoint y: 276, endPoint x: 1193, endPoint y: 317, distance: 178.9
click at [1021, 274] on li "Maths Mock Questions" at bounding box center [1067, 279] width 244 height 26
type input "Maths Mock Questions"
type input "Mathematics"
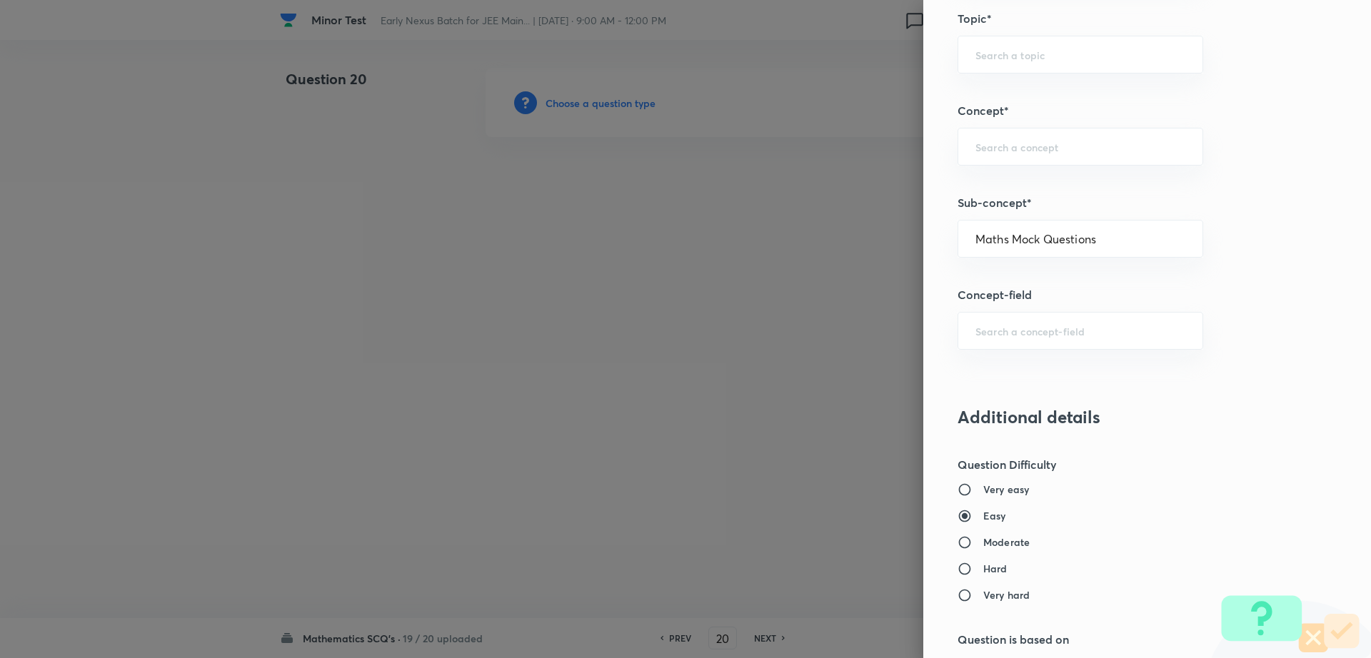
type input "Previous Year & Mock Questions"
type input "Maths Mock Questions"
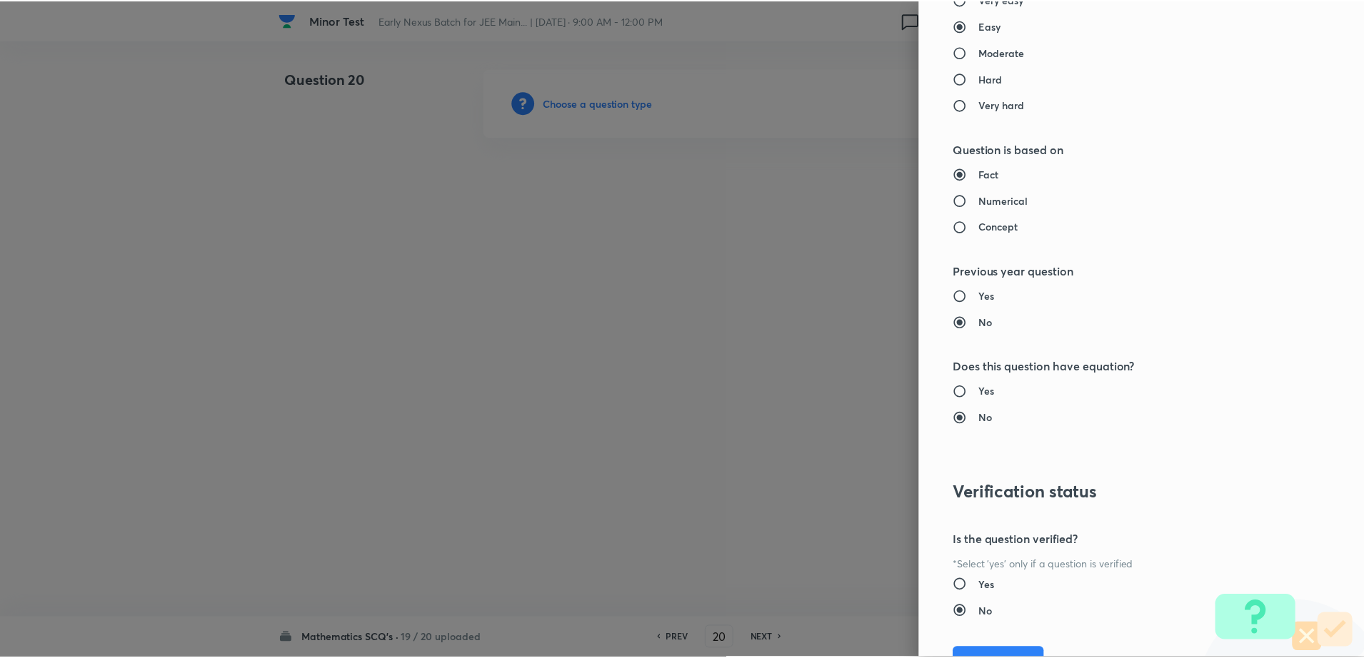
scroll to position [1288, 0]
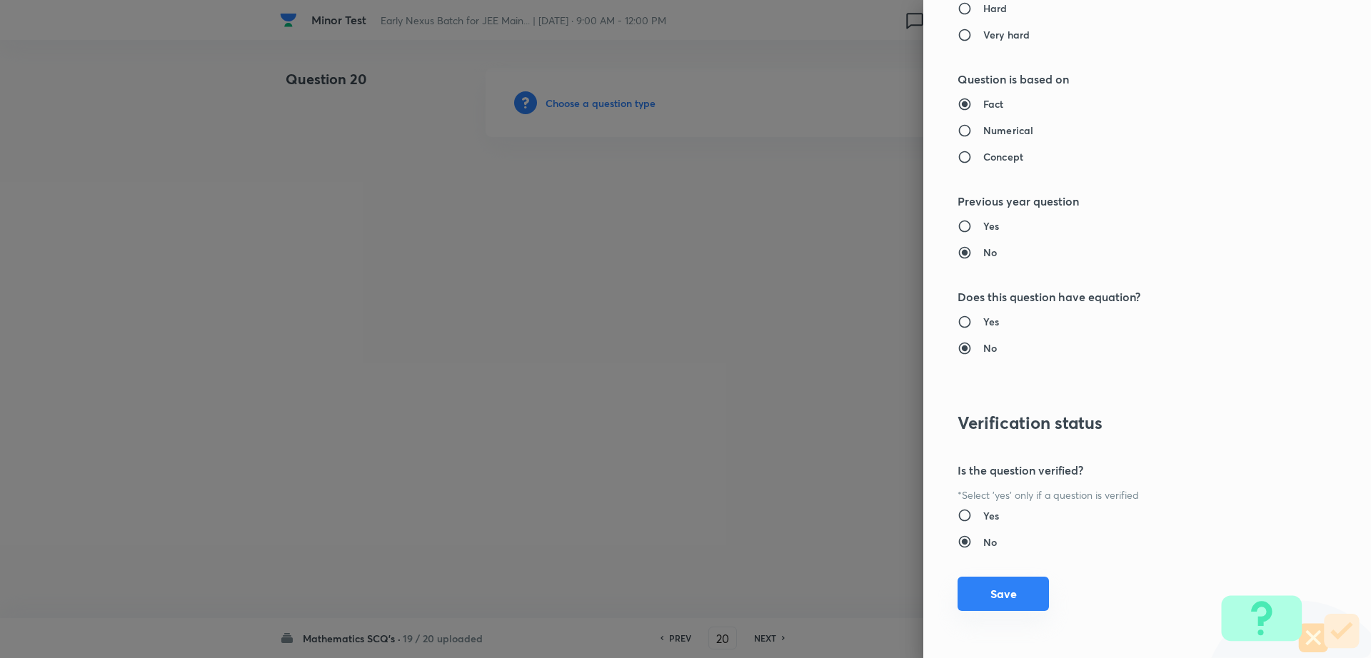
click at [1003, 598] on button "Save" at bounding box center [1003, 594] width 91 height 34
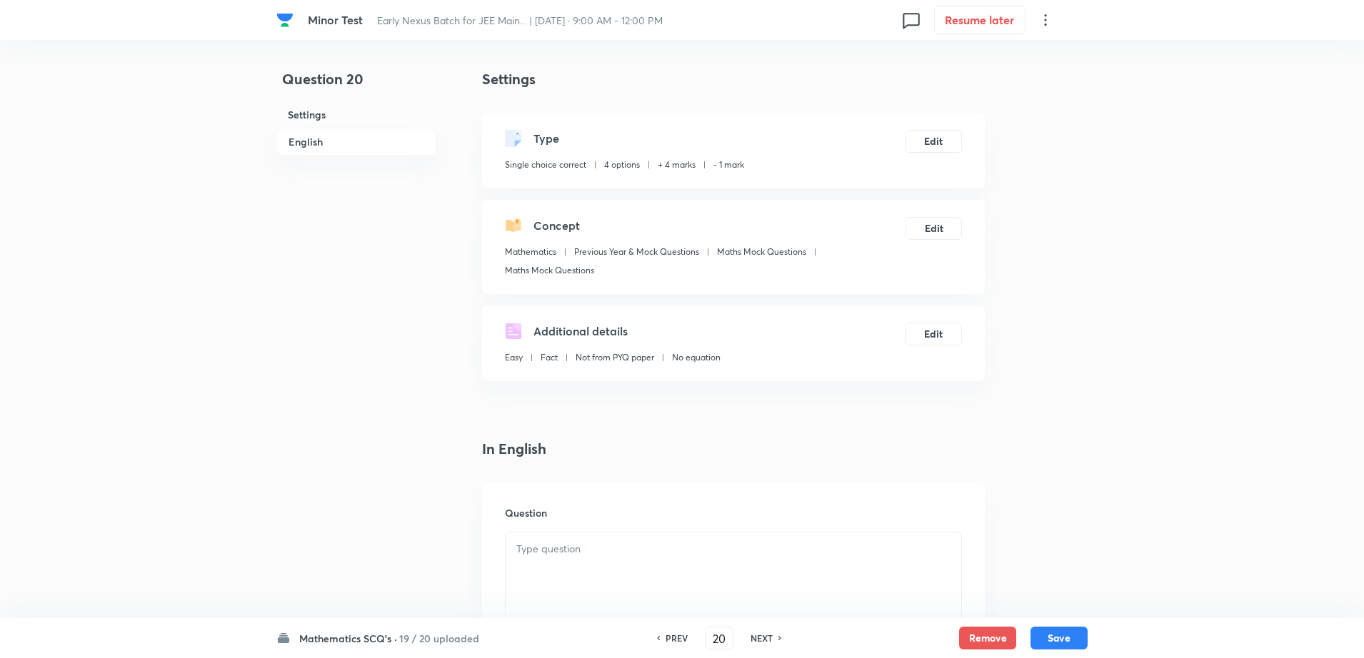
click at [571, 557] on p at bounding box center [733, 549] width 434 height 16
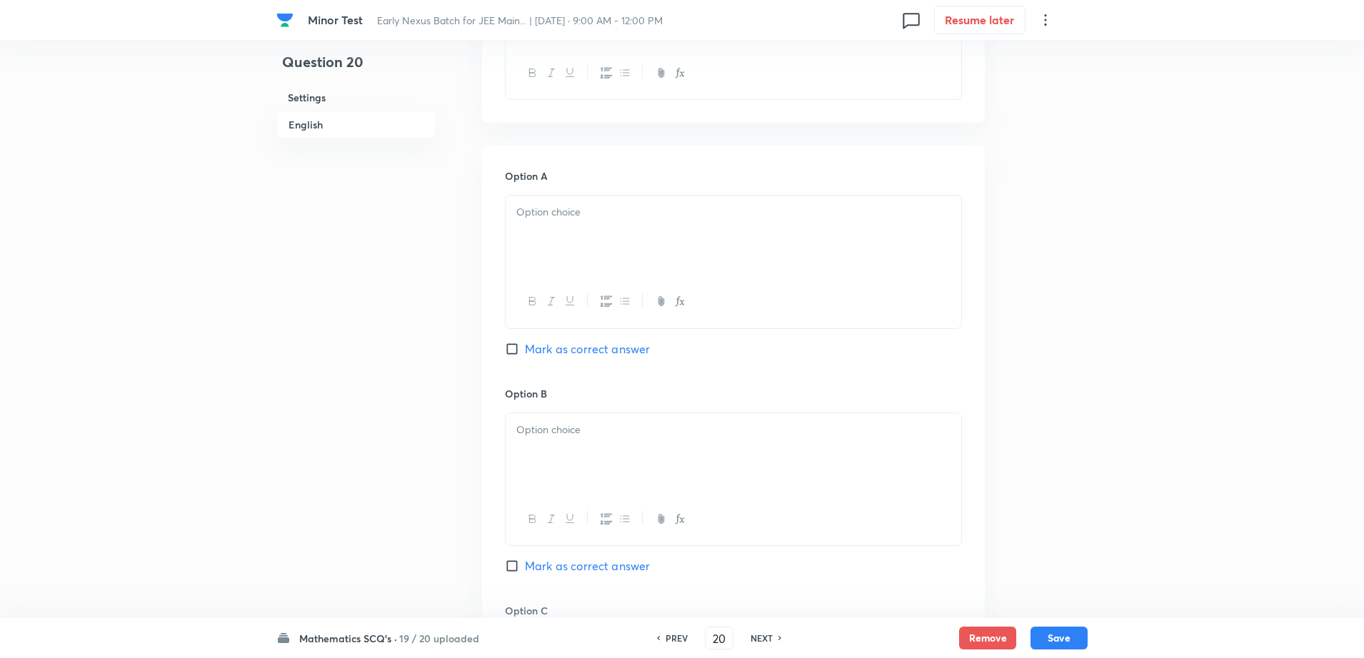
scroll to position [571, 0]
click at [591, 246] on div at bounding box center [734, 230] width 456 height 80
click at [543, 456] on div at bounding box center [734, 448] width 456 height 80
click at [374, 426] on div "Question 20 Settings English" at bounding box center [356, 404] width 160 height 1815
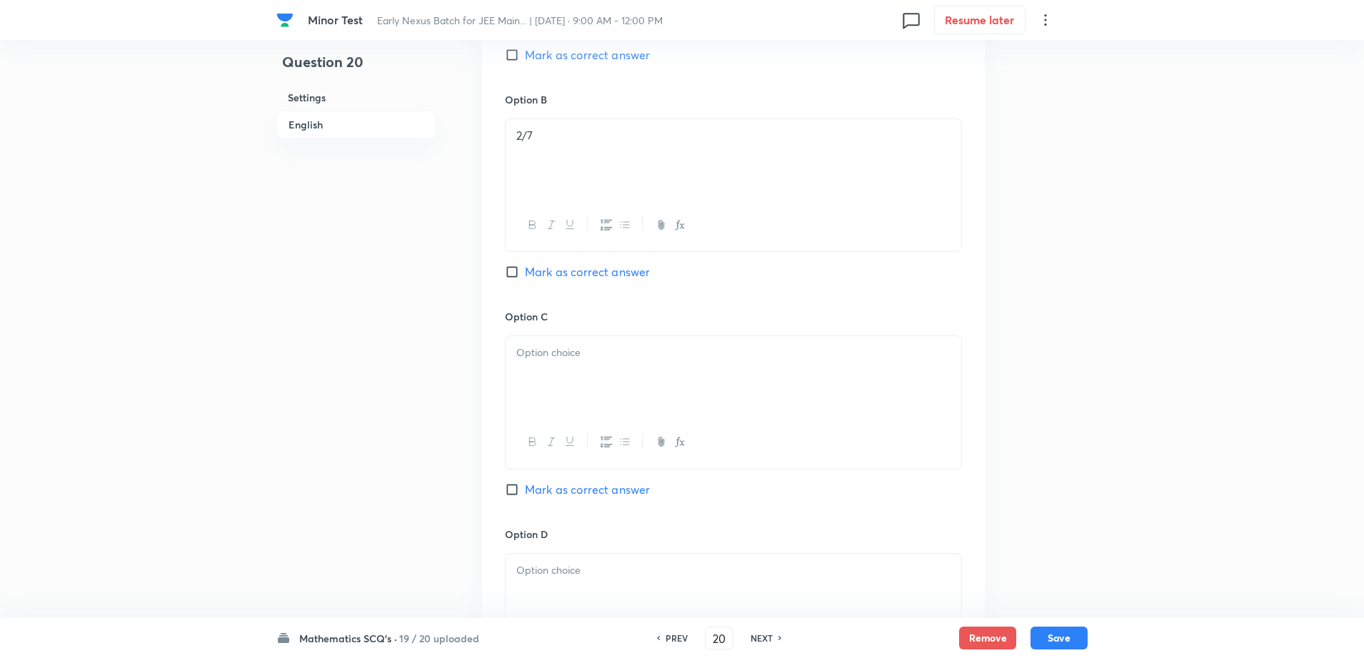
scroll to position [893, 0]
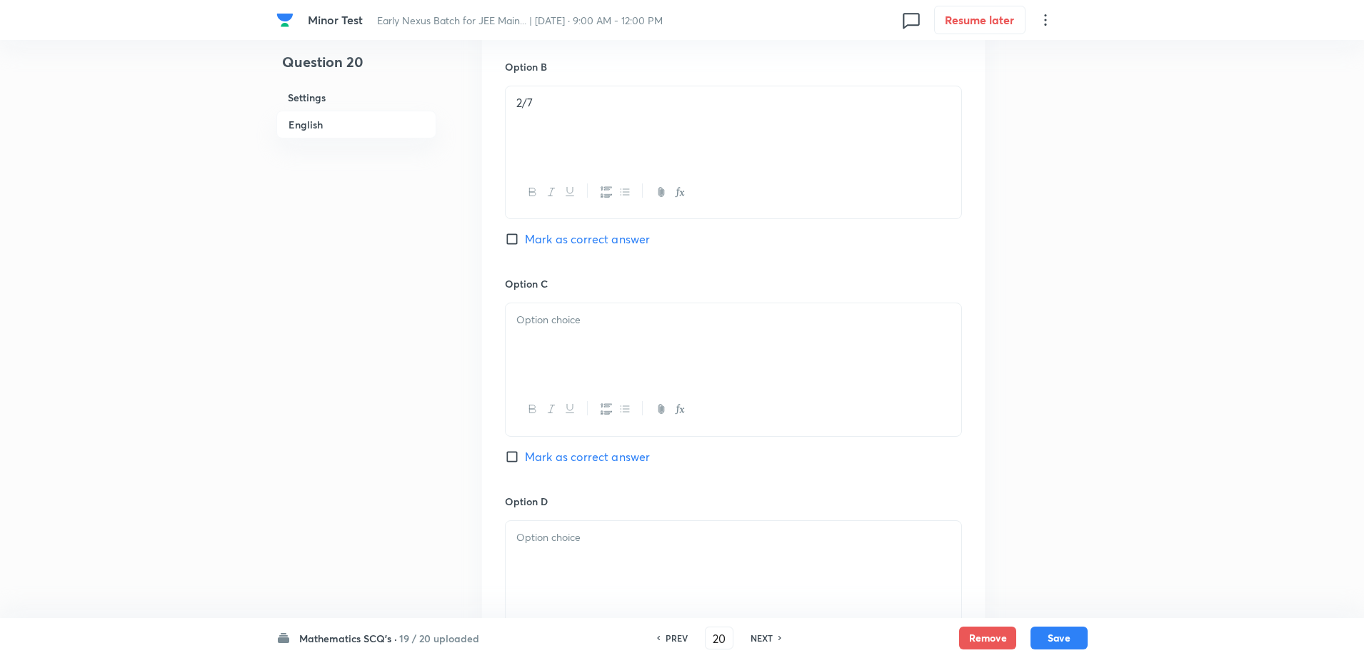
click at [550, 333] on div at bounding box center [734, 343] width 456 height 80
click at [554, 559] on div at bounding box center [734, 561] width 456 height 80
click at [1015, 465] on div "Question 20 Settings English Settings Type Single choice correct 4 options + 4 …" at bounding box center [681, 83] width 811 height 1815
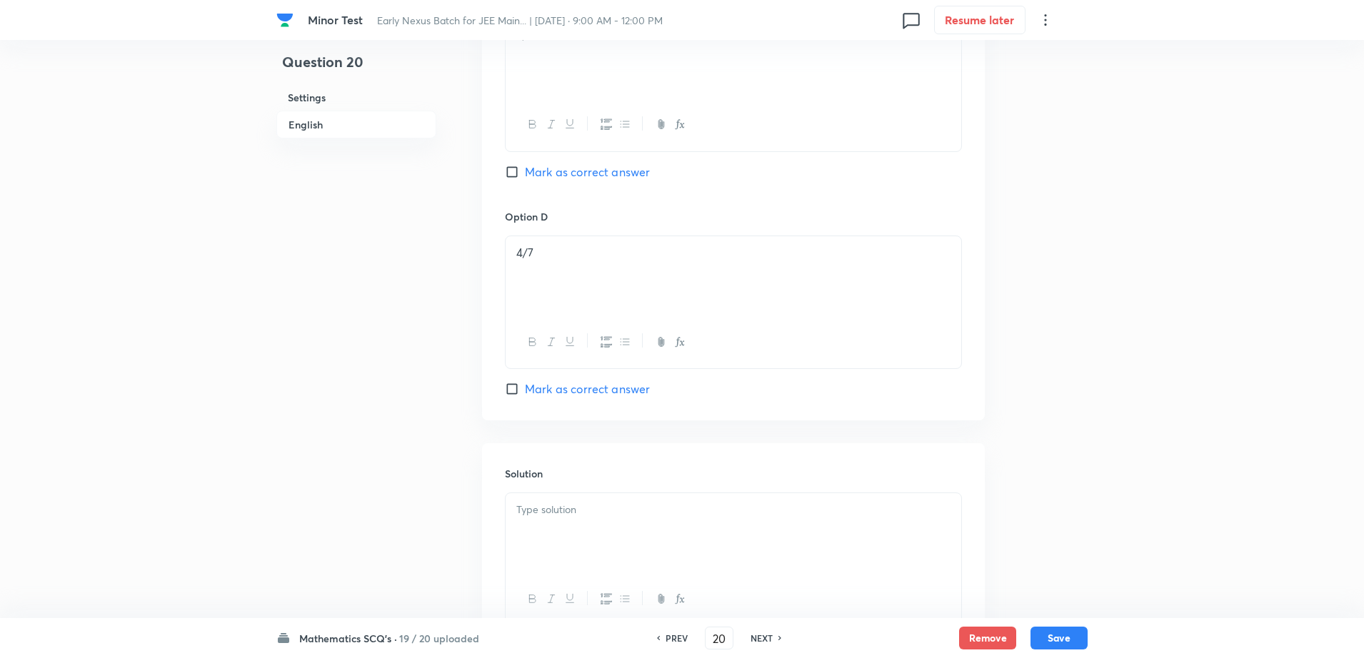
scroll to position [1214, 0]
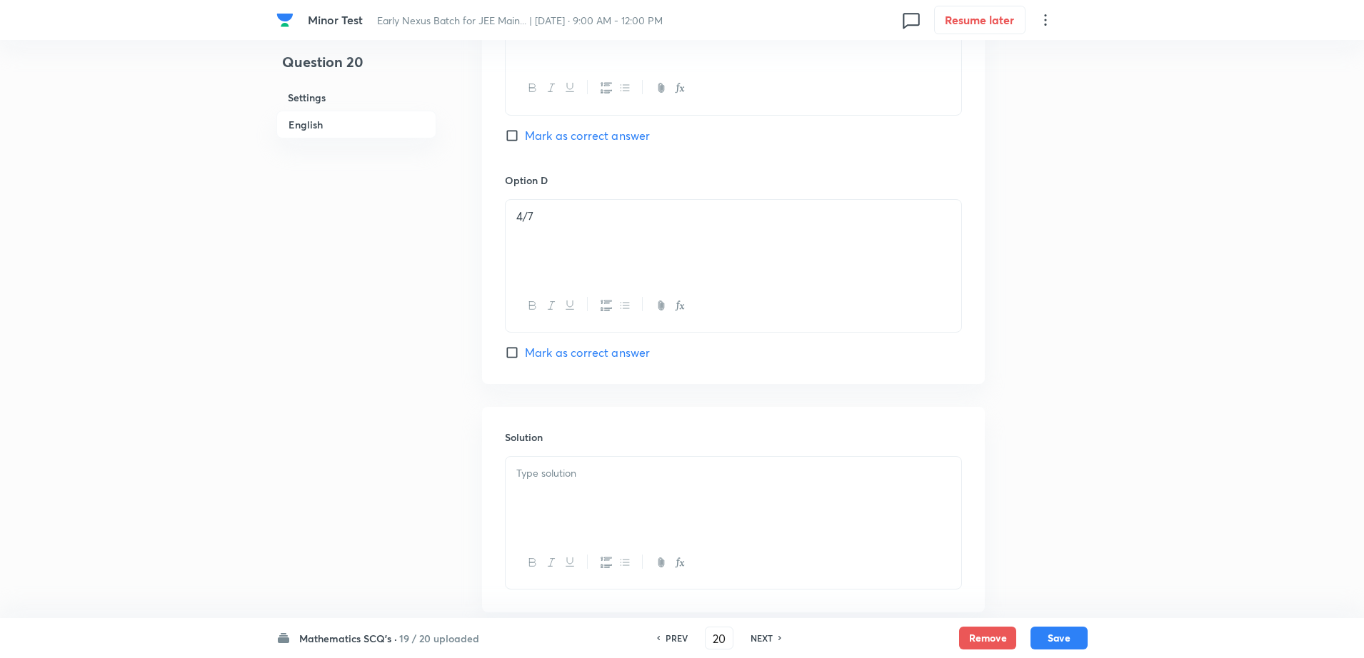
click at [561, 346] on span "Mark as correct answer" at bounding box center [587, 352] width 125 height 17
click at [525, 346] on input "Mark as correct answer" at bounding box center [515, 353] width 20 height 14
checkbox input "true"
click at [573, 468] on p at bounding box center [733, 474] width 434 height 16
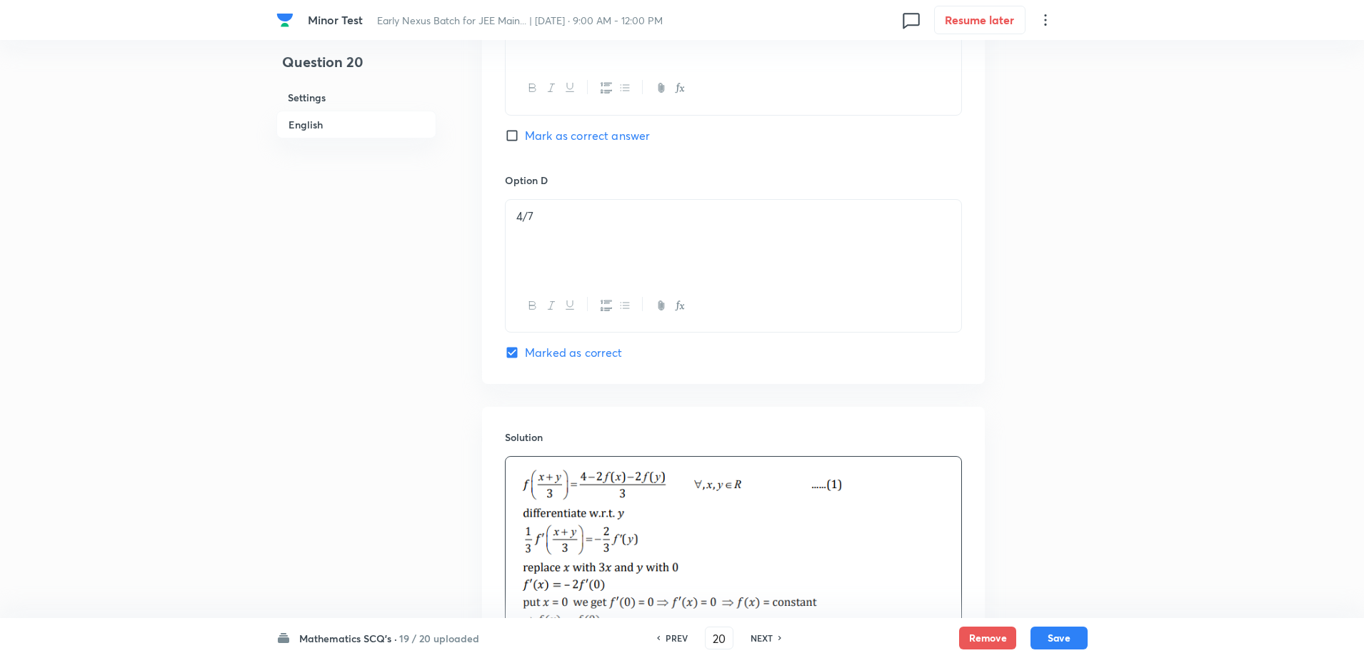
click at [1059, 641] on button "Save" at bounding box center [1058, 638] width 57 height 23
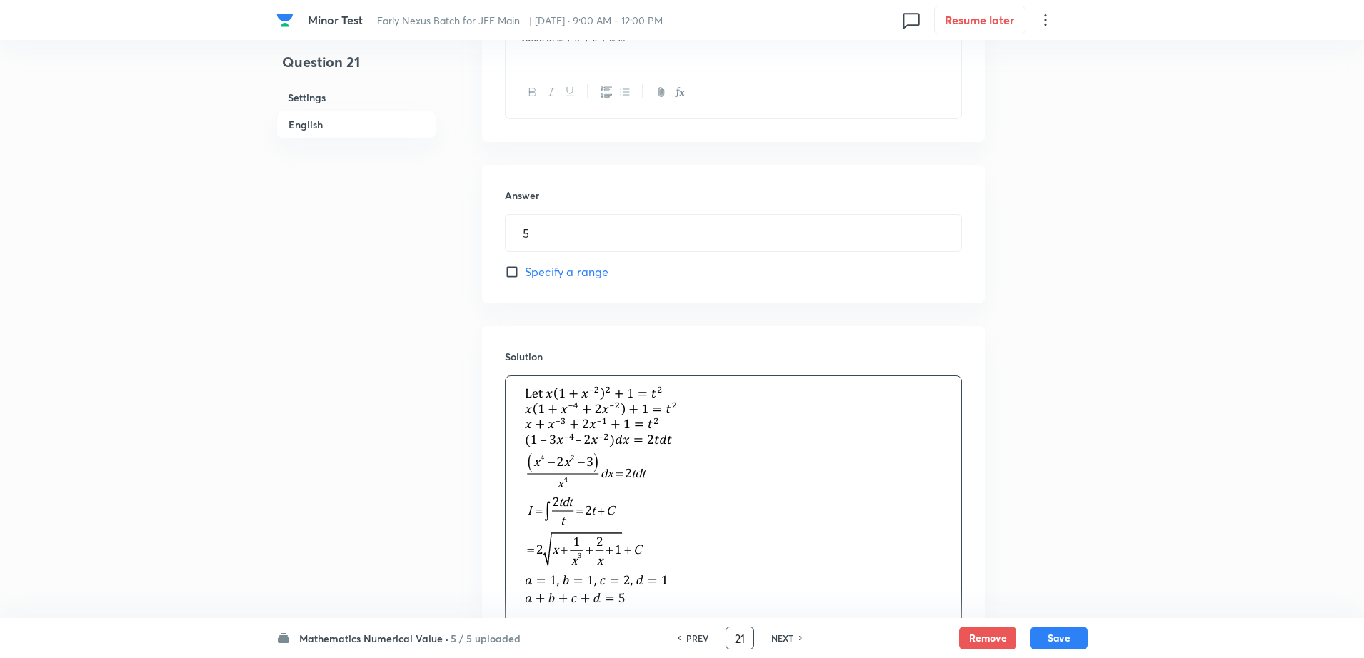
click at [738, 646] on input "21" at bounding box center [739, 638] width 27 height 25
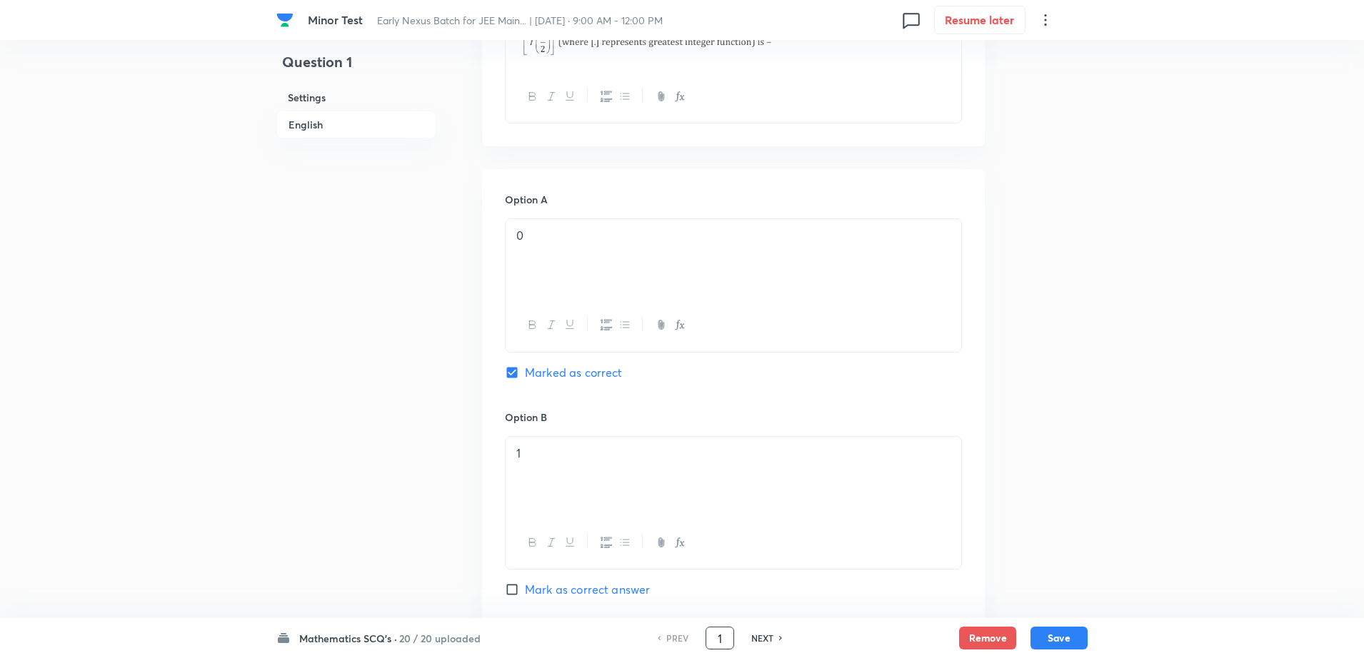
click at [1083, 521] on div "Question 1 Settings English Settings Type Single choice correct 4 options + 4 m…" at bounding box center [681, 631] width 811 height 2219
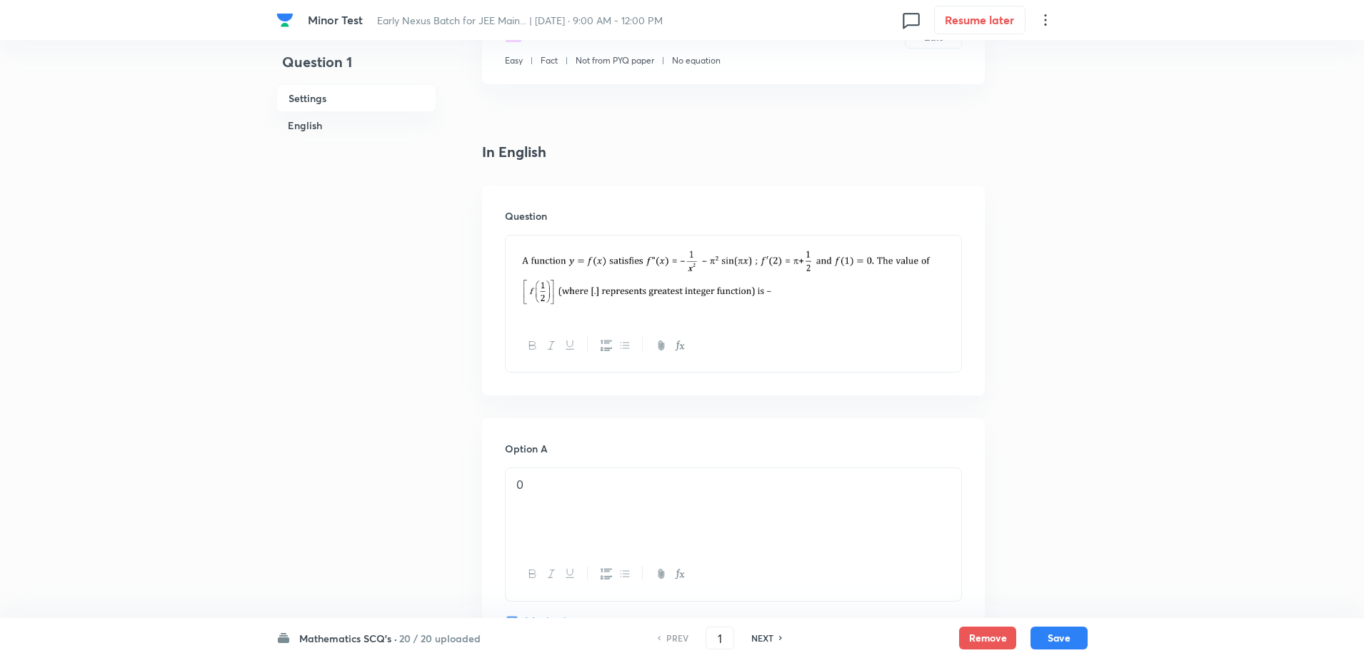
scroll to position [296, 0]
click at [763, 635] on h6 "NEXT" at bounding box center [762, 638] width 22 height 13
type input "2"
checkbox input "true"
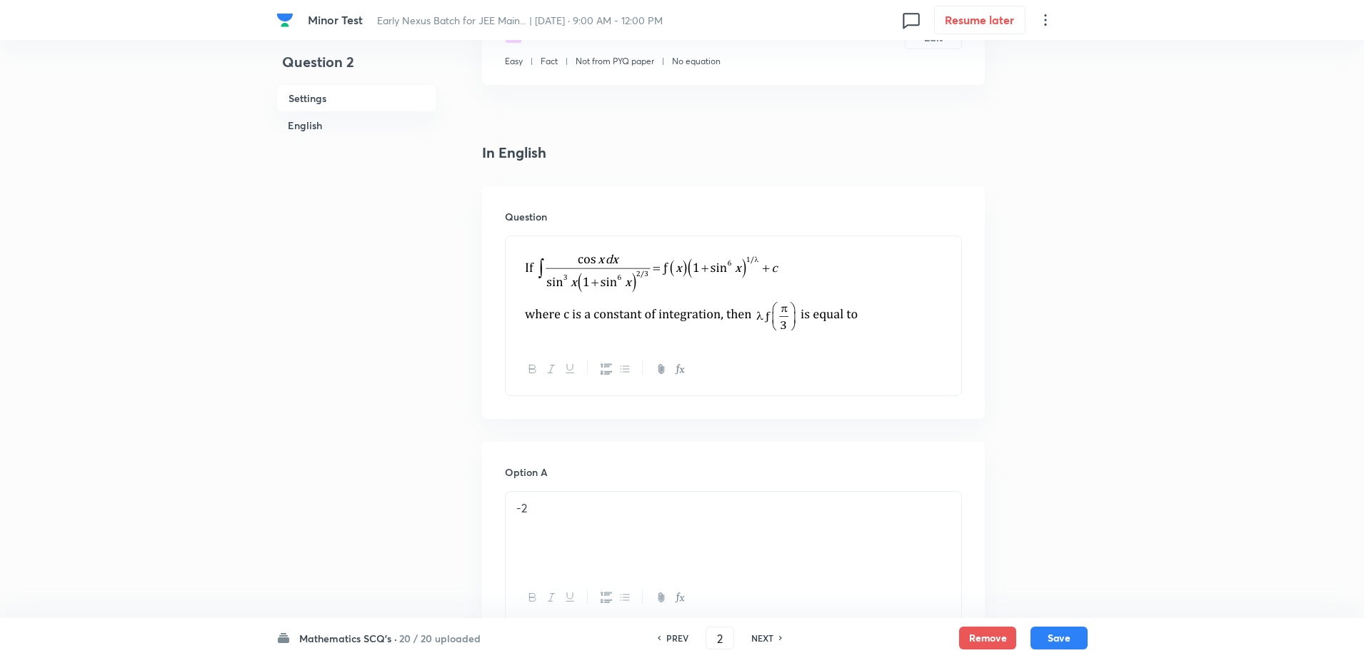
click at [763, 635] on h6 "NEXT" at bounding box center [762, 638] width 22 height 13
type input "3"
checkbox input "false"
checkbox input "true"
click at [763, 635] on h6 "NEXT" at bounding box center [762, 638] width 22 height 13
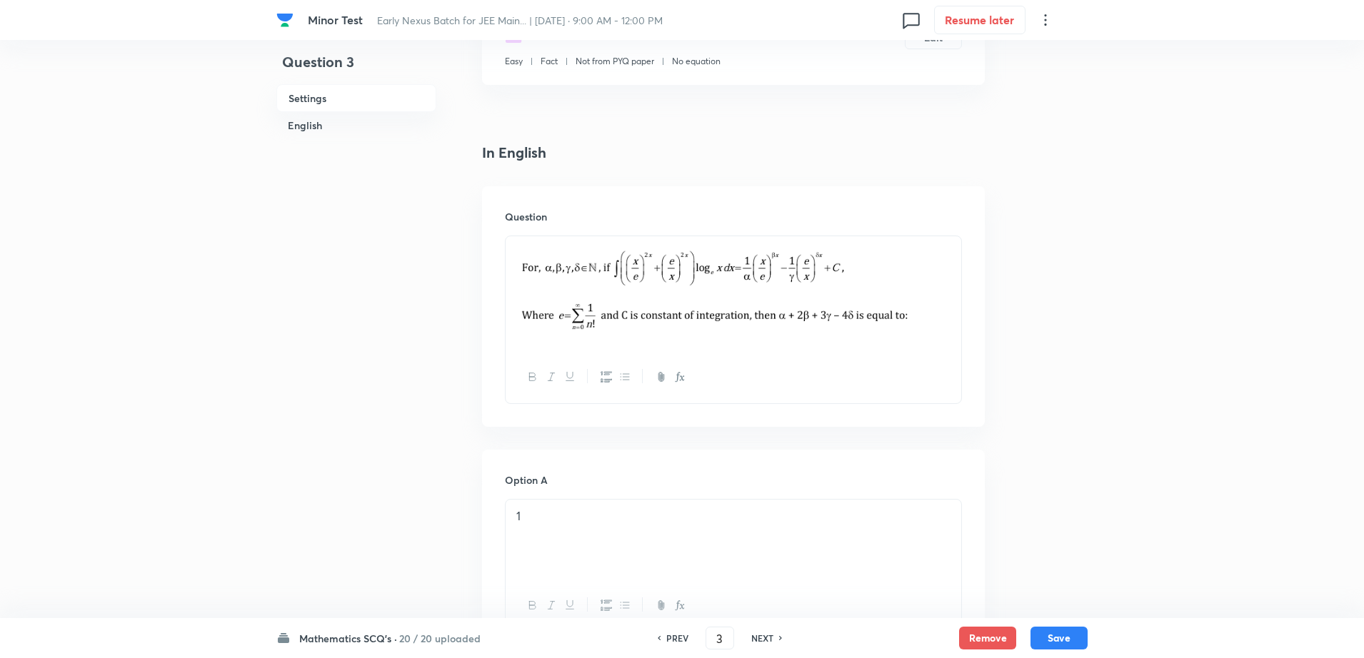
type input "4"
checkbox input "false"
checkbox input "true"
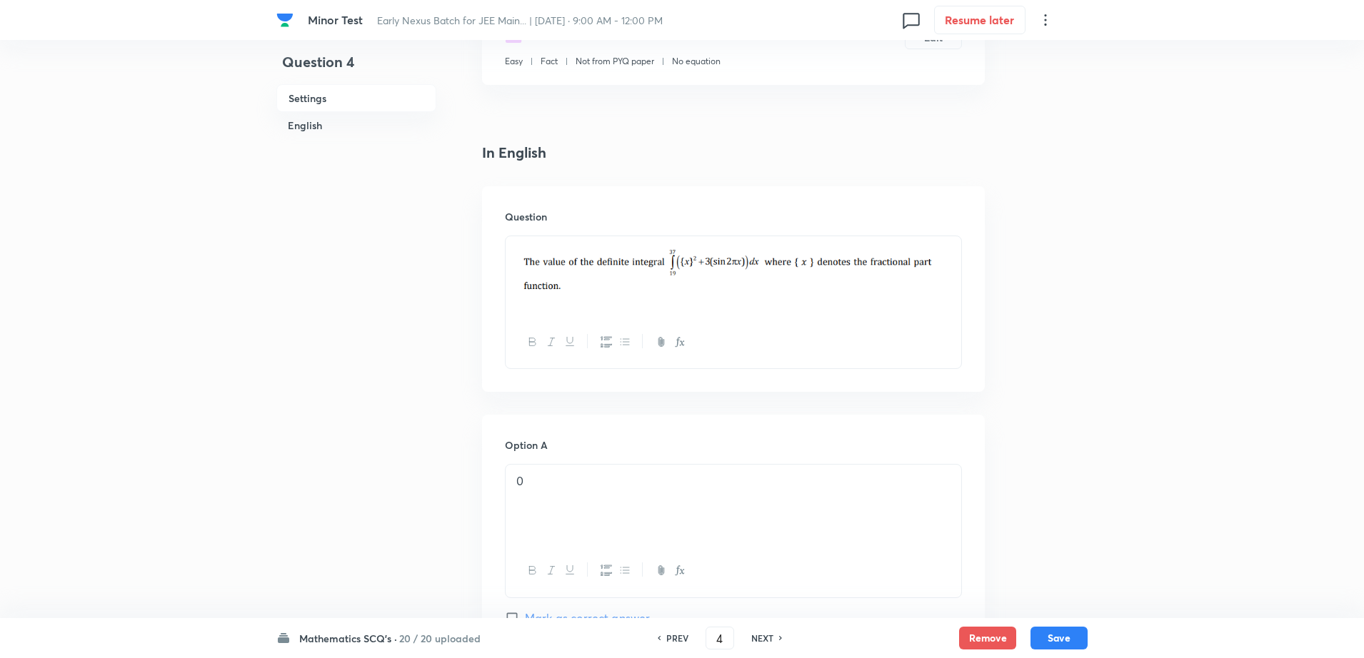
click at [763, 635] on h6 "NEXT" at bounding box center [762, 638] width 22 height 13
type input "5"
checkbox input "false"
checkbox input "true"
click at [763, 635] on h6 "NEXT" at bounding box center [762, 638] width 22 height 13
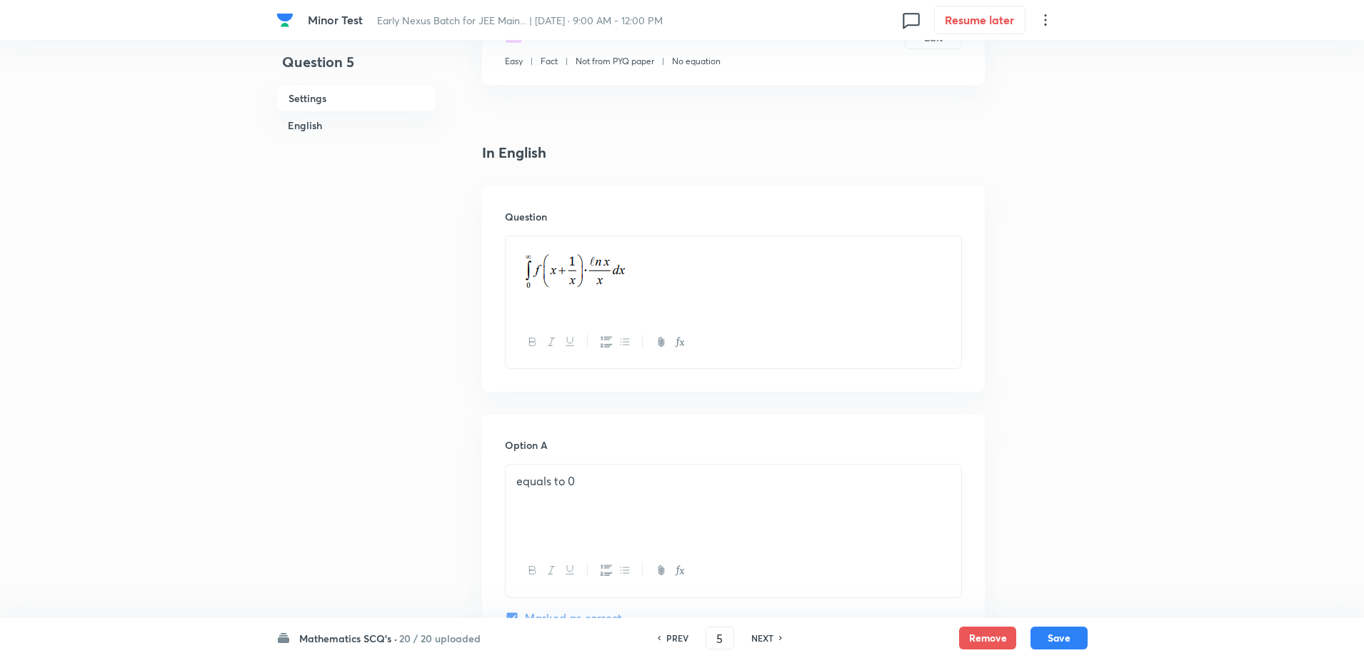
type input "6"
checkbox input "false"
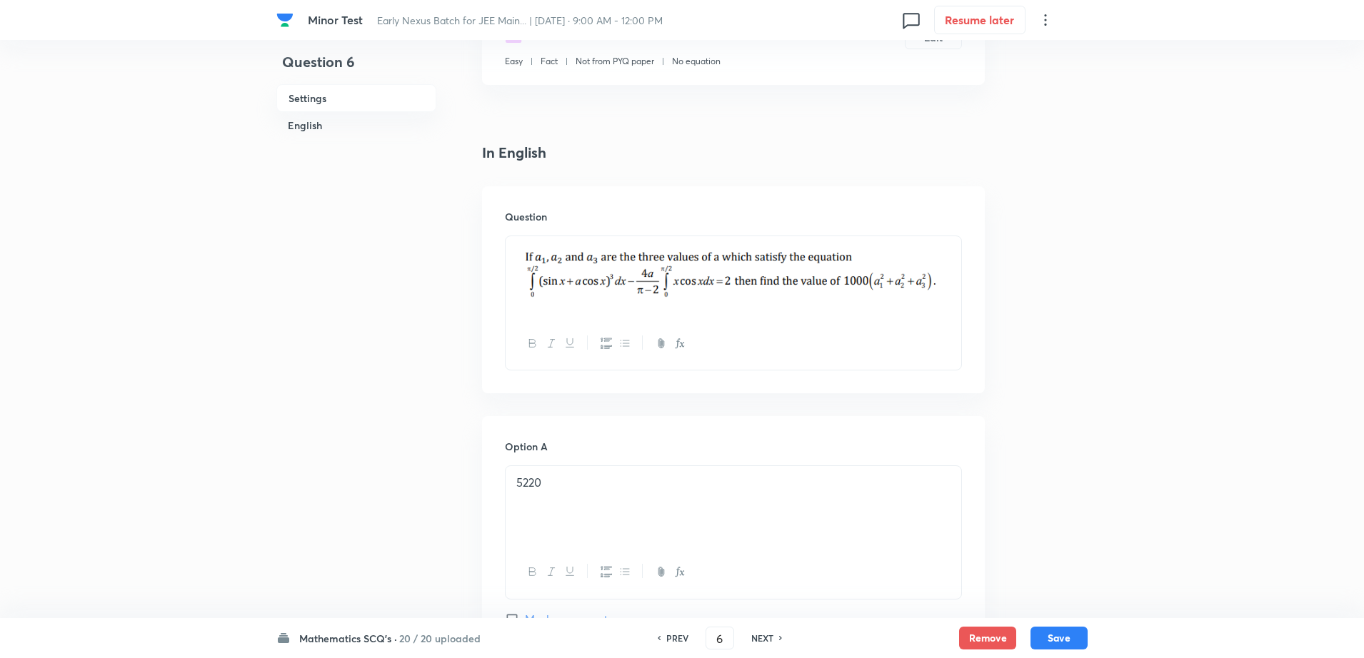
checkbox input "true"
click at [763, 635] on h6 "NEXT" at bounding box center [762, 638] width 22 height 13
type input "7"
checkbox input "true"
click at [763, 635] on h6 "NEXT" at bounding box center [762, 638] width 22 height 13
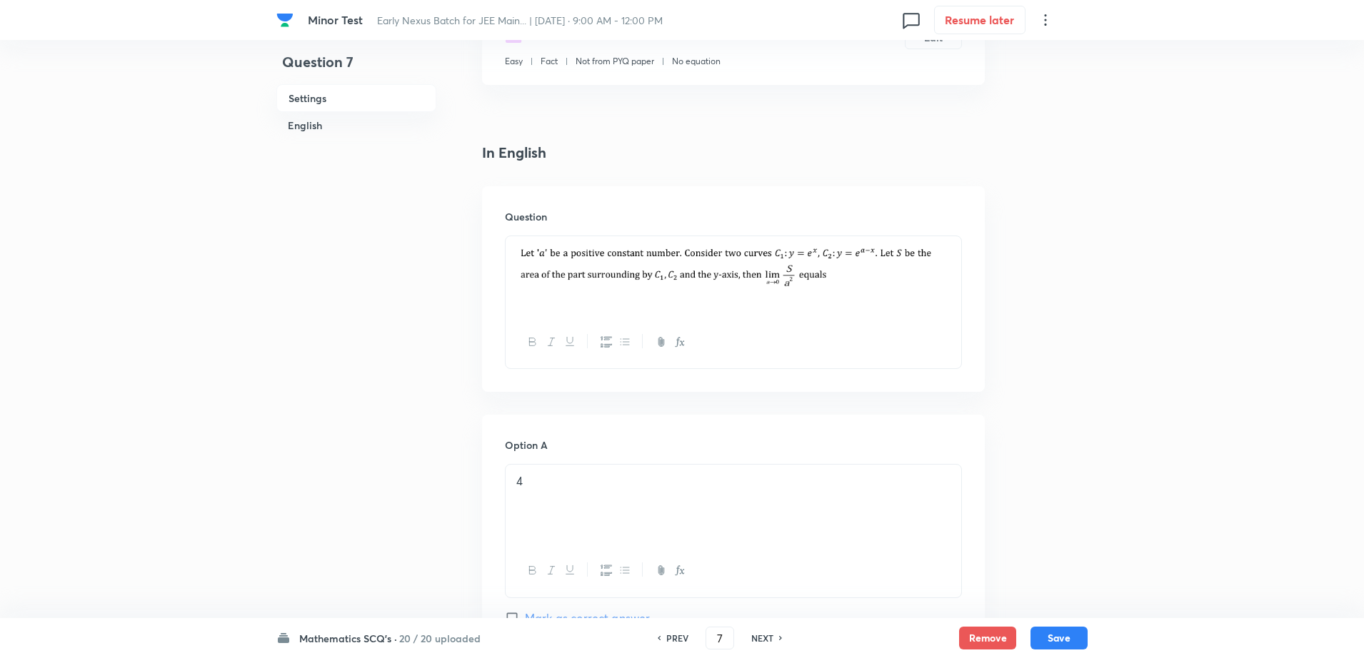
type input "8"
checkbox input "false"
checkbox input "true"
click at [763, 635] on h6 "NEXT" at bounding box center [762, 638] width 22 height 13
type input "9"
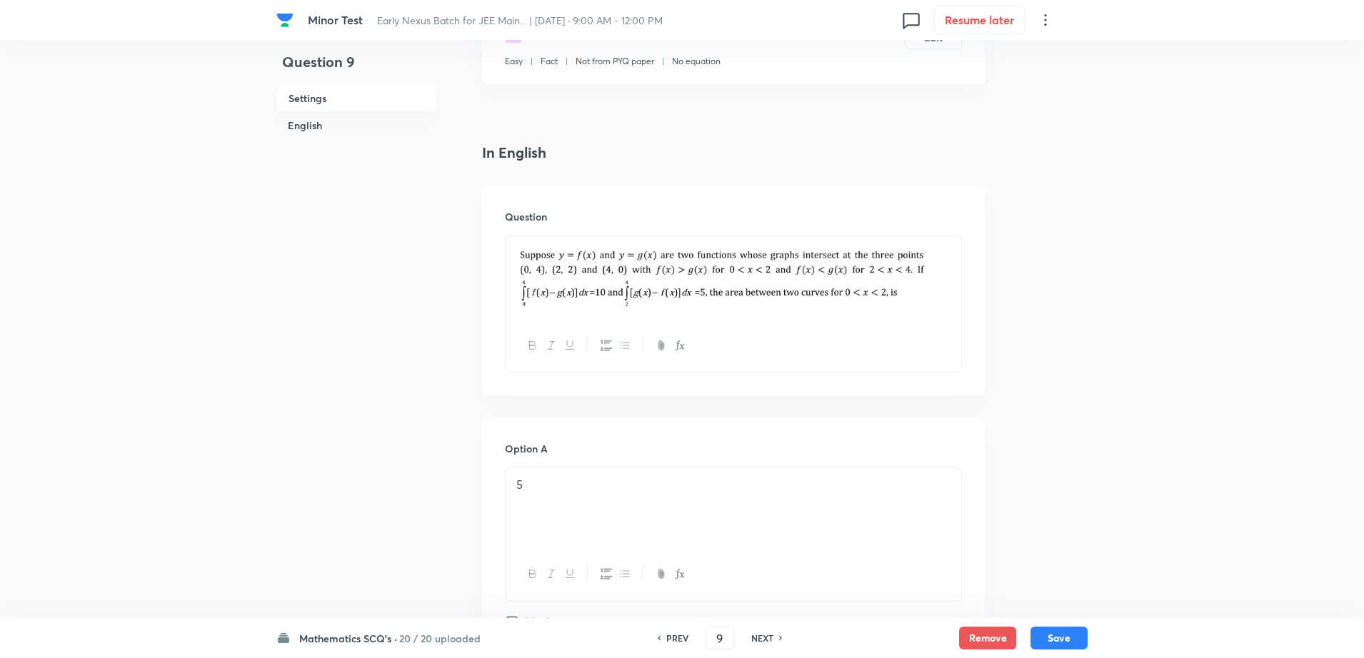
checkbox input "true"
click at [763, 635] on h6 "NEXT" at bounding box center [762, 638] width 22 height 13
type input "10"
checkbox input "false"
checkbox input "true"
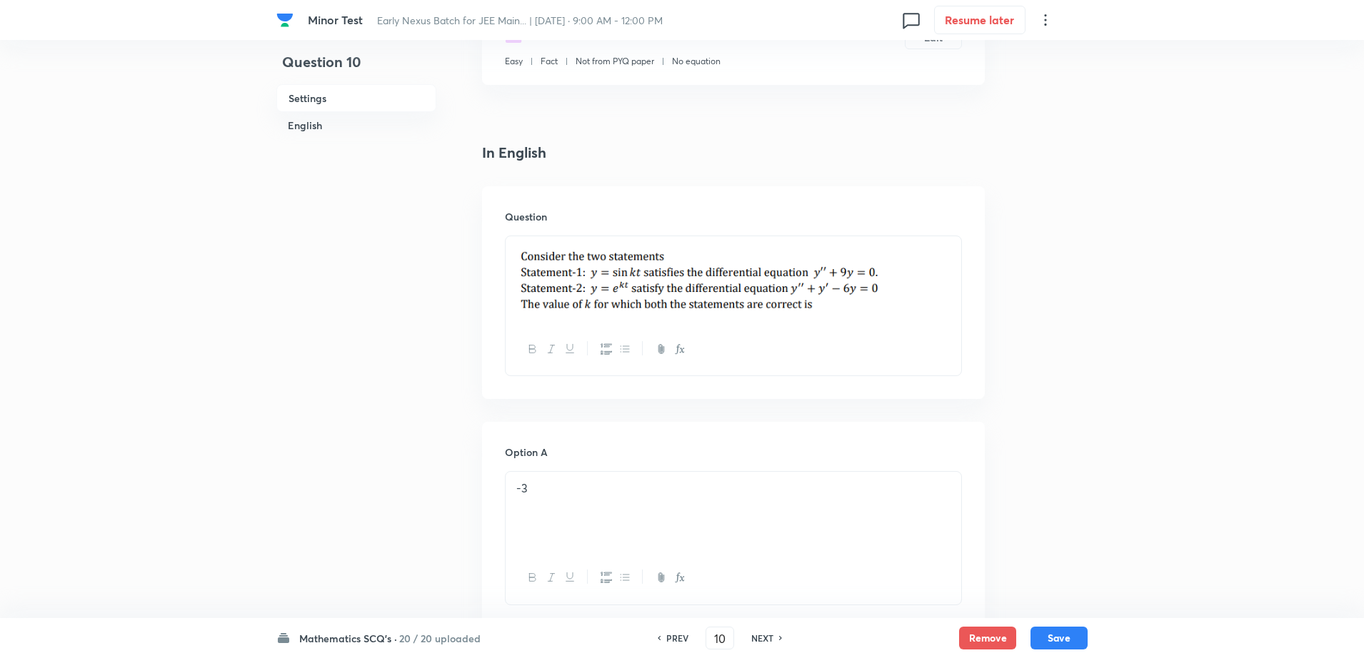
click at [763, 635] on h6 "NEXT" at bounding box center [762, 638] width 22 height 13
type input "11"
checkbox input "false"
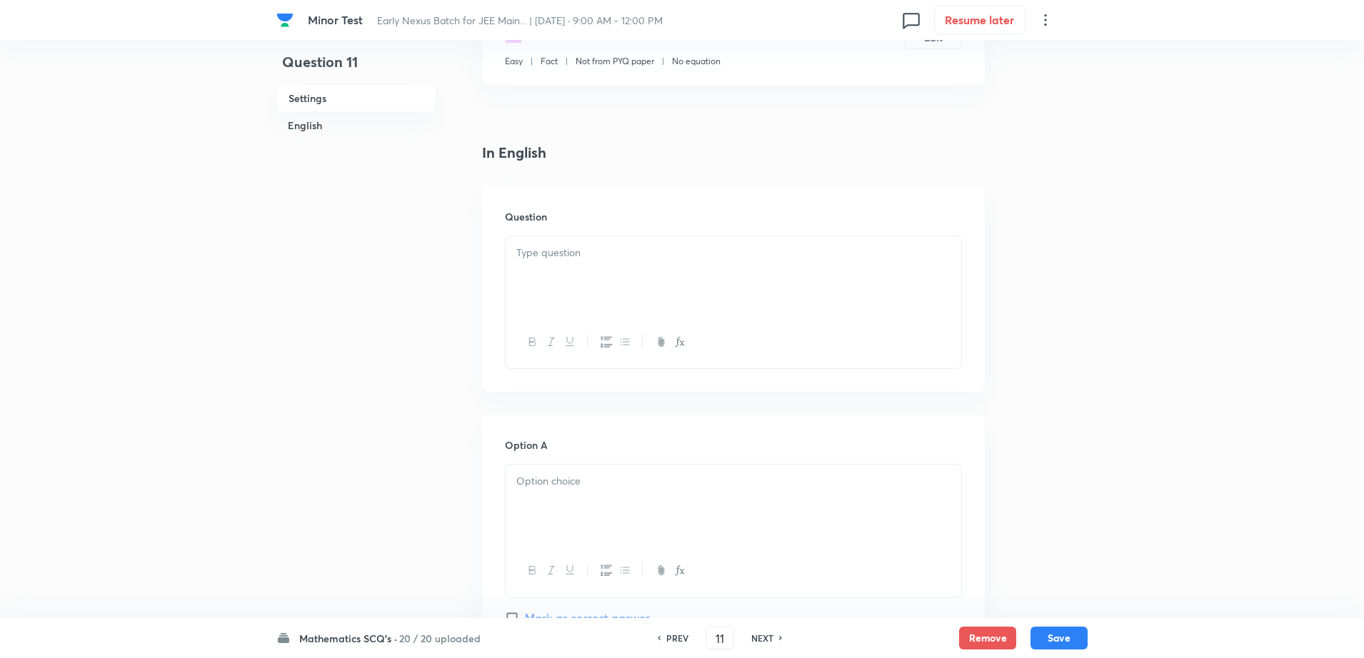
checkbox input "true"
click at [763, 635] on h6 "NEXT" at bounding box center [762, 638] width 22 height 13
type input "12"
checkbox input "false"
checkbox input "true"
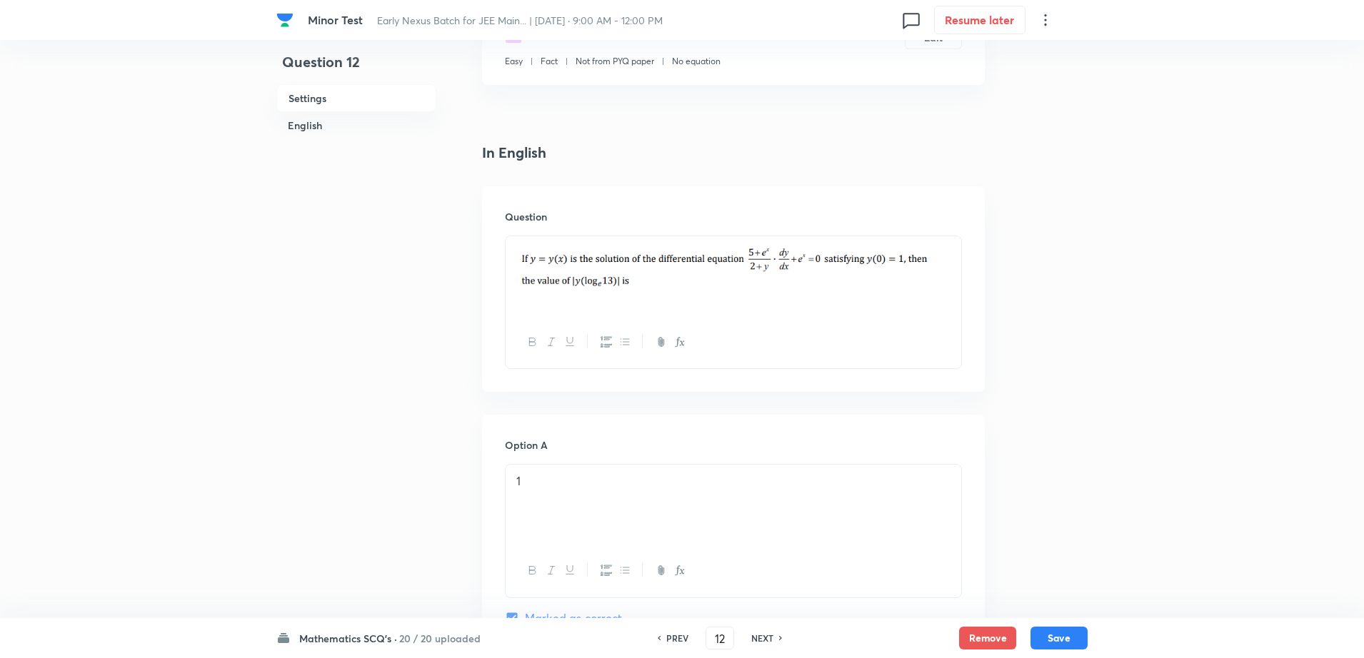
click at [763, 635] on h6 "NEXT" at bounding box center [762, 638] width 22 height 13
type input "13"
checkbox input "false"
checkbox input "true"
click at [763, 635] on h6 "NEXT" at bounding box center [762, 638] width 22 height 13
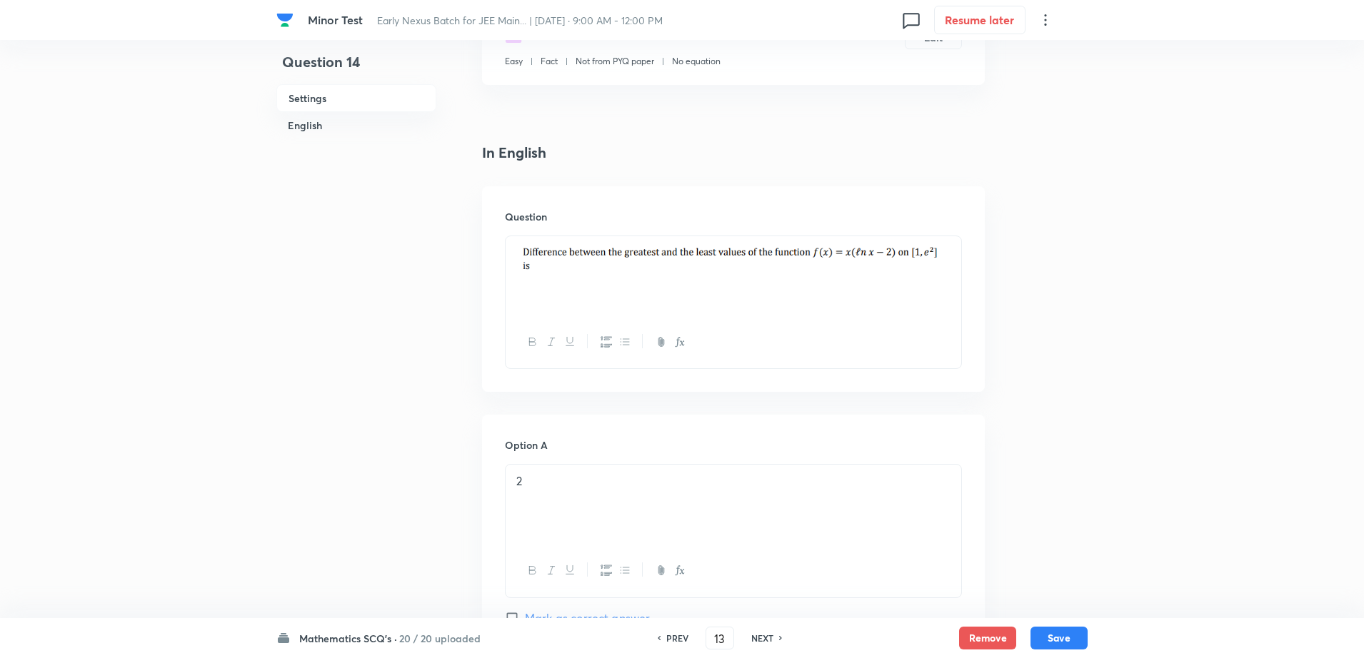
type input "14"
checkbox input "false"
checkbox input "true"
click at [763, 635] on h6 "NEXT" at bounding box center [762, 638] width 22 height 13
type input "15"
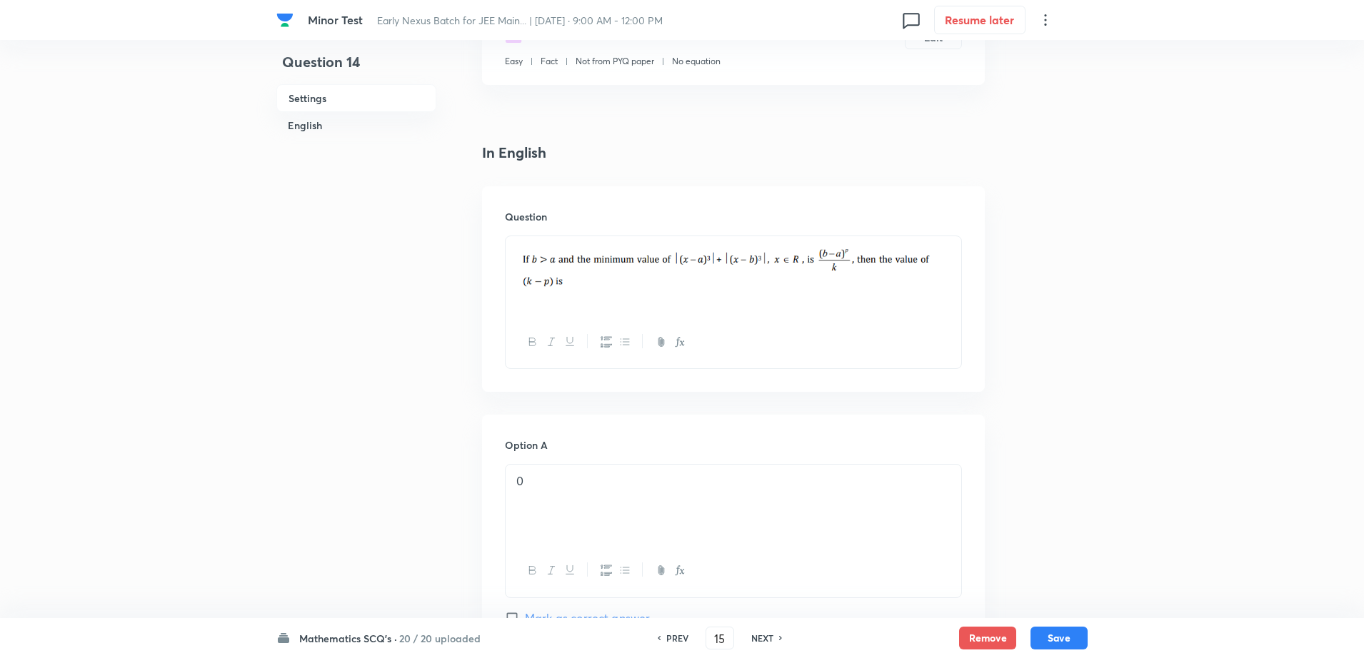
checkbox input "false"
checkbox input "true"
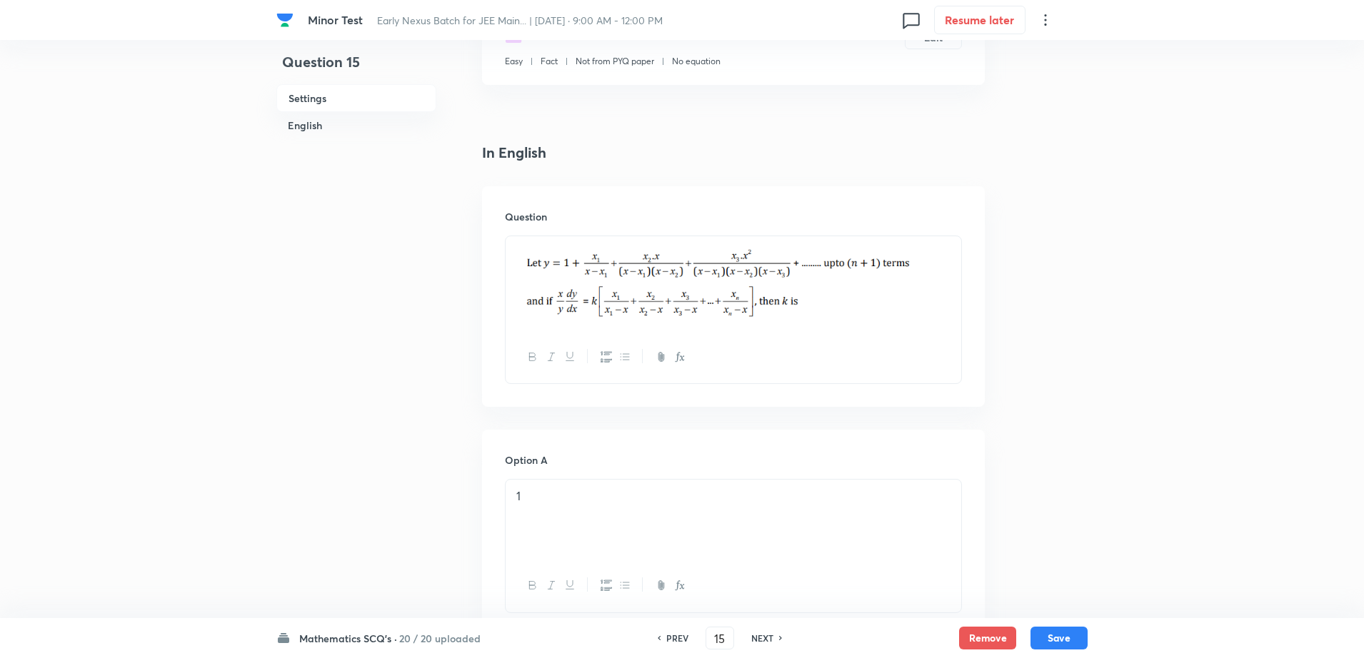
click at [763, 635] on h6 "NEXT" at bounding box center [762, 638] width 22 height 13
type input "16"
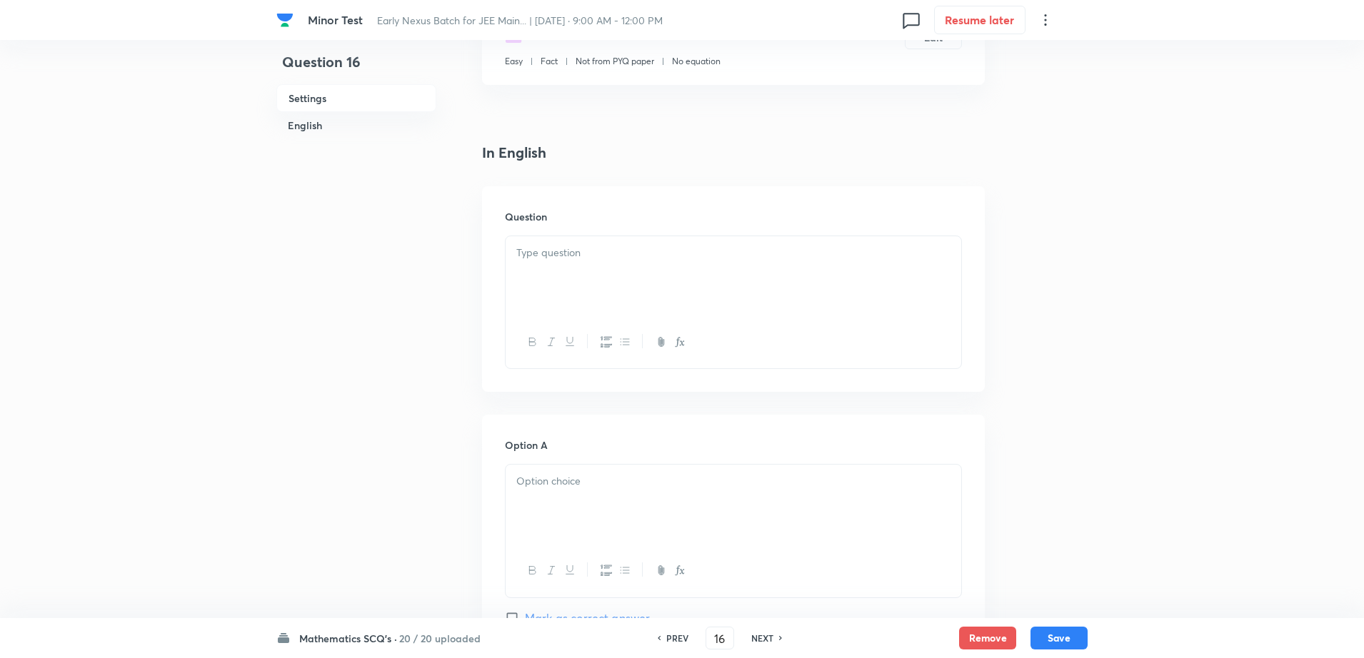
checkbox input "true"
click at [763, 635] on h6 "NEXT" at bounding box center [762, 638] width 22 height 13
type input "17"
checkbox input "false"
checkbox input "true"
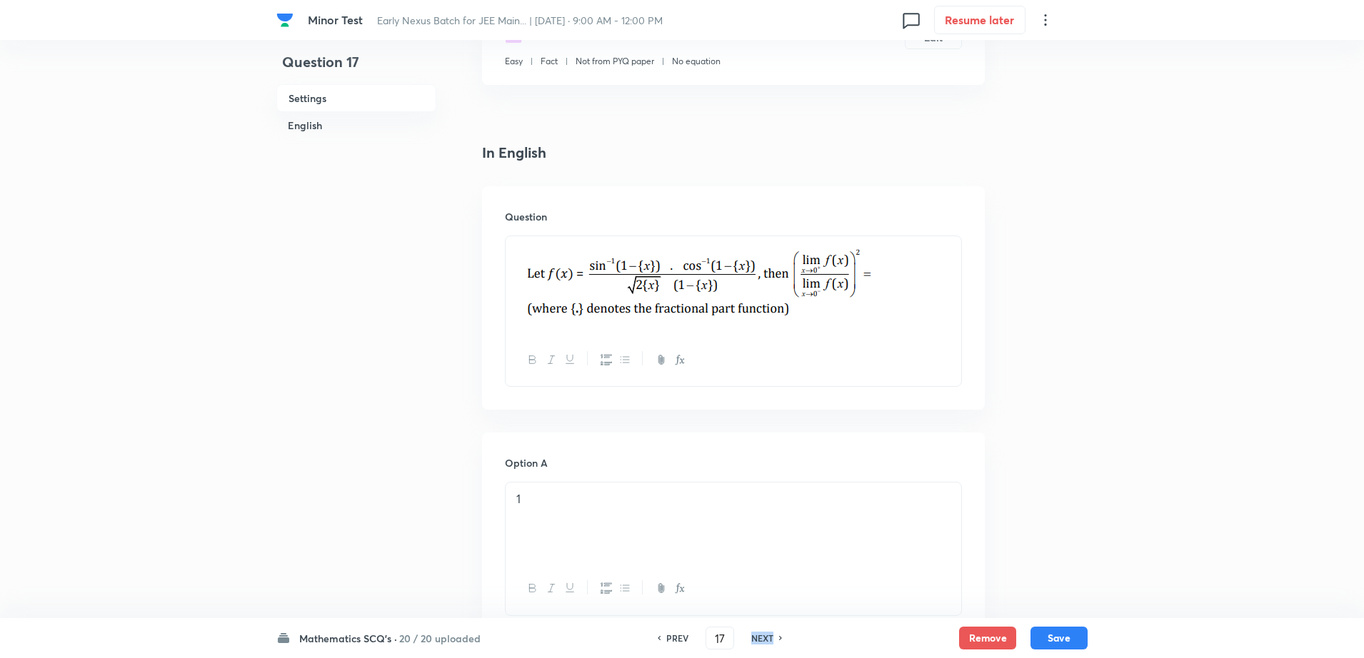
click at [763, 635] on h6 "NEXT" at bounding box center [762, 638] width 22 height 13
type input "18"
checkbox input "false"
checkbox input "true"
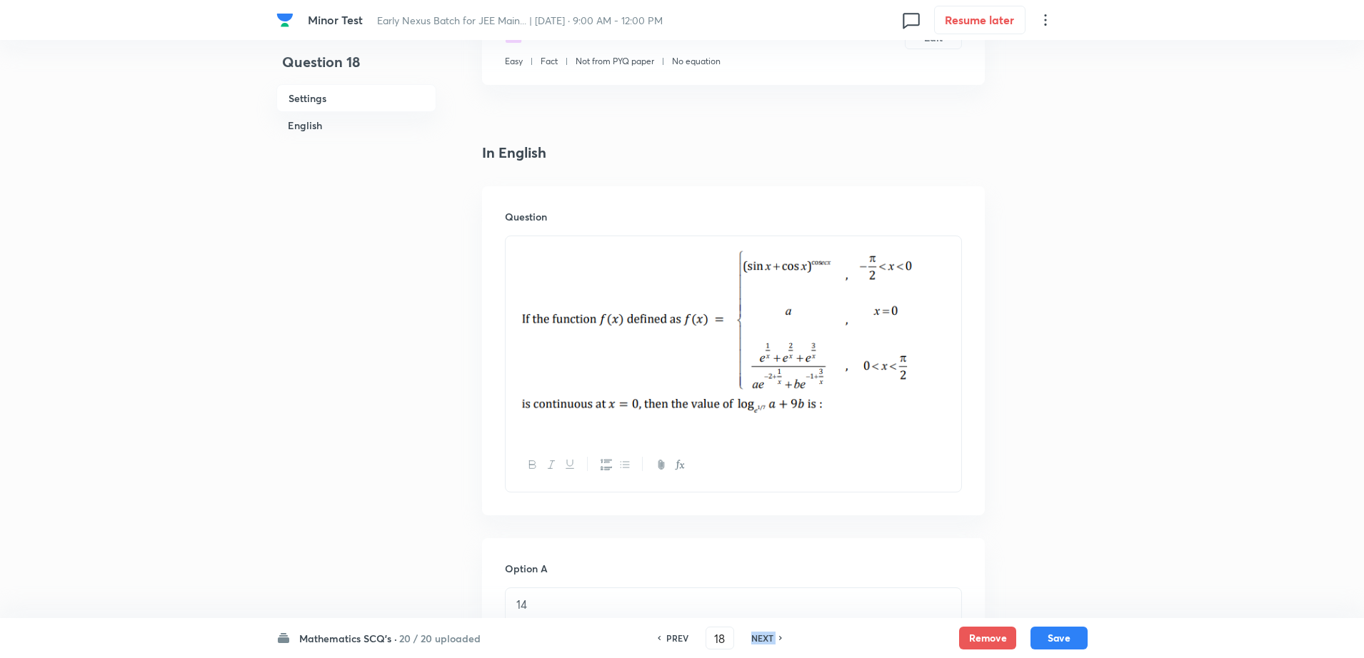
click at [763, 635] on h6 "NEXT" at bounding box center [762, 638] width 22 height 13
type input "19"
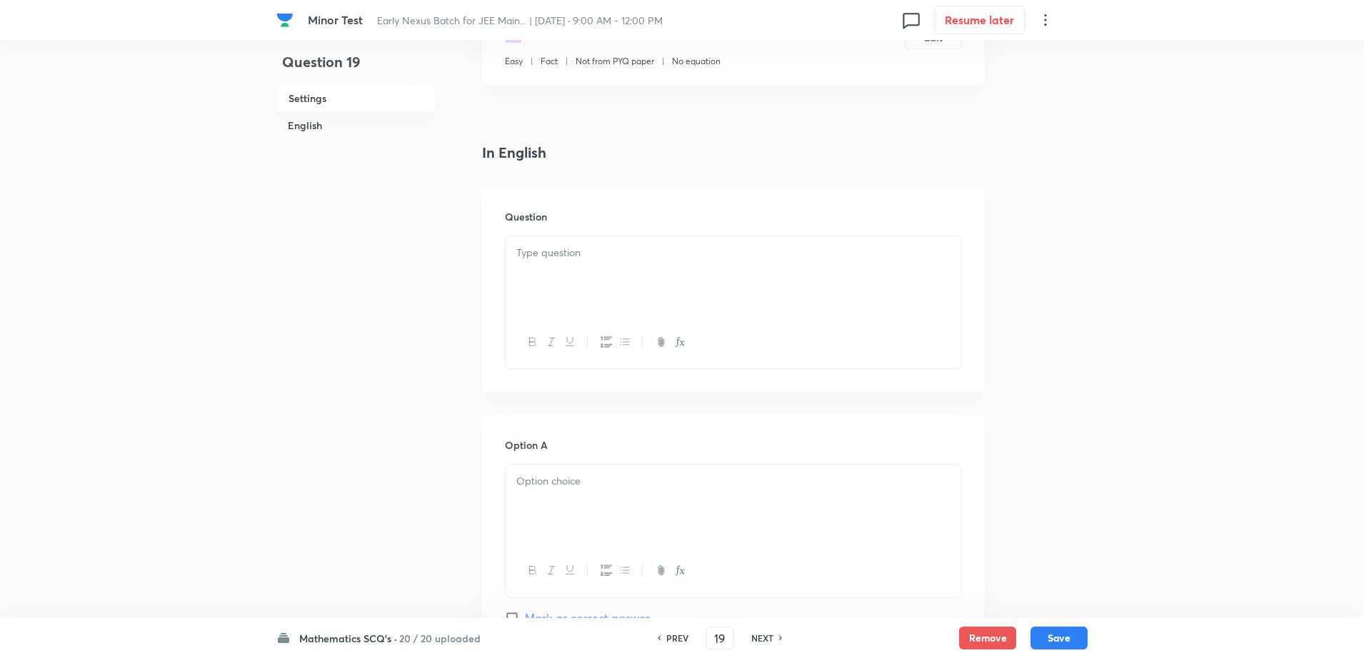
checkbox input "true"
click at [763, 635] on h6 "NEXT" at bounding box center [762, 638] width 22 height 13
type input "20"
checkbox input "true"
click at [763, 635] on h6 "NEXT" at bounding box center [762, 638] width 22 height 13
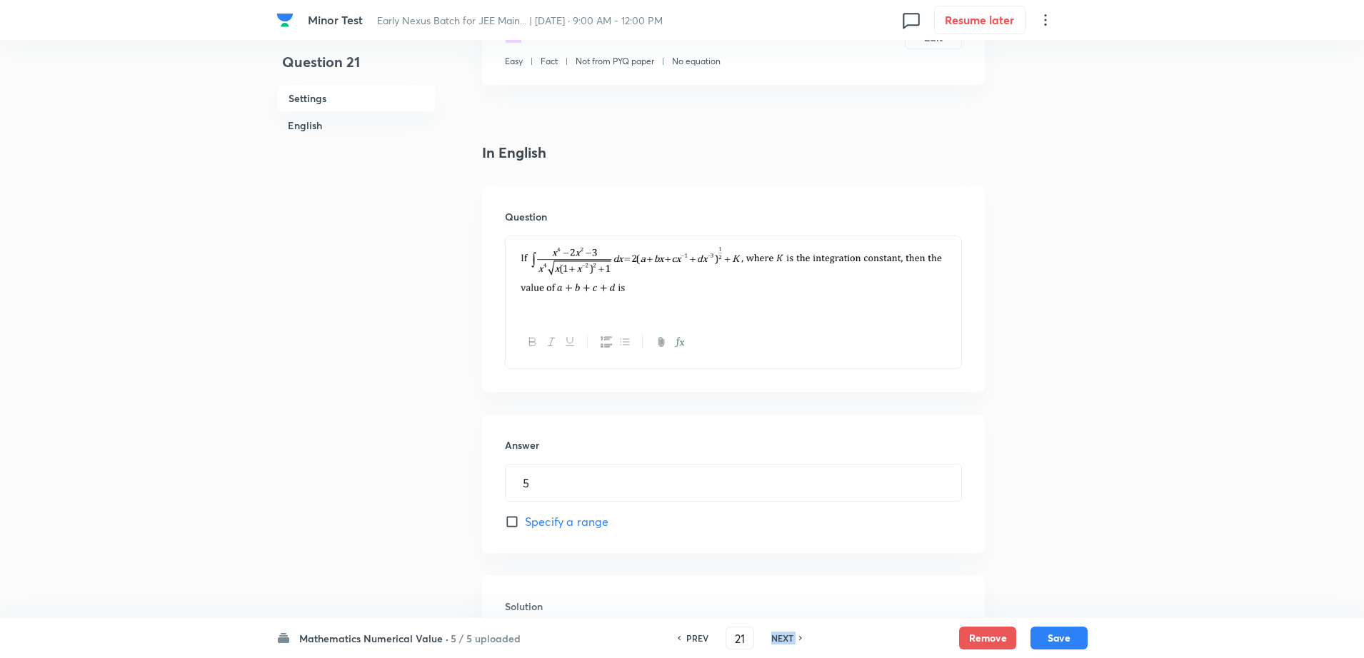
click at [766, 635] on div "NEXT" at bounding box center [785, 638] width 38 height 13
type input "22"
type input "9"
click at [766, 635] on div "NEXT" at bounding box center [785, 638] width 38 height 13
type input "23"
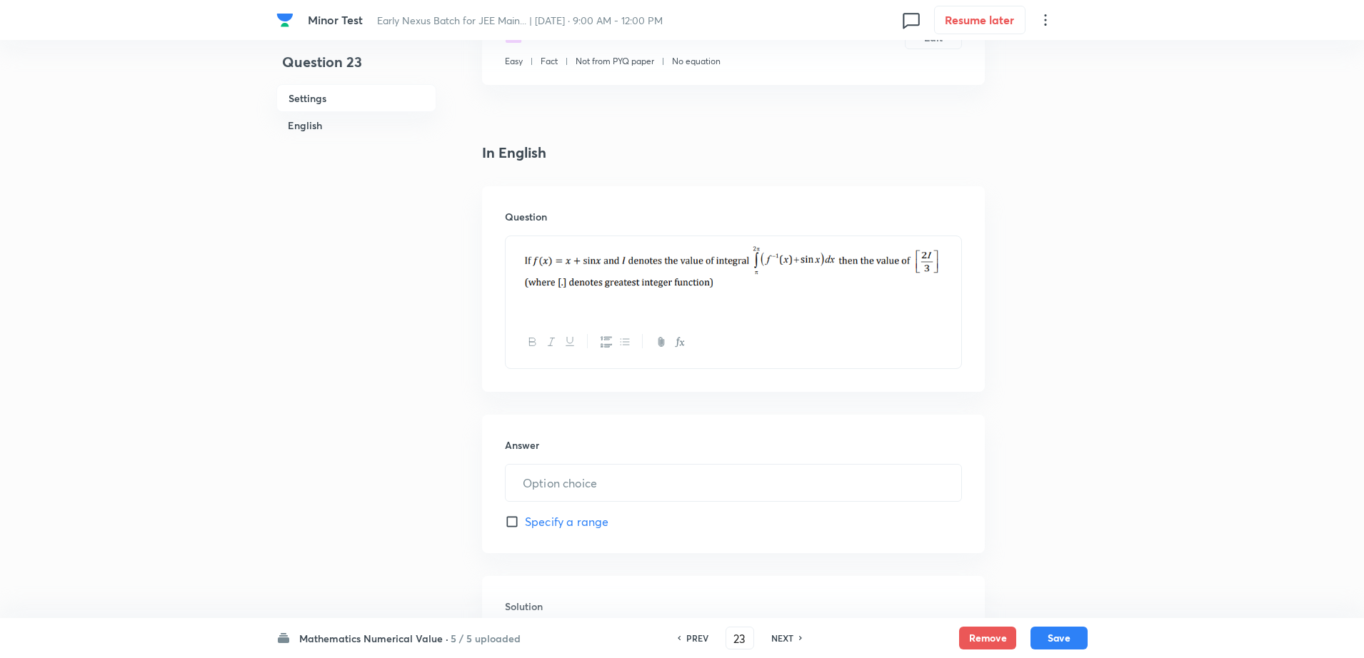
type input "2"
click at [766, 635] on div "NEXT" at bounding box center [785, 638] width 38 height 13
type input "24"
type input "2"
click at [766, 635] on div "NEXT" at bounding box center [785, 638] width 38 height 13
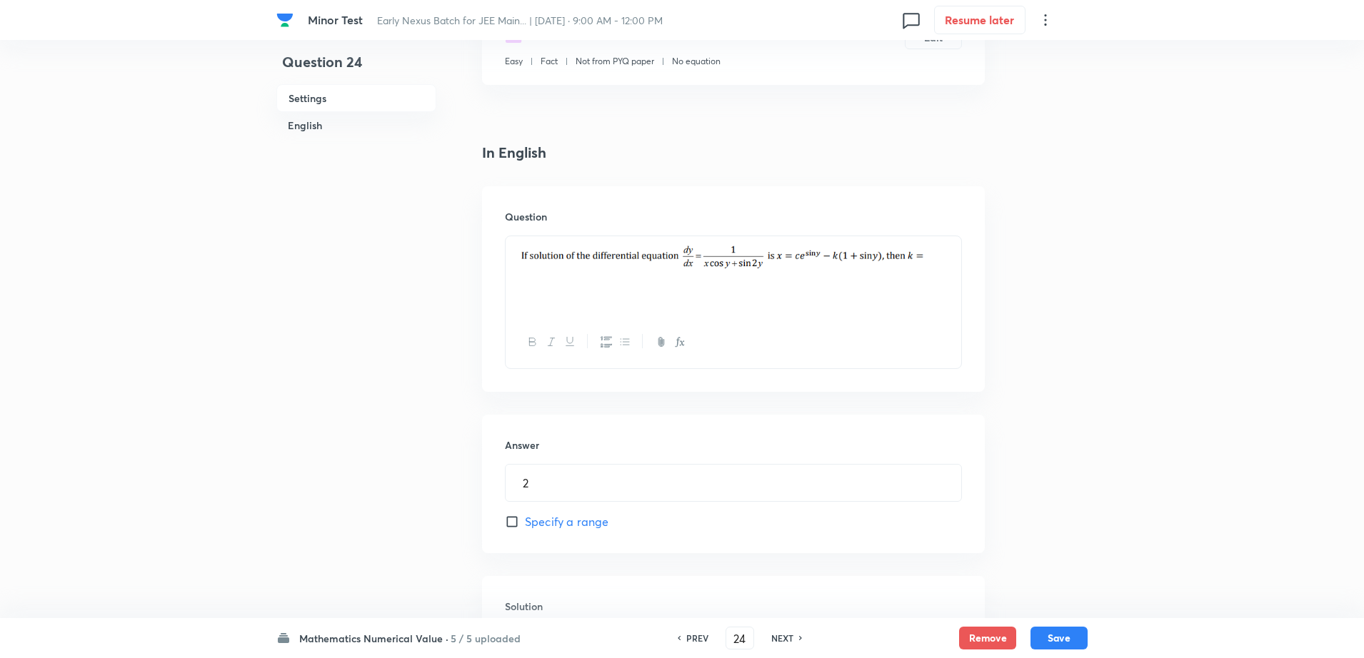
type input "25"
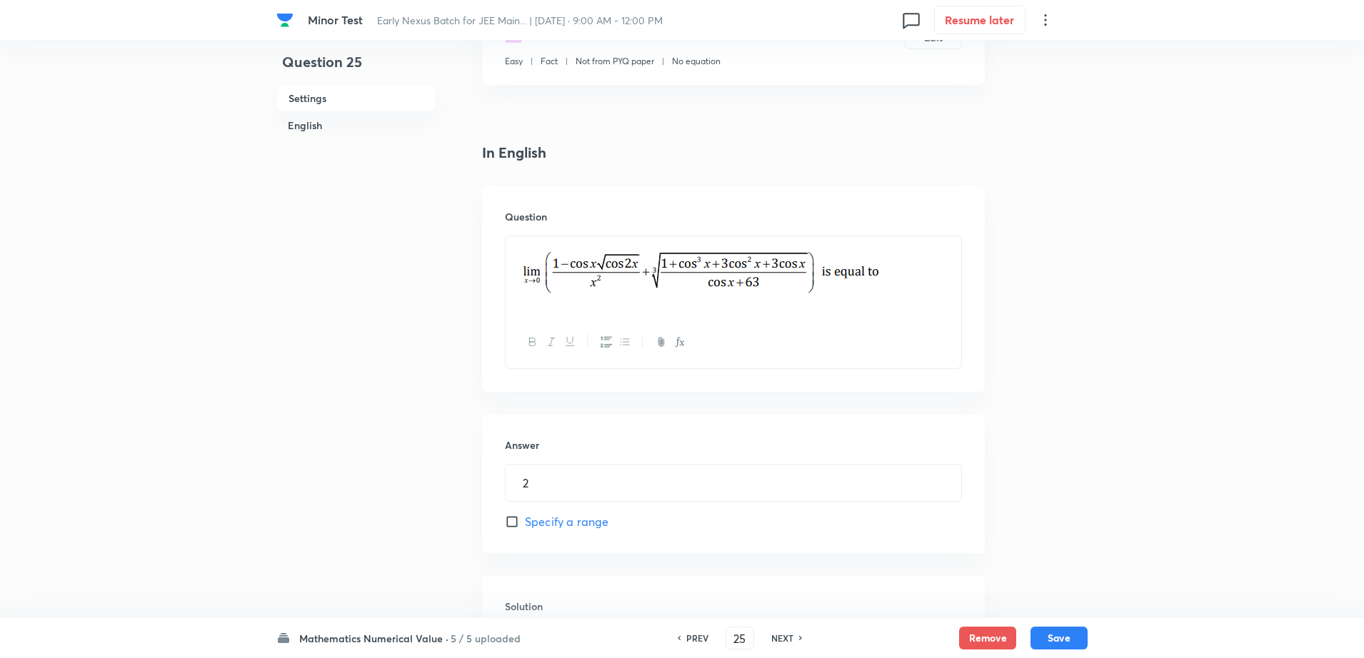
click at [766, 635] on div "NEXT" at bounding box center [785, 638] width 38 height 13
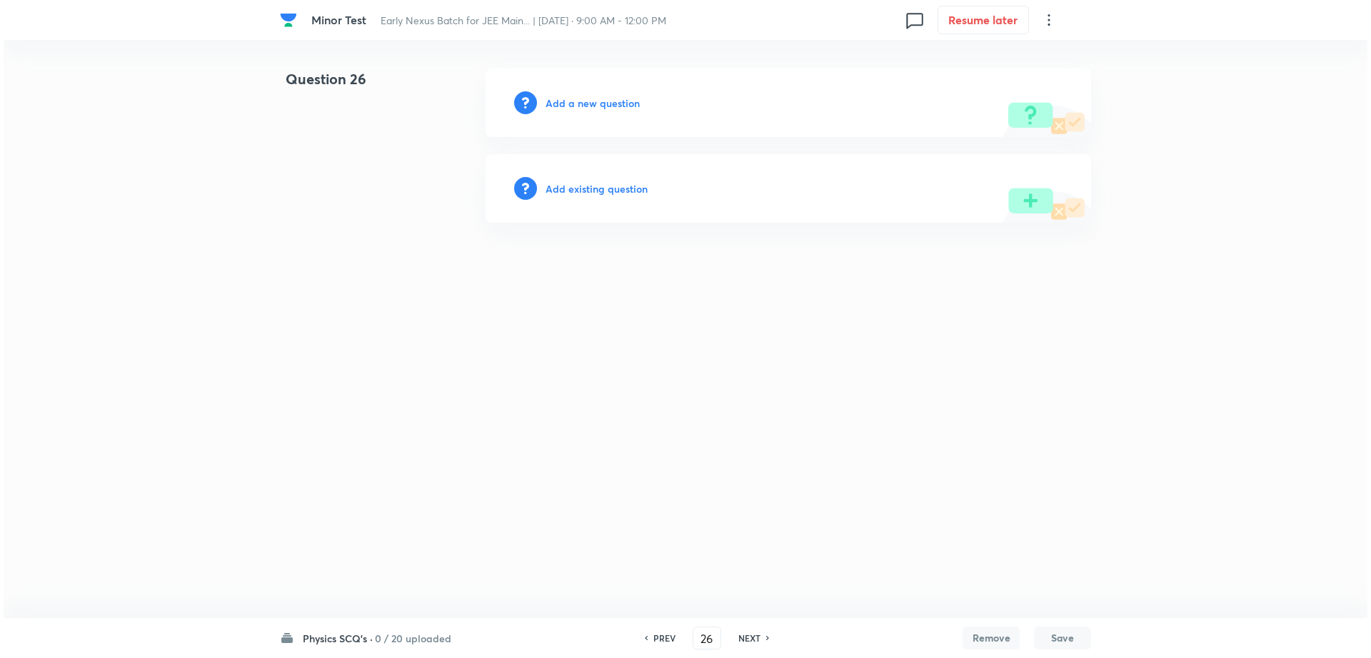
scroll to position [0, 0]
